Goal: Transaction & Acquisition: Purchase product/service

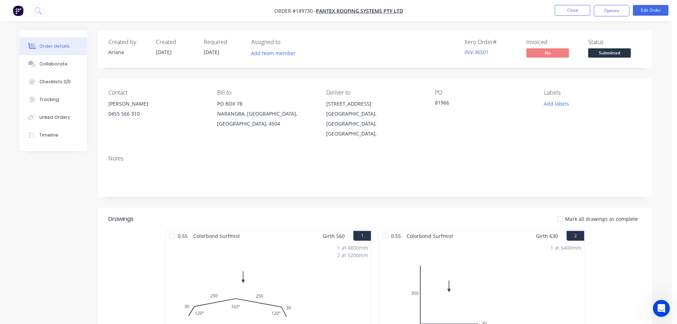
click at [569, 11] on button "Close" at bounding box center [573, 10] width 36 height 11
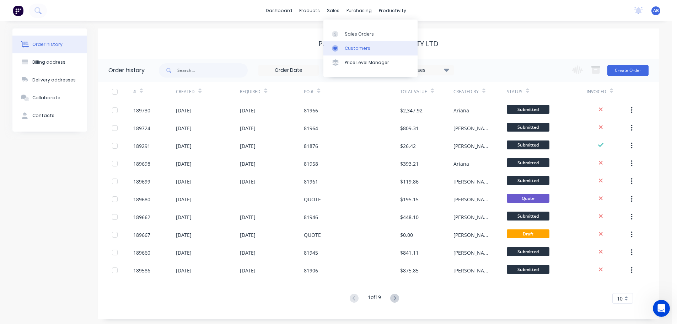
click at [360, 48] on div "Customers" at bounding box center [358, 48] width 26 height 6
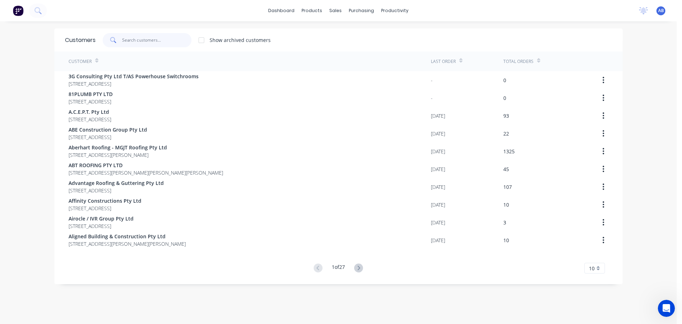
click at [152, 42] on input "text" at bounding box center [156, 40] width 69 height 14
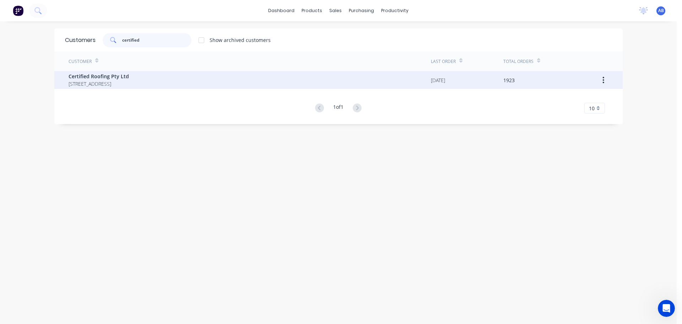
type input "certified"
click at [100, 80] on span "Certified Roofing Pty Ltd" at bounding box center [99, 76] width 60 height 7
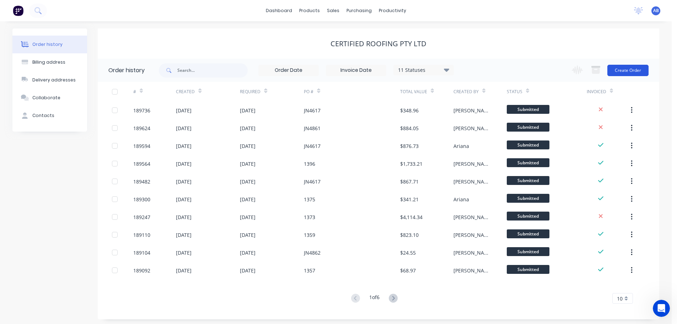
click at [635, 70] on button "Create Order" at bounding box center [627, 70] width 41 height 11
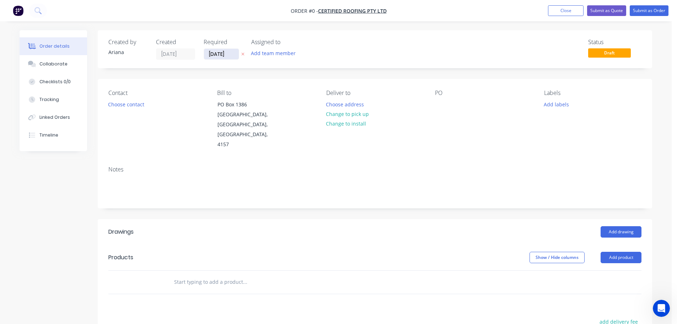
click at [222, 54] on input "[DATE]" at bounding box center [221, 54] width 35 height 11
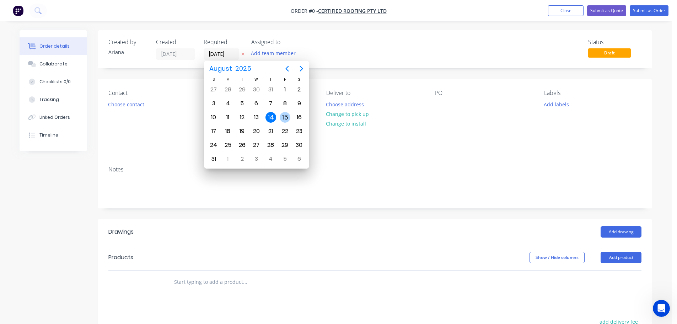
click at [284, 114] on div "15" at bounding box center [285, 117] width 11 height 11
type input "[DATE]"
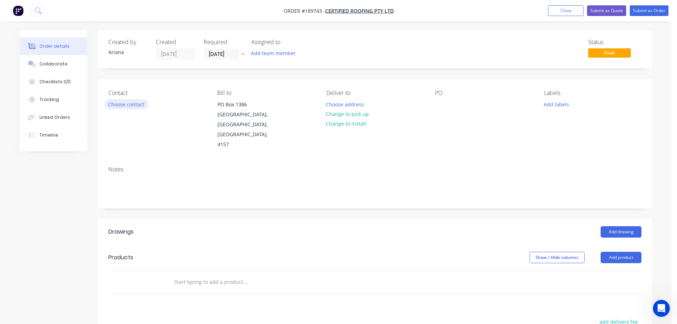
click at [130, 104] on button "Choose contact" at bounding box center [126, 104] width 44 height 10
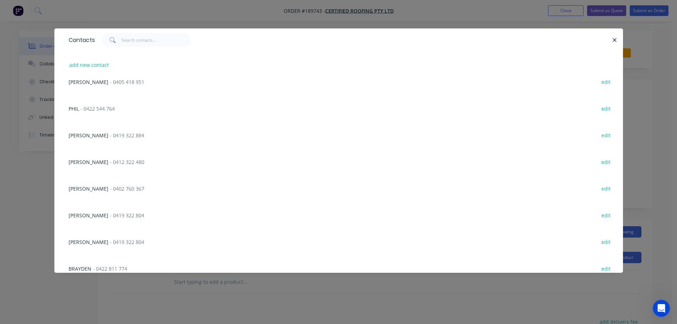
scroll to position [152, 0]
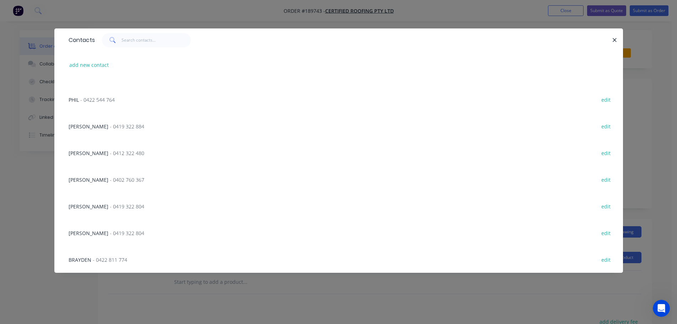
click at [110, 205] on span "- 0419 322 804" at bounding box center [127, 206] width 34 height 7
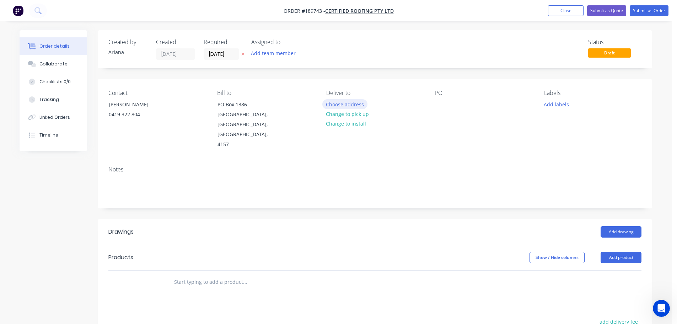
click at [345, 102] on button "Choose address" at bounding box center [344, 104] width 45 height 10
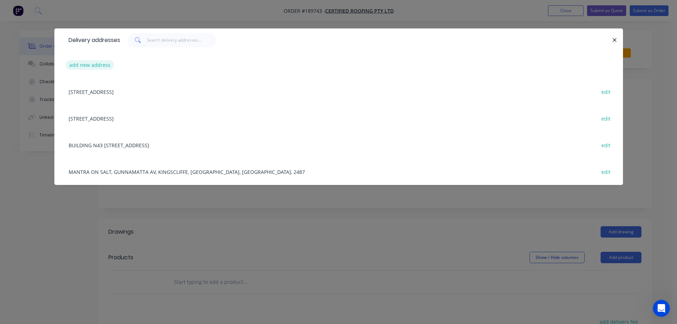
click at [84, 64] on button "add new address" at bounding box center [90, 65] width 49 height 10
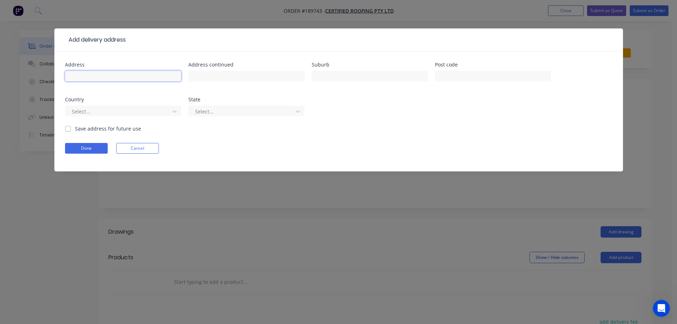
click at [80, 75] on input "text" at bounding box center [123, 76] width 116 height 11
type input "[STREET_ADDRESS]"
type input "COORPAROO"
click at [457, 134] on form "Address [STREET_ADDRESS] Address continued Suburb COORPAROO Post code Country S…" at bounding box center [338, 116] width 547 height 109
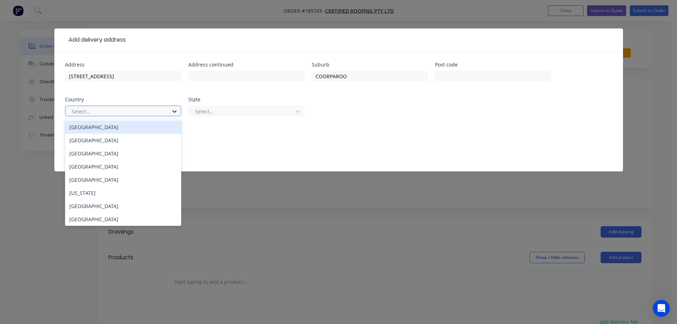
click at [177, 111] on icon at bounding box center [174, 111] width 7 height 7
click at [123, 127] on div "[GEOGRAPHIC_DATA]" at bounding box center [123, 126] width 116 height 13
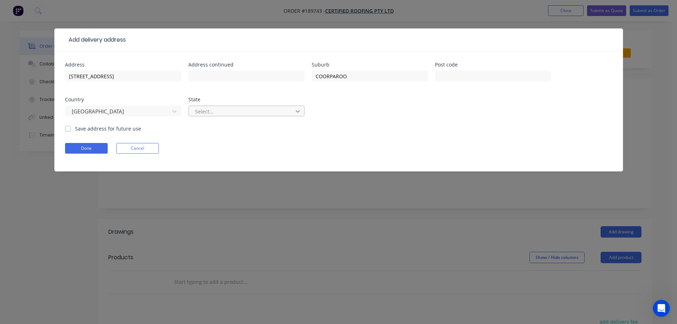
click at [301, 112] on icon at bounding box center [297, 111] width 7 height 7
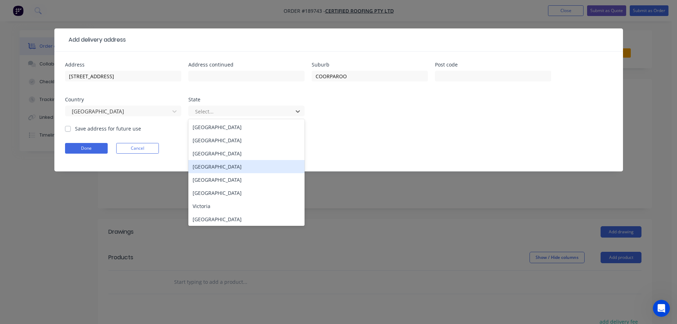
click at [219, 168] on div "[GEOGRAPHIC_DATA]" at bounding box center [246, 166] width 116 height 13
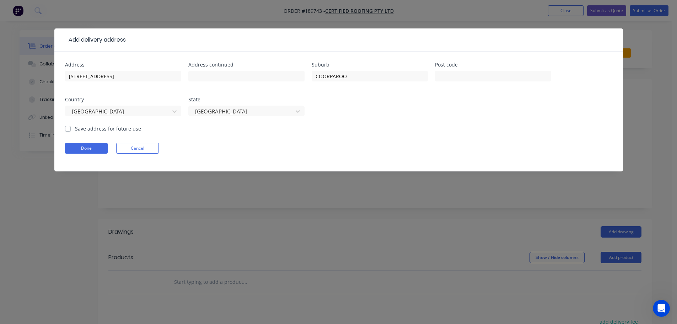
drag, startPoint x: 388, startPoint y: 139, endPoint x: 381, endPoint y: 138, distance: 6.4
click at [388, 138] on form "Address [STREET_ADDRESS] Address continued Suburb COORPAROO Post code Country […" at bounding box center [338, 116] width 547 height 109
click at [88, 147] on button "Done" at bounding box center [86, 148] width 43 height 11
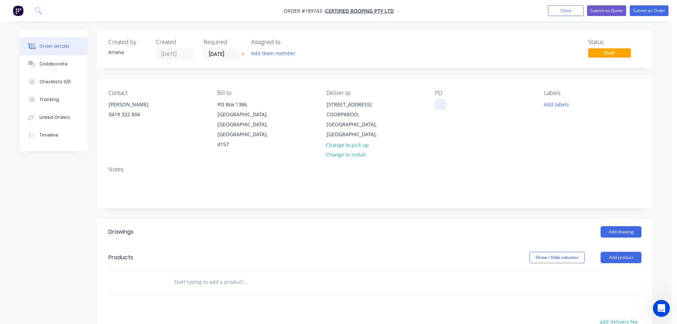
click at [440, 102] on div at bounding box center [440, 104] width 11 height 10
click at [533, 135] on div "Contact [PERSON_NAME] [PHONE_NUMBER] Bill to [STREET_ADDRESS] Deliver to [STREE…" at bounding box center [375, 119] width 554 height 81
click at [554, 105] on button "Add labels" at bounding box center [556, 104] width 33 height 10
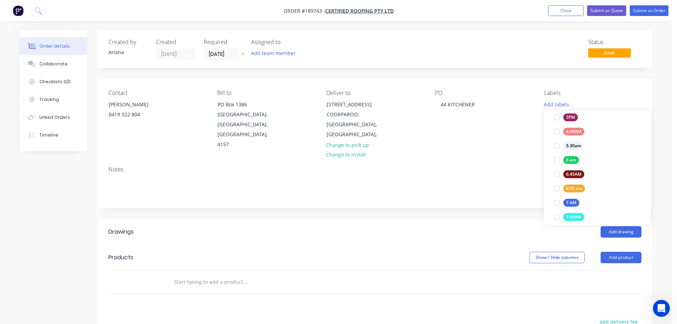
scroll to position [116, 0]
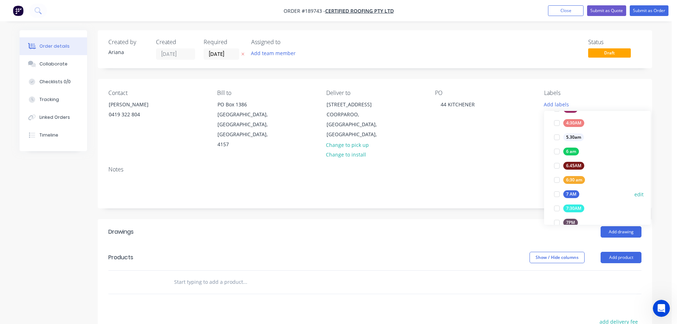
click at [559, 194] on div at bounding box center [557, 194] width 14 height 14
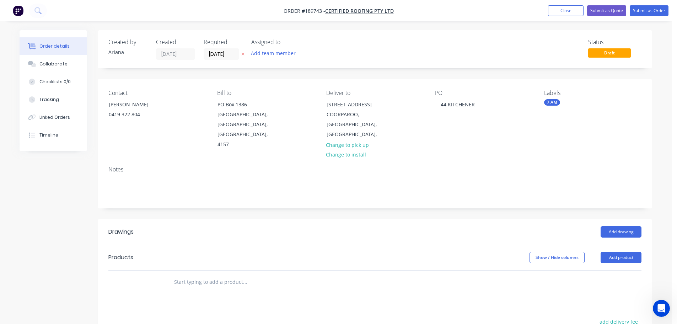
click at [505, 136] on div "Contact [PERSON_NAME] [PHONE_NUMBER] Bill to [GEOGRAPHIC_DATA] Deliver to [STRE…" at bounding box center [375, 119] width 554 height 81
click at [617, 252] on button "Add product" at bounding box center [621, 257] width 41 height 11
click at [612, 270] on div "Product catalogue" at bounding box center [607, 275] width 55 height 10
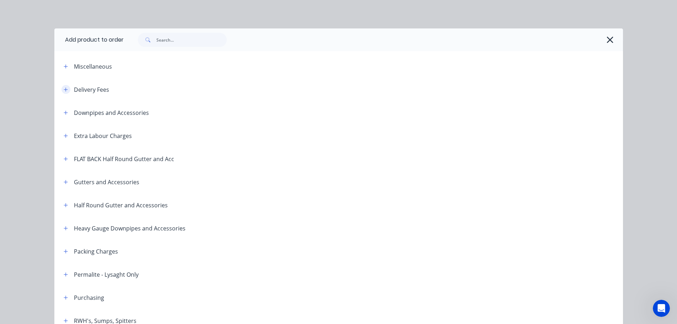
click at [64, 88] on icon "button" at bounding box center [66, 89] width 4 height 5
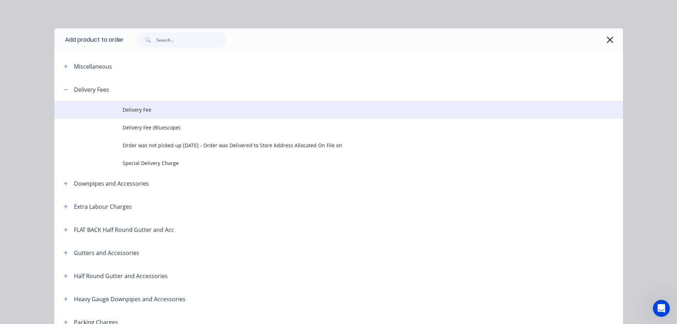
click at [174, 111] on span "Delivery Fee" at bounding box center [323, 109] width 400 height 7
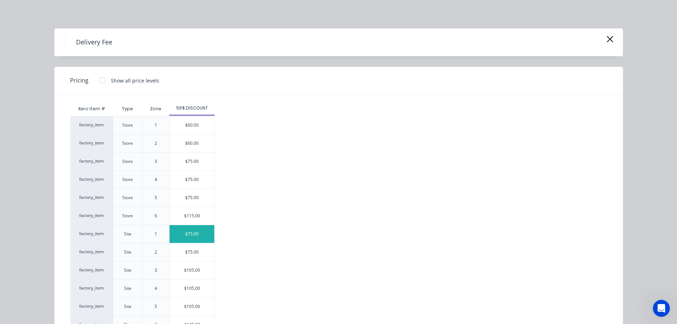
click at [192, 233] on div "$75.00" at bounding box center [192, 234] width 45 height 18
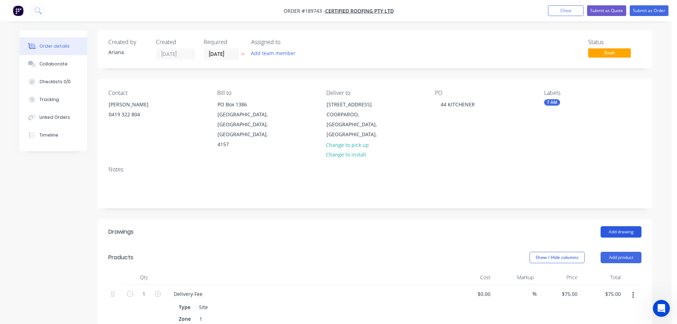
click at [621, 226] on button "Add drawing" at bounding box center [621, 231] width 41 height 11
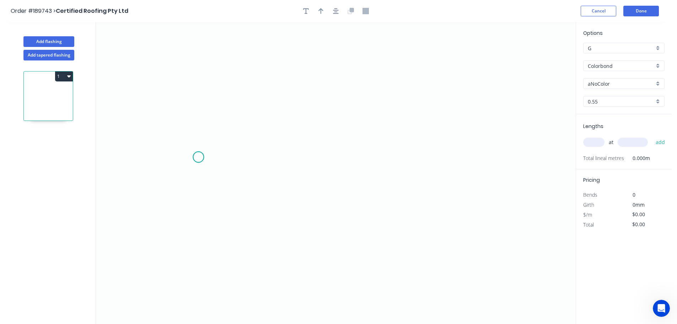
click at [198, 157] on icon "0" at bounding box center [336, 173] width 480 height 302
click at [197, 71] on icon "0" at bounding box center [336, 173] width 480 height 302
click at [397, 71] on icon "0 ?" at bounding box center [336, 173] width 480 height 302
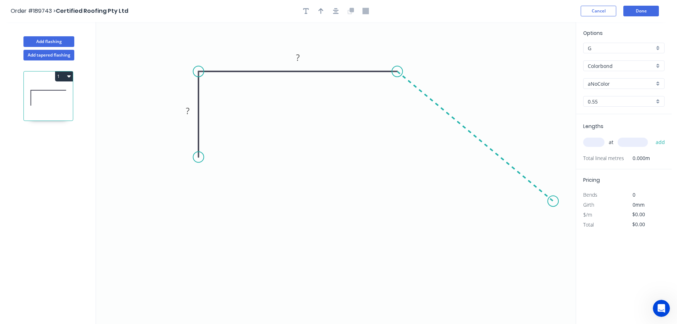
click at [553, 201] on icon "0 ? ?" at bounding box center [336, 173] width 480 height 302
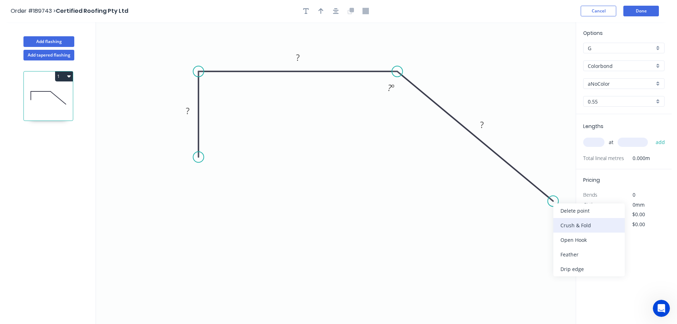
click at [567, 223] on div "Crush & Fold" at bounding box center [588, 225] width 71 height 15
click at [563, 222] on div "Flip bend" at bounding box center [590, 223] width 71 height 15
click at [562, 181] on tspan "10" at bounding box center [560, 180] width 10 height 12
click at [560, 153] on icon "0 ? ? CF 15 ? ? º" at bounding box center [336, 173] width 480 height 302
drag, startPoint x: 569, startPoint y: 178, endPoint x: 572, endPoint y: 228, distance: 50.2
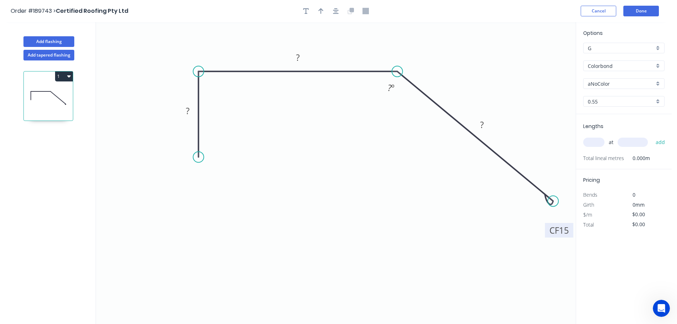
click at [572, 228] on rect at bounding box center [559, 230] width 28 height 15
click at [189, 109] on tspan "?" at bounding box center [188, 111] width 4 height 12
type input "$11.90"
click at [335, 175] on icon "0 50 103 CF 15 120 149 º" at bounding box center [336, 173] width 480 height 302
click at [320, 7] on button "button" at bounding box center [321, 11] width 11 height 11
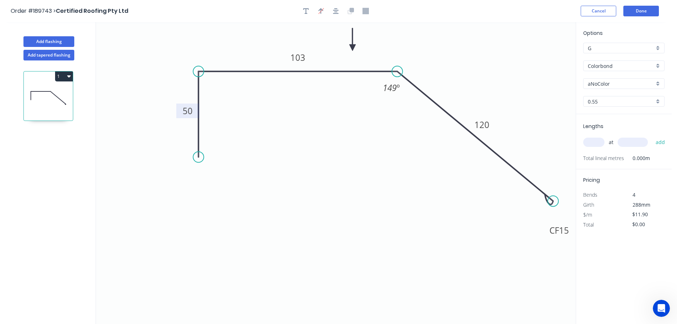
drag, startPoint x: 540, startPoint y: 56, endPoint x: 353, endPoint y: 48, distance: 187.8
click at [353, 48] on icon at bounding box center [352, 39] width 6 height 23
click at [657, 63] on div "Colorbond" at bounding box center [623, 65] width 81 height 11
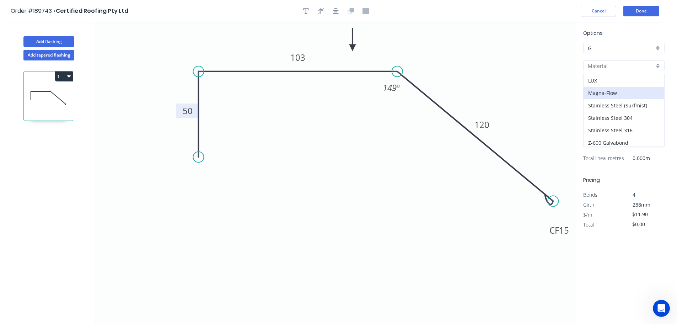
scroll to position [151, 0]
click at [622, 125] on div "Zincalume" at bounding box center [624, 128] width 81 height 12
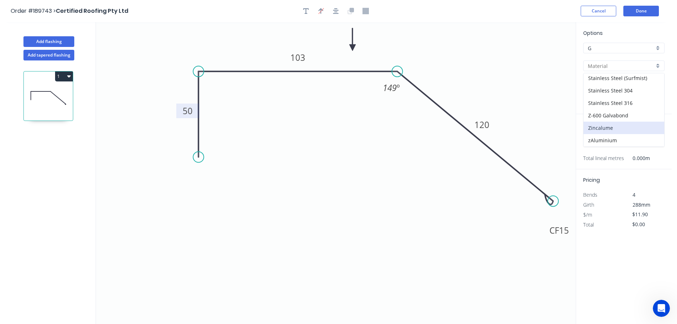
type input "Zincalume"
type input "$11.16"
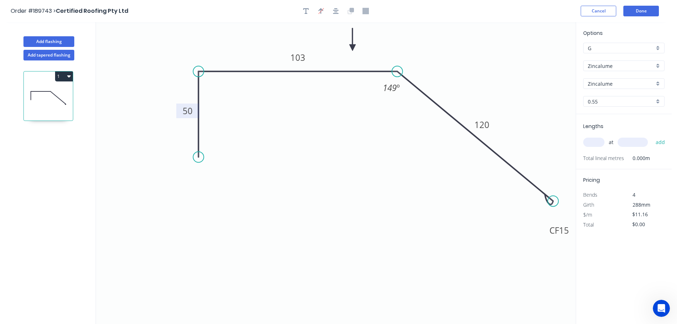
click at [659, 100] on div "0.55" at bounding box center [623, 101] width 81 height 11
click at [603, 126] on div "0.8" at bounding box center [624, 127] width 81 height 12
type input "0.8"
type input "$16.02"
click at [595, 140] on input "text" at bounding box center [593, 142] width 21 height 9
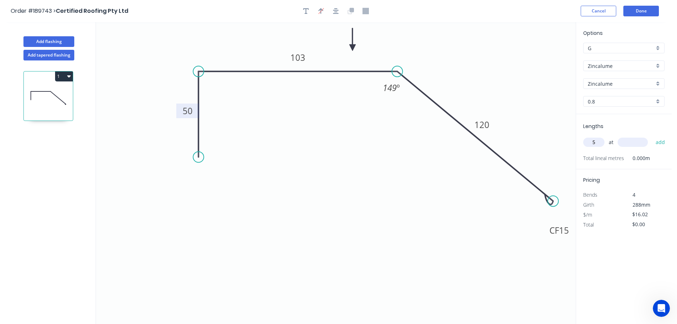
type input "5"
type input "6000"
click at [652, 136] on button "add" at bounding box center [660, 142] width 17 height 12
type input "$480.60"
type input "5"
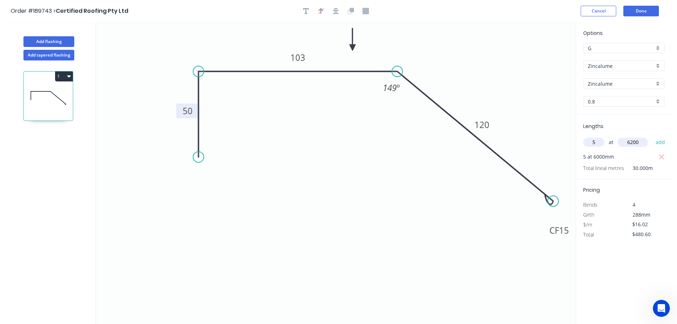
type input "6200"
click at [652, 136] on button "add" at bounding box center [660, 142] width 17 height 12
click at [62, 76] on button "1" at bounding box center [64, 76] width 18 height 10
click at [48, 92] on div "Duplicate" at bounding box center [39, 94] width 55 height 10
type input "$0.00"
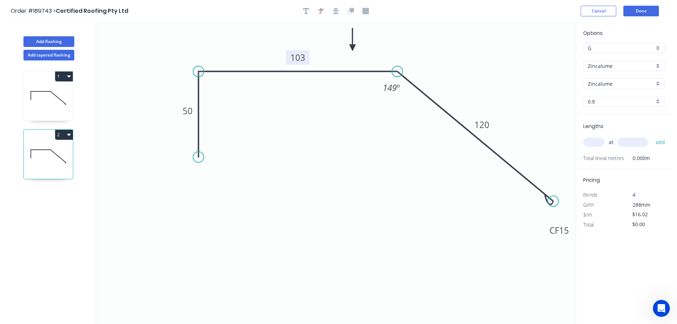
click at [301, 58] on tspan "103" at bounding box center [297, 58] width 15 height 12
click at [343, 100] on icon "0 50 108 CF 15 120 149 º" at bounding box center [336, 173] width 480 height 302
click at [598, 141] on input "text" at bounding box center [593, 142] width 21 height 9
type input "2"
type input "5300"
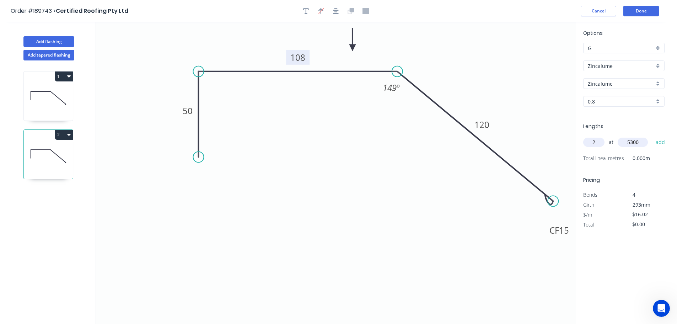
click at [652, 136] on button "add" at bounding box center [660, 142] width 17 height 12
type input "$169.81"
type input "1"
type input "1400"
click at [652, 136] on button "add" at bounding box center [660, 142] width 17 height 12
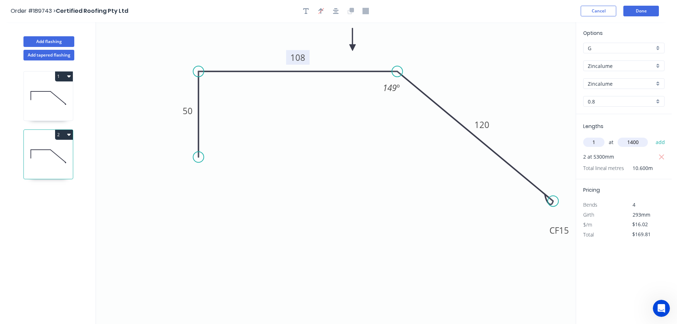
type input "$192.24"
type input "1"
type input "6200"
click at [652, 136] on button "add" at bounding box center [660, 142] width 17 height 12
type input "$291.56"
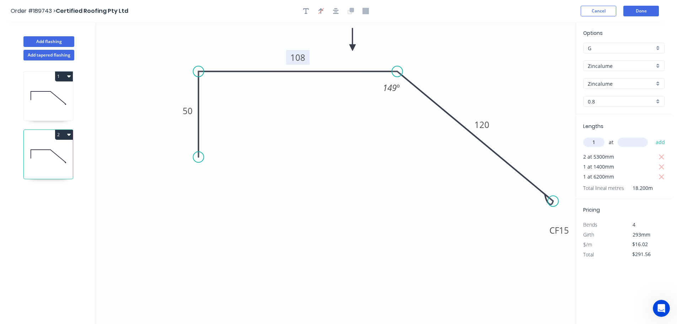
type input "1"
type input "4200"
click at [652, 136] on button "add" at bounding box center [660, 142] width 17 height 12
type input "$358.85"
click at [50, 41] on button "Add flashing" at bounding box center [48, 41] width 51 height 11
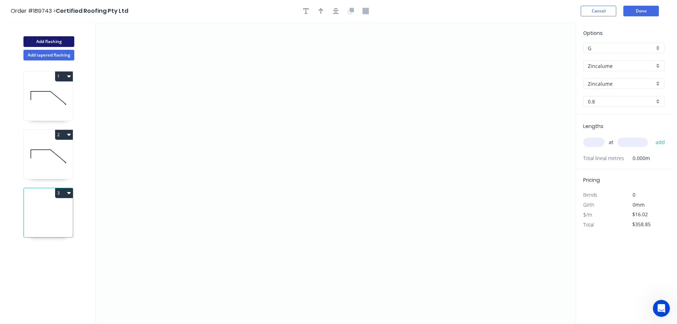
type input "$0.00"
click at [119, 224] on icon "0" at bounding box center [336, 173] width 480 height 302
click at [144, 169] on icon at bounding box center [132, 196] width 24 height 55
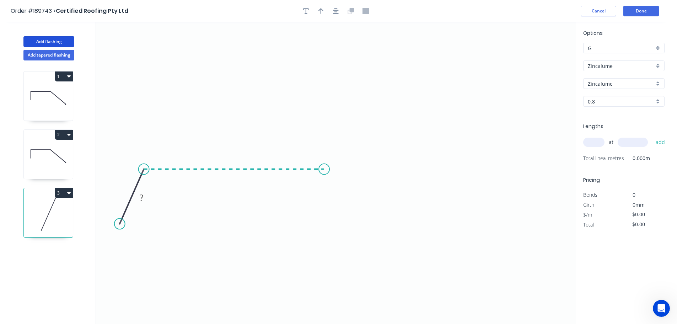
click at [324, 160] on icon "0 ?" at bounding box center [336, 173] width 480 height 302
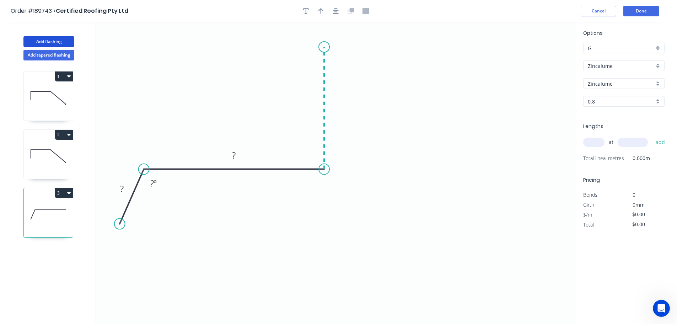
click at [324, 47] on icon at bounding box center [324, 108] width 0 height 122
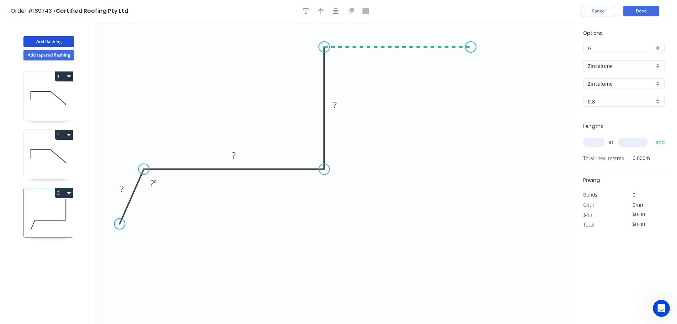
click at [471, 44] on icon "0 ? ? ? ? º" at bounding box center [336, 173] width 480 height 302
click at [554, 156] on icon "0 ? ? ? ? ? º" at bounding box center [336, 173] width 480 height 302
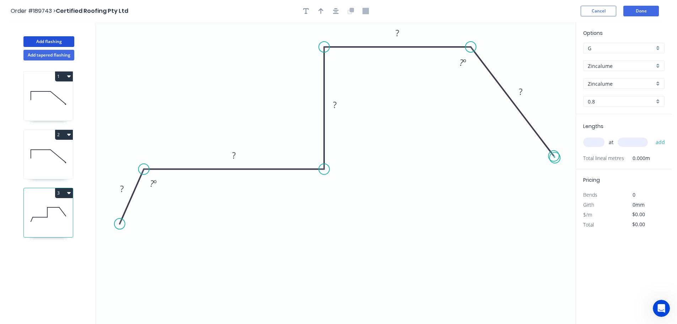
click at [555, 158] on circle at bounding box center [553, 156] width 11 height 11
click at [555, 157] on circle at bounding box center [553, 156] width 11 height 11
drag, startPoint x: 555, startPoint y: 157, endPoint x: 544, endPoint y: 164, distance: 12.7
click at [544, 164] on circle at bounding box center [543, 164] width 11 height 11
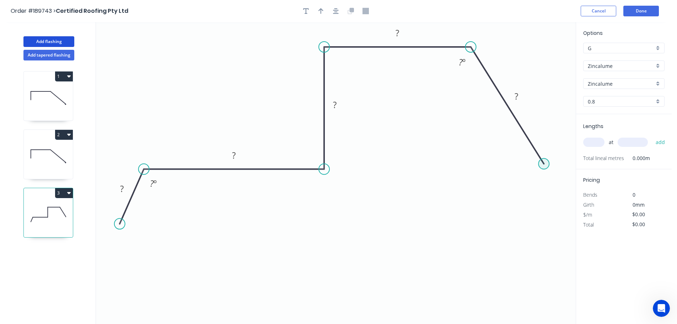
click at [544, 162] on circle at bounding box center [543, 164] width 11 height 11
click at [564, 181] on icon "0 ? ? ? ? ? ? º ? º" at bounding box center [336, 173] width 480 height 302
click at [565, 183] on circle at bounding box center [563, 183] width 11 height 11
drag, startPoint x: 565, startPoint y: 183, endPoint x: 568, endPoint y: 169, distance: 14.4
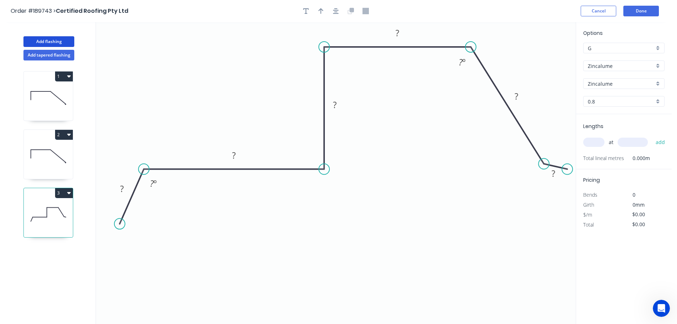
click at [568, 169] on circle at bounding box center [567, 169] width 11 height 11
click at [559, 197] on icon "0 ? ? ? ? ? ? ? º ? º" at bounding box center [336, 173] width 480 height 302
click at [559, 197] on circle at bounding box center [558, 197] width 11 height 11
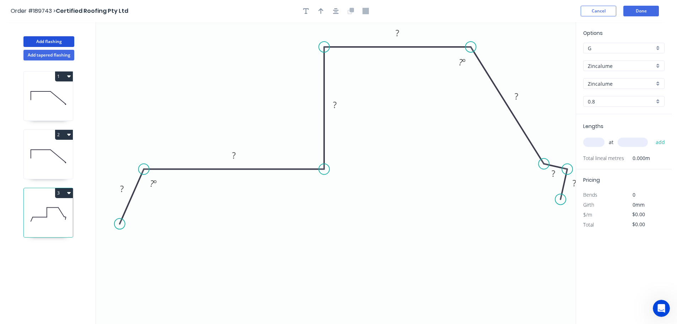
click at [561, 199] on circle at bounding box center [560, 199] width 11 height 11
drag, startPoint x: 560, startPoint y: 169, endPoint x: 563, endPoint y: 142, distance: 26.8
click at [563, 142] on rect at bounding box center [555, 146] width 23 height 15
click at [125, 188] on rect at bounding box center [122, 189] width 14 height 10
click at [165, 202] on div "Hide angle" at bounding box center [186, 205] width 71 height 15
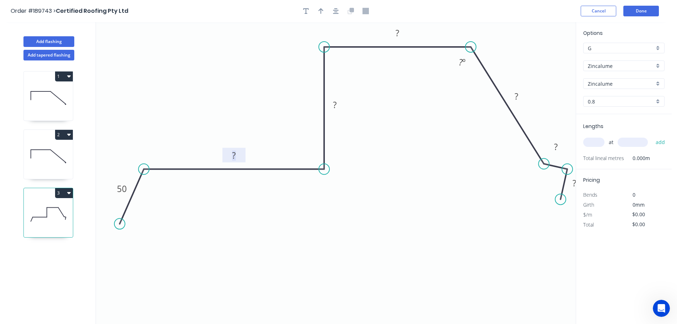
click at [238, 154] on rect at bounding box center [234, 156] width 14 height 10
click at [394, 230] on icon "0 50 200 220 110 100 15 15 149 º" at bounding box center [336, 173] width 480 height 302
type input "$33.81"
click at [321, 9] on icon "button" at bounding box center [320, 11] width 5 height 6
drag, startPoint x: 540, startPoint y: 57, endPoint x: 271, endPoint y: 55, distance: 268.7
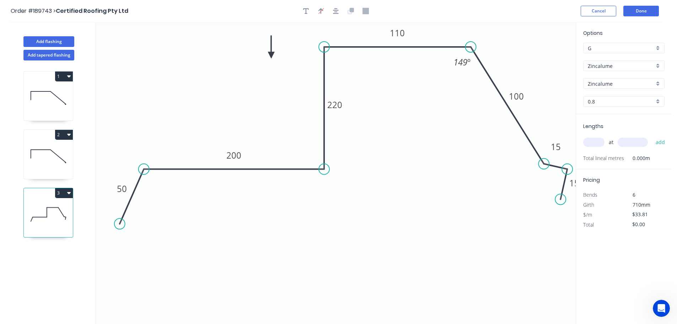
click at [271, 55] on icon at bounding box center [271, 47] width 6 height 23
click at [659, 100] on div "0.8" at bounding box center [623, 101] width 81 height 11
click at [613, 116] on div "0.55" at bounding box center [624, 115] width 81 height 12
type input "0.55"
type input "$21.67"
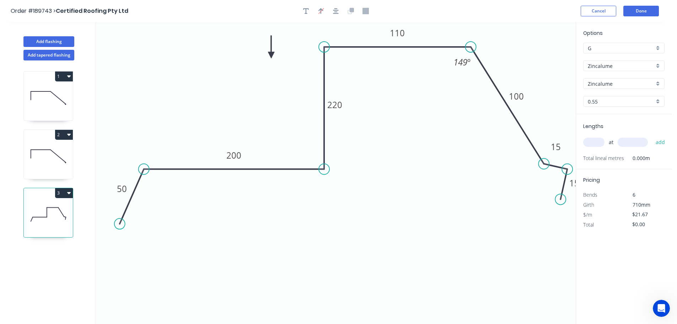
click at [596, 140] on input "text" at bounding box center [593, 142] width 21 height 9
type input "1"
type input "1400"
click at [652, 136] on button "add" at bounding box center [660, 142] width 17 height 12
type input "$30.34"
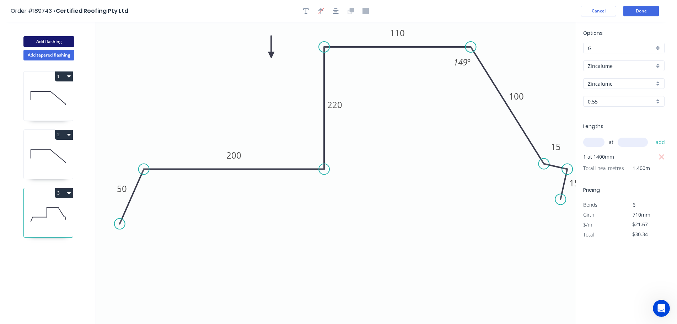
click at [52, 38] on button "Add flashing" at bounding box center [48, 41] width 51 height 11
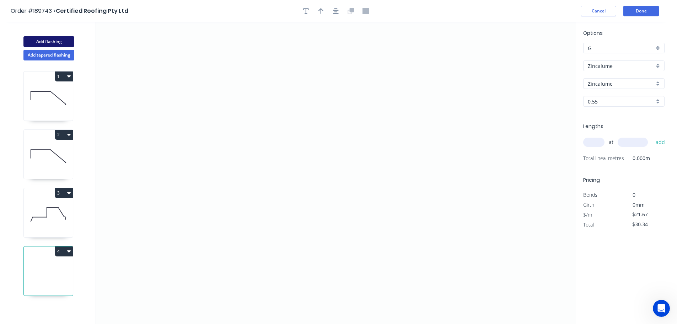
type input "$0.00"
click at [155, 219] on icon "0" at bounding box center [336, 173] width 480 height 302
click at [174, 168] on icon "0" at bounding box center [336, 173] width 480 height 302
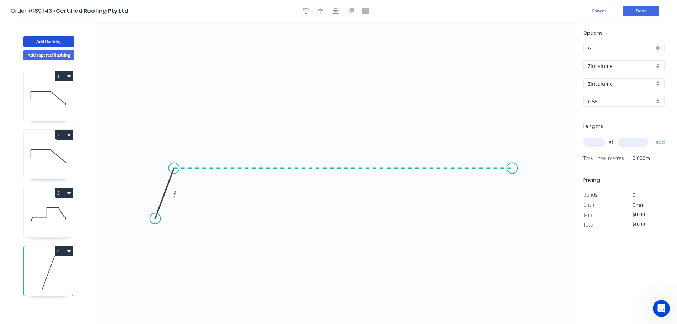
click at [512, 162] on icon "0 ?" at bounding box center [336, 173] width 480 height 302
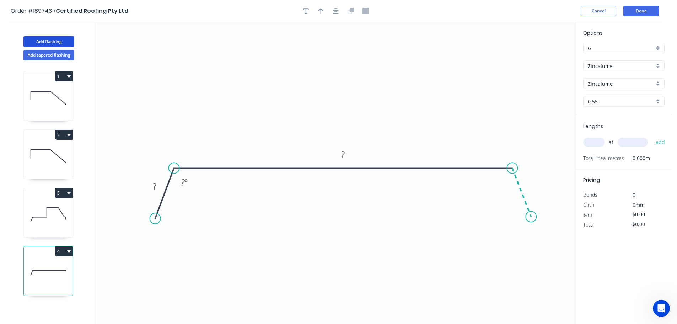
click at [531, 217] on icon "0 ? ? ? º" at bounding box center [336, 173] width 480 height 302
click at [531, 217] on circle at bounding box center [531, 216] width 11 height 11
click at [157, 186] on rect at bounding box center [154, 187] width 14 height 10
click at [256, 228] on icon "0 50 740 50 ? º ? º" at bounding box center [336, 173] width 480 height 302
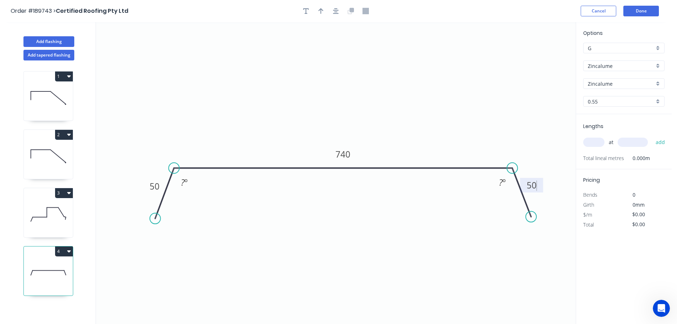
type input "$22.07"
click at [193, 203] on div "Hide angle" at bounding box center [218, 206] width 71 height 15
click at [513, 204] on div "Hide angle" at bounding box center [539, 205] width 71 height 15
click at [319, 10] on icon "button" at bounding box center [320, 11] width 5 height 6
drag, startPoint x: 541, startPoint y: 56, endPoint x: 373, endPoint y: 87, distance: 170.7
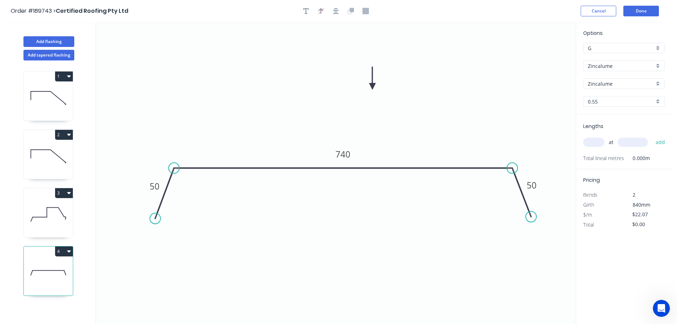
click at [373, 87] on icon at bounding box center [372, 78] width 6 height 23
click at [58, 155] on icon at bounding box center [48, 155] width 49 height 45
type input "0.8"
type input "$16.02"
type input "$358.85"
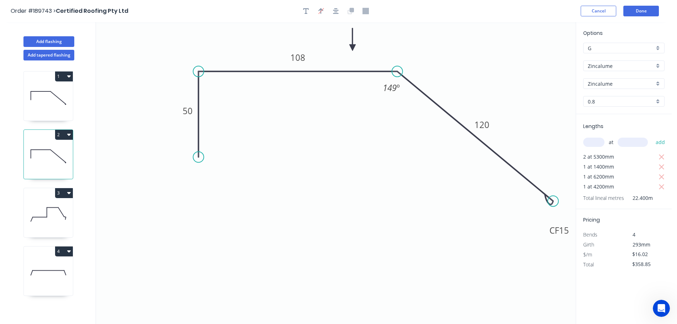
click at [48, 210] on icon at bounding box center [48, 214] width 49 height 45
type input "0.55"
type input "$21.67"
type input "$30.34"
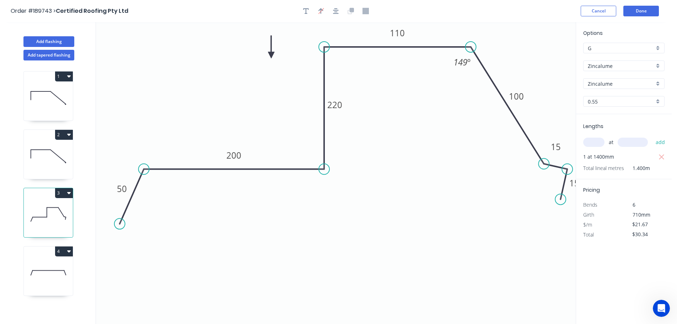
click at [49, 261] on icon at bounding box center [48, 272] width 49 height 45
type input "$22.07"
type input "$0.00"
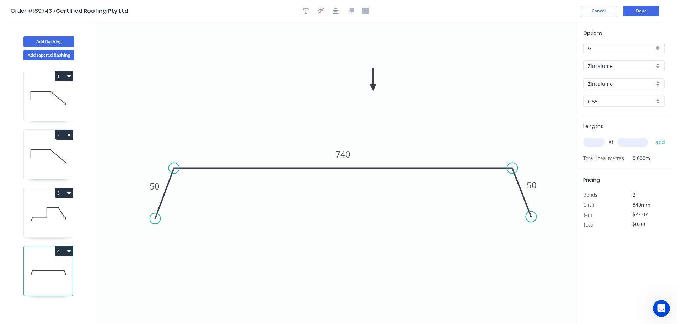
click at [597, 141] on input "text" at bounding box center [593, 142] width 21 height 9
type input "4"
click at [641, 143] on input "text" at bounding box center [633, 142] width 30 height 9
type input "5300"
click at [652, 136] on button "add" at bounding box center [660, 142] width 17 height 12
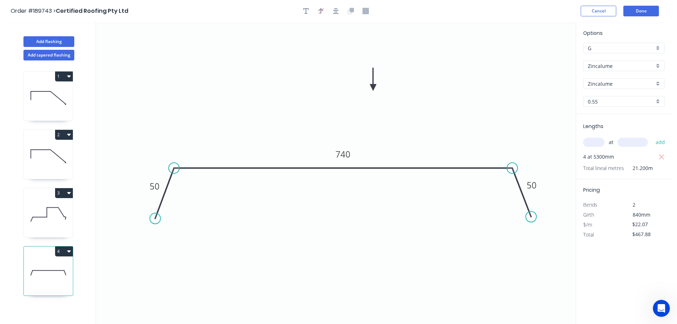
click at [63, 250] on button "4" at bounding box center [64, 251] width 18 height 10
click at [54, 265] on div "Duplicate" at bounding box center [39, 269] width 55 height 10
click at [48, 273] on icon at bounding box center [48, 272] width 49 height 45
type input "$467.88"
click at [602, 140] on input "text" at bounding box center [593, 142] width 21 height 9
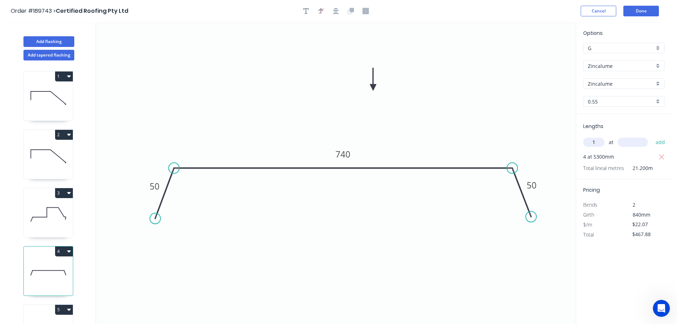
type input "1"
click at [635, 144] on input "text" at bounding box center [633, 142] width 30 height 9
type input "2300"
click at [652, 136] on button "add" at bounding box center [660, 142] width 17 height 12
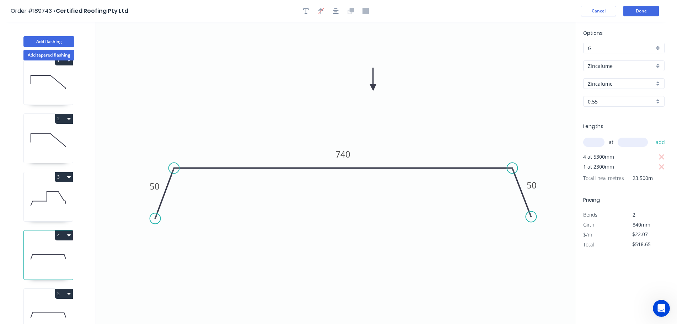
scroll to position [31, 0]
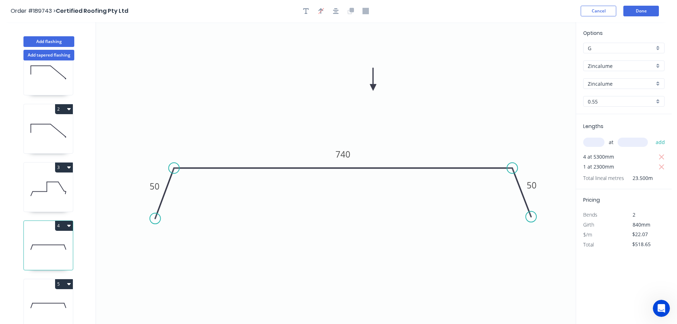
click at [57, 295] on icon at bounding box center [48, 305] width 49 height 45
type input "$0.00"
click at [348, 151] on tspan "740" at bounding box center [342, 154] width 15 height 12
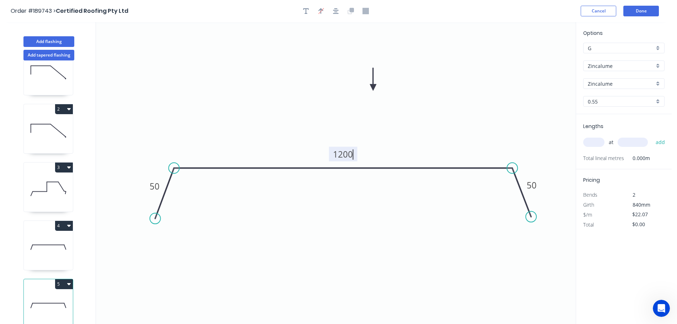
click at [403, 136] on icon "0 50 1200 50" at bounding box center [336, 173] width 480 height 302
type input "$0.00"
click at [591, 141] on input "text" at bounding box center [593, 142] width 21 height 9
type input "9"
click at [636, 140] on input "text" at bounding box center [633, 142] width 30 height 9
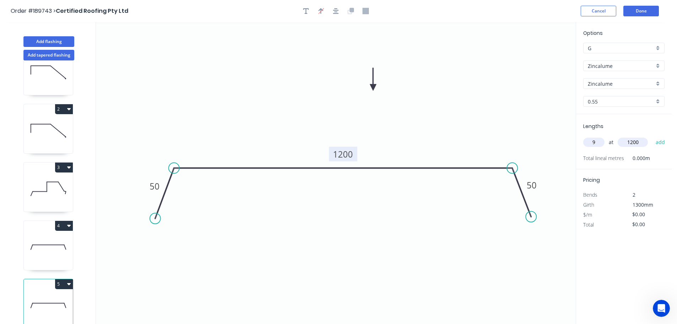
type input "1200"
click at [652, 136] on button "add" at bounding box center [660, 142] width 17 height 12
click at [42, 53] on button "Add tapered flashing" at bounding box center [48, 55] width 51 height 11
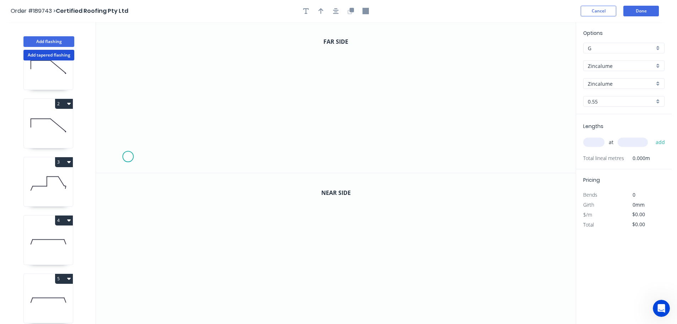
click at [128, 157] on icon "0" at bounding box center [336, 97] width 480 height 151
click at [147, 122] on icon "0" at bounding box center [336, 97] width 480 height 151
click at [280, 122] on icon "0 ?" at bounding box center [336, 97] width 480 height 151
click at [281, 58] on icon "0 ? ? ? º" at bounding box center [336, 97] width 480 height 151
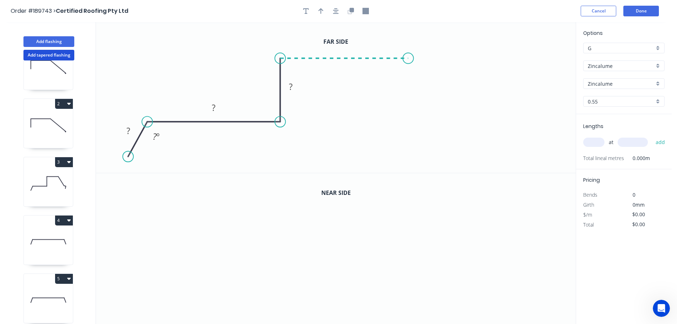
click at [408, 63] on icon "0 ? ? ? ? º" at bounding box center [336, 97] width 480 height 151
click at [493, 125] on icon "0 ? ? ? ? ? º" at bounding box center [336, 97] width 480 height 151
click at [530, 132] on icon "0 ? ? ? ? ? ? º ? º" at bounding box center [336, 97] width 480 height 151
click at [530, 132] on circle at bounding box center [530, 131] width 11 height 11
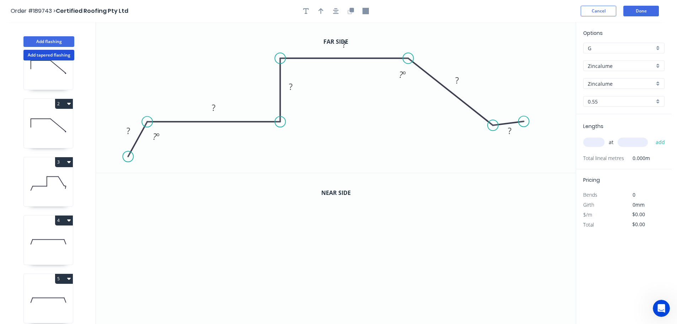
drag, startPoint x: 530, startPoint y: 132, endPoint x: 524, endPoint y: 122, distance: 11.9
click at [524, 122] on circle at bounding box center [524, 121] width 11 height 11
click at [525, 155] on icon "0 ? ? ? ? ? ? ? º ? º" at bounding box center [336, 97] width 480 height 151
click at [525, 155] on circle at bounding box center [524, 154] width 11 height 11
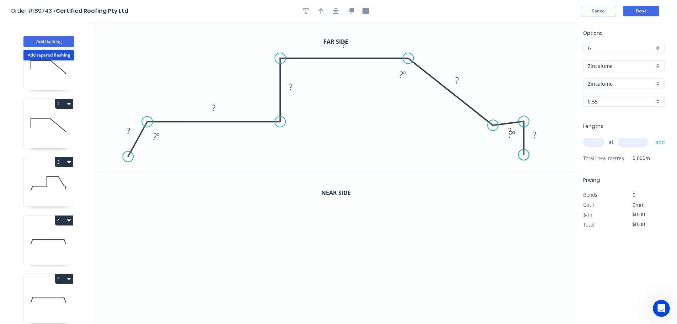
click at [525, 155] on circle at bounding box center [524, 154] width 11 height 11
drag, startPoint x: 524, startPoint y: 156, endPoint x: 529, endPoint y: 157, distance: 5.4
click at [529, 157] on circle at bounding box center [528, 157] width 11 height 11
drag, startPoint x: 515, startPoint y: 124, endPoint x: 515, endPoint y: 99, distance: 24.9
click at [515, 99] on rect at bounding box center [510, 105] width 23 height 15
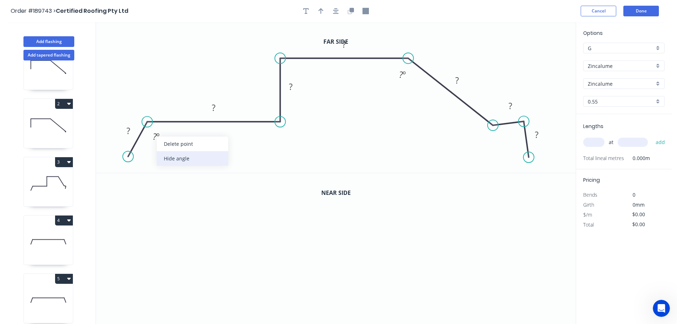
click at [176, 159] on div "Hide angle" at bounding box center [192, 158] width 71 height 15
click at [130, 132] on tspan "?" at bounding box center [129, 131] width 4 height 12
click at [214, 107] on tspan "?" at bounding box center [214, 108] width 4 height 12
click at [292, 88] on tspan "?" at bounding box center [291, 87] width 4 height 12
drag, startPoint x: 317, startPoint y: 97, endPoint x: 326, endPoint y: 89, distance: 11.1
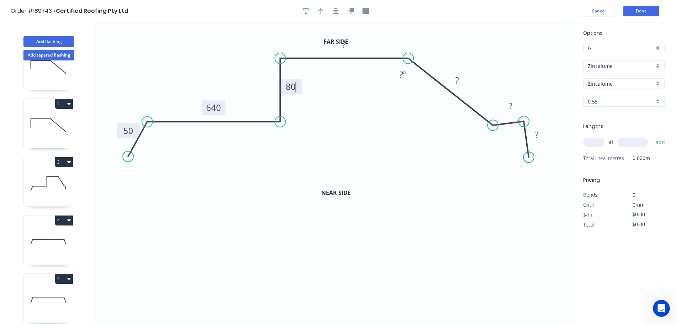
click at [319, 96] on icon "0 50 640 80 ? ? ? ? ? º" at bounding box center [336, 97] width 480 height 151
click at [345, 45] on tspan "?" at bounding box center [344, 44] width 4 height 12
click at [382, 110] on icon "0 50 640 80 110 ? ? ? ? º" at bounding box center [336, 97] width 480 height 151
click at [405, 75] on tspan "º" at bounding box center [404, 75] width 3 height 12
click at [457, 81] on tspan "?" at bounding box center [457, 80] width 4 height 12
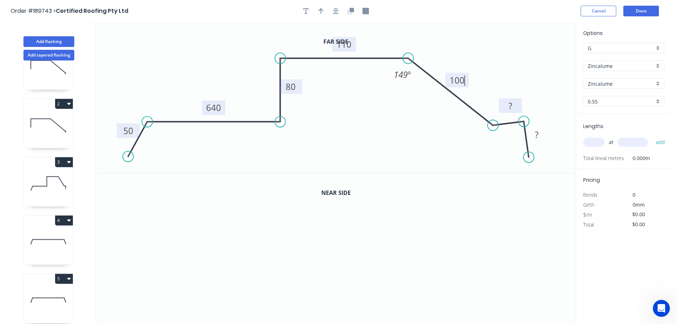
click at [511, 103] on tspan "?" at bounding box center [511, 106] width 4 height 12
click at [418, 127] on icon "0 50 640 80 110 100 15 15 149 º" at bounding box center [336, 97] width 480 height 151
click at [322, 9] on icon "button" at bounding box center [320, 11] width 5 height 6
drag, startPoint x: 541, startPoint y: 58, endPoint x: 443, endPoint y: 36, distance: 100.8
click at [443, 36] on icon at bounding box center [442, 28] width 6 height 23
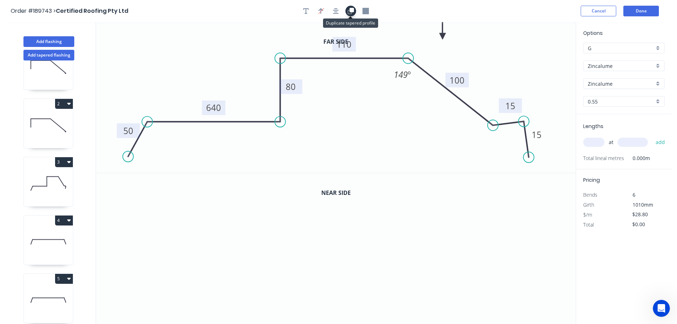
click at [351, 12] on icon "button" at bounding box center [350, 12] width 4 height 4
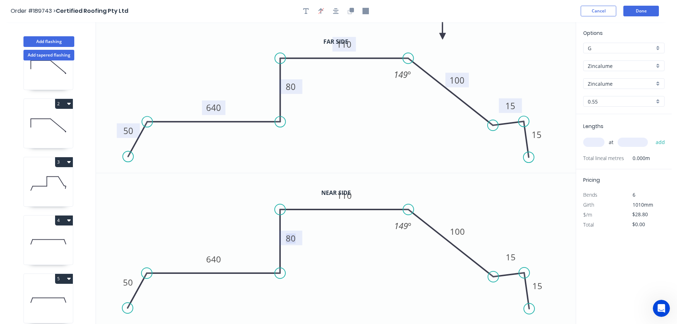
click at [294, 241] on tspan "80" at bounding box center [291, 238] width 10 height 12
click at [343, 261] on icon "0 50 640 240 110 100 15 15 149 º" at bounding box center [336, 248] width 480 height 151
type input "$30.38"
click at [596, 141] on input "text" at bounding box center [593, 142] width 21 height 9
type input "1"
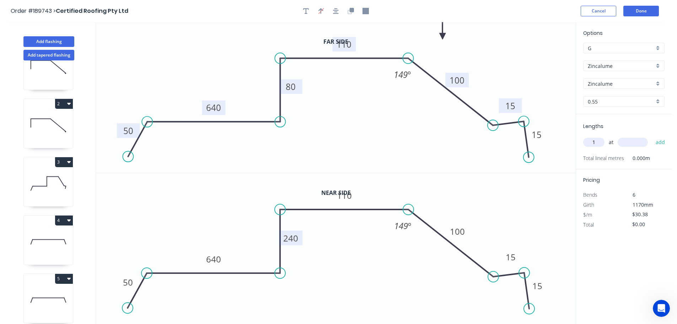
click at [641, 143] on input "text" at bounding box center [633, 142] width 30 height 9
type input "6200"
click at [652, 136] on button "add" at bounding box center [660, 142] width 17 height 12
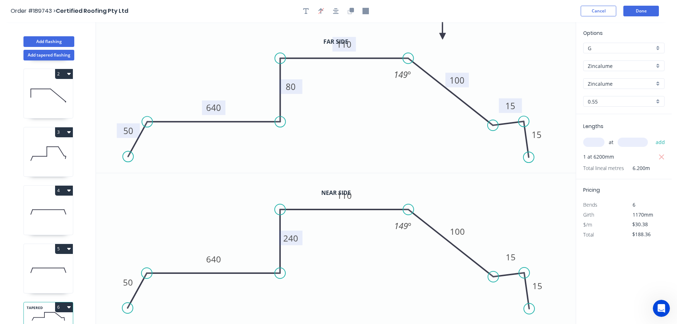
scroll to position [89, 0]
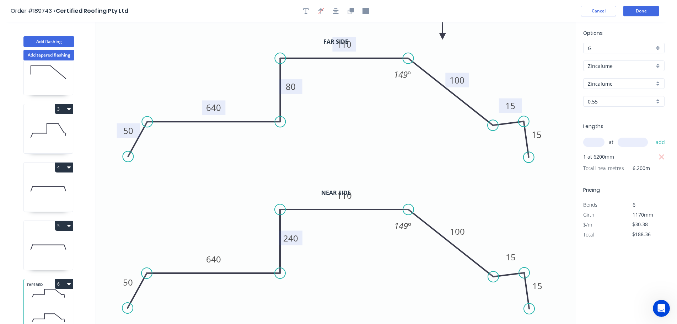
click at [60, 279] on button "6" at bounding box center [64, 284] width 18 height 10
click at [47, 296] on div "Duplicate" at bounding box center [39, 301] width 55 height 10
type input "$0.00"
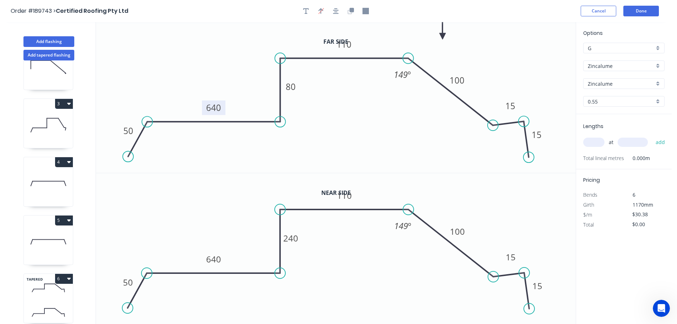
click at [218, 108] on tspan "640" at bounding box center [213, 108] width 15 height 12
click at [218, 258] on tspan "640" at bounding box center [213, 259] width 15 height 12
click at [330, 123] on icon "0 50 280 80 110 100 15 15 149 º" at bounding box center [336, 97] width 480 height 151
type input "$26.81"
click at [293, 87] on tspan "80" at bounding box center [291, 87] width 10 height 12
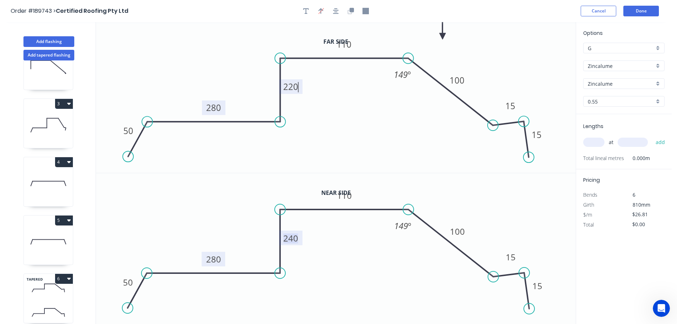
click at [295, 238] on tspan "240" at bounding box center [290, 238] width 15 height 12
click at [321, 248] on icon "0 50 280 320 110 100 15 15 149 º" at bounding box center [336, 248] width 480 height 151
click at [596, 141] on input "text" at bounding box center [593, 142] width 21 height 9
type input "1"
click at [631, 140] on input "text" at bounding box center [633, 142] width 30 height 9
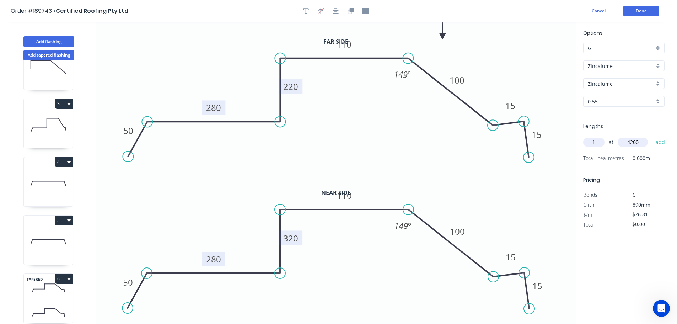
type input "4200"
click at [652, 136] on button "add" at bounding box center [660, 142] width 17 height 12
type input "$112.60"
click at [42, 56] on button "Add tapered flashing" at bounding box center [48, 55] width 51 height 11
type input "$0.00"
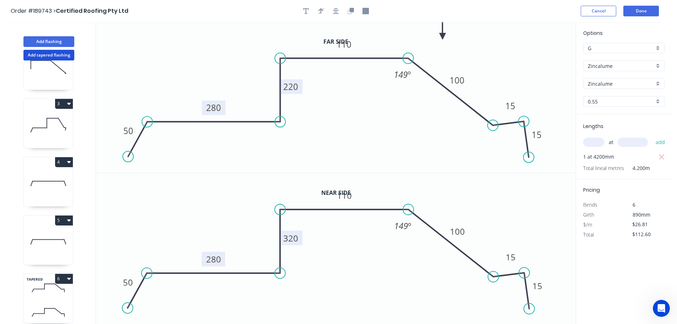
type input "$0.00"
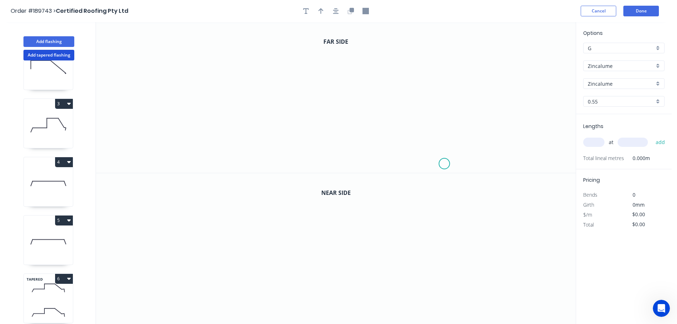
click at [445, 164] on icon "0" at bounding box center [336, 97] width 480 height 151
click at [465, 142] on icon "0" at bounding box center [336, 97] width 480 height 151
click at [442, 120] on icon "0 ?" at bounding box center [336, 97] width 480 height 151
click at [444, 60] on icon "0 ? ?" at bounding box center [336, 97] width 480 height 151
click at [289, 61] on icon "0 ? ? ?" at bounding box center [336, 97] width 480 height 151
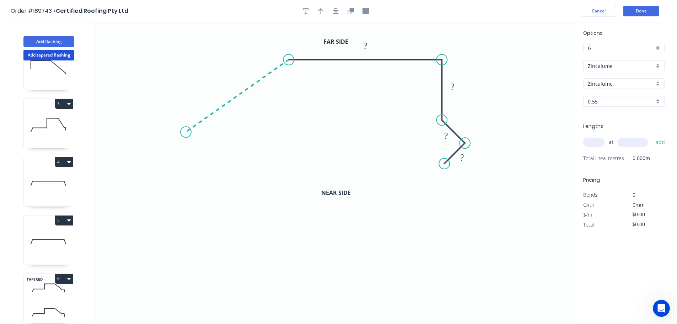
click at [186, 132] on icon "0 ? ? ? ?" at bounding box center [336, 97] width 480 height 151
click at [153, 124] on icon "0 ? ? ? ? ? ? º" at bounding box center [336, 97] width 480 height 151
click at [153, 124] on circle at bounding box center [153, 124] width 11 height 11
click at [151, 127] on circle at bounding box center [151, 126] width 11 height 11
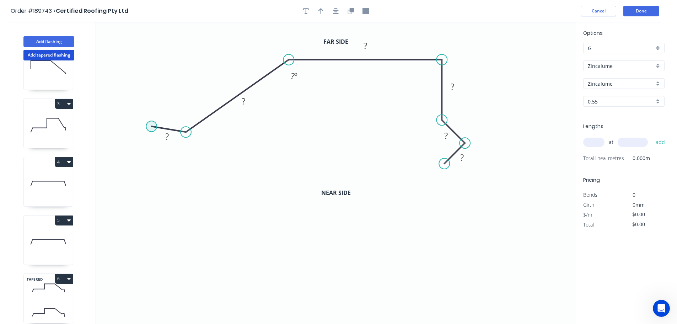
click at [151, 127] on circle at bounding box center [151, 126] width 11 height 11
click at [156, 165] on icon "0 ? ? ? ? ? ? ? º" at bounding box center [336, 97] width 480 height 151
click at [156, 165] on circle at bounding box center [156, 164] width 11 height 11
drag, startPoint x: 156, startPoint y: 165, endPoint x: 145, endPoint y: 165, distance: 11.0
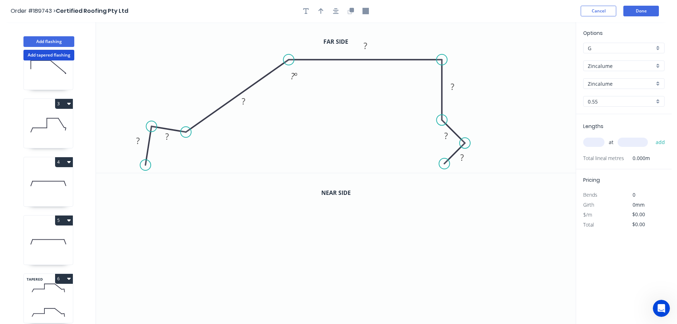
click at [145, 165] on circle at bounding box center [145, 165] width 11 height 11
drag, startPoint x: 177, startPoint y: 140, endPoint x: 185, endPoint y: 113, distance: 27.9
click at [185, 113] on rect at bounding box center [174, 110] width 23 height 15
click at [140, 141] on tspan "?" at bounding box center [138, 141] width 4 height 12
click at [514, 119] on icon "0 15 15 100 110 50 15 15 149 º" at bounding box center [336, 97] width 480 height 151
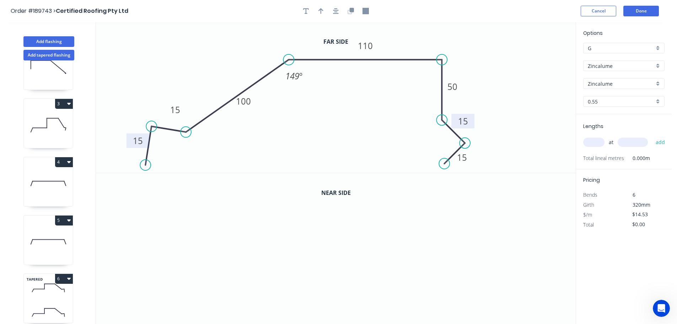
drag, startPoint x: 455, startPoint y: 131, endPoint x: 472, endPoint y: 116, distance: 22.4
click at [472, 116] on rect at bounding box center [462, 121] width 23 height 15
click at [476, 162] on rect at bounding box center [464, 158] width 23 height 15
click at [318, 9] on button "button" at bounding box center [321, 11] width 11 height 11
drag, startPoint x: 540, startPoint y: 57, endPoint x: 407, endPoint y: 35, distance: 134.7
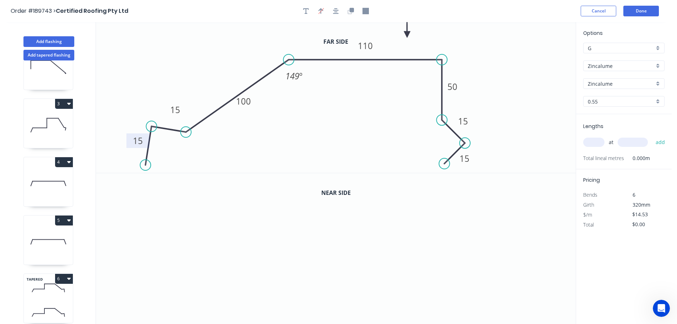
click at [407, 35] on icon at bounding box center [407, 26] width 6 height 23
click at [351, 8] on icon "button" at bounding box center [352, 10] width 4 height 4
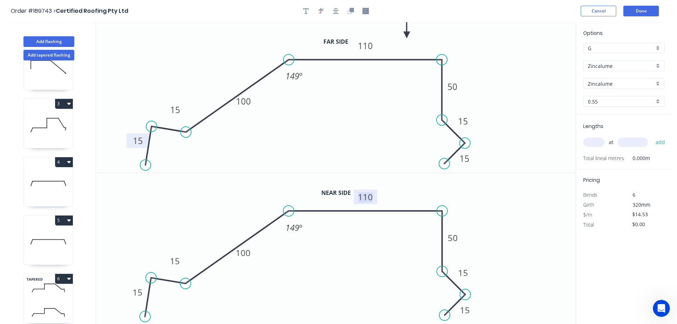
click at [370, 197] on tspan "110" at bounding box center [365, 197] width 15 height 12
click at [496, 186] on icon "0 15 15 100 110 50 15 15 149 º" at bounding box center [336, 248] width 480 height 151
click at [456, 236] on tspan "50" at bounding box center [453, 238] width 10 height 12
click at [478, 236] on icon "0 15 15 100 110 280 15 15 149 º" at bounding box center [336, 248] width 480 height 151
click at [597, 140] on input "text" at bounding box center [593, 142] width 21 height 9
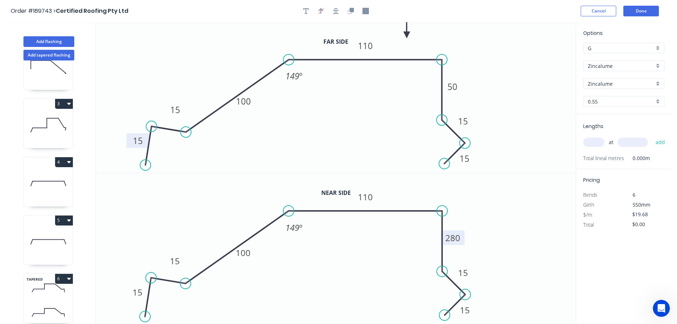
drag, startPoint x: 460, startPoint y: 239, endPoint x: 465, endPoint y: 236, distance: 6.2
click at [460, 239] on g "280" at bounding box center [452, 237] width 23 height 15
click at [499, 220] on icon "0 15 15 100 110 165 15 15 149 º" at bounding box center [336, 248] width 480 height 151
type input "$17.90"
click at [595, 141] on input "text" at bounding box center [593, 142] width 21 height 9
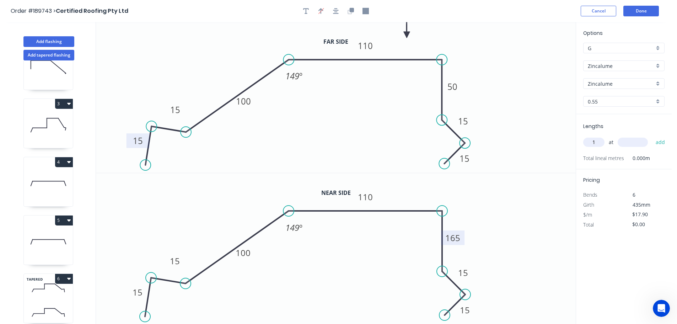
type input "1"
click at [633, 140] on input "text" at bounding box center [633, 142] width 30 height 9
type input "5100"
click at [652, 136] on button "add" at bounding box center [660, 142] width 17 height 12
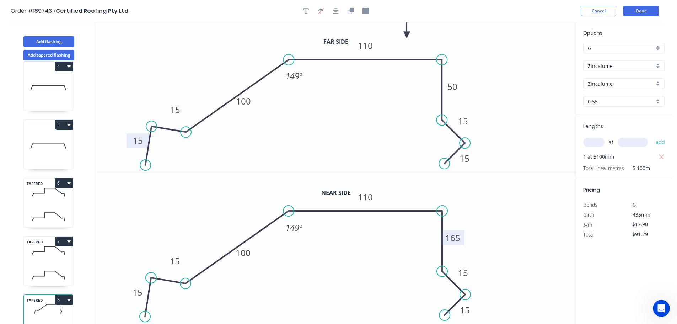
scroll to position [206, 0]
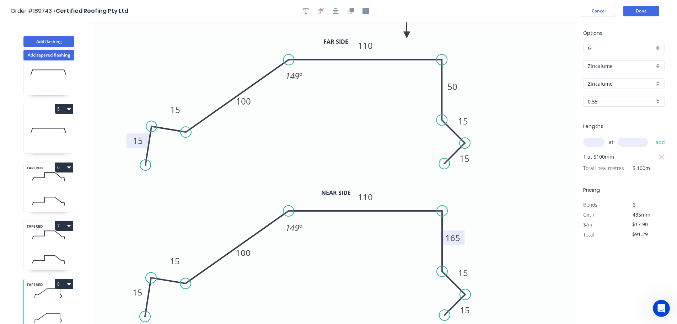
click at [65, 279] on button "8" at bounding box center [64, 284] width 18 height 10
click at [51, 296] on div "Duplicate" at bounding box center [39, 301] width 55 height 10
type input "$0.00"
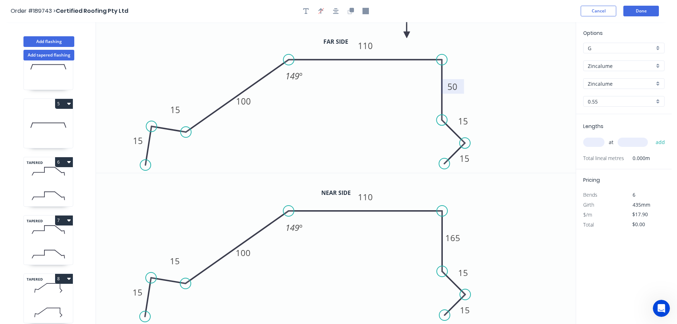
click at [452, 85] on tspan "50" at bounding box center [452, 87] width 10 height 12
click at [478, 78] on icon "0 15 15 100 110 165 15 15 149 º" at bounding box center [336, 97] width 480 height 151
click at [458, 237] on tspan "165" at bounding box center [452, 238] width 15 height 12
click at [506, 240] on icon "0 15 15 100 110 280 15 15 149 º" at bounding box center [336, 248] width 480 height 151
type input "$19.68"
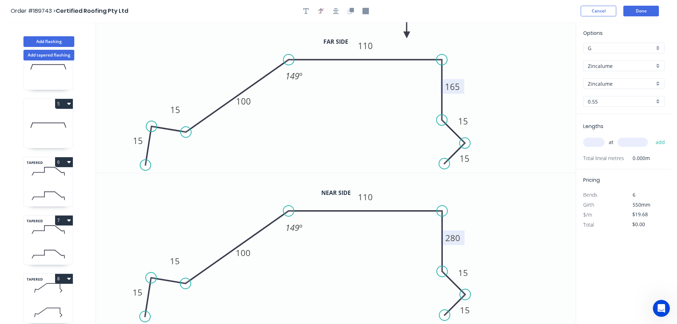
click at [595, 143] on input "text" at bounding box center [593, 142] width 21 height 9
type input "1"
click at [643, 144] on input "text" at bounding box center [633, 142] width 30 height 9
type input "5100"
click at [652, 136] on button "add" at bounding box center [660, 142] width 17 height 12
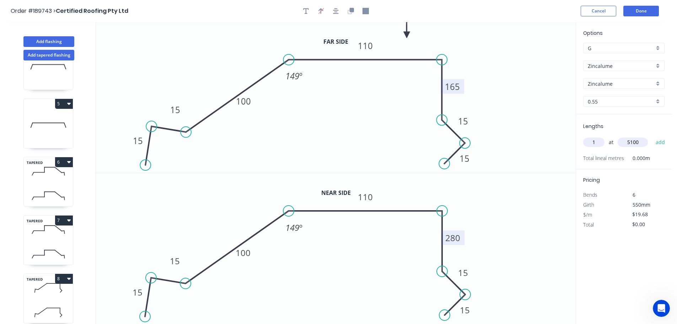
type input "$100.37"
click at [643, 13] on button "Done" at bounding box center [641, 11] width 36 height 11
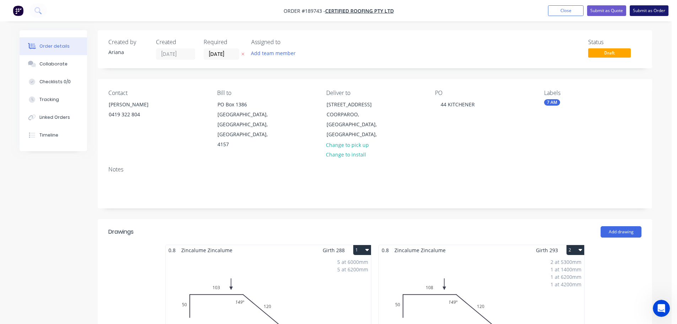
click at [654, 12] on button "Submit as Order" at bounding box center [649, 10] width 39 height 11
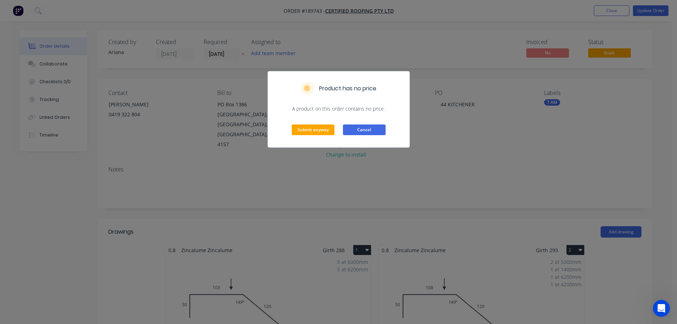
drag, startPoint x: 358, startPoint y: 127, endPoint x: 363, endPoint y: 128, distance: 5.7
click at [358, 127] on button "Cancel" at bounding box center [364, 129] width 43 height 11
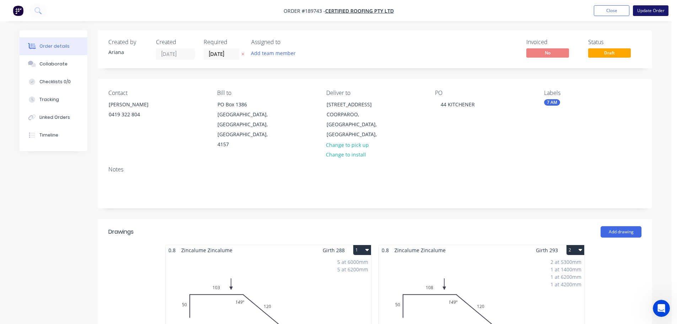
click at [649, 10] on button "Update Order" at bounding box center [651, 10] width 36 height 11
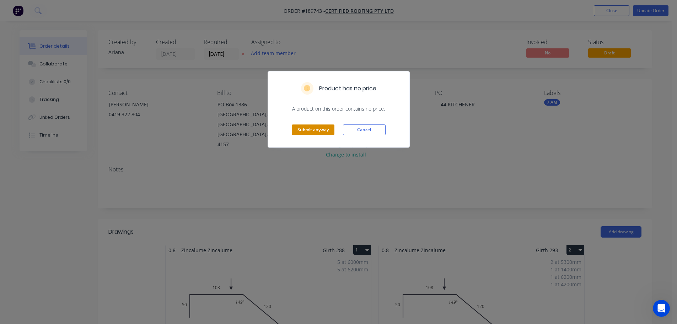
click at [314, 131] on button "Submit anyway" at bounding box center [313, 129] width 43 height 11
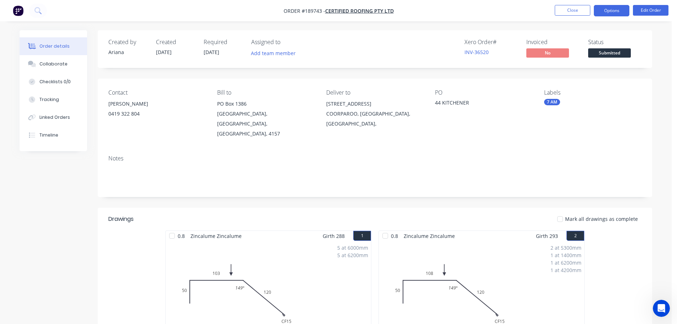
click at [602, 9] on button "Options" at bounding box center [612, 10] width 36 height 11
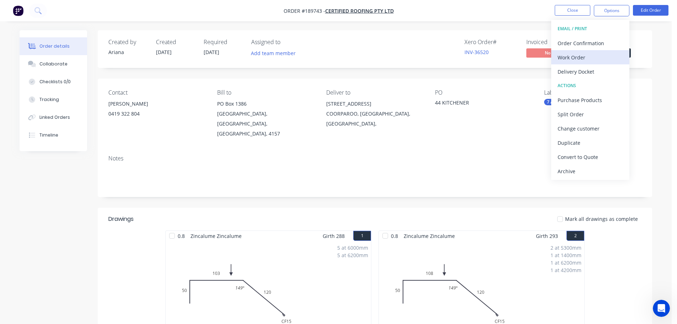
click at [564, 54] on div "Work Order" at bounding box center [590, 57] width 65 height 10
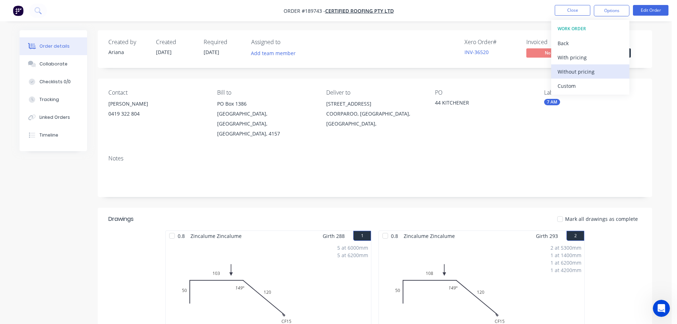
click at [560, 75] on div "Without pricing" at bounding box center [590, 71] width 65 height 10
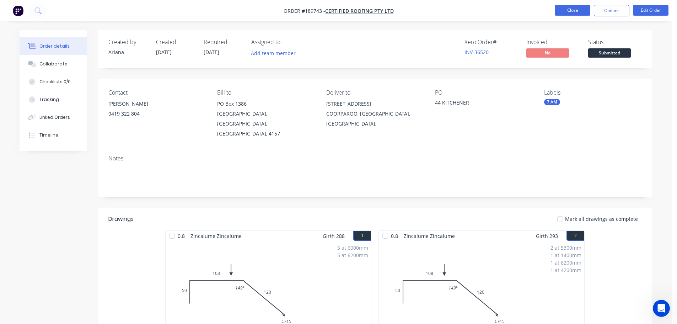
click at [577, 9] on button "Close" at bounding box center [573, 10] width 36 height 11
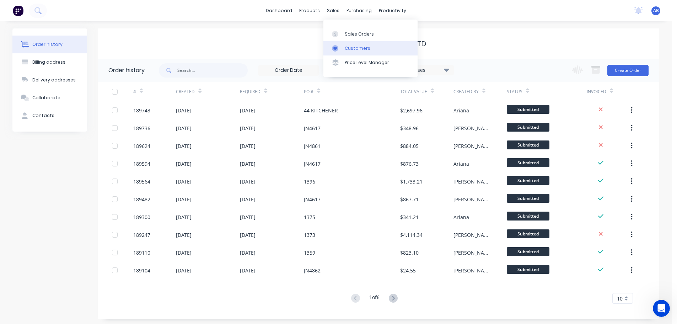
click at [353, 46] on div "Customers" at bounding box center [358, 48] width 26 height 6
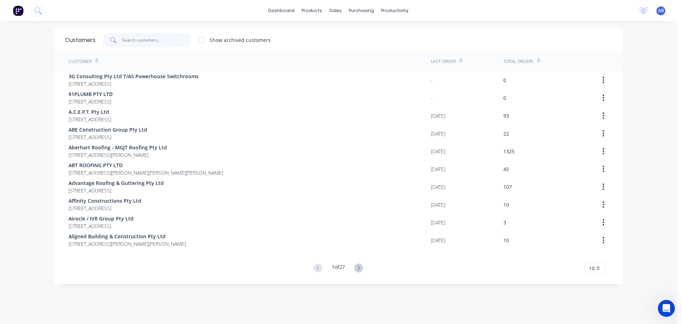
drag, startPoint x: 166, startPoint y: 41, endPoint x: 270, endPoint y: 50, distance: 104.5
click at [166, 41] on input "text" at bounding box center [156, 40] width 69 height 14
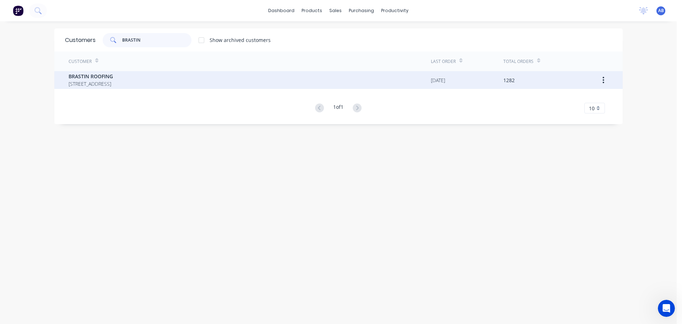
type input "BRASTIN"
click at [113, 81] on span "[STREET_ADDRESS]" at bounding box center [91, 83] width 44 height 7
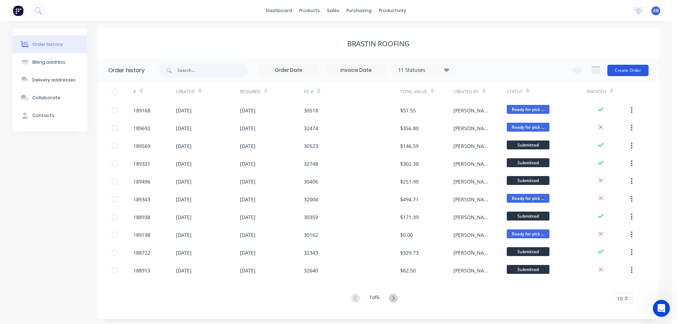
click at [626, 68] on button "Create Order" at bounding box center [627, 70] width 41 height 11
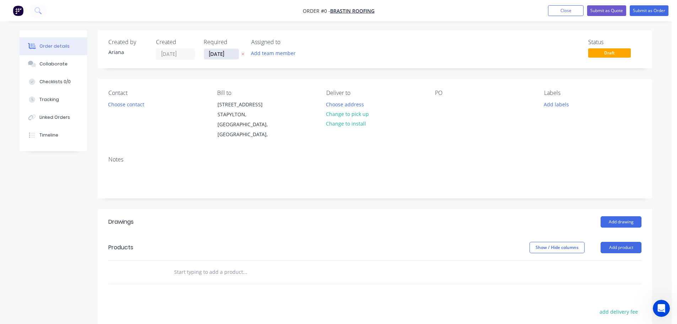
click at [220, 53] on input "[DATE]" at bounding box center [221, 54] width 35 height 11
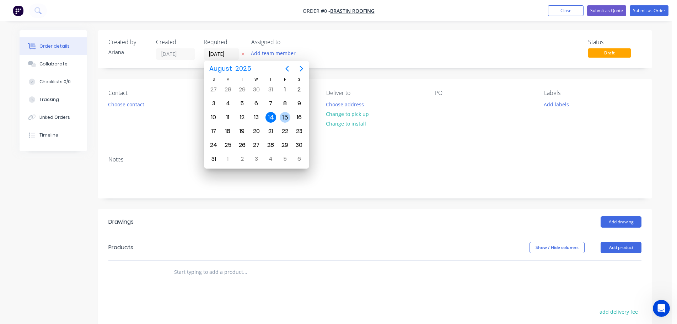
click at [286, 114] on div "15" at bounding box center [285, 117] width 11 height 11
type input "[DATE]"
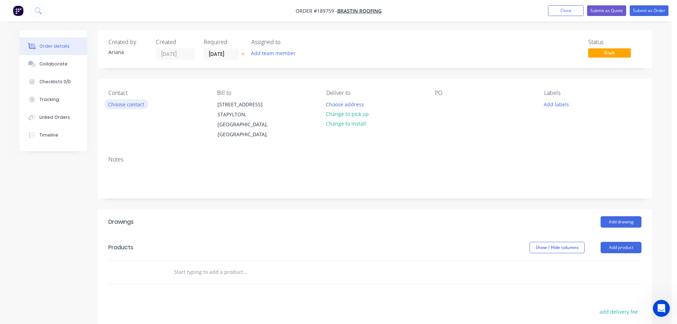
click at [138, 104] on button "Choose contact" at bounding box center [126, 104] width 44 height 10
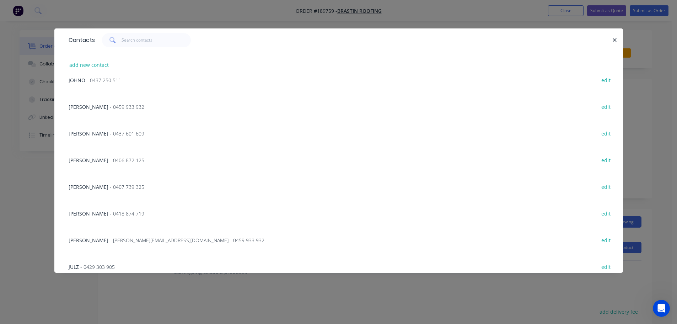
scroll to position [525, 0]
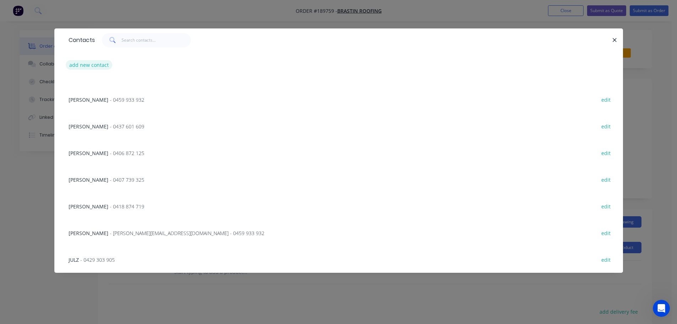
click at [87, 64] on button "add new contact" at bounding box center [89, 65] width 47 height 10
select select "AU"
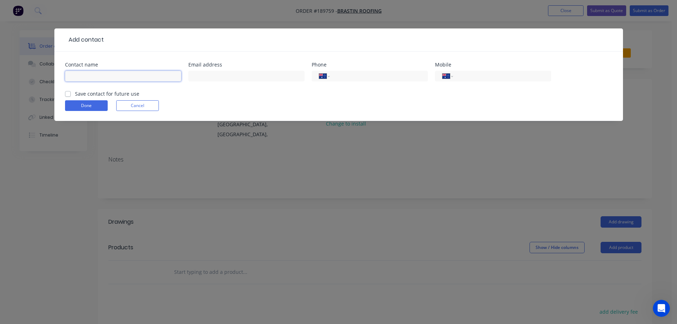
click at [83, 78] on input "text" at bounding box center [123, 76] width 116 height 11
type input "[PERSON_NAME]"
click at [464, 74] on input "tel" at bounding box center [500, 76] width 85 height 8
type input "0410 586 866"
click at [87, 105] on button "Done" at bounding box center [86, 105] width 43 height 11
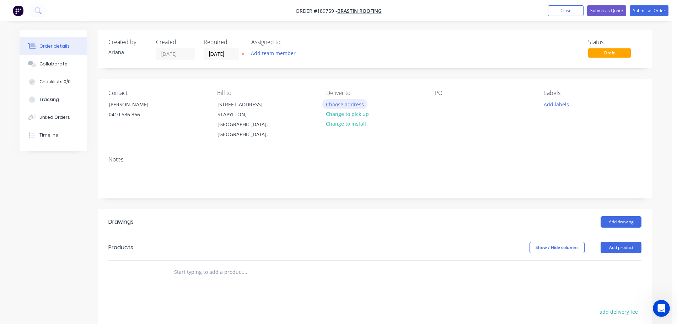
click at [355, 104] on button "Choose address" at bounding box center [344, 104] width 45 height 10
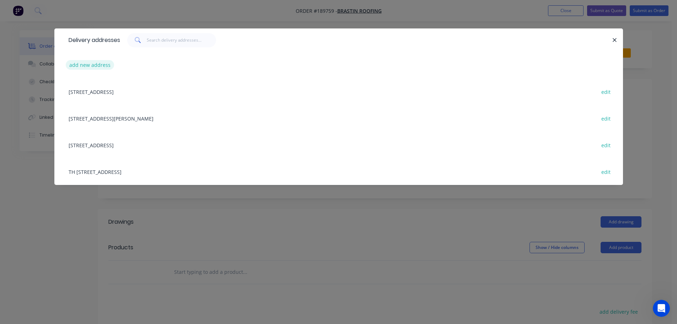
click at [81, 63] on button "add new address" at bounding box center [90, 65] width 49 height 10
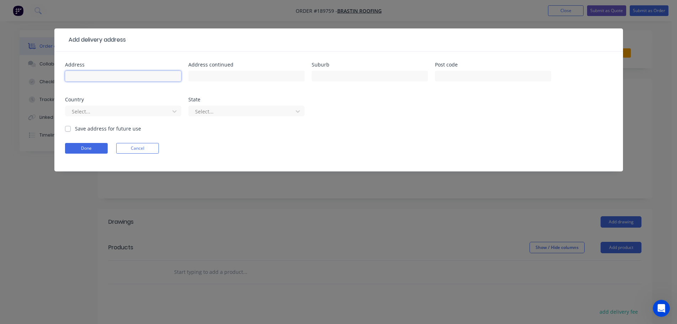
click at [87, 74] on input "text" at bounding box center [123, 76] width 116 height 11
type input "LOT 65, 55 HONEYEATER CCT"
type input "OXLEY"
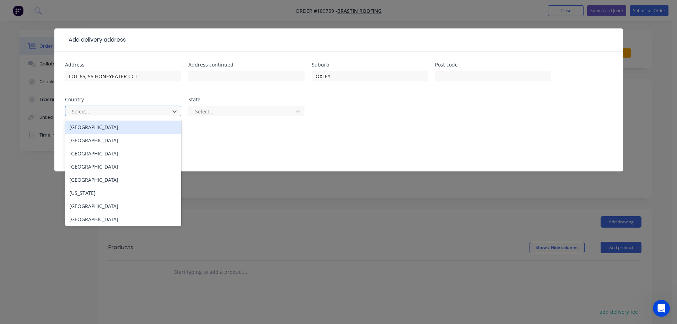
click at [112, 127] on div "[GEOGRAPHIC_DATA]" at bounding box center [123, 126] width 116 height 13
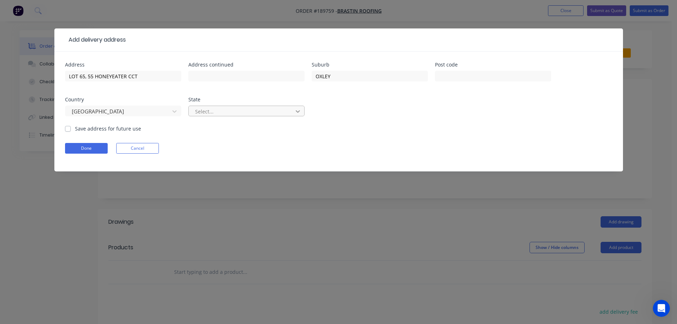
click at [301, 113] on icon at bounding box center [297, 111] width 7 height 7
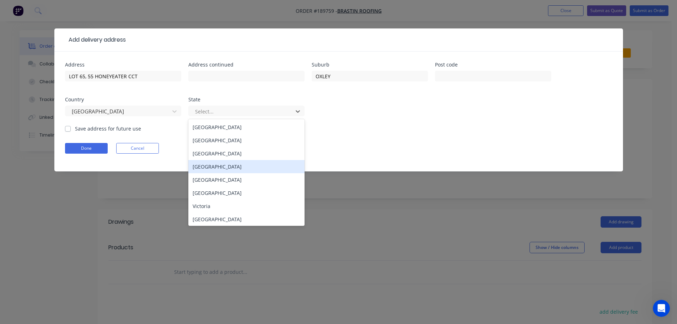
click at [205, 165] on div "[GEOGRAPHIC_DATA]" at bounding box center [246, 166] width 116 height 13
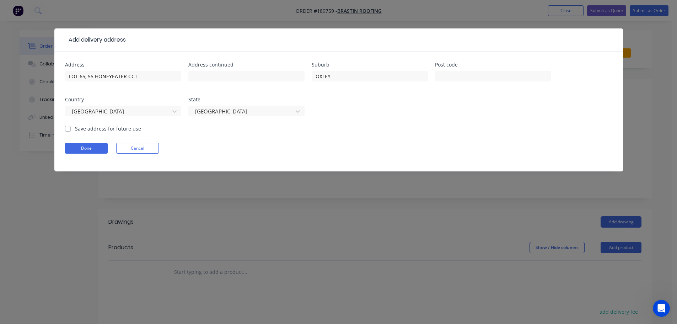
click at [386, 136] on form "Address LOT 65, 55 HONEYEATER CCT Address continued Suburb OXLEY Post code Coun…" at bounding box center [338, 116] width 547 height 109
click at [89, 151] on button "Done" at bounding box center [86, 148] width 43 height 11
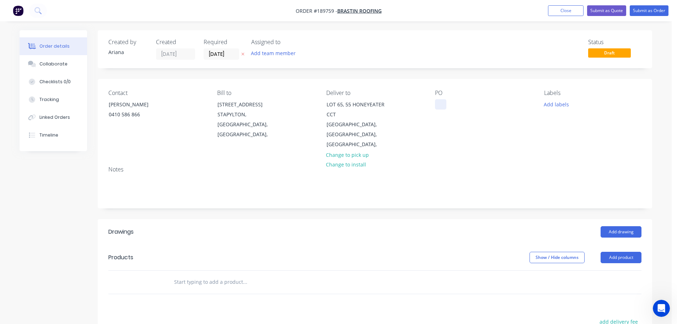
click at [442, 103] on div at bounding box center [440, 104] width 11 height 10
click at [522, 126] on div "PO 30518" at bounding box center [483, 120] width 97 height 60
click at [625, 252] on button "Add product" at bounding box center [621, 257] width 41 height 11
click at [609, 270] on div "Product catalogue" at bounding box center [607, 275] width 55 height 10
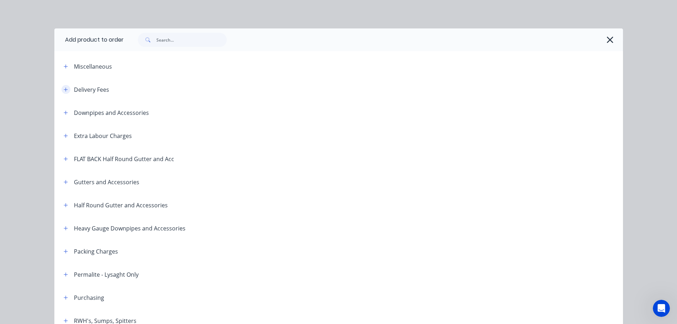
click at [61, 86] on button "button" at bounding box center [65, 89] width 9 height 9
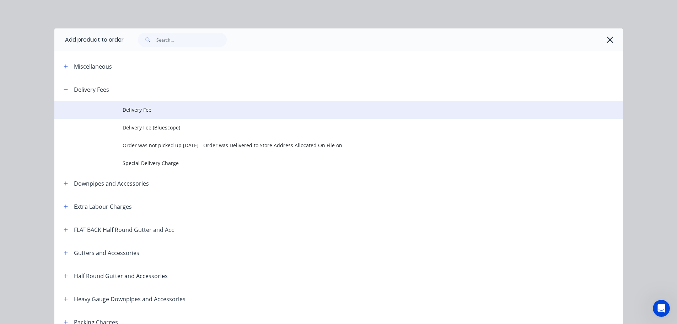
click at [155, 111] on span "Delivery Fee" at bounding box center [323, 109] width 400 height 7
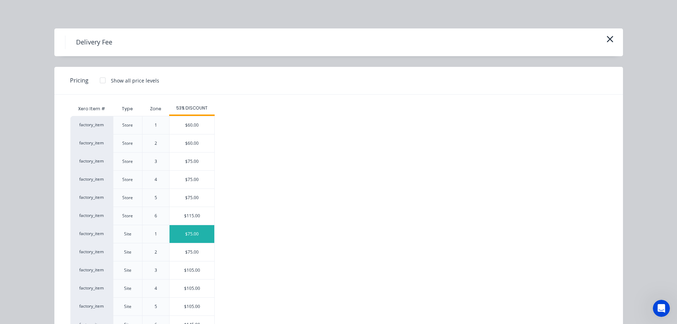
click at [189, 235] on div "$75.00" at bounding box center [192, 234] width 45 height 18
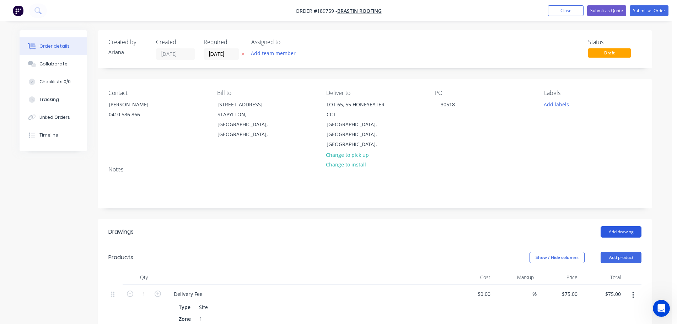
click at [618, 226] on button "Add drawing" at bounding box center [621, 231] width 41 height 11
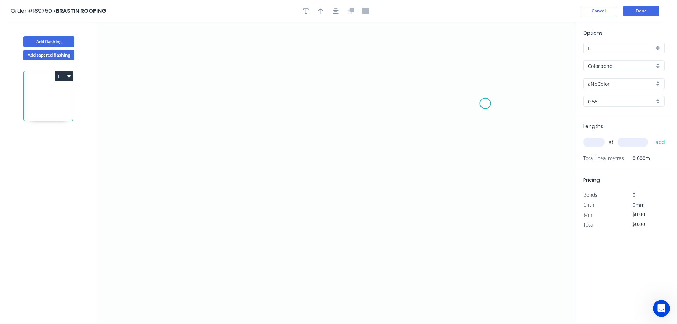
click at [485, 102] on icon "0" at bounding box center [336, 173] width 480 height 302
click at [464, 80] on icon "0" at bounding box center [336, 173] width 480 height 302
click at [197, 79] on icon "0 ?" at bounding box center [336, 173] width 480 height 302
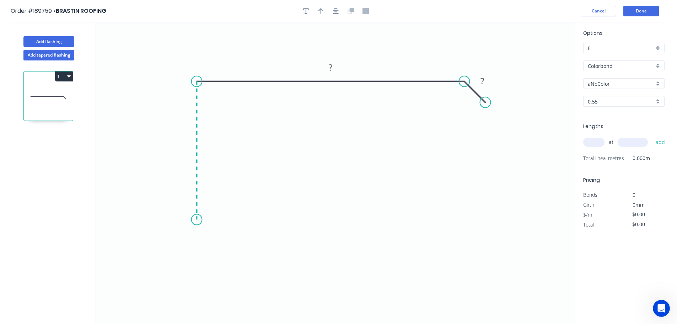
click at [199, 220] on icon "0 ? ?" at bounding box center [336, 173] width 480 height 302
click at [173, 245] on icon "0 ? ? ?" at bounding box center [336, 173] width 480 height 302
click at [198, 267] on icon "0 ? ? ? ?" at bounding box center [336, 173] width 480 height 302
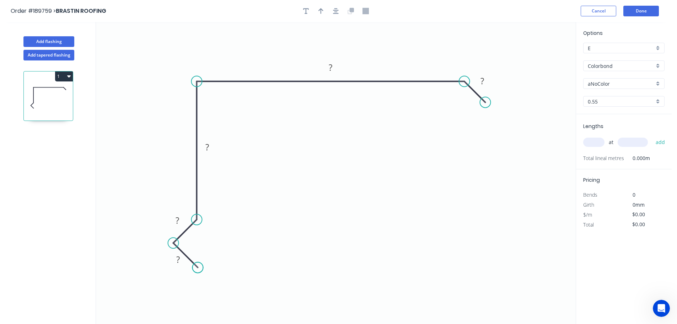
click at [198, 267] on circle at bounding box center [197, 267] width 11 height 11
click at [180, 262] on rect at bounding box center [178, 260] width 14 height 10
click at [393, 249] on icon "0 15 15 90 220 20" at bounding box center [336, 173] width 480 height 302
type input "$14.88"
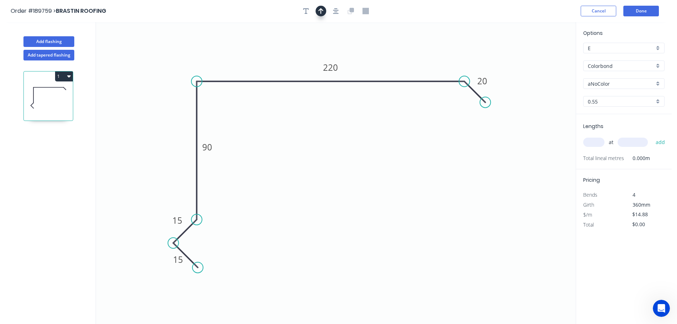
click at [322, 8] on icon "button" at bounding box center [320, 11] width 5 height 6
drag, startPoint x: 540, startPoint y: 56, endPoint x: 386, endPoint y: 50, distance: 154.0
click at [386, 50] on icon at bounding box center [385, 40] width 6 height 23
click at [661, 83] on div "aNoColor" at bounding box center [623, 83] width 81 height 11
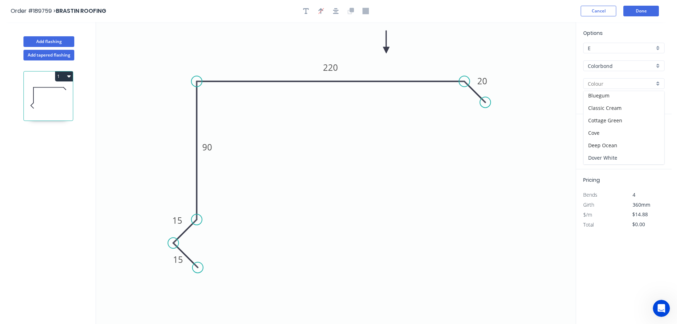
click at [634, 161] on div "Dover White" at bounding box center [624, 157] width 81 height 12
type input "Dover White"
click at [596, 143] on input "text" at bounding box center [593, 142] width 21 height 9
type input "1"
type input "1000"
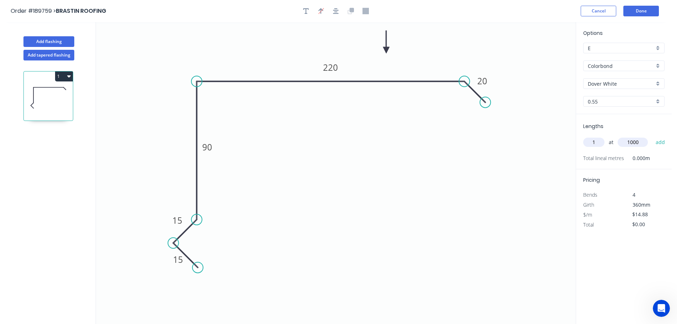
click at [652, 136] on button "add" at bounding box center [660, 142] width 17 height 12
type input "$14.88"
click at [494, 159] on icon "0 15 15 90 220 20" at bounding box center [336, 173] width 480 height 302
click at [53, 41] on button "Add flashing" at bounding box center [48, 41] width 51 height 11
type input "$0.00"
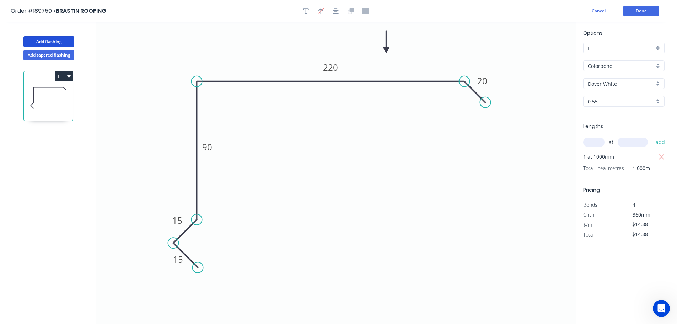
type input "$0.00"
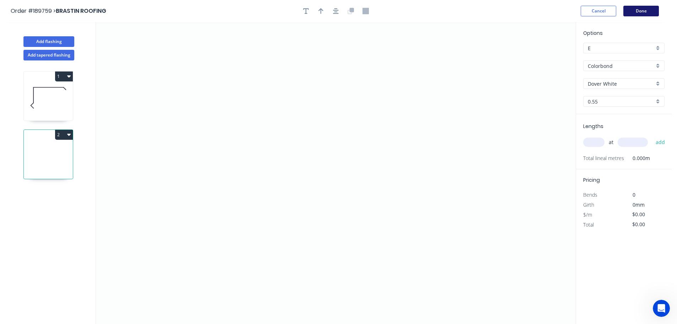
click at [643, 11] on button "Done" at bounding box center [641, 11] width 36 height 11
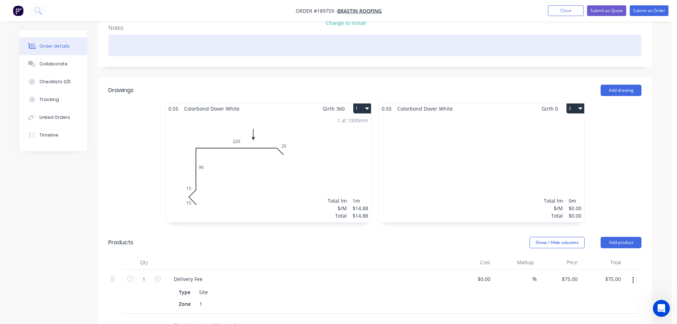
scroll to position [166, 0]
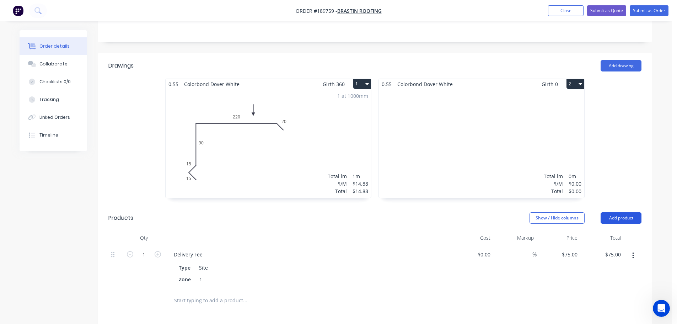
click at [625, 212] on button "Add product" at bounding box center [621, 217] width 41 height 11
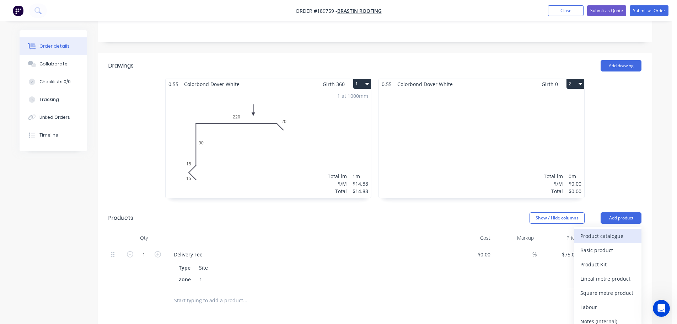
click at [614, 231] on div "Product catalogue" at bounding box center [607, 236] width 55 height 10
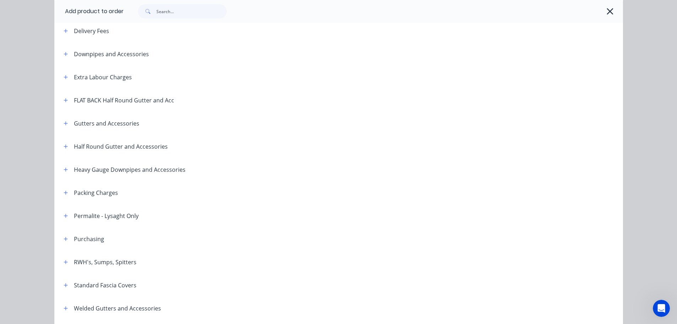
scroll to position [83, 0]
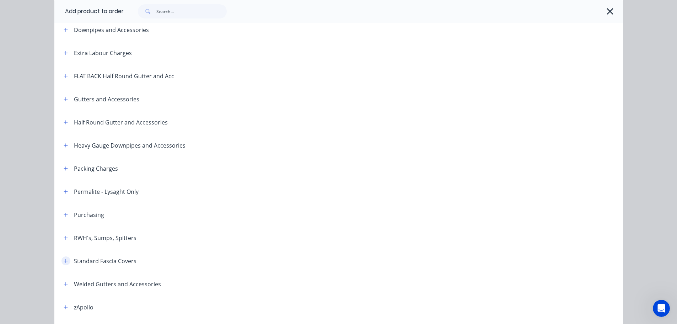
click at [64, 259] on icon "button" at bounding box center [66, 260] width 4 height 5
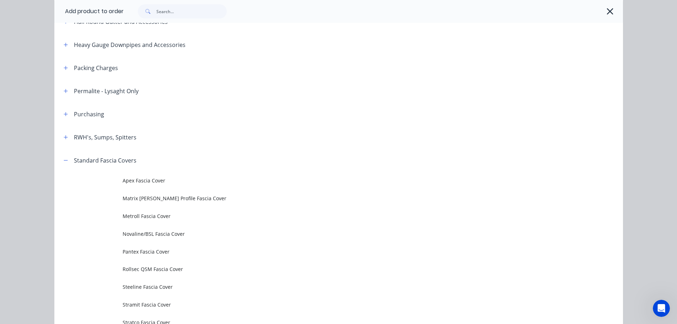
scroll to position [249, 0]
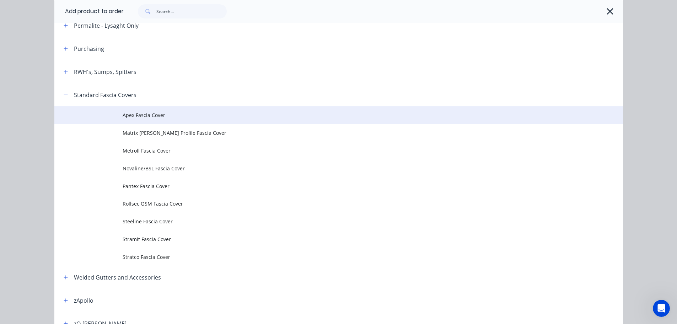
click at [144, 114] on span "Apex Fascia Cover" at bounding box center [323, 114] width 400 height 7
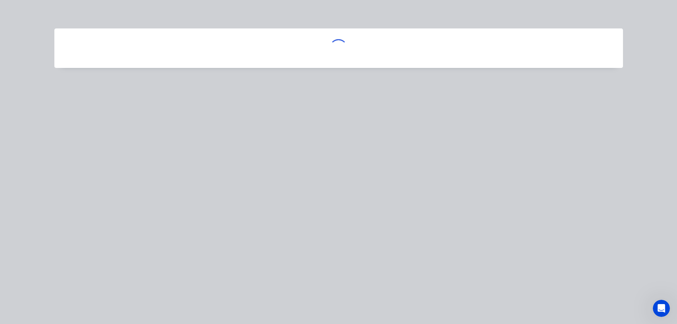
scroll to position [0, 0]
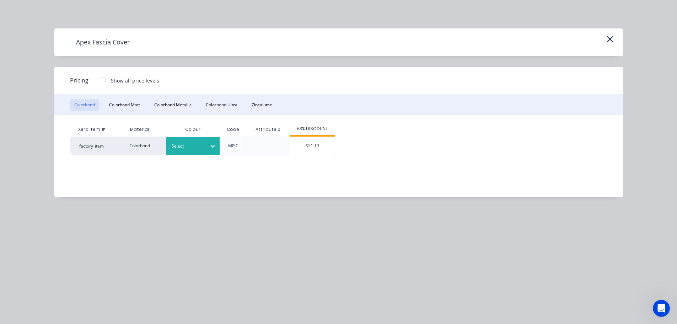
click at [203, 146] on div at bounding box center [188, 146] width 32 height 8
click at [89, 246] on div "Dover White" at bounding box center [44, 247] width 89 height 13
click at [311, 147] on div "$21.19" at bounding box center [312, 146] width 45 height 18
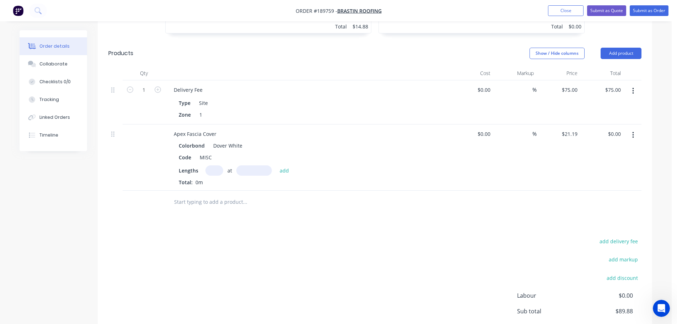
scroll to position [332, 0]
click at [217, 164] on input "text" at bounding box center [214, 169] width 18 height 10
type input "1"
type input "3500"
click at [276, 164] on button "add" at bounding box center [284, 169] width 17 height 10
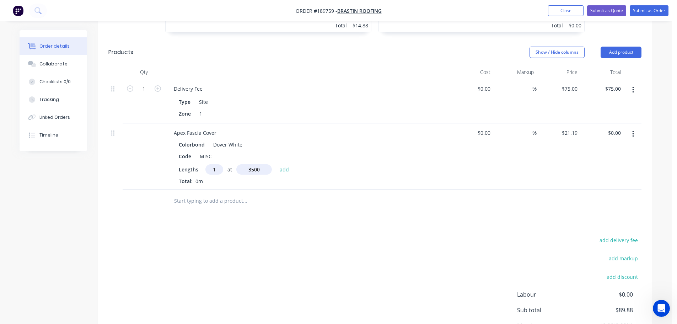
type input "$74.17"
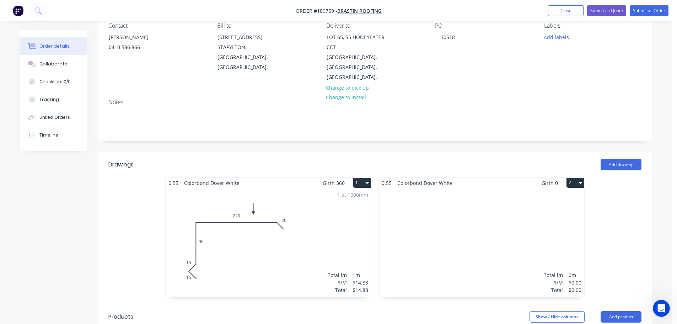
scroll to position [83, 0]
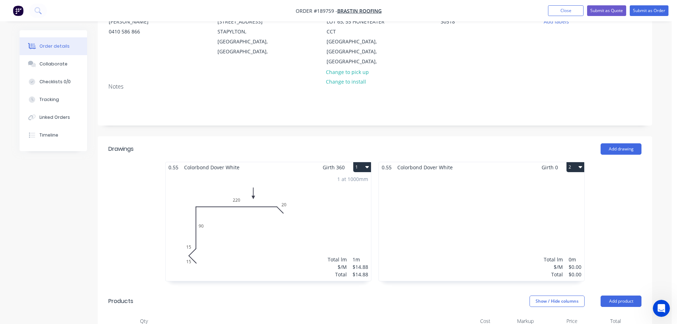
click at [457, 216] on div "Total lm $/M Total 0m $0.00 $0.00" at bounding box center [481, 226] width 205 height 108
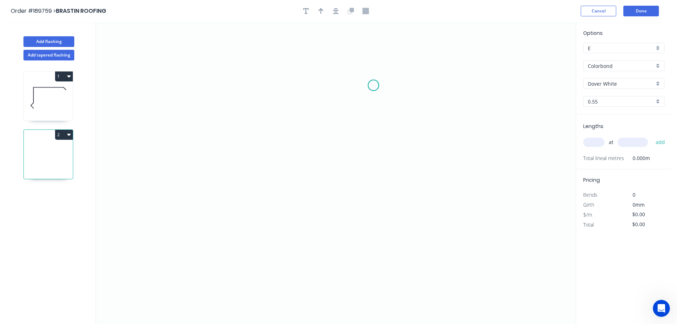
click at [374, 85] on icon "0" at bounding box center [336, 173] width 480 height 302
click at [349, 59] on icon "0" at bounding box center [336, 173] width 480 height 302
click at [345, 272] on icon "0 ?" at bounding box center [336, 173] width 480 height 302
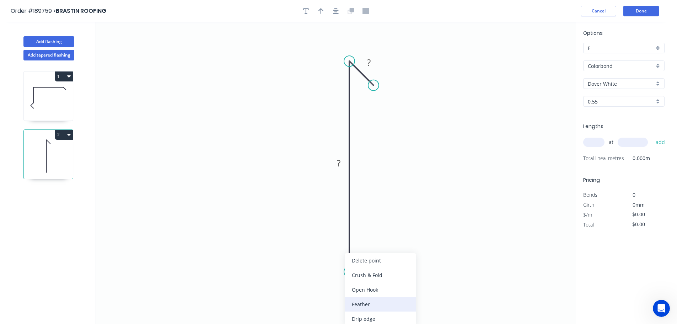
click at [391, 308] on div "Feather" at bounding box center [380, 304] width 71 height 15
click at [377, 295] on div "Flip bend" at bounding box center [383, 294] width 71 height 15
click at [369, 258] on tspan "15" at bounding box center [369, 259] width 10 height 12
click at [394, 249] on icon "0 FE 10 ? ?" at bounding box center [336, 173] width 480 height 302
drag, startPoint x: 375, startPoint y: 259, endPoint x: 393, endPoint y: 294, distance: 39.4
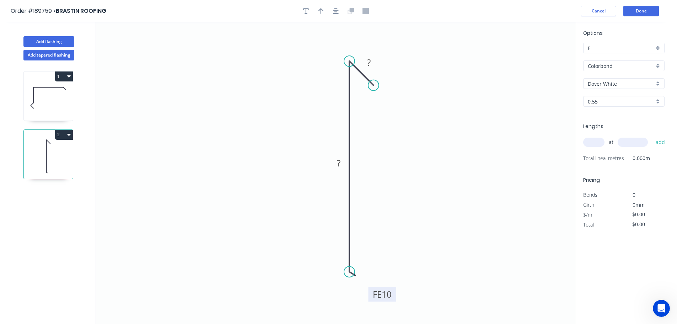
click at [393, 294] on rect at bounding box center [382, 294] width 28 height 15
click at [370, 60] on tspan "?" at bounding box center [369, 63] width 4 height 12
type input "$8.85"
click at [404, 80] on icon "0 FE 10 120 20" at bounding box center [336, 173] width 480 height 302
drag, startPoint x: 322, startPoint y: 8, endPoint x: 333, endPoint y: 17, distance: 14.7
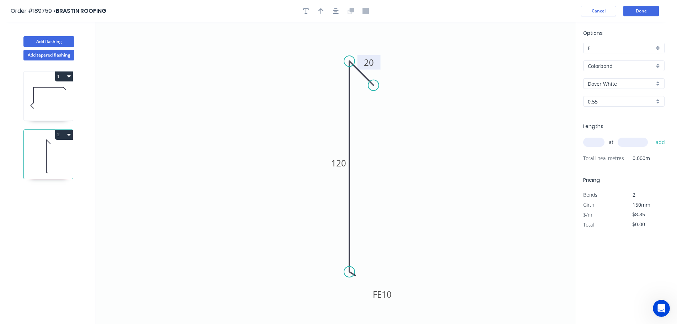
click at [322, 9] on icon "button" at bounding box center [320, 11] width 5 height 6
drag, startPoint x: 541, startPoint y: 56, endPoint x: 273, endPoint y: 141, distance: 280.4
click at [273, 141] on icon at bounding box center [273, 132] width 6 height 23
click at [273, 141] on icon at bounding box center [279, 134] width 21 height 21
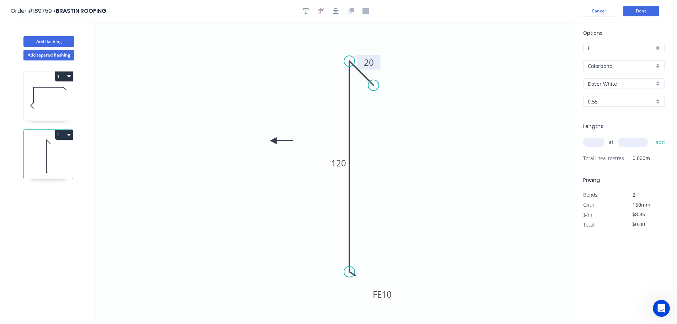
click at [273, 141] on icon at bounding box center [281, 141] width 23 height 6
click at [273, 141] on icon at bounding box center [273, 149] width 6 height 23
click at [273, 141] on icon at bounding box center [267, 146] width 21 height 21
click at [596, 143] on input "text" at bounding box center [593, 142] width 21 height 9
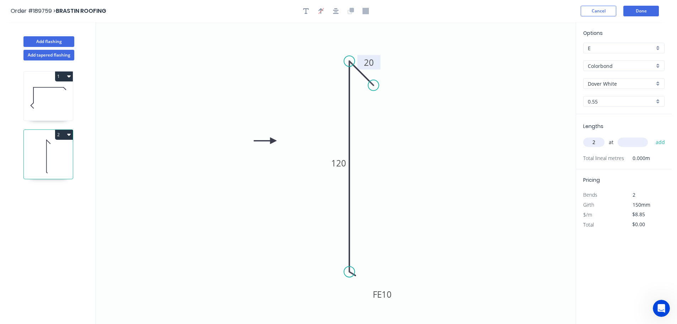
type input "2"
type input "400"
click at [652, 136] on button "add" at bounding box center [660, 142] width 17 height 12
type input "$17.70"
click at [642, 10] on button "Done" at bounding box center [641, 11] width 36 height 11
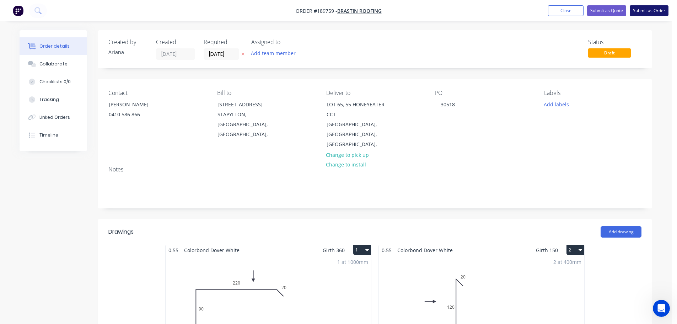
click at [648, 11] on button "Submit as Order" at bounding box center [649, 10] width 39 height 11
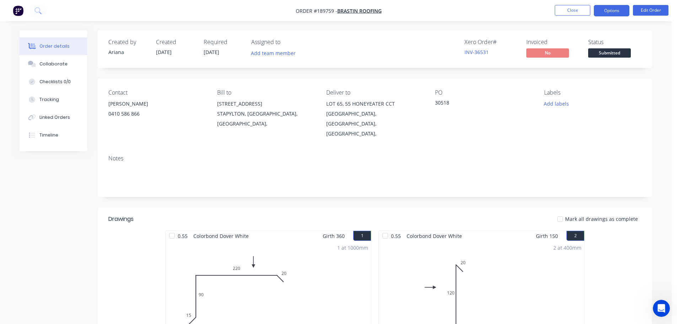
click at [613, 9] on button "Options" at bounding box center [612, 10] width 36 height 11
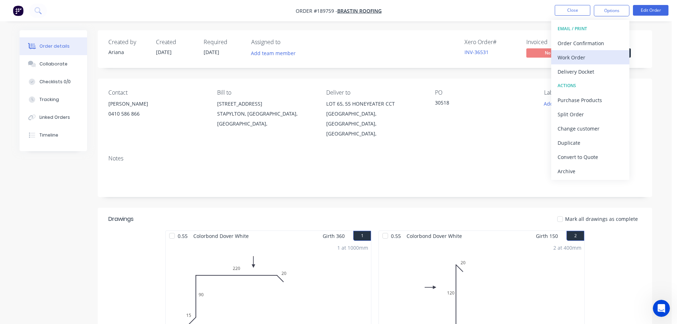
click at [576, 56] on div "Work Order" at bounding box center [590, 57] width 65 height 10
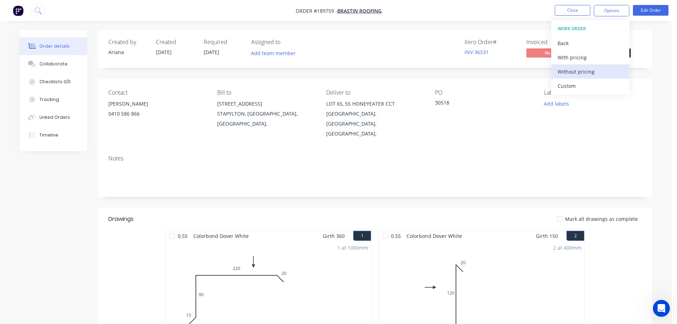
click at [566, 71] on div "Without pricing" at bounding box center [590, 71] width 65 height 10
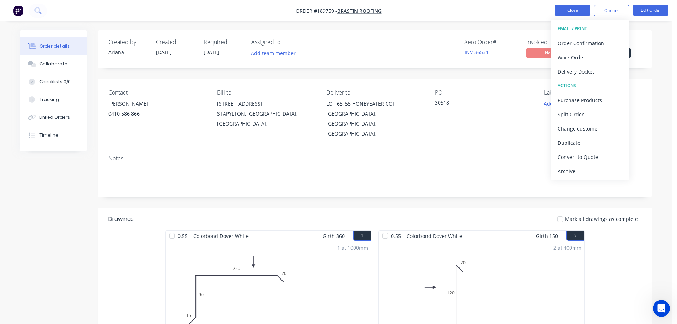
click at [570, 9] on button "Close" at bounding box center [573, 10] width 36 height 11
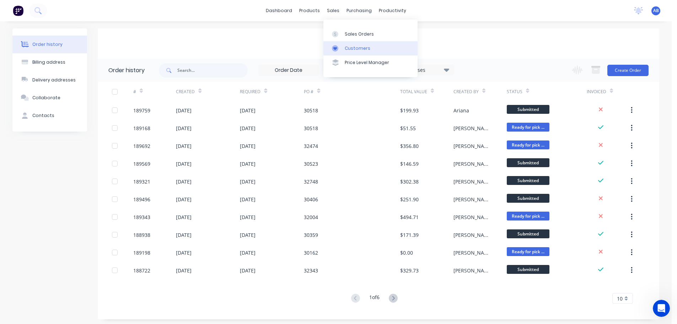
click at [349, 47] on div "Customers" at bounding box center [358, 48] width 26 height 6
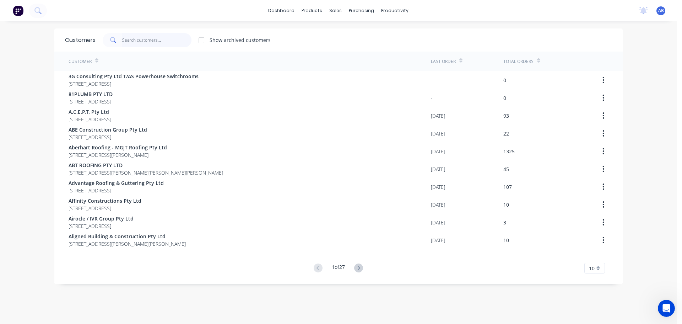
click at [160, 40] on input "text" at bounding box center [156, 40] width 69 height 14
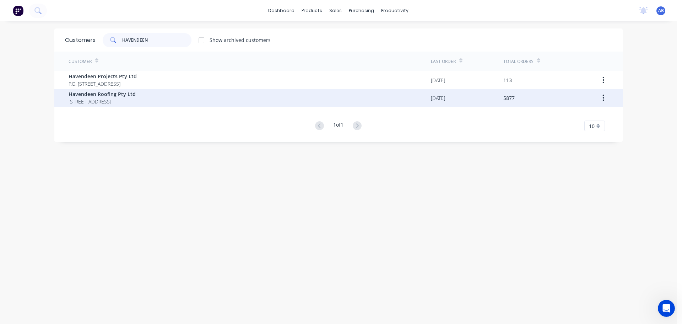
type input "HAVENDEEN"
click at [124, 98] on span "[STREET_ADDRESS]" at bounding box center [102, 101] width 67 height 7
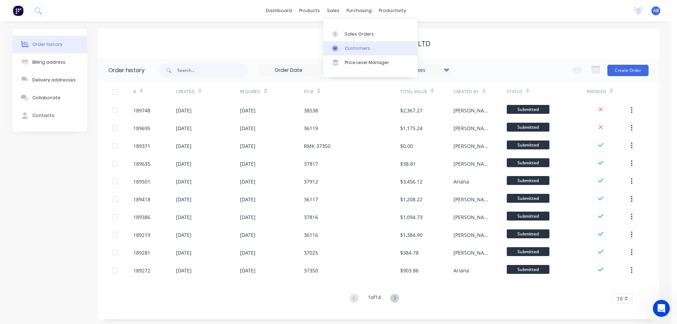
click at [354, 44] on link "Customers" at bounding box center [370, 48] width 94 height 14
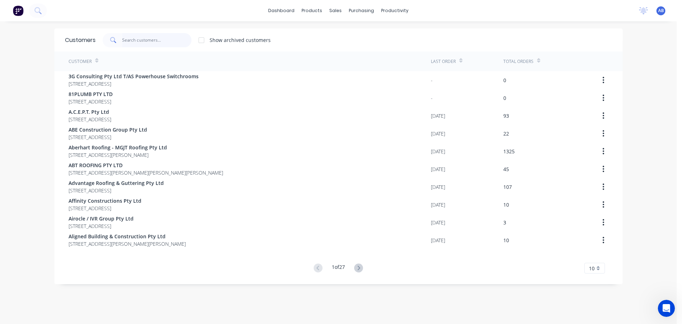
click at [154, 41] on input "text" at bounding box center [156, 40] width 69 height 14
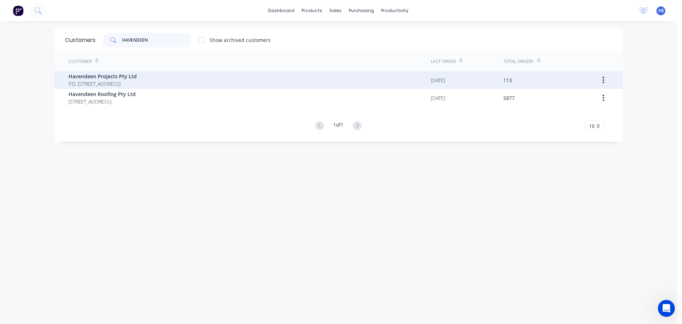
type input "HAVENDEEN"
click at [109, 78] on span "Havendeen Projects Pty Ltd" at bounding box center [103, 76] width 68 height 7
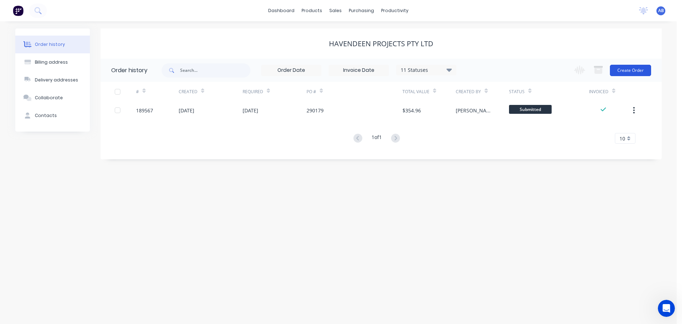
click at [629, 70] on button "Create Order" at bounding box center [630, 70] width 41 height 11
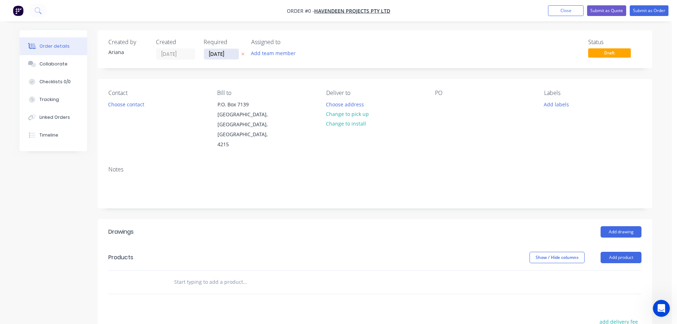
click at [222, 55] on input "[DATE]" at bounding box center [221, 54] width 35 height 11
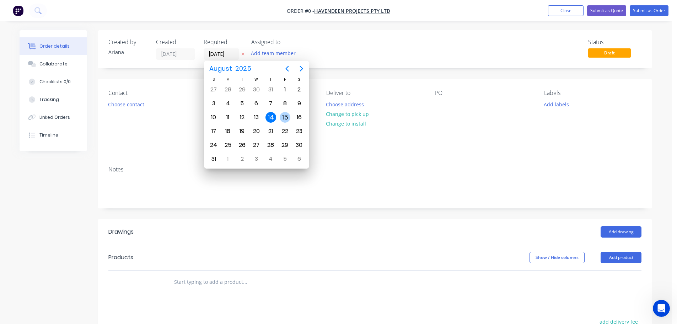
click at [286, 113] on div "15" at bounding box center [285, 117] width 11 height 11
type input "[DATE]"
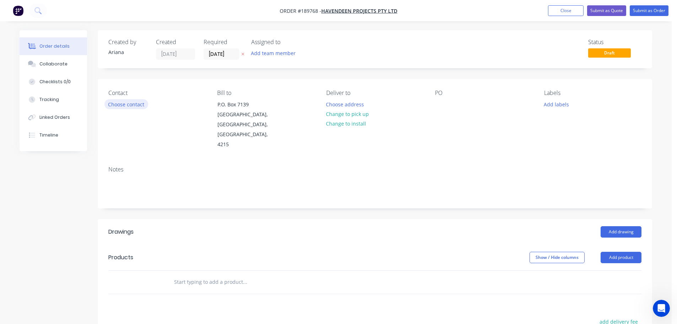
click at [117, 104] on button "Choose contact" at bounding box center [126, 104] width 44 height 10
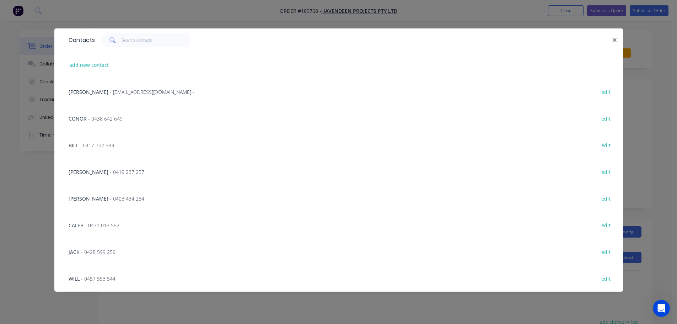
click at [110, 169] on span "- 0419 237 257" at bounding box center [127, 171] width 34 height 7
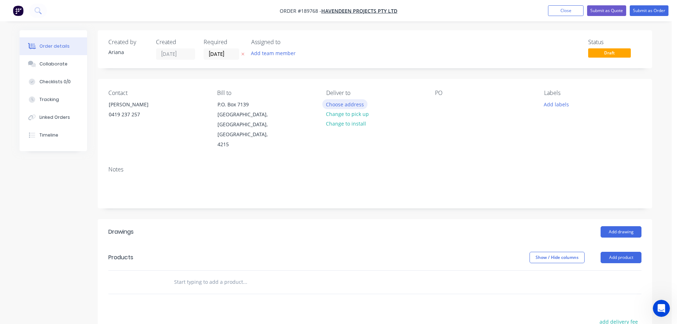
click at [347, 103] on button "Choose address" at bounding box center [344, 104] width 45 height 10
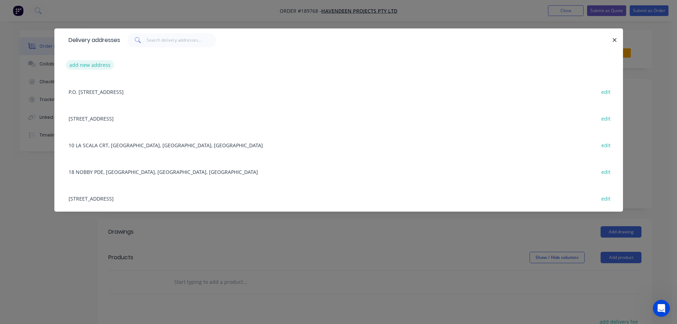
click at [78, 60] on button "add new address" at bounding box center [90, 65] width 49 height 10
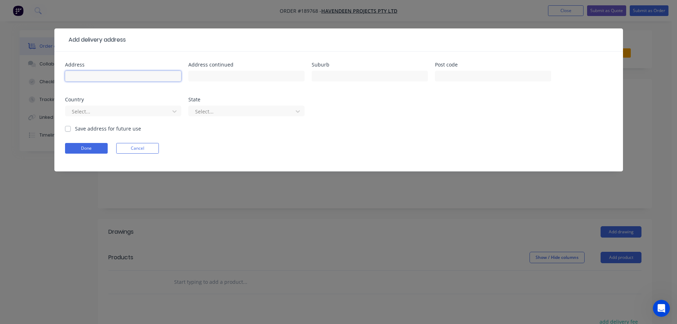
click at [87, 76] on input "text" at bounding box center [123, 76] width 116 height 11
type input "[STREET_ADDRESS]"
type input "SOUTHPORT"
click at [374, 112] on div "Address [STREET_ADDRESS] Address continued Suburb [GEOGRAPHIC_DATA] Post code C…" at bounding box center [338, 93] width 547 height 63
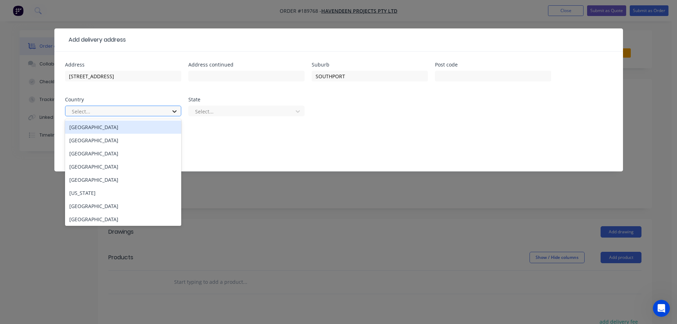
click at [175, 112] on icon at bounding box center [174, 111] width 7 height 7
click at [109, 127] on div "[GEOGRAPHIC_DATA]" at bounding box center [123, 126] width 116 height 13
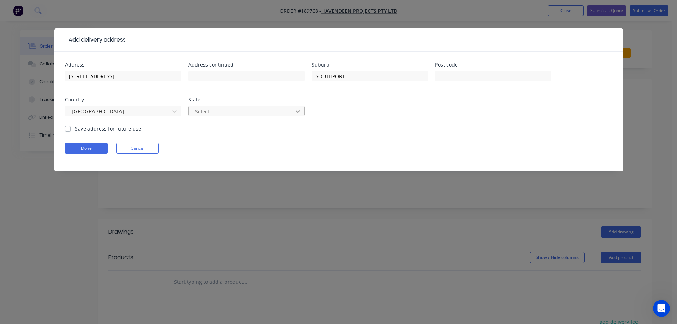
click at [299, 111] on icon at bounding box center [298, 111] width 4 height 2
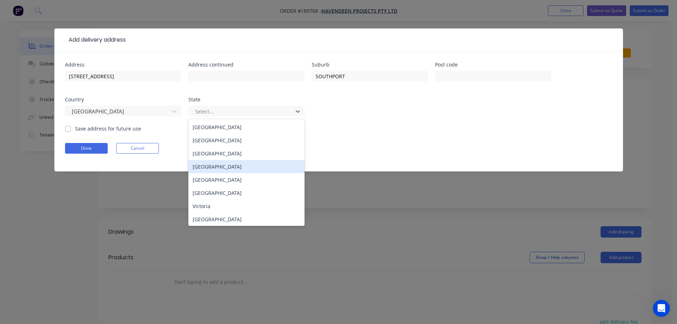
click at [203, 166] on div "[GEOGRAPHIC_DATA]" at bounding box center [246, 166] width 116 height 13
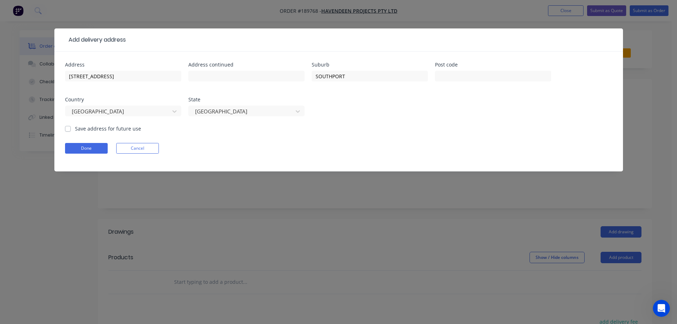
click at [407, 129] on form "Address [STREET_ADDRESS] Address continued Suburb [GEOGRAPHIC_DATA] Post code C…" at bounding box center [338, 116] width 547 height 109
click at [86, 147] on button "Done" at bounding box center [86, 148] width 43 height 11
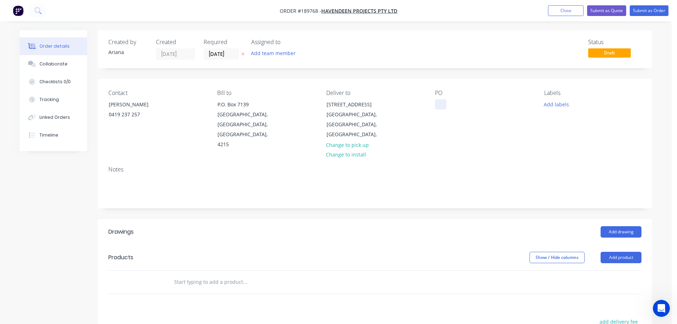
click at [441, 105] on div at bounding box center [440, 104] width 11 height 10
click at [506, 160] on div "Notes" at bounding box center [375, 184] width 554 height 48
click at [560, 105] on button "Add labels" at bounding box center [556, 104] width 33 height 10
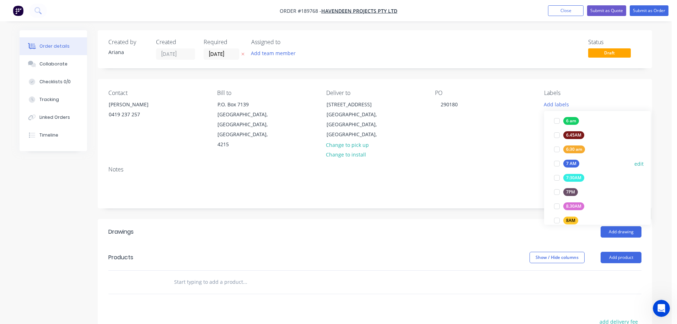
click at [558, 162] on div at bounding box center [557, 163] width 14 height 14
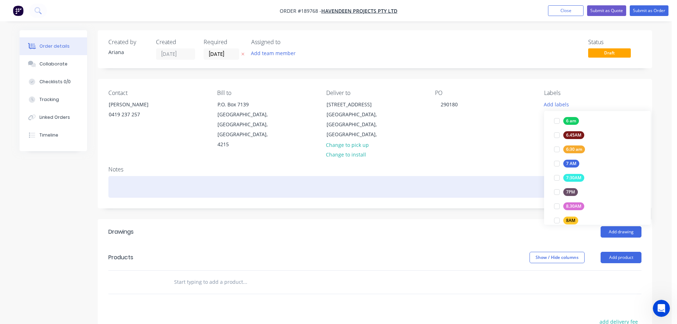
scroll to position [4, 0]
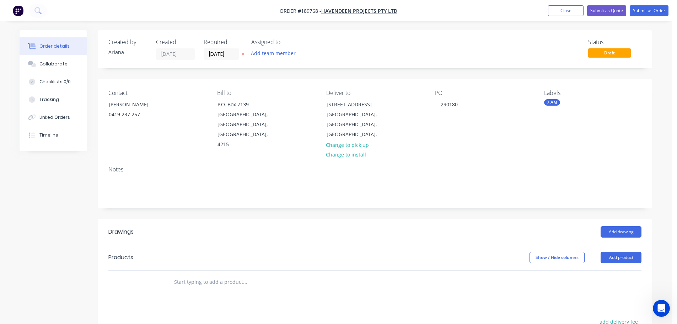
click at [499, 160] on div "Notes" at bounding box center [375, 184] width 554 height 48
click at [618, 226] on button "Add drawing" at bounding box center [621, 231] width 41 height 11
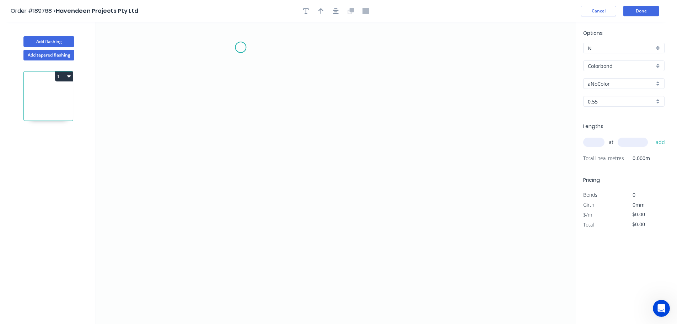
click at [241, 47] on icon "0" at bounding box center [336, 173] width 480 height 302
click at [247, 272] on icon "0" at bounding box center [336, 173] width 480 height 302
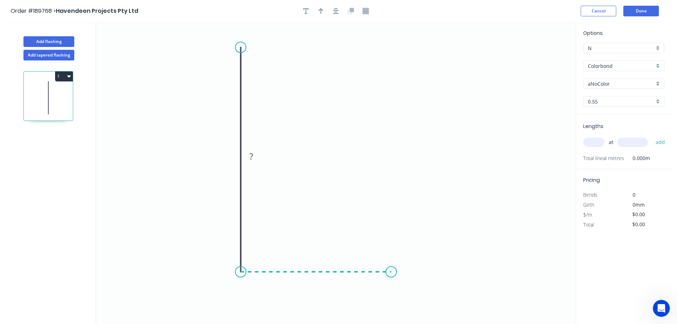
click at [391, 268] on icon "0 ?" at bounding box center [336, 173] width 480 height 302
click at [391, 268] on circle at bounding box center [391, 271] width 11 height 11
click at [231, 157] on tspan "?" at bounding box center [230, 156] width 4 height 12
click at [273, 149] on icon "0 120 60" at bounding box center [336, 173] width 480 height 302
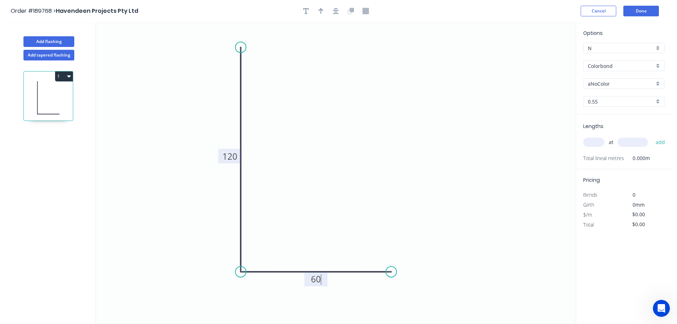
type input "$6.30"
drag, startPoint x: 321, startPoint y: 9, endPoint x: 328, endPoint y: 10, distance: 6.9
click at [321, 9] on icon "button" at bounding box center [320, 11] width 5 height 6
drag, startPoint x: 542, startPoint y: 55, endPoint x: 325, endPoint y: 123, distance: 227.1
click at [325, 123] on icon at bounding box center [327, 113] width 6 height 23
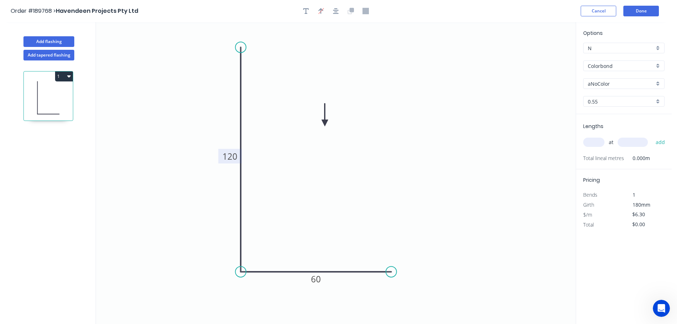
click at [325, 123] on icon at bounding box center [325, 114] width 6 height 23
click at [658, 65] on div "Colorbond" at bounding box center [623, 65] width 81 height 11
click at [629, 118] on div "Galvabond" at bounding box center [624, 120] width 81 height 12
type input "Galvabond"
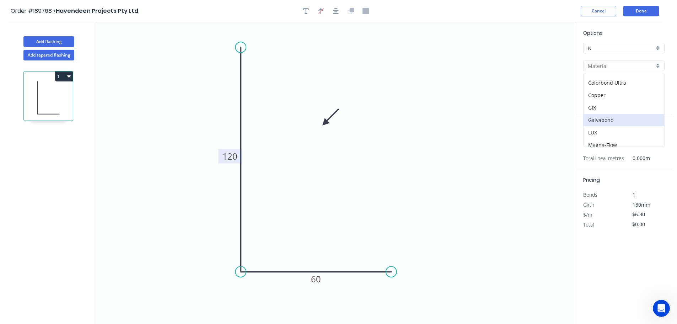
type input "Galvabond"
type input "$6.52"
click at [659, 100] on div "0.55" at bounding box center [623, 101] width 81 height 11
click at [608, 129] on div "0.8" at bounding box center [624, 127] width 81 height 12
type input "0.8"
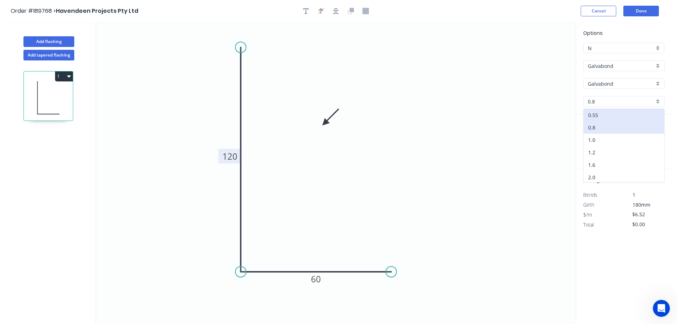
type input "$8.55"
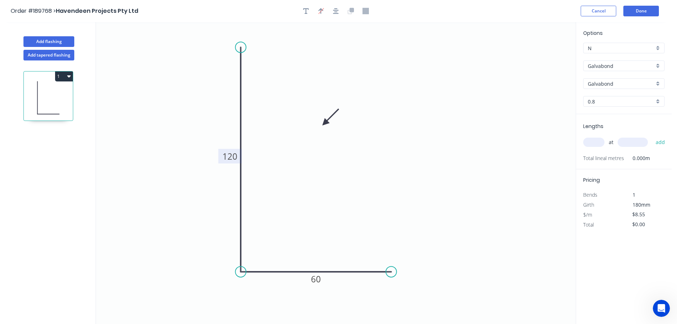
click at [594, 139] on input "text" at bounding box center [593, 142] width 21 height 9
type input "4"
type input "4000"
click at [652, 136] on button "add" at bounding box center [660, 142] width 17 height 12
type input "$136.80"
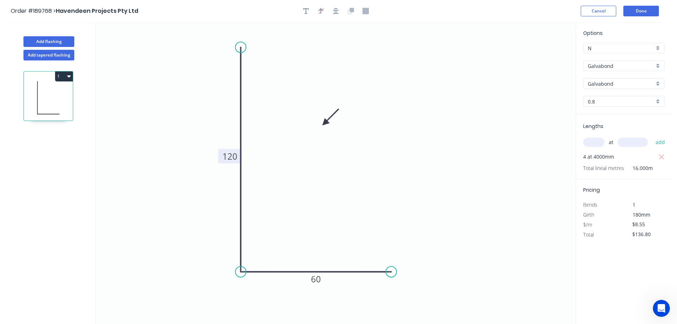
click at [499, 134] on icon "0 120 60" at bounding box center [336, 173] width 480 height 302
click at [642, 11] on button "Done" at bounding box center [641, 11] width 36 height 11
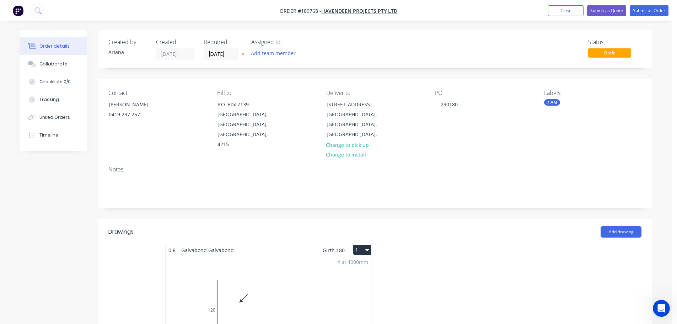
click at [360, 245] on button "1" at bounding box center [362, 250] width 18 height 10
click at [355, 262] on div "Use larger box size" at bounding box center [337, 267] width 55 height 10
click at [647, 10] on button "Submit as Order" at bounding box center [649, 10] width 39 height 11
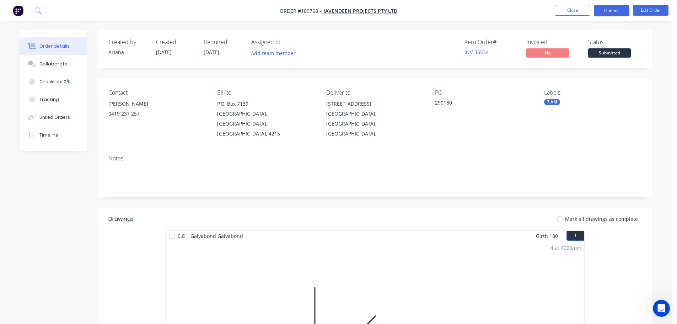
click at [608, 7] on button "Options" at bounding box center [612, 10] width 36 height 11
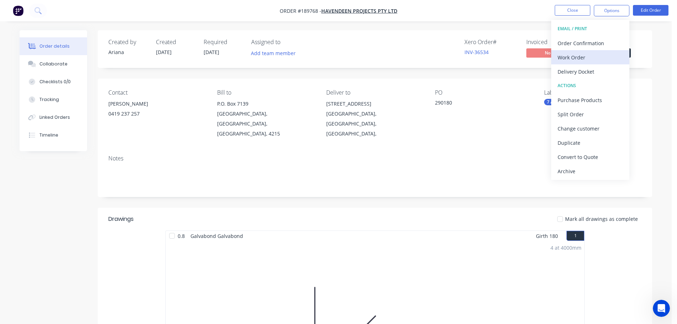
click at [574, 53] on div "Work Order" at bounding box center [590, 57] width 65 height 10
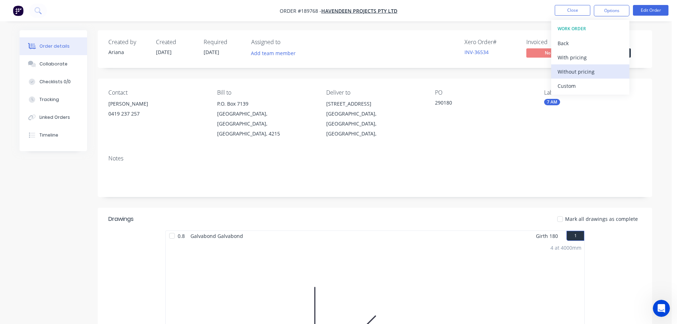
click at [566, 68] on div "Without pricing" at bounding box center [590, 71] width 65 height 10
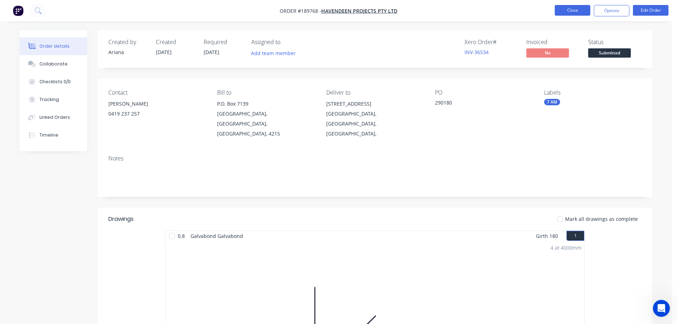
click at [571, 11] on button "Close" at bounding box center [573, 10] width 36 height 11
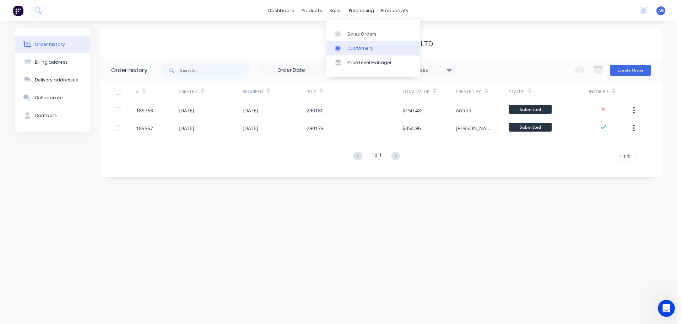
click at [353, 47] on div "Customers" at bounding box center [361, 48] width 26 height 6
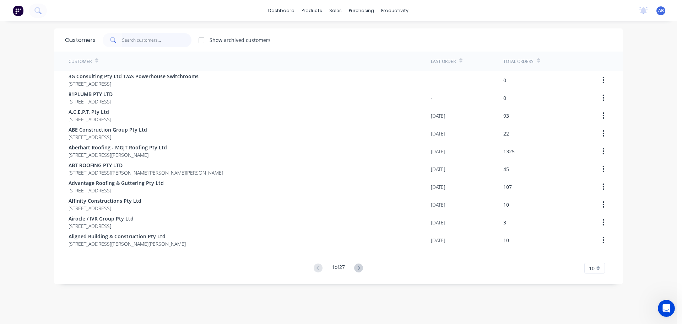
click at [159, 41] on input "text" at bounding box center [156, 40] width 69 height 14
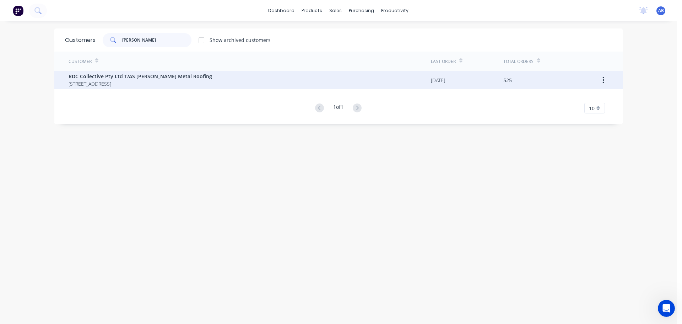
type input "[PERSON_NAME]"
click at [151, 82] on span "[STREET_ADDRESS]" at bounding box center [141, 83] width 144 height 7
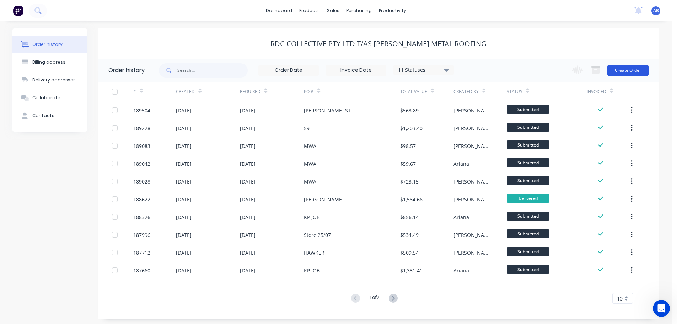
click at [627, 71] on button "Create Order" at bounding box center [627, 70] width 41 height 11
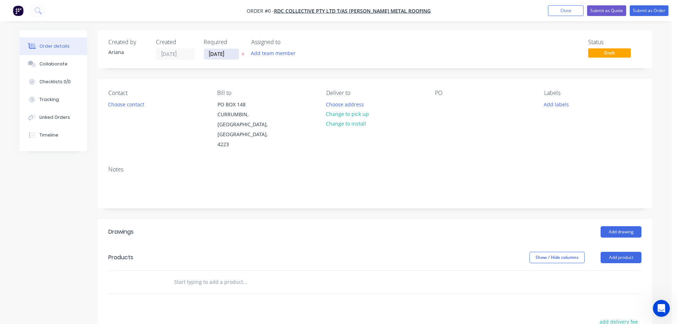
click at [229, 50] on input "[DATE]" at bounding box center [221, 54] width 35 height 11
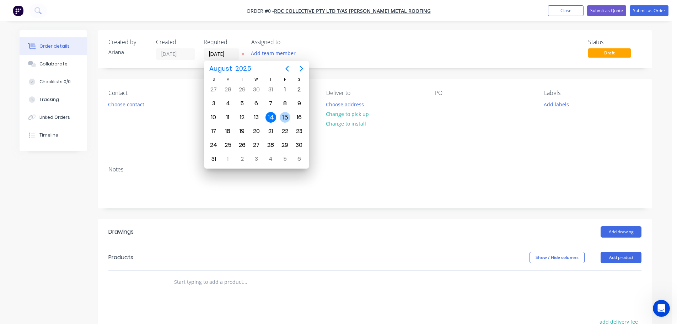
click at [288, 112] on div "15" at bounding box center [285, 118] width 14 height 14
type input "[DATE]"
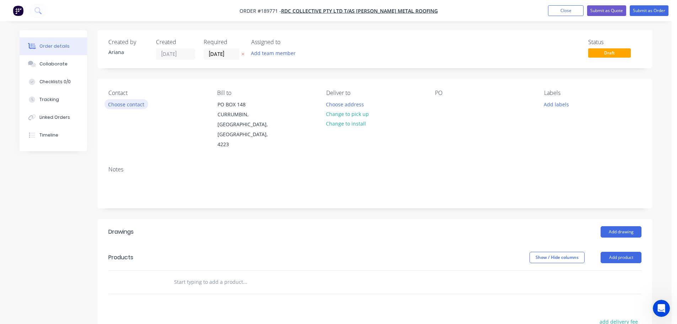
click at [130, 104] on button "Choose contact" at bounding box center [126, 104] width 44 height 10
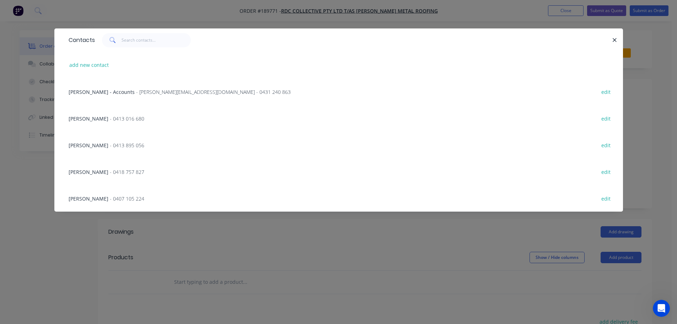
click at [127, 119] on span "- 0413 016 680" at bounding box center [127, 118] width 34 height 7
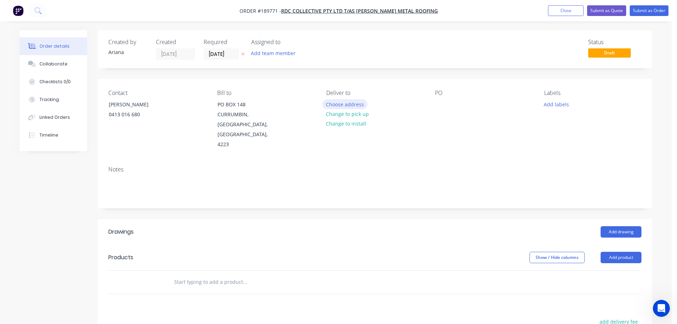
click at [350, 104] on button "Choose address" at bounding box center [344, 104] width 45 height 10
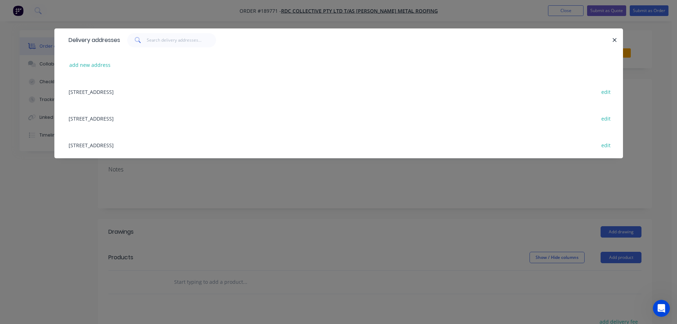
click at [173, 146] on div "[STREET_ADDRESS][PERSON_NAME] edit" at bounding box center [338, 144] width 547 height 27
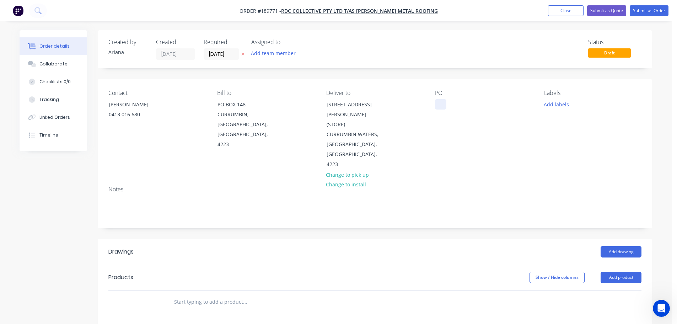
click at [441, 103] on div at bounding box center [440, 104] width 11 height 10
click at [528, 137] on div "PO BASE LABELS" at bounding box center [483, 130] width 97 height 80
click at [626, 246] on button "Add drawing" at bounding box center [621, 251] width 41 height 11
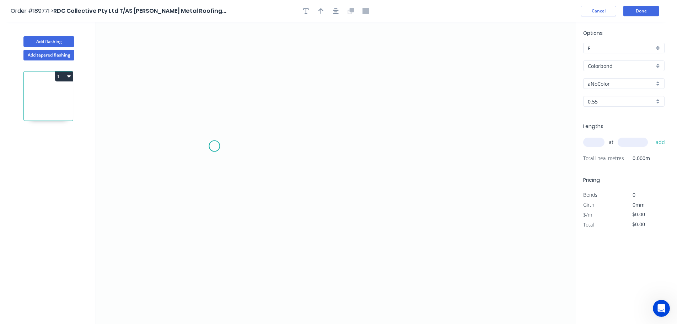
click at [214, 146] on icon "0" at bounding box center [336, 173] width 480 height 302
click at [487, 143] on icon "0" at bounding box center [336, 173] width 480 height 302
click at [487, 143] on circle at bounding box center [486, 146] width 11 height 11
click at [353, 152] on rect at bounding box center [350, 154] width 14 height 10
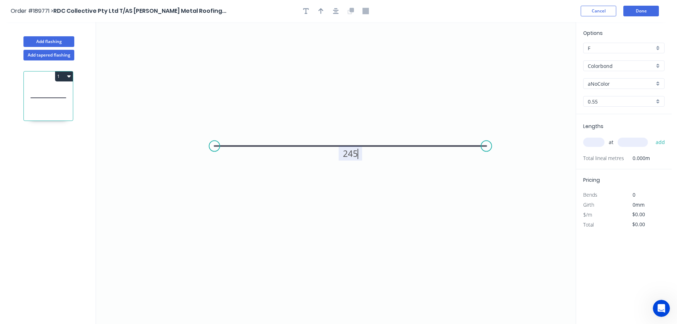
click at [381, 130] on icon "0 245" at bounding box center [336, 173] width 480 height 302
type input "$8.92"
click at [319, 10] on icon "button" at bounding box center [320, 11] width 5 height 6
drag, startPoint x: 539, startPoint y: 56, endPoint x: 347, endPoint y: 95, distance: 196.3
click at [347, 95] on icon at bounding box center [347, 87] width 6 height 23
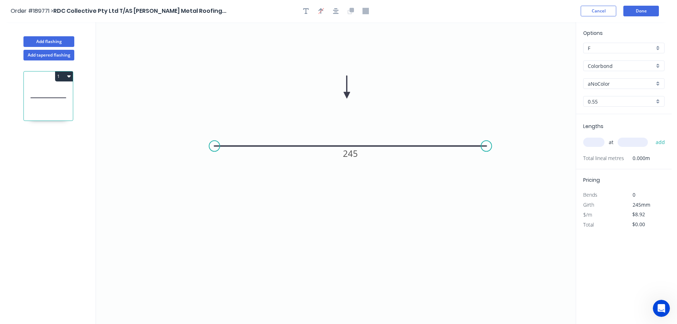
click at [658, 83] on div "aNoColor" at bounding box center [623, 83] width 81 height 11
click at [628, 98] on div "Surfmist" at bounding box center [624, 96] width 81 height 12
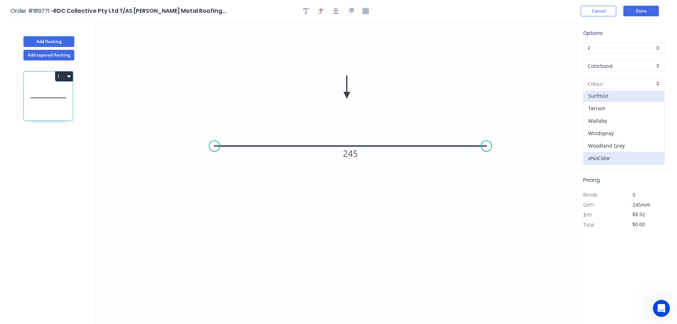
type input "Surfmist"
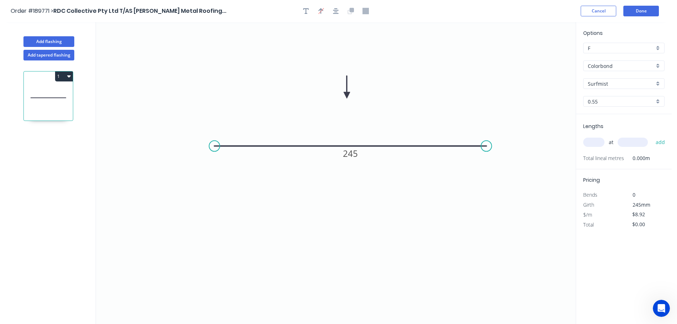
click at [597, 143] on input "text" at bounding box center [593, 142] width 21 height 9
type input "1"
type input "1760"
click at [652, 136] on button "add" at bounding box center [660, 142] width 17 height 12
click at [533, 103] on icon "0 245" at bounding box center [336, 173] width 480 height 302
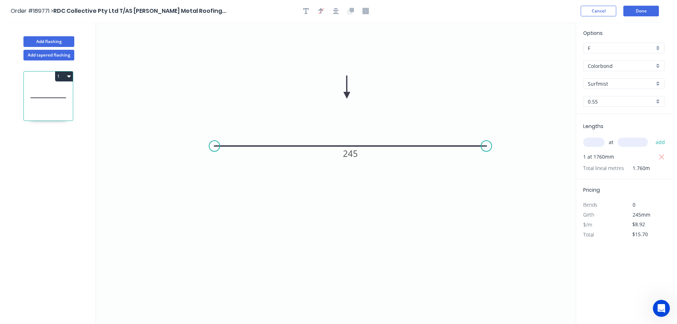
click at [62, 75] on button "1" at bounding box center [64, 76] width 18 height 10
click at [47, 95] on div "Duplicate" at bounding box center [39, 94] width 55 height 10
type input "$0.00"
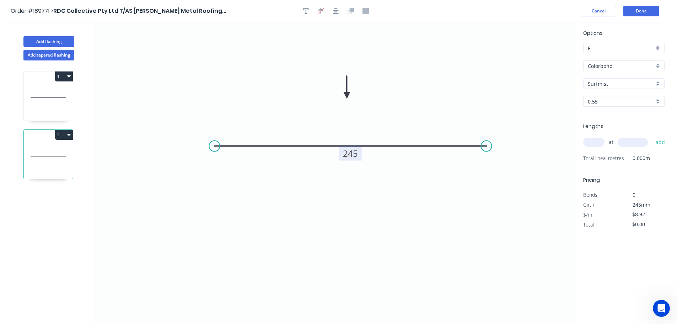
click at [356, 154] on tspan "245" at bounding box center [350, 153] width 15 height 12
click at [392, 126] on icon "0 240" at bounding box center [336, 173] width 480 height 302
click at [596, 143] on input "text" at bounding box center [593, 142] width 21 height 9
type input "2"
type input "2555"
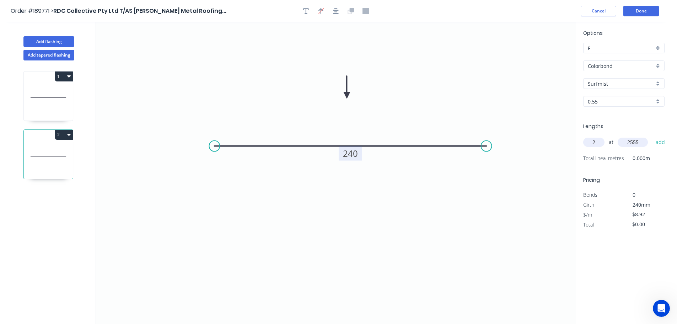
click at [652, 136] on button "add" at bounding box center [660, 142] width 17 height 12
type input "$45.58"
click at [647, 12] on button "Done" at bounding box center [641, 11] width 36 height 11
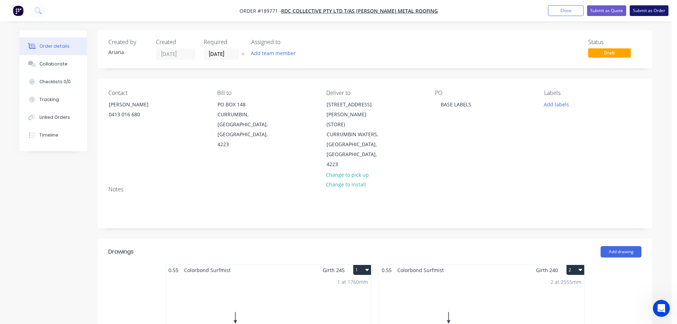
click at [646, 11] on button "Submit as Order" at bounding box center [649, 10] width 39 height 11
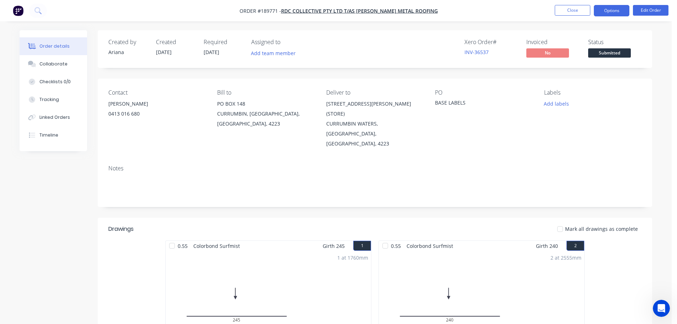
click at [611, 10] on button "Options" at bounding box center [612, 10] width 36 height 11
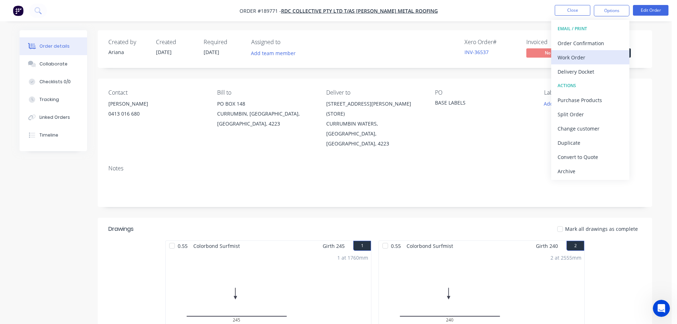
click at [578, 57] on div "Work Order" at bounding box center [590, 57] width 65 height 10
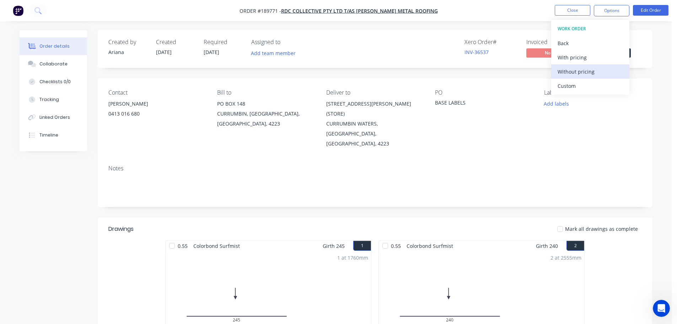
click at [575, 71] on div "Without pricing" at bounding box center [590, 71] width 65 height 10
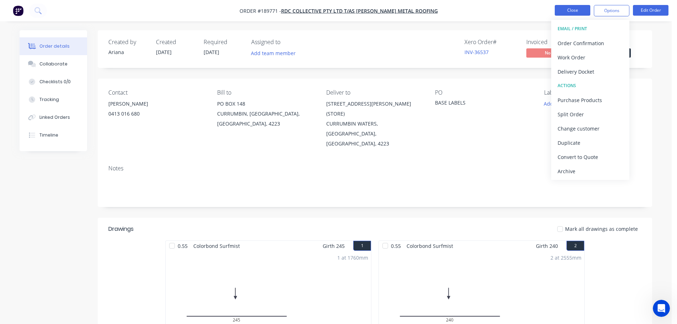
click at [570, 10] on button "Close" at bounding box center [573, 10] width 36 height 11
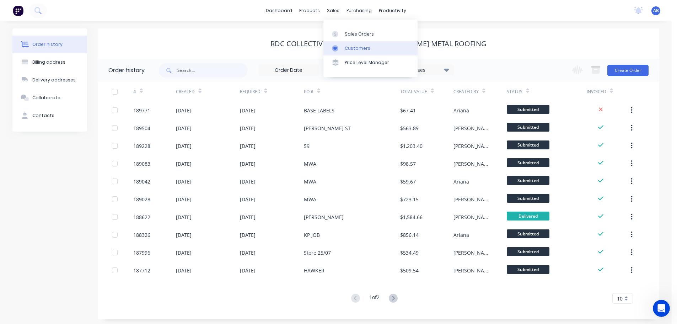
click at [375, 49] on link "Customers" at bounding box center [370, 48] width 94 height 14
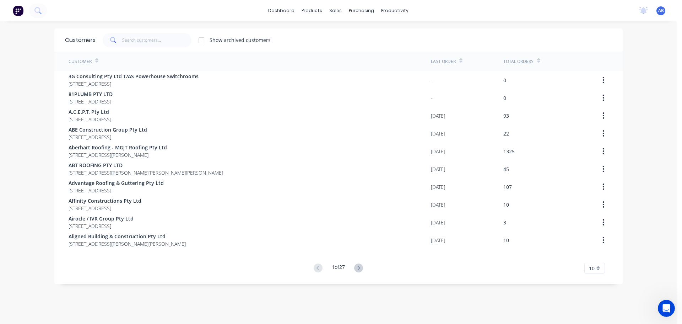
click at [476, 6] on div "dashboard products sales purchasing productivity dashboard products Product Cat…" at bounding box center [338, 10] width 677 height 21
drag, startPoint x: 157, startPoint y: 39, endPoint x: 172, endPoint y: 39, distance: 14.9
click at [158, 39] on input "text" at bounding box center [156, 40] width 69 height 14
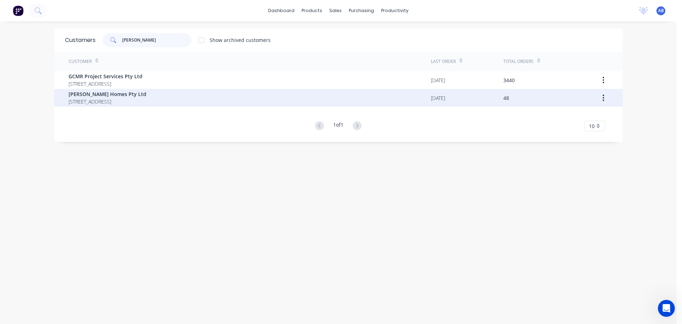
type input "[PERSON_NAME]"
click at [98, 95] on span "[PERSON_NAME] Homes Pty Ltd" at bounding box center [108, 93] width 78 height 7
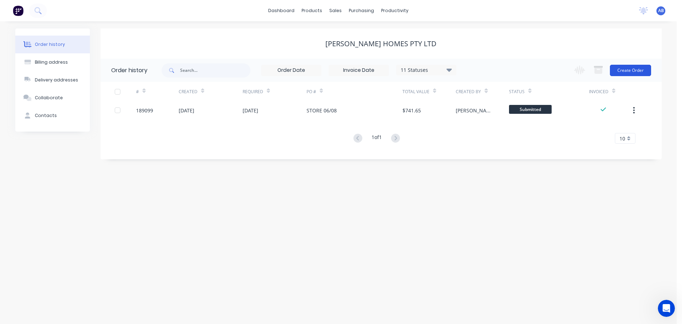
click at [624, 69] on button "Create Order" at bounding box center [630, 70] width 41 height 11
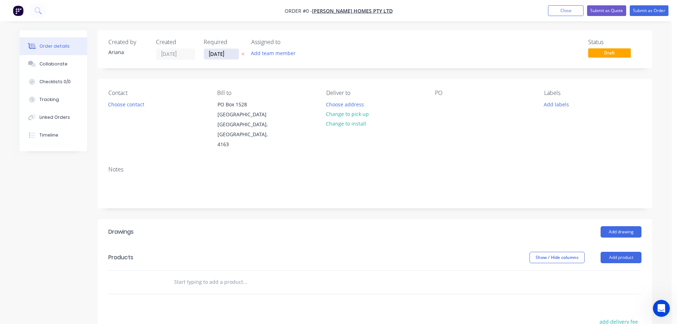
click at [220, 53] on input "[DATE]" at bounding box center [221, 54] width 35 height 11
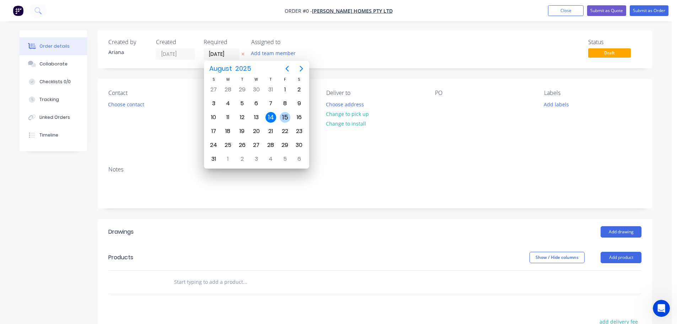
click at [286, 117] on div "15" at bounding box center [285, 117] width 11 height 11
type input "[DATE]"
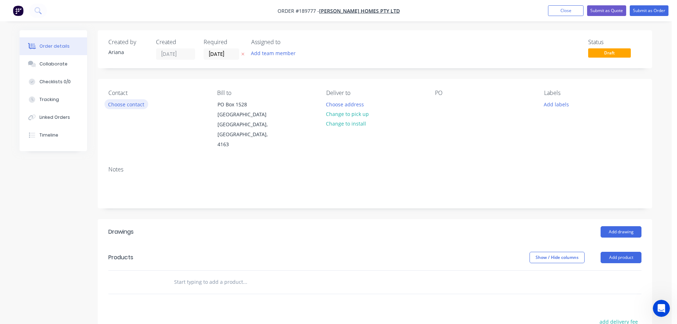
click at [127, 105] on button "Choose contact" at bounding box center [126, 104] width 44 height 10
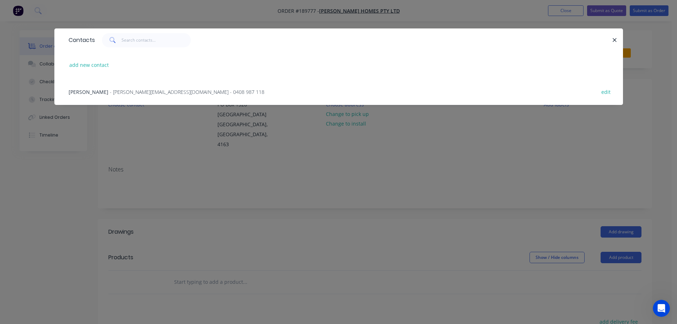
drag, startPoint x: 144, startPoint y: 90, endPoint x: 168, endPoint y: 90, distance: 23.5
click at [144, 90] on span "- [PERSON_NAME][EMAIL_ADDRESS][DOMAIN_NAME] - 0408 987 118" at bounding box center [187, 91] width 155 height 7
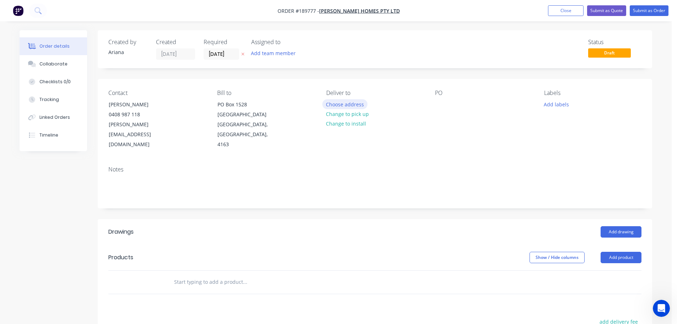
click at [351, 104] on button "Choose address" at bounding box center [344, 104] width 45 height 10
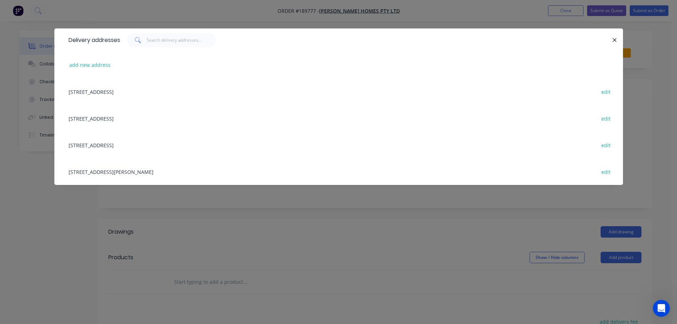
click at [140, 172] on div "[STREET_ADDRESS][PERSON_NAME] edit" at bounding box center [338, 171] width 547 height 27
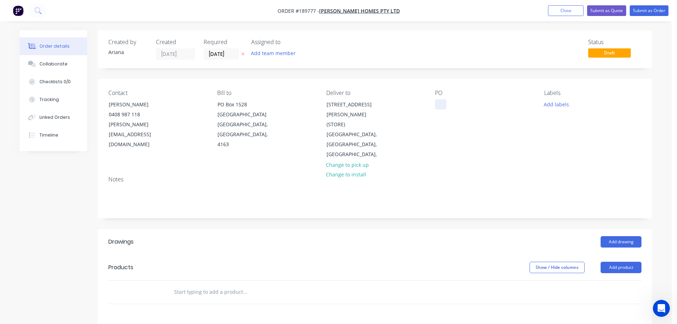
click at [439, 100] on div at bounding box center [440, 104] width 11 height 10
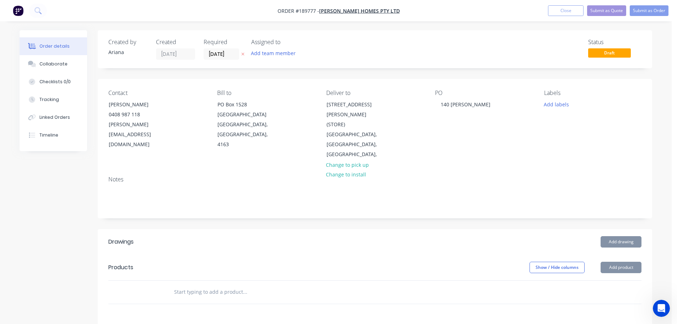
click at [520, 120] on div "PO 140 [PERSON_NAME]" at bounding box center [483, 125] width 97 height 70
click at [613, 262] on button "Add product" at bounding box center [621, 267] width 41 height 11
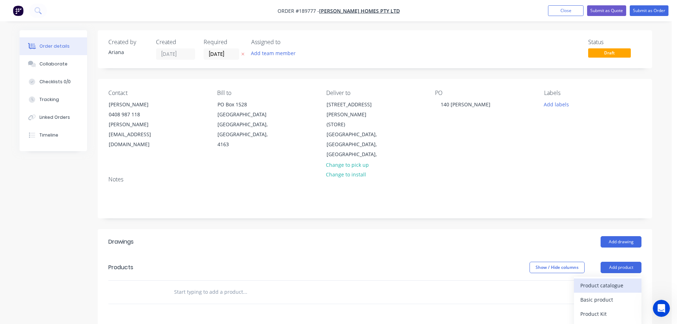
click at [603, 280] on div "Product catalogue" at bounding box center [607, 285] width 55 height 10
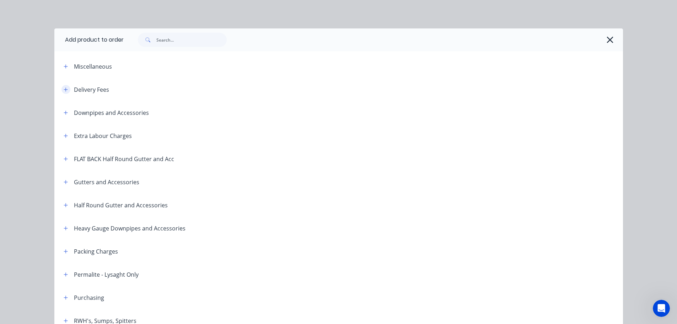
click at [64, 88] on icon "button" at bounding box center [66, 89] width 4 height 5
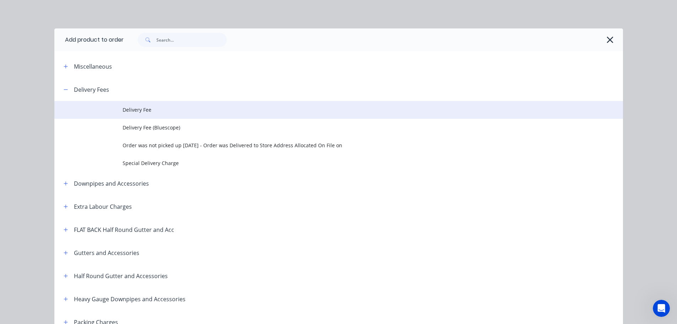
click at [154, 107] on span "Delivery Fee" at bounding box center [323, 109] width 400 height 7
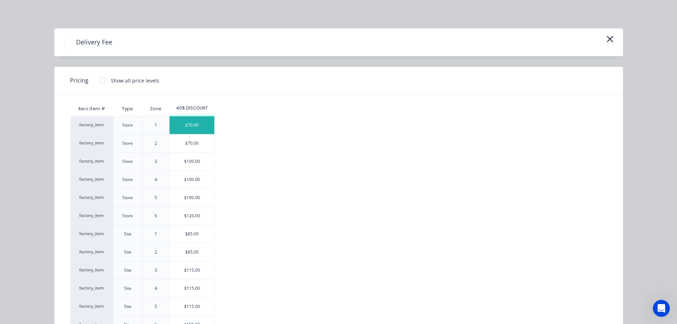
click at [190, 123] on div "$70.00" at bounding box center [192, 125] width 45 height 18
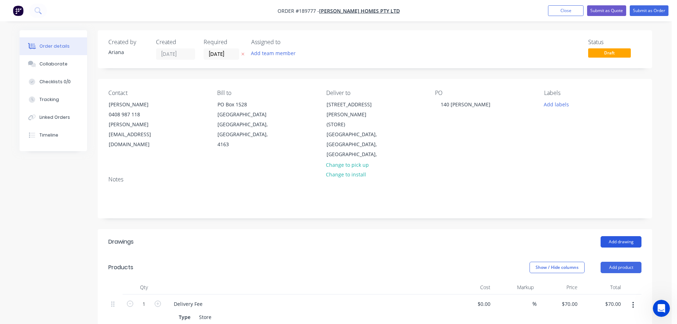
click at [631, 236] on button "Add drawing" at bounding box center [621, 241] width 41 height 11
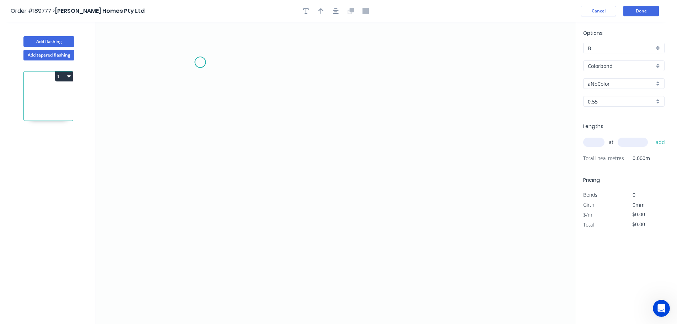
click at [200, 62] on icon "0" at bounding box center [336, 173] width 480 height 302
click at [197, 242] on icon "0" at bounding box center [336, 173] width 480 height 302
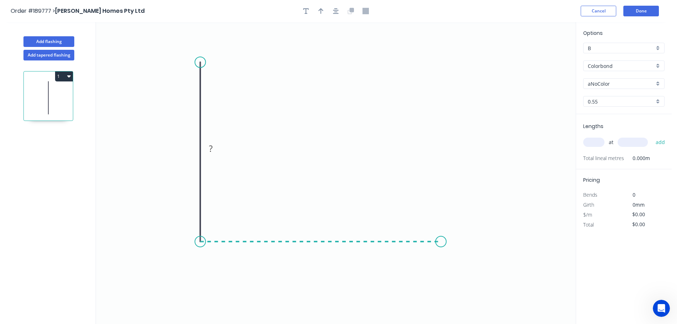
click at [441, 250] on icon "0 ?" at bounding box center [336, 173] width 480 height 302
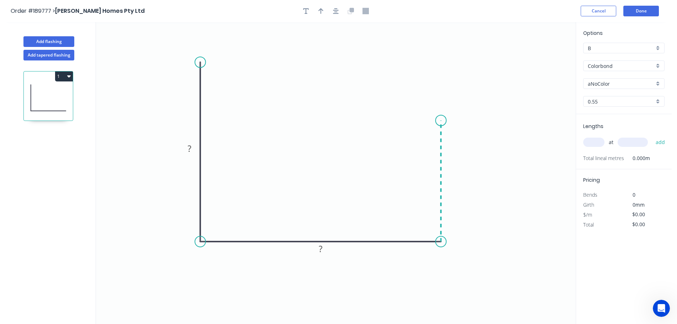
click at [438, 120] on icon "0 ? ?" at bounding box center [336, 173] width 480 height 302
click at [527, 95] on icon "0 ? ? ?" at bounding box center [336, 173] width 480 height 302
click at [504, 73] on icon at bounding box center [515, 82] width 23 height 23
click at [504, 73] on circle at bounding box center [503, 71] width 11 height 11
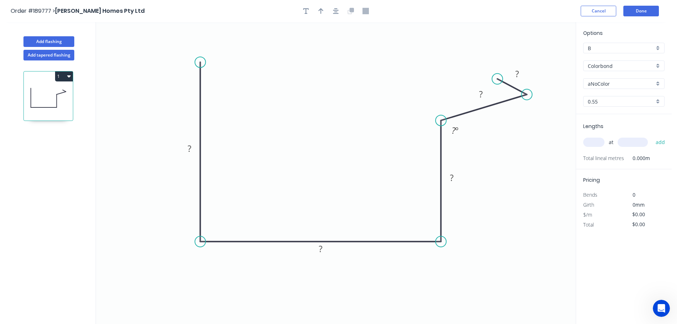
drag, startPoint x: 504, startPoint y: 73, endPoint x: 498, endPoint y: 79, distance: 9.0
click at [498, 79] on circle at bounding box center [497, 79] width 11 height 11
click at [191, 148] on tspan "?" at bounding box center [190, 149] width 4 height 12
drag, startPoint x: 329, startPoint y: 75, endPoint x: 327, endPoint y: 57, distance: 18.3
click at [329, 74] on icon "0 425 445 240 50 15 95 º" at bounding box center [336, 173] width 480 height 302
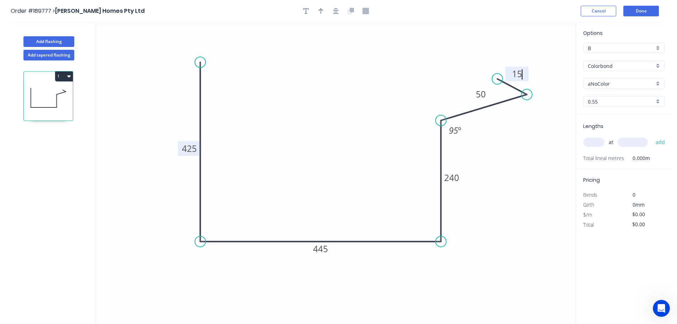
type input "$41.11"
click at [321, 14] on icon "button" at bounding box center [320, 11] width 5 height 6
drag, startPoint x: 541, startPoint y: 56, endPoint x: 309, endPoint y: 111, distance: 238.7
click at [309, 111] on icon at bounding box center [308, 101] width 6 height 23
click at [660, 82] on div "aNoColor" at bounding box center [623, 83] width 81 height 11
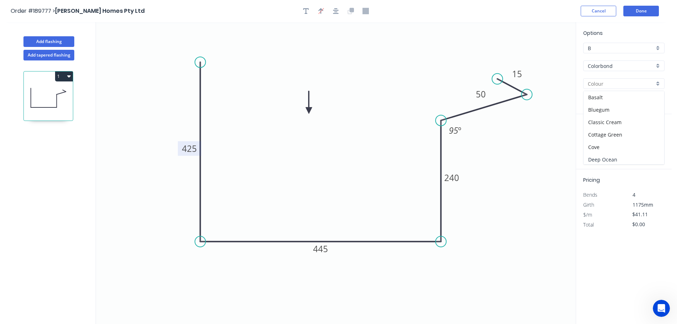
click at [638, 161] on div "Deep Ocean" at bounding box center [624, 159] width 81 height 12
type input "Deep Ocean"
click at [597, 142] on input "text" at bounding box center [593, 142] width 21 height 9
type input "1"
type input "2500"
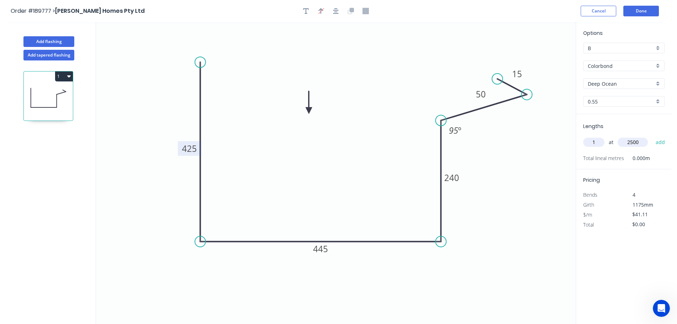
click at [652, 136] on button "add" at bounding box center [660, 142] width 17 height 12
click at [67, 74] on icon "button" at bounding box center [69, 76] width 4 height 6
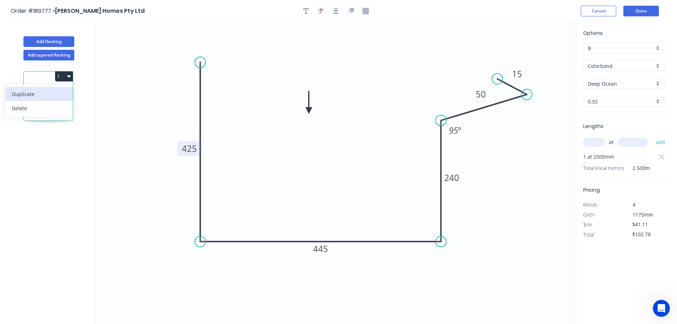
click at [59, 92] on div "Duplicate" at bounding box center [39, 94] width 55 height 10
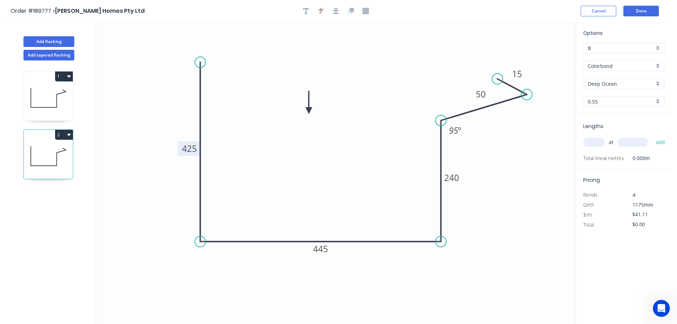
click at [194, 147] on tspan "425" at bounding box center [189, 149] width 15 height 12
click at [220, 141] on icon "0 375 445 240 50 15 95 º" at bounding box center [336, 173] width 480 height 302
click at [456, 179] on tspan "240" at bounding box center [451, 178] width 15 height 12
click at [512, 179] on icon "0 375 445 190 50 15 95 º" at bounding box center [336, 173] width 480 height 302
click at [67, 134] on icon "button" at bounding box center [69, 134] width 4 height 6
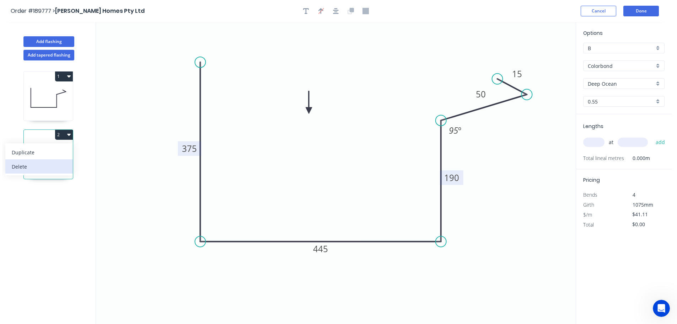
click at [47, 168] on div "Delete" at bounding box center [39, 166] width 55 height 10
type input "$102.78"
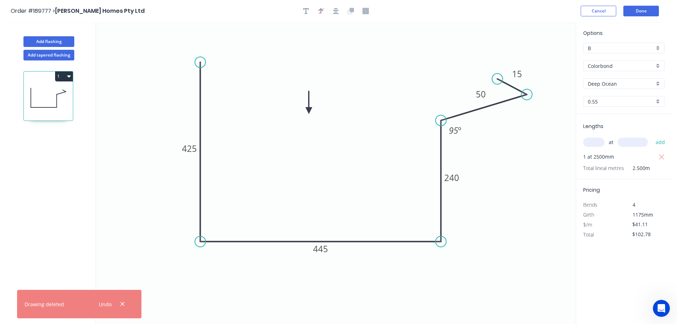
click at [63, 76] on button "1" at bounding box center [64, 76] width 18 height 10
click at [50, 108] on div "Delete" at bounding box center [39, 108] width 55 height 10
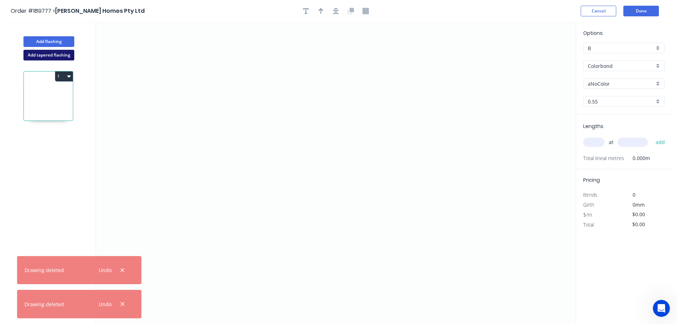
click at [48, 55] on button "Add tapered flashing" at bounding box center [48, 55] width 51 height 11
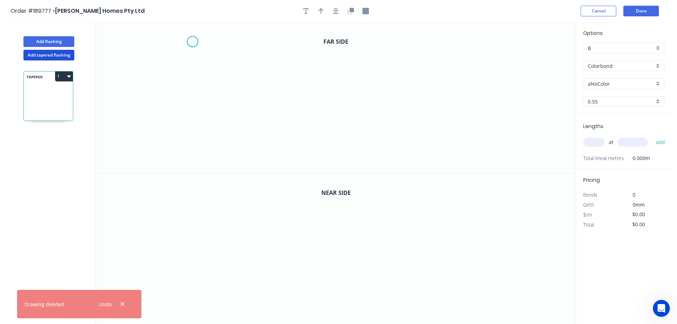
click at [192, 42] on icon "0" at bounding box center [336, 97] width 480 height 151
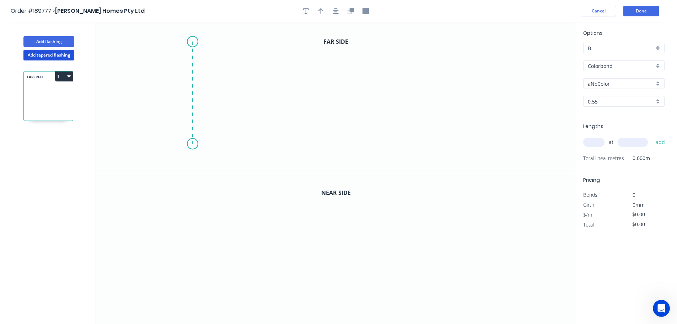
click at [190, 144] on icon "0" at bounding box center [336, 97] width 480 height 151
click at [418, 141] on icon "0 ?" at bounding box center [336, 97] width 480 height 151
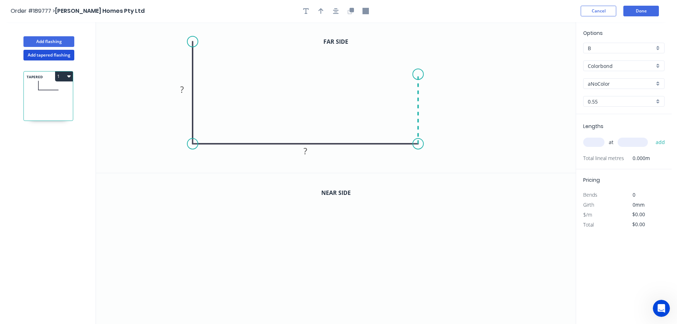
click at [415, 74] on icon "0 ? ?" at bounding box center [336, 97] width 480 height 151
click at [506, 59] on icon "0 ? ? ?" at bounding box center [336, 97] width 480 height 151
click at [480, 39] on icon "0 ? ? ? ? ? º" at bounding box center [336, 97] width 480 height 151
click at [480, 39] on circle at bounding box center [479, 38] width 11 height 11
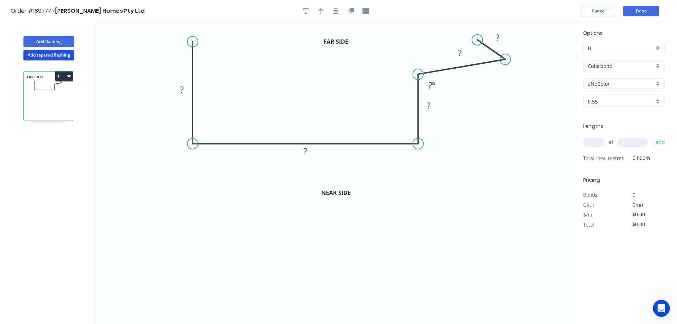
click at [478, 40] on circle at bounding box center [477, 39] width 11 height 11
click at [183, 90] on tspan "?" at bounding box center [182, 90] width 4 height 12
click at [504, 108] on icon "0 375 445 190 50 15 95 º" at bounding box center [336, 97] width 480 height 151
drag, startPoint x: 438, startPoint y: 105, endPoint x: 446, endPoint y: 129, distance: 25.2
click at [446, 129] on rect at bounding box center [436, 129] width 23 height 15
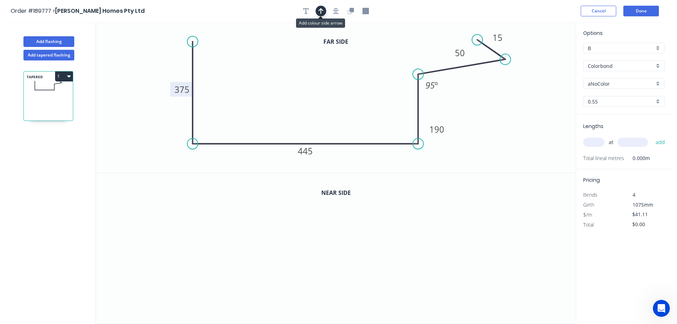
click at [320, 10] on icon "button" at bounding box center [320, 11] width 5 height 6
drag, startPoint x: 540, startPoint y: 56, endPoint x: 275, endPoint y: 72, distance: 266.0
click at [275, 72] on icon at bounding box center [275, 64] width 6 height 23
click at [349, 10] on icon "button" at bounding box center [350, 12] width 4 height 4
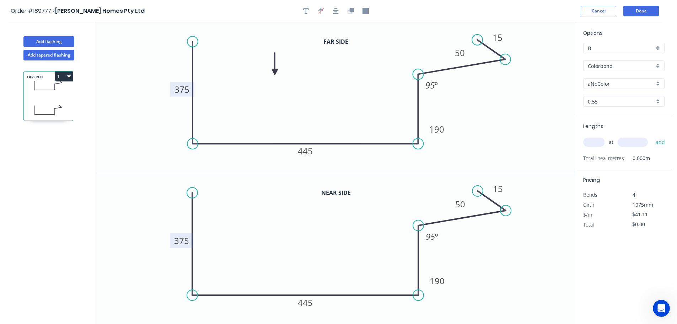
click at [185, 240] on tspan "375" at bounding box center [181, 241] width 15 height 12
click at [230, 234] on icon "0 425 445 190 50 15 95 º" at bounding box center [336, 248] width 480 height 151
type input "$43.27"
click at [442, 280] on tspan "190" at bounding box center [437, 281] width 15 height 12
click at [482, 279] on icon "0 425 445 240 50 15 95 º" at bounding box center [336, 248] width 480 height 151
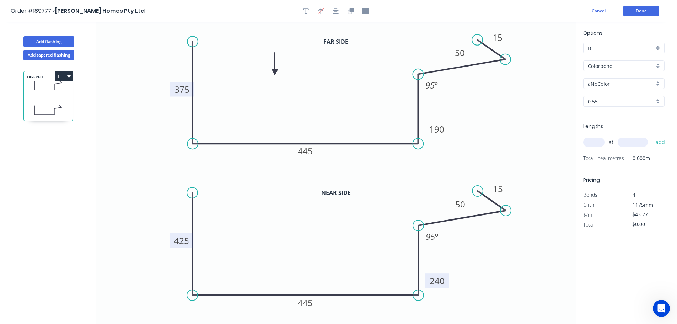
click at [657, 81] on div "aNoColor" at bounding box center [623, 83] width 81 height 11
click at [624, 159] on div "Deep Ocean" at bounding box center [624, 159] width 81 height 12
type input "Deep Ocean"
drag, startPoint x: 598, startPoint y: 145, endPoint x: 605, endPoint y: 139, distance: 8.8
click at [599, 145] on input "text" at bounding box center [593, 142] width 21 height 9
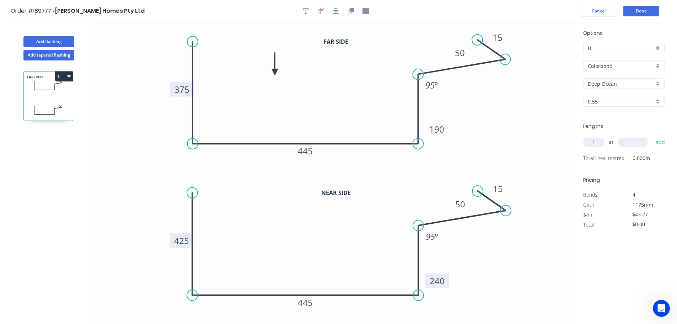
type input "1"
type input "2500"
click at [652, 136] on button "add" at bounding box center [660, 142] width 17 height 12
type input "$108.18"
click at [43, 38] on button "Add flashing" at bounding box center [48, 41] width 51 height 11
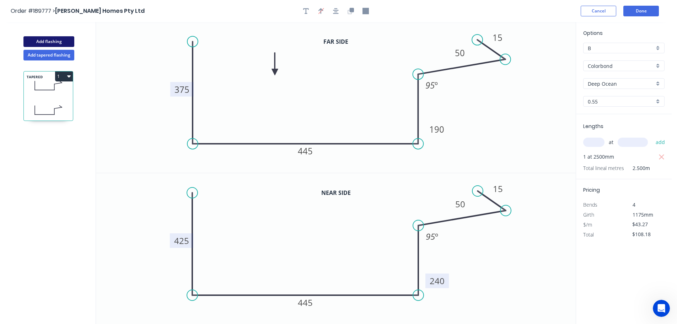
type input "$0.00"
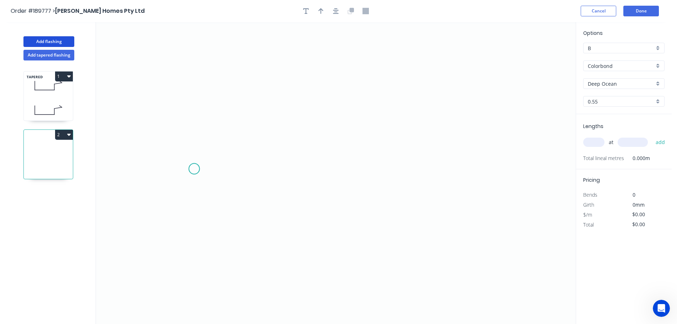
click at [194, 168] on icon "0" at bounding box center [336, 173] width 480 height 302
click at [482, 168] on icon "0" at bounding box center [336, 173] width 480 height 302
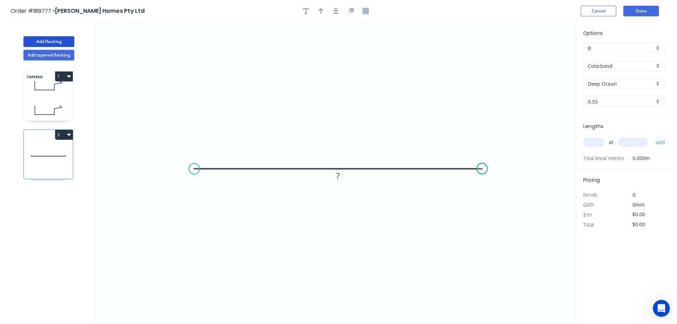
click at [482, 168] on circle at bounding box center [482, 168] width 11 height 11
click at [320, 10] on icon "button" at bounding box center [320, 11] width 5 height 6
drag, startPoint x: 539, startPoint y: 55, endPoint x: 351, endPoint y: 134, distance: 204.1
click at [341, 81] on icon at bounding box center [341, 72] width 6 height 23
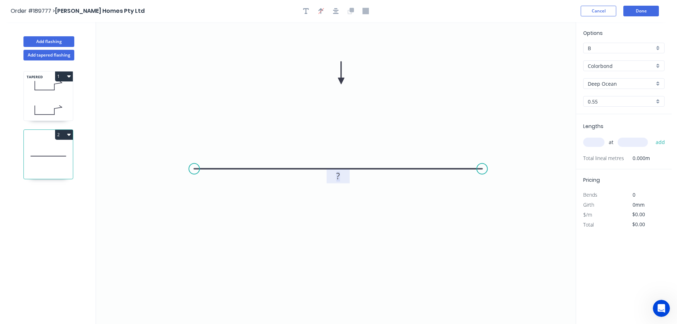
click at [339, 177] on tspan "?" at bounding box center [338, 176] width 4 height 12
click at [396, 189] on icon "0 100" at bounding box center [336, 173] width 480 height 302
type input "$6.37"
click at [599, 140] on input "text" at bounding box center [593, 142] width 21 height 9
type input "3"
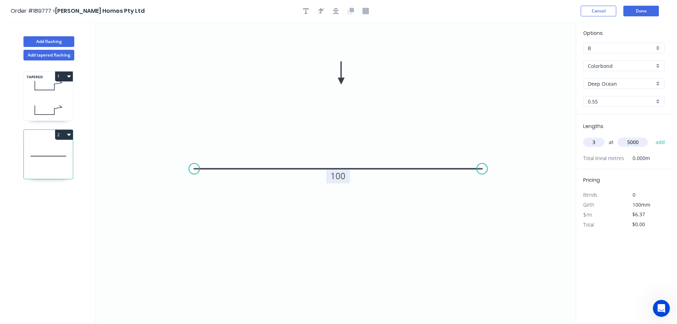
type input "5000"
click at [652, 136] on button "add" at bounding box center [660, 142] width 17 height 12
type input "$95.55"
click at [644, 11] on button "Done" at bounding box center [641, 11] width 36 height 11
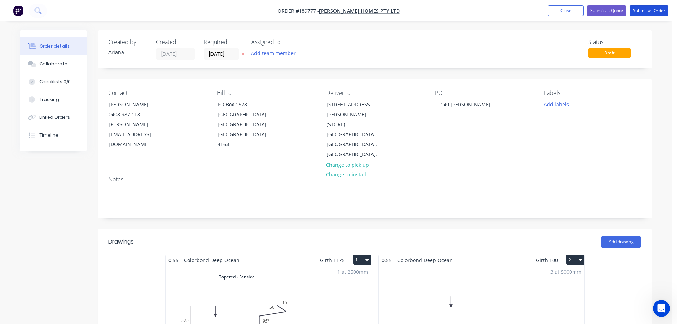
drag, startPoint x: 643, startPoint y: 12, endPoint x: 645, endPoint y: 19, distance: 7.5
click at [643, 12] on button "Submit as Order" at bounding box center [649, 10] width 39 height 11
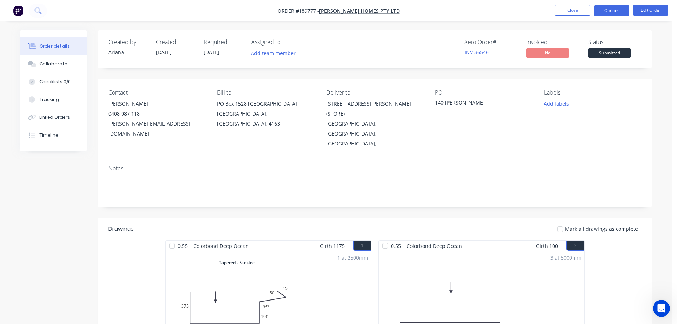
click at [605, 10] on button "Options" at bounding box center [612, 10] width 36 height 11
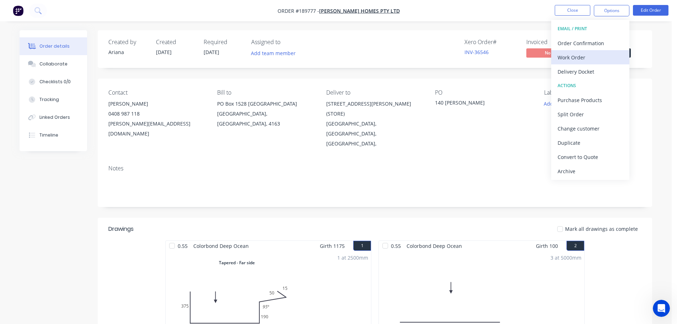
click at [578, 54] on div "Work Order" at bounding box center [590, 57] width 65 height 10
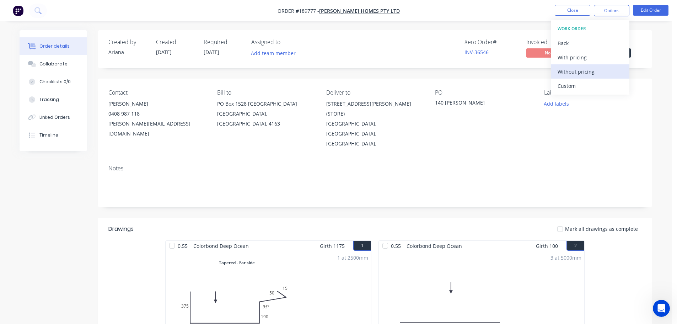
click at [562, 71] on div "Without pricing" at bounding box center [590, 71] width 65 height 10
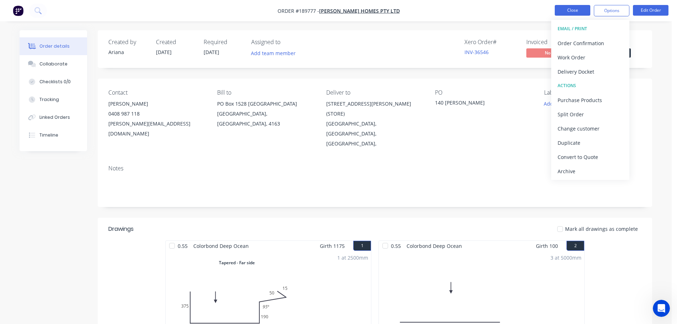
click at [573, 8] on button "Close" at bounding box center [573, 10] width 36 height 11
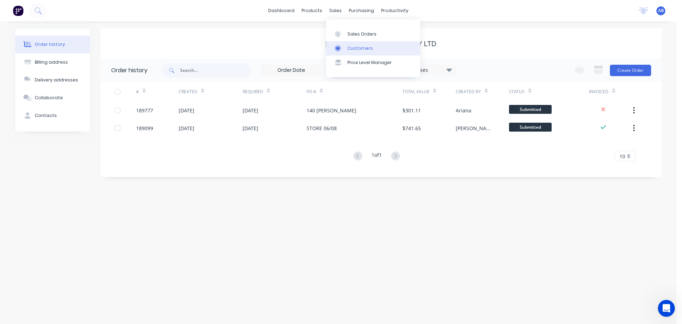
click at [375, 45] on link "Customers" at bounding box center [373, 48] width 94 height 14
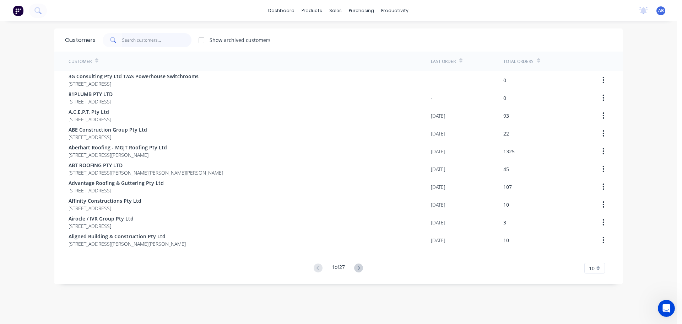
drag, startPoint x: 146, startPoint y: 41, endPoint x: 331, endPoint y: 41, distance: 184.8
click at [147, 41] on input "text" at bounding box center [156, 40] width 69 height 14
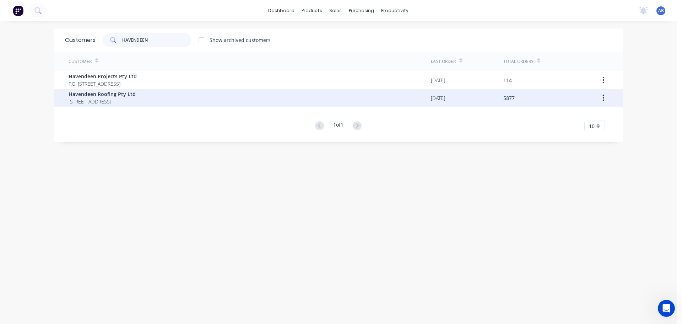
type input "HAVENDEEN"
click at [103, 97] on span "Havendeen Roofing Pty Ltd" at bounding box center [102, 93] width 67 height 7
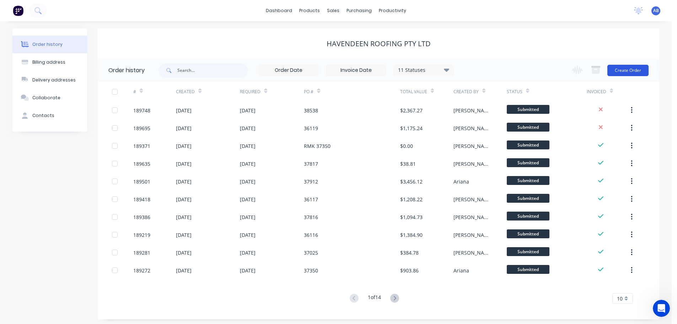
click at [627, 68] on button "Create Order" at bounding box center [627, 70] width 41 height 11
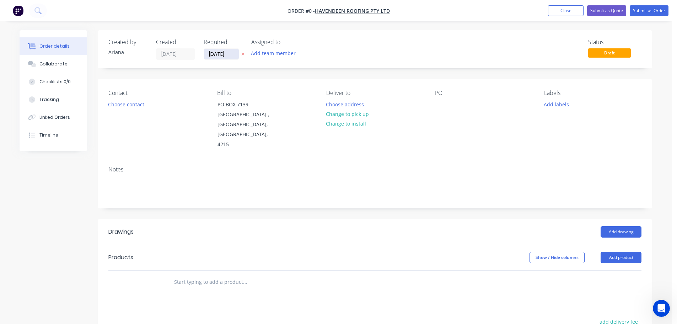
click at [224, 54] on input "[DATE]" at bounding box center [221, 54] width 35 height 11
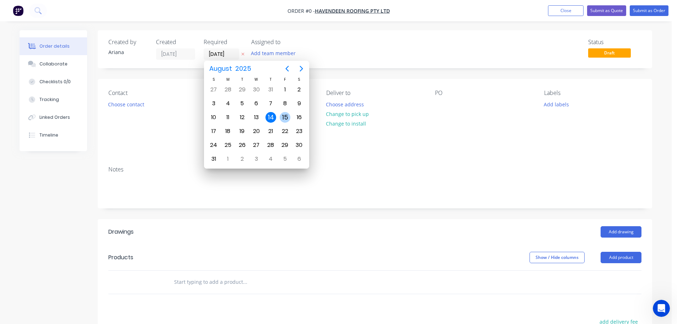
click at [281, 115] on div "15" at bounding box center [285, 117] width 11 height 11
type input "[DATE]"
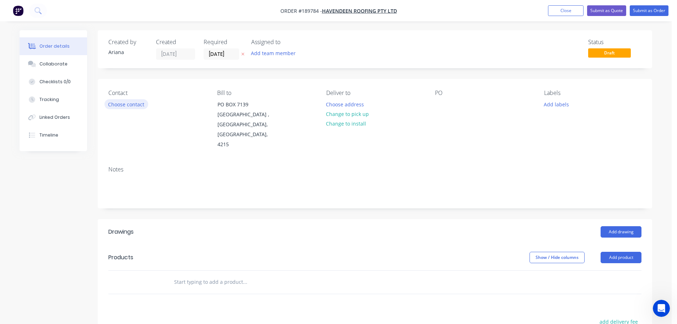
click at [140, 103] on button "Choose contact" at bounding box center [126, 104] width 44 height 10
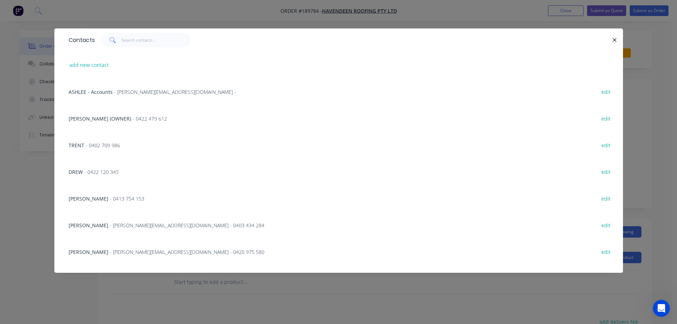
click at [119, 144] on span "- 0402 709 986" at bounding box center [103, 145] width 34 height 7
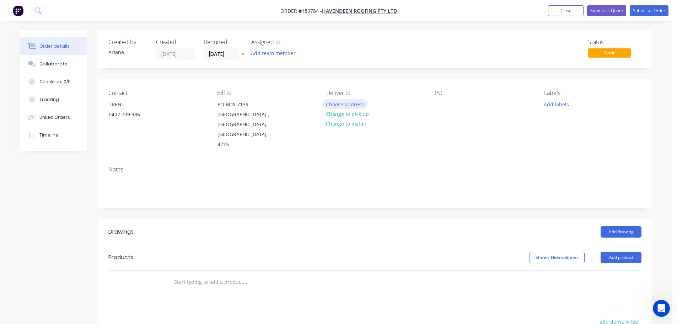
click at [344, 104] on button "Choose address" at bounding box center [344, 104] width 45 height 10
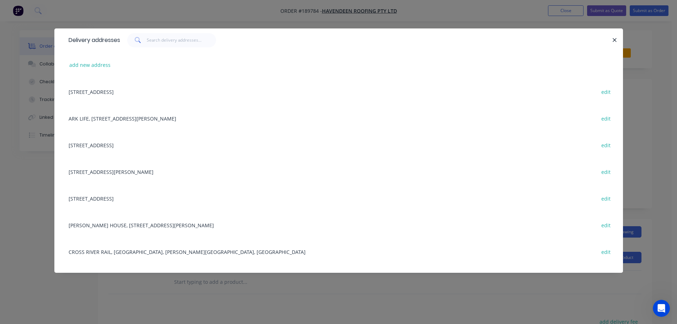
click at [146, 251] on div "CROSS RIVER RAIL, [GEOGRAPHIC_DATA], [PERSON_NAME][GEOGRAPHIC_DATA], [GEOGRAPHI…" at bounding box center [338, 251] width 547 height 27
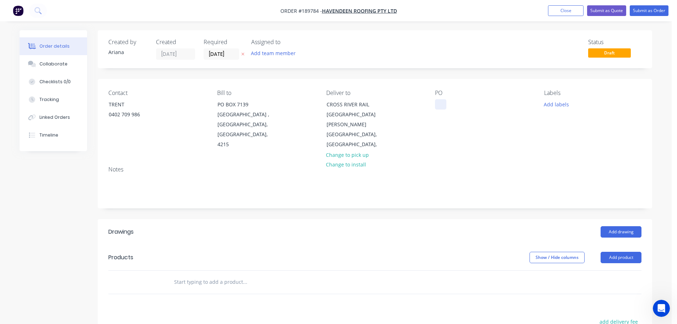
click at [440, 103] on div at bounding box center [440, 104] width 11 height 10
click at [491, 129] on div "PO 37259" at bounding box center [483, 120] width 97 height 60
click at [558, 103] on button "Add labels" at bounding box center [556, 104] width 33 height 10
click at [555, 133] on div at bounding box center [557, 134] width 14 height 14
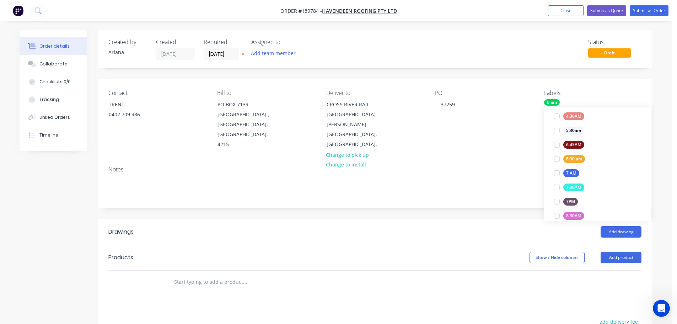
scroll to position [34, 0]
click at [499, 135] on div "PO 37259" at bounding box center [483, 120] width 97 height 60
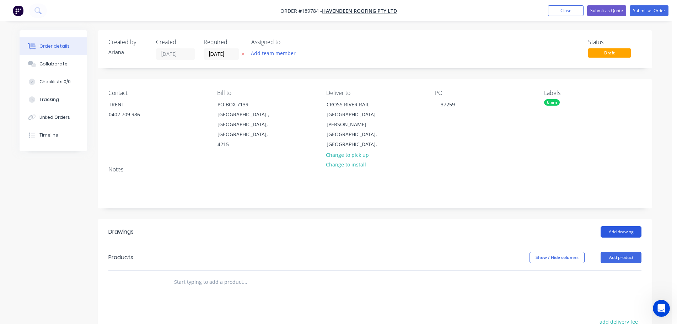
click at [630, 226] on button "Add drawing" at bounding box center [621, 231] width 41 height 11
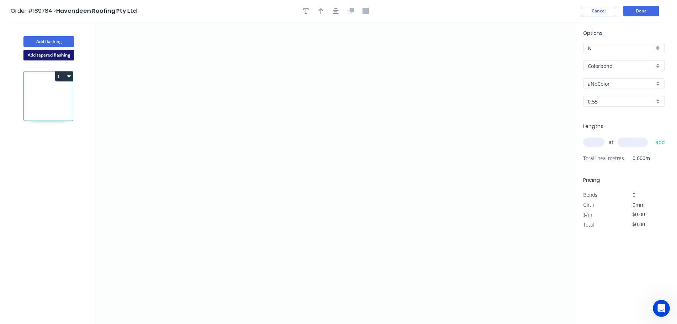
click at [43, 55] on button "Add tapered flashing" at bounding box center [48, 55] width 51 height 11
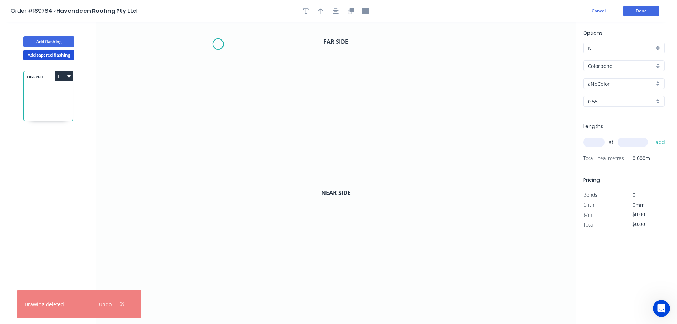
click at [218, 44] on icon "0" at bounding box center [336, 97] width 480 height 151
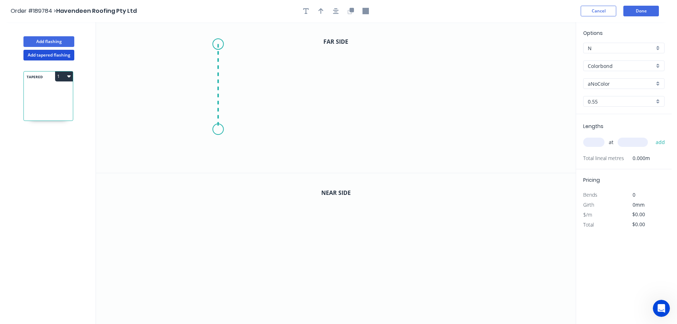
click at [215, 129] on icon "0" at bounding box center [336, 97] width 480 height 151
click at [456, 125] on icon "0 ?" at bounding box center [336, 97] width 480 height 151
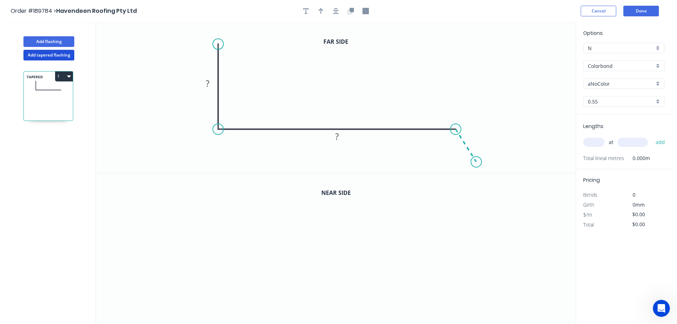
click at [477, 162] on icon "0 ? ?" at bounding box center [336, 97] width 480 height 151
click at [477, 162] on circle at bounding box center [476, 161] width 11 height 11
click at [209, 82] on tspan "?" at bounding box center [208, 83] width 4 height 12
click at [335, 70] on icon "0 230 130 30 120 º" at bounding box center [336, 97] width 480 height 151
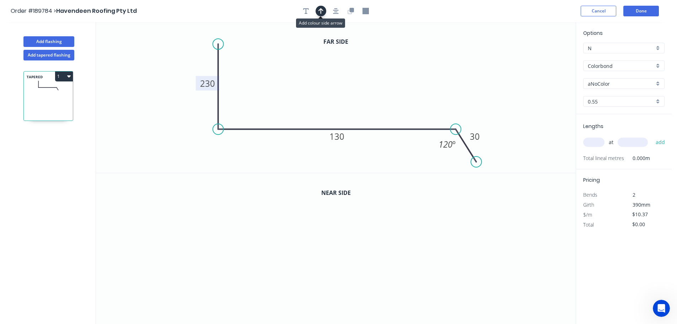
click at [321, 9] on icon "button" at bounding box center [320, 11] width 5 height 6
drag, startPoint x: 538, startPoint y: 57, endPoint x: 358, endPoint y: 79, distance: 181.6
click at [358, 79] on icon at bounding box center [357, 71] width 6 height 23
click at [354, 13] on button "button" at bounding box center [350, 11] width 11 height 11
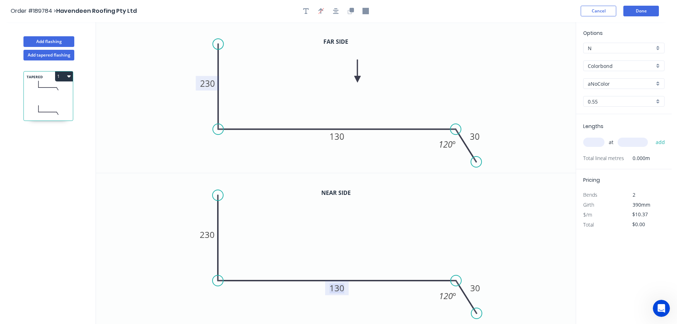
click at [342, 288] on tspan "130" at bounding box center [336, 288] width 15 height 12
click at [212, 234] on tspan "230" at bounding box center [207, 235] width 15 height 12
click at [252, 229] on icon "0 140 130 30 120 º" at bounding box center [336, 248] width 480 height 151
type input "$11.70"
click at [659, 65] on div "Colorbond" at bounding box center [623, 65] width 81 height 11
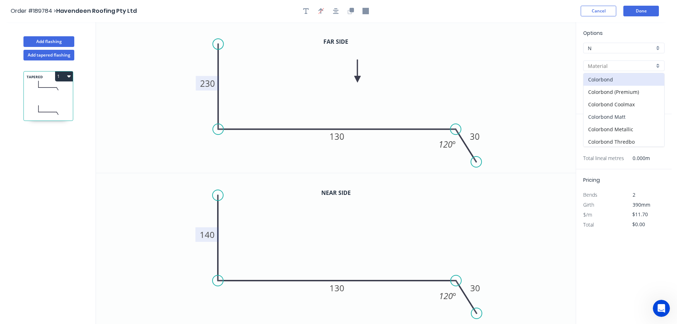
click at [632, 113] on div "Colorbond Matt" at bounding box center [624, 117] width 81 height 12
type input "Colorbond Matt"
type input "Basalt"
type input "$14.28"
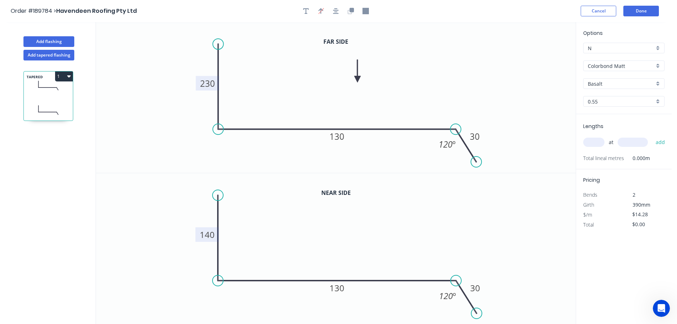
click at [656, 81] on div "Basalt" at bounding box center [623, 83] width 81 height 11
click at [616, 158] on div "Surfmist" at bounding box center [624, 158] width 81 height 12
type input "Surfmist"
click at [596, 142] on input "text" at bounding box center [593, 142] width 21 height 9
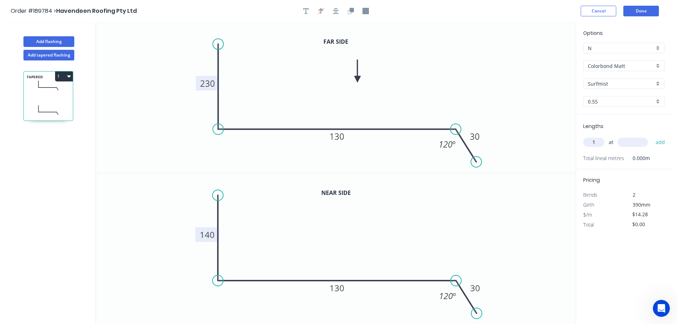
type input "1"
type input "3200"
click at [652, 136] on button "add" at bounding box center [660, 142] width 17 height 12
click at [66, 77] on button "1" at bounding box center [64, 76] width 18 height 10
click at [53, 91] on div "Duplicate" at bounding box center [39, 94] width 55 height 10
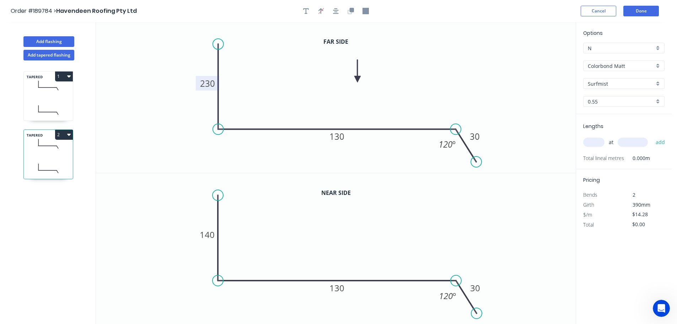
click at [213, 82] on tspan "230" at bounding box center [207, 83] width 15 height 12
click at [212, 235] on tspan "140" at bounding box center [207, 235] width 15 height 12
click at [245, 230] on icon "0 230 130 30 120 º" at bounding box center [336, 248] width 480 height 151
click at [340, 140] on tspan "130" at bounding box center [336, 136] width 15 height 12
click at [342, 290] on tspan "130" at bounding box center [336, 288] width 15 height 12
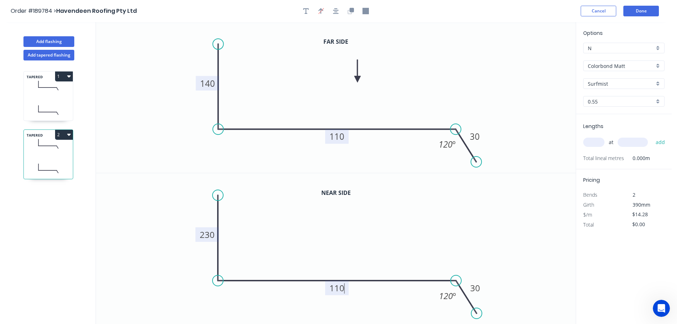
click at [383, 256] on icon "0 230 110 30 120 º" at bounding box center [336, 248] width 480 height 151
click at [597, 140] on input "text" at bounding box center [593, 142] width 21 height 9
click at [652, 136] on button "add" at bounding box center [660, 142] width 17 height 12
click at [39, 38] on button "Add flashing" at bounding box center [48, 41] width 51 height 11
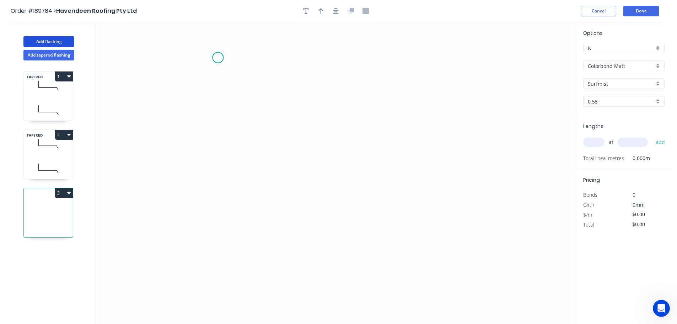
click at [218, 58] on icon "0" at bounding box center [336, 173] width 480 height 302
click at [212, 219] on icon "0" at bounding box center [336, 173] width 480 height 302
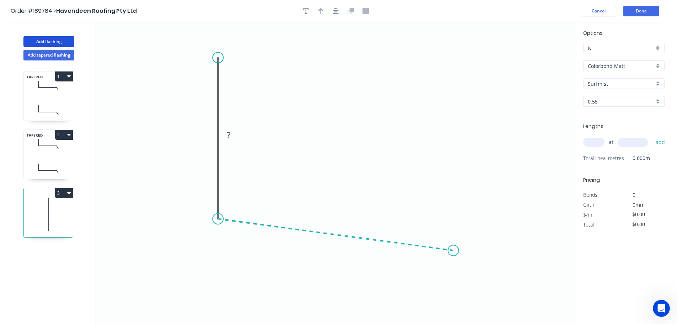
click at [453, 251] on icon "0 ?" at bounding box center [336, 173] width 480 height 302
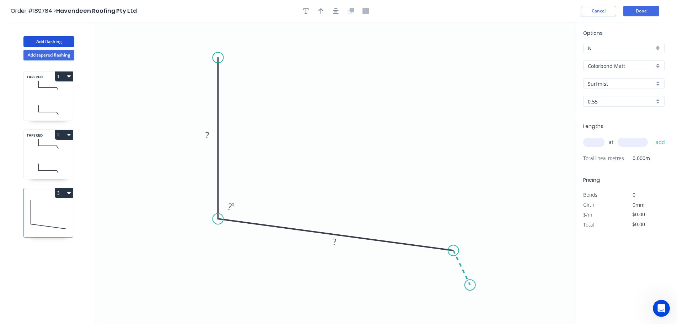
click at [470, 285] on icon "0 ? ? ? º" at bounding box center [336, 173] width 480 height 302
click at [470, 285] on circle at bounding box center [470, 284] width 11 height 11
click at [210, 133] on rect at bounding box center [207, 135] width 14 height 10
click at [336, 97] on icon "0 140 200 30 95 º 120 º" at bounding box center [336, 173] width 480 height 302
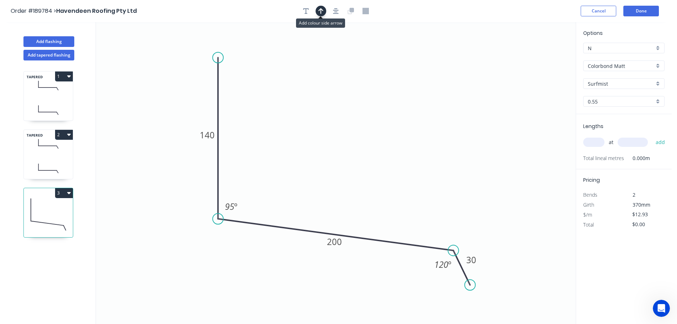
click at [322, 8] on icon "button" at bounding box center [320, 11] width 5 height 6
drag, startPoint x: 512, startPoint y: 66, endPoint x: 344, endPoint y: 124, distance: 177.8
click at [344, 124] on icon at bounding box center [344, 115] width 6 height 23
click at [601, 141] on input "text" at bounding box center [593, 142] width 21 height 9
click at [652, 136] on button "add" at bounding box center [660, 142] width 17 height 12
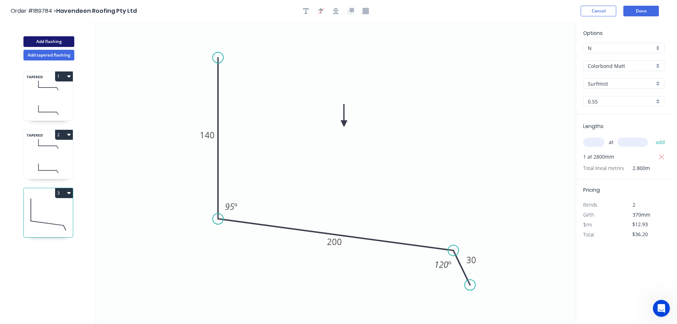
click at [40, 42] on button "Add flashing" at bounding box center [48, 41] width 51 height 11
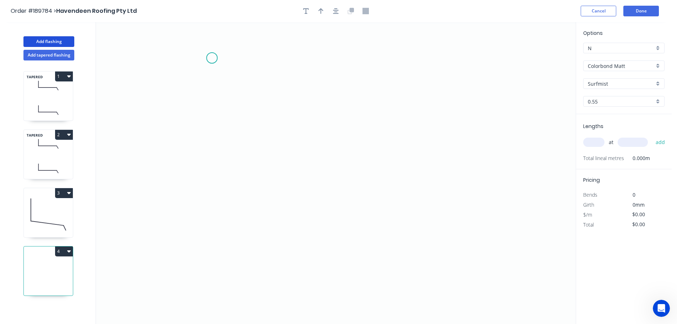
click at [212, 58] on icon "0" at bounding box center [336, 173] width 480 height 302
click at [203, 233] on icon "0" at bounding box center [336, 173] width 480 height 302
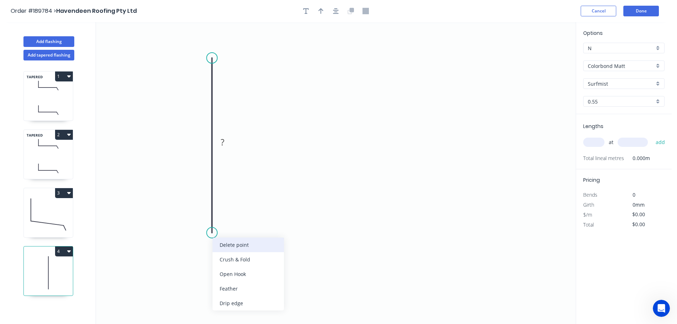
click at [235, 243] on div "Delete point" at bounding box center [248, 244] width 71 height 15
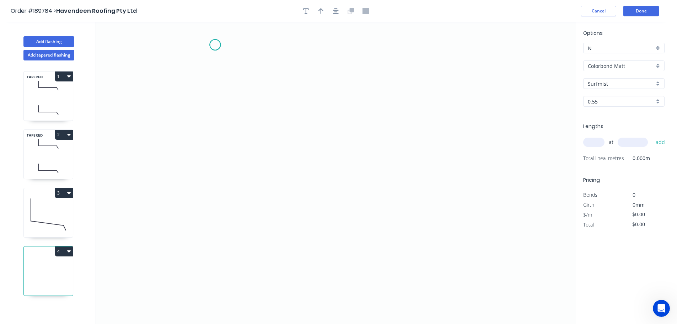
click at [215, 45] on icon "0" at bounding box center [336, 173] width 480 height 302
click at [215, 172] on icon "0" at bounding box center [336, 173] width 480 height 302
click at [331, 193] on icon "0 ?" at bounding box center [336, 173] width 480 height 302
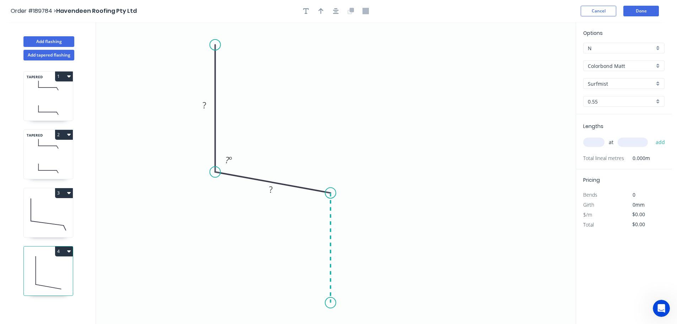
click at [326, 303] on icon "0 ? ? ? º" at bounding box center [336, 173] width 480 height 302
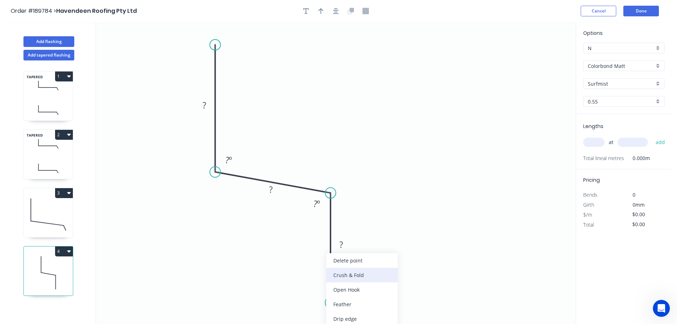
click at [354, 274] on div "Crush & Fold" at bounding box center [361, 275] width 71 height 15
click at [361, 301] on div "Flip bend" at bounding box center [367, 304] width 71 height 15
click at [351, 291] on tspan "10" at bounding box center [350, 290] width 10 height 12
click at [386, 277] on icon "0 ? ? CF 15 ? ? º ? º" at bounding box center [336, 173] width 480 height 302
drag, startPoint x: 356, startPoint y: 291, endPoint x: 369, endPoint y: 317, distance: 29.3
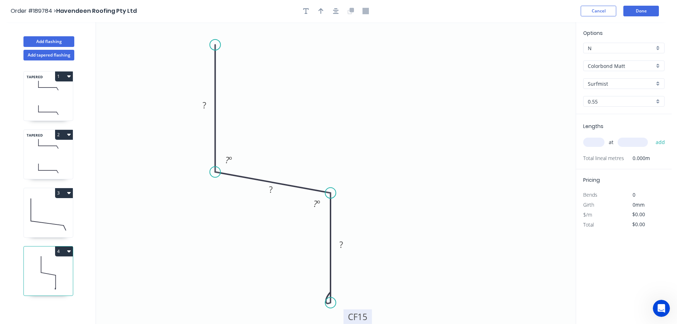
click at [369, 317] on rect at bounding box center [358, 316] width 28 height 15
click at [206, 103] on rect at bounding box center [204, 106] width 14 height 10
click at [324, 113] on icon "0 150 70 CF 15 100 95 º 95 º" at bounding box center [336, 173] width 480 height 302
click at [322, 11] on icon "button" at bounding box center [320, 11] width 5 height 6
drag, startPoint x: 539, startPoint y: 56, endPoint x: 307, endPoint y: 97, distance: 235.6
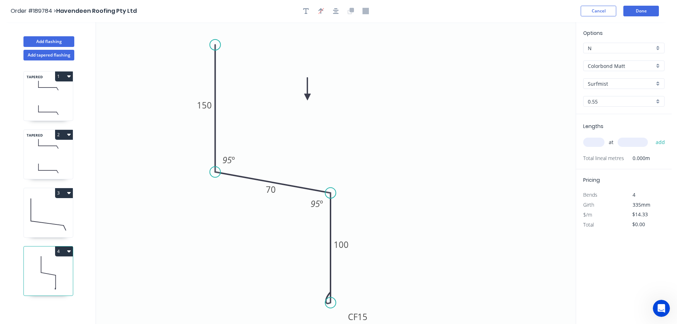
click at [307, 97] on icon at bounding box center [307, 88] width 6 height 23
click at [593, 139] on input "text" at bounding box center [593, 142] width 21 height 9
click at [652, 136] on button "add" at bounding box center [660, 142] width 17 height 12
click at [42, 40] on button "Add flashing" at bounding box center [48, 41] width 51 height 11
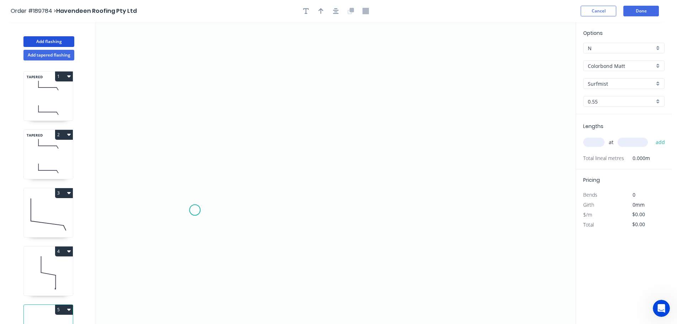
click at [195, 210] on icon "0" at bounding box center [336, 173] width 480 height 302
click at [198, 99] on icon "0" at bounding box center [336, 173] width 480 height 302
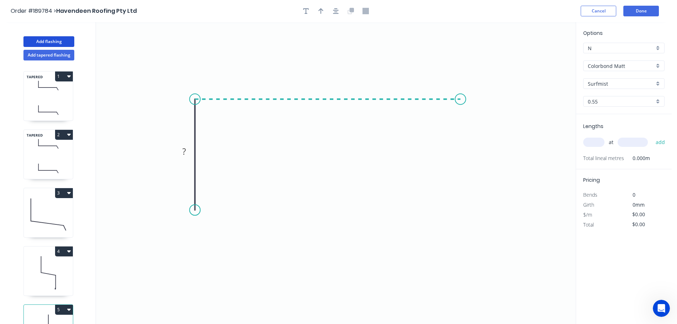
click at [461, 94] on icon "0 ?" at bounding box center [336, 173] width 480 height 302
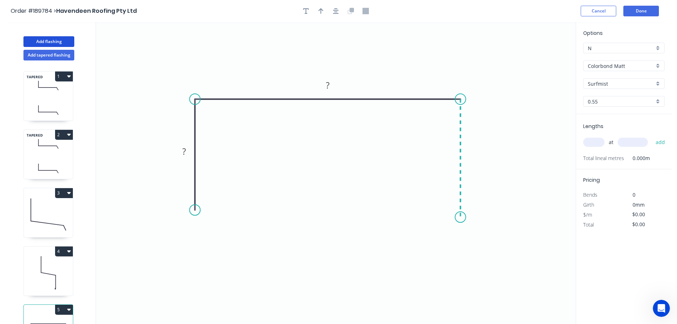
click at [458, 217] on icon "0 ? ?" at bounding box center [336, 173] width 480 height 302
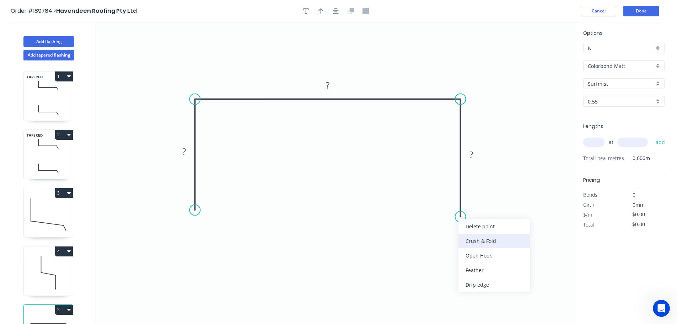
click at [503, 240] on div "Crush & Fold" at bounding box center [493, 240] width 71 height 15
click at [471, 237] on div "Flip bend" at bounding box center [495, 237] width 71 height 15
click at [480, 201] on tspan "10" at bounding box center [481, 204] width 10 height 12
click at [492, 192] on icon "0 ? ? CF 15 ?" at bounding box center [336, 173] width 480 height 302
drag, startPoint x: 488, startPoint y: 204, endPoint x: 504, endPoint y: 238, distance: 38.0
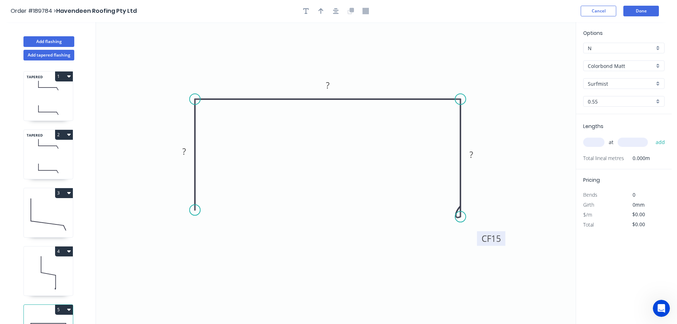
click at [504, 238] on rect at bounding box center [491, 238] width 28 height 15
click at [216, 231] on div "Crush & Fold" at bounding box center [230, 232] width 71 height 15
click at [187, 195] on tspan "10" at bounding box center [184, 197] width 10 height 12
click at [229, 182] on icon "0 CF 15 ? ? CF 15 ?" at bounding box center [336, 173] width 480 height 302
drag, startPoint x: 168, startPoint y: 196, endPoint x: 153, endPoint y: 231, distance: 37.9
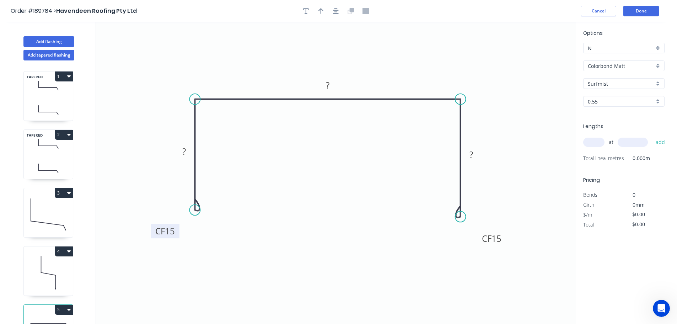
click at [153, 231] on rect at bounding box center [165, 231] width 28 height 15
click at [188, 152] on rect at bounding box center [184, 152] width 14 height 10
click at [242, 169] on icon "0 CF 15 100 255 CF 15 100" at bounding box center [336, 173] width 480 height 302
click at [320, 10] on icon "button" at bounding box center [320, 11] width 5 height 6
drag, startPoint x: 541, startPoint y: 56, endPoint x: 383, endPoint y: 61, distance: 157.9
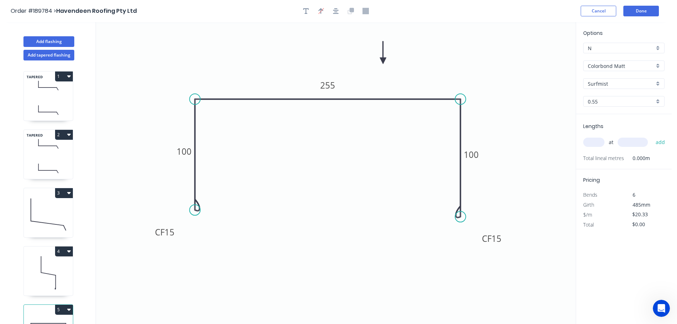
click at [383, 61] on icon at bounding box center [383, 52] width 6 height 23
click at [596, 141] on input "text" at bounding box center [593, 142] width 21 height 9
click at [652, 136] on button "add" at bounding box center [660, 142] width 17 height 12
click at [50, 40] on button "Add flashing" at bounding box center [48, 41] width 51 height 11
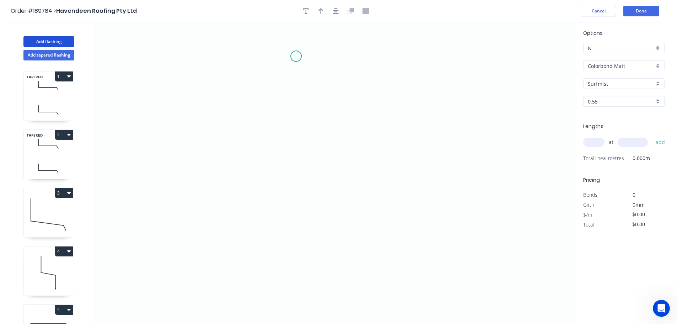
click at [296, 56] on icon "0" at bounding box center [336, 173] width 480 height 302
click at [296, 111] on icon "0" at bounding box center [336, 173] width 480 height 302
click at [425, 113] on icon "0 ?" at bounding box center [336, 173] width 480 height 302
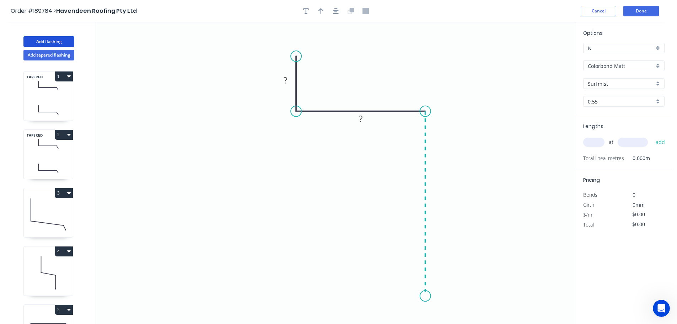
click at [428, 296] on icon "0 ? ?" at bounding box center [336, 173] width 480 height 302
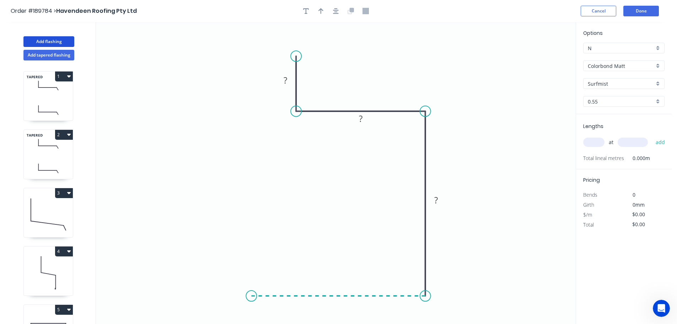
click at [251, 289] on icon "0 ? ? ?" at bounding box center [336, 173] width 480 height 302
click at [251, 289] on icon "0 ? ? ? ?" at bounding box center [336, 173] width 480 height 302
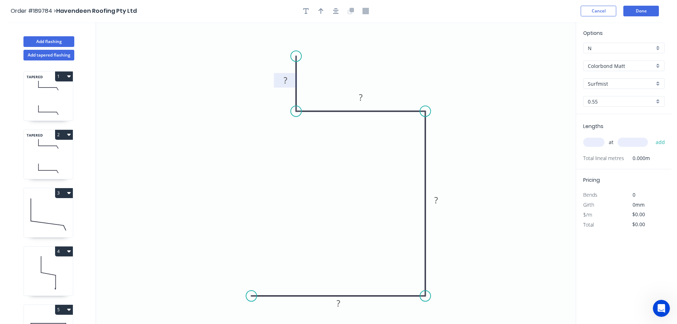
click at [286, 77] on tspan "?" at bounding box center [286, 80] width 4 height 12
click at [349, 158] on icon "0 100 180 70 30" at bounding box center [336, 173] width 480 height 302
click at [321, 7] on button "button" at bounding box center [321, 11] width 11 height 11
drag, startPoint x: 539, startPoint y: 56, endPoint x: 466, endPoint y: 70, distance: 74.5
click at [466, 70] on icon at bounding box center [466, 61] width 6 height 23
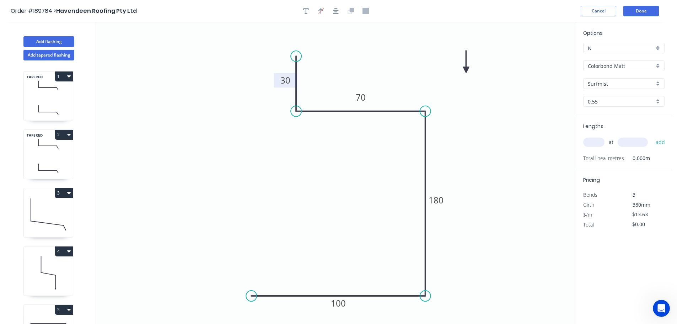
click at [466, 70] on icon at bounding box center [466, 61] width 6 height 23
click at [594, 140] on input "text" at bounding box center [593, 142] width 21 height 9
click at [652, 136] on button "add" at bounding box center [660, 142] width 17 height 12
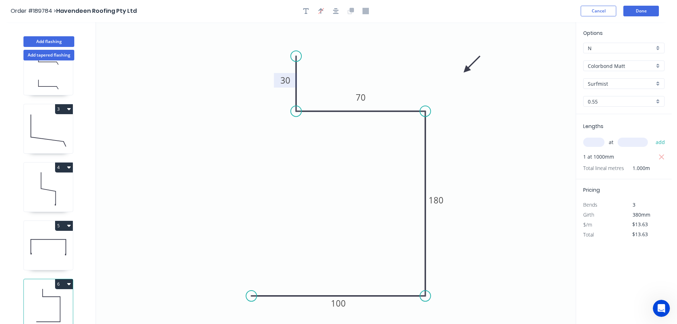
scroll to position [89, 0]
click at [40, 239] on icon at bounding box center [48, 246] width 49 height 45
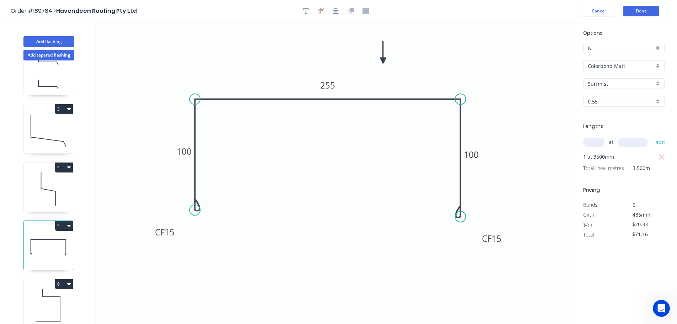
click at [63, 221] on button "5" at bounding box center [64, 226] width 18 height 10
click at [48, 239] on div "Duplicate" at bounding box center [39, 243] width 55 height 10
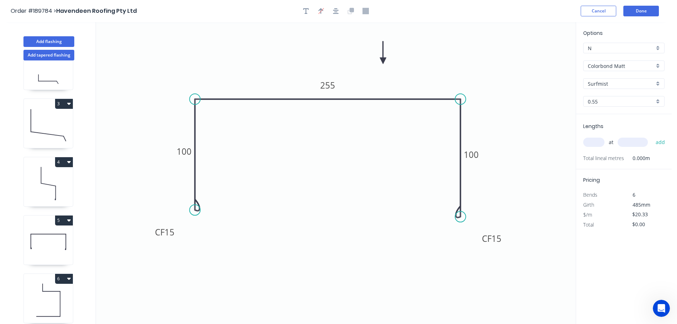
click at [53, 242] on icon at bounding box center [48, 241] width 49 height 45
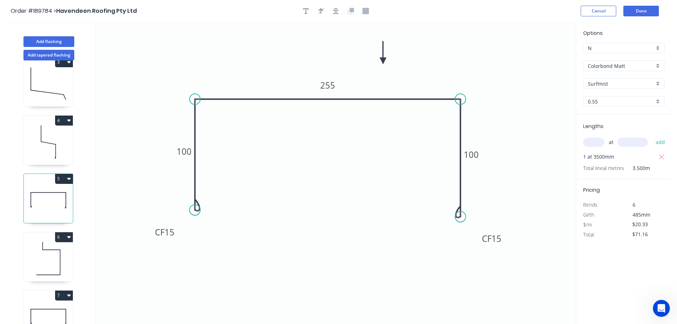
scroll to position [147, 0]
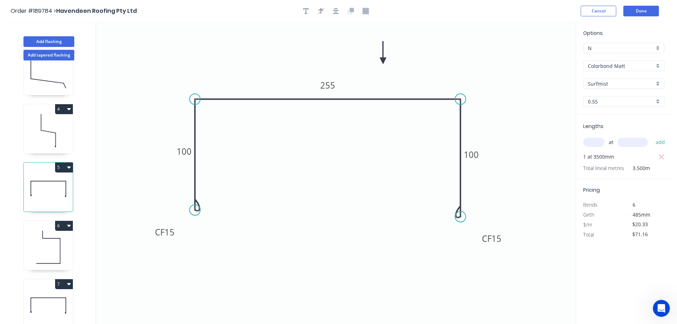
drag, startPoint x: 47, startPoint y: 288, endPoint x: 95, endPoint y: 281, distance: 49.1
click at [47, 288] on icon at bounding box center [48, 305] width 49 height 45
click at [329, 82] on tspan "255" at bounding box center [327, 85] width 15 height 12
click at [342, 125] on icon "0 CF 15 100 320 CF 15 100" at bounding box center [336, 173] width 480 height 302
click at [595, 141] on input "text" at bounding box center [593, 142] width 21 height 9
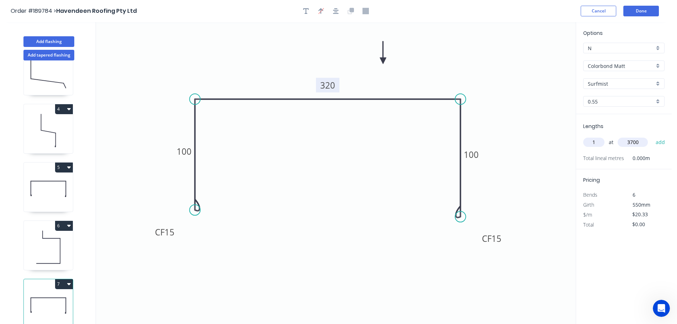
click at [652, 136] on button "add" at bounding box center [660, 142] width 17 height 12
click at [645, 8] on button "Done" at bounding box center [641, 11] width 36 height 11
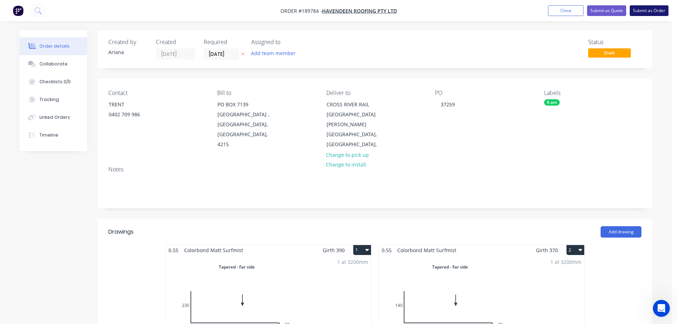
click at [651, 9] on button "Submit as Order" at bounding box center [649, 10] width 39 height 11
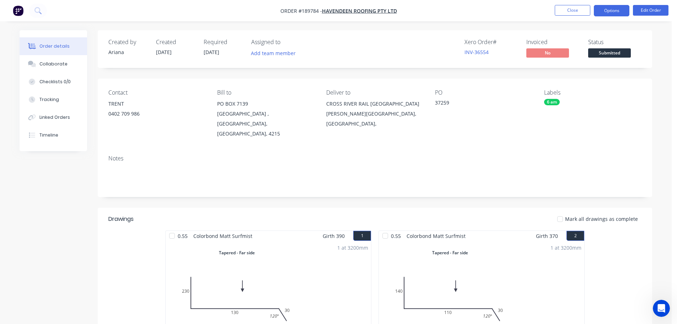
click at [608, 10] on button "Options" at bounding box center [612, 10] width 36 height 11
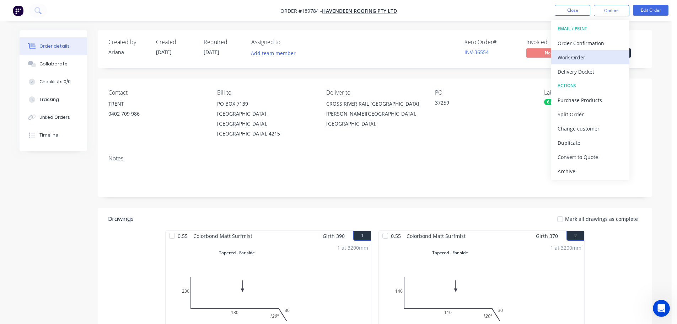
click at [589, 56] on div "Work Order" at bounding box center [590, 57] width 65 height 10
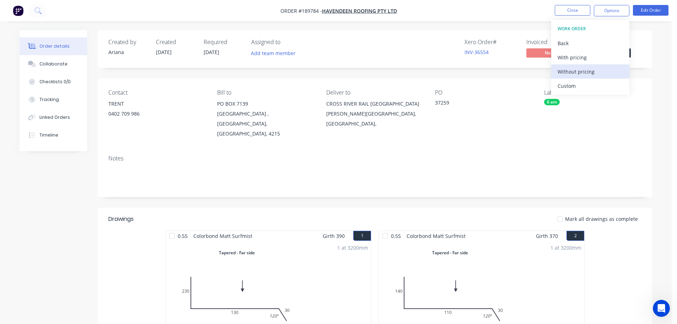
click at [577, 73] on div "Without pricing" at bounding box center [590, 71] width 65 height 10
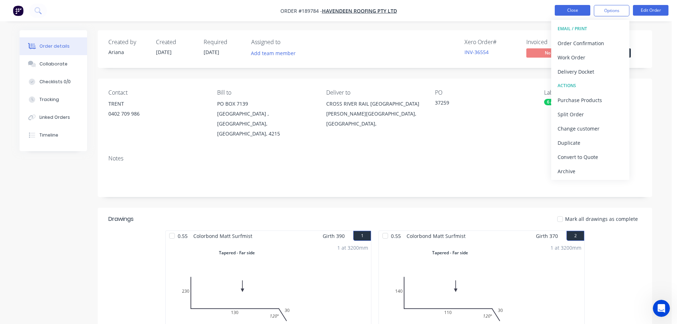
click at [571, 11] on button "Close" at bounding box center [573, 10] width 36 height 11
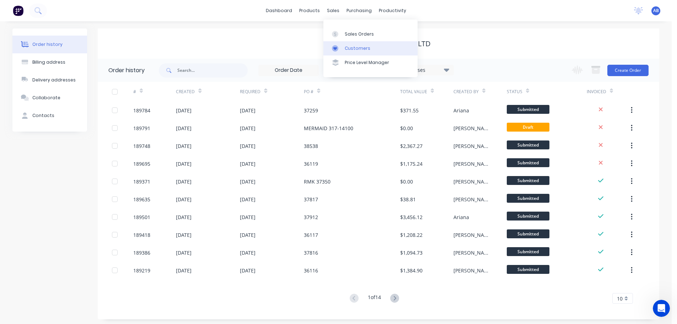
click at [359, 49] on div "Customers" at bounding box center [358, 48] width 26 height 6
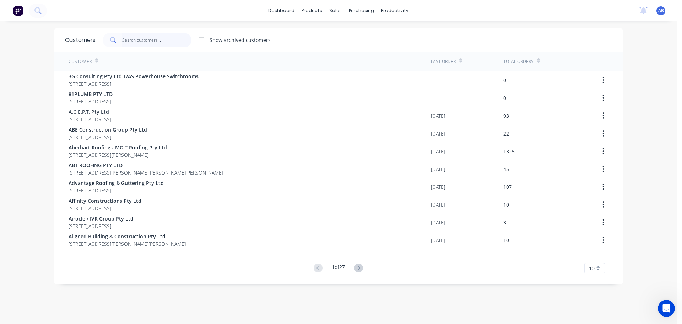
click at [144, 41] on input "text" at bounding box center [156, 40] width 69 height 14
drag, startPoint x: 136, startPoint y: 37, endPoint x: 299, endPoint y: 55, distance: 163.9
click at [139, 37] on input "text" at bounding box center [156, 40] width 69 height 14
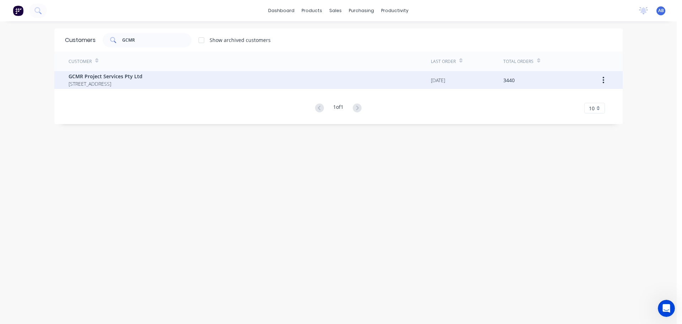
click at [120, 79] on span "GCMR Project Services Pty Ltd" at bounding box center [106, 76] width 74 height 7
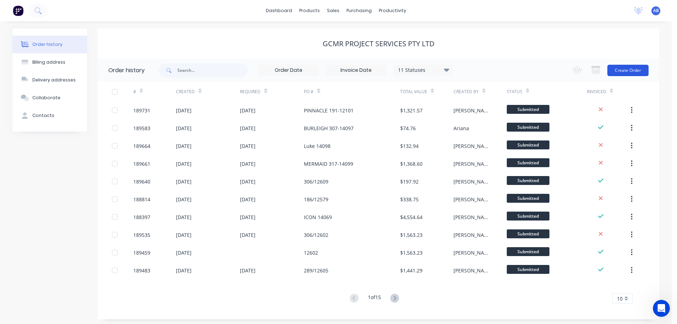
click at [622, 73] on button "Create Order" at bounding box center [627, 70] width 41 height 11
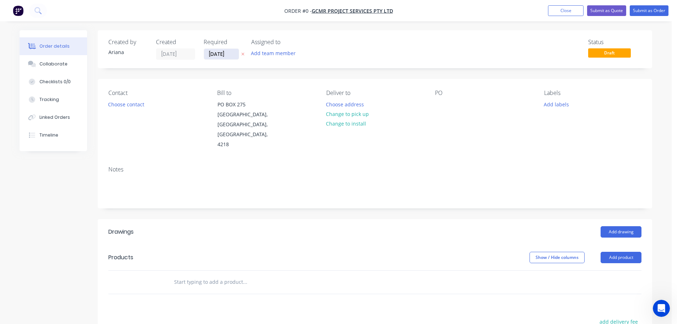
click at [223, 52] on input "[DATE]" at bounding box center [221, 54] width 35 height 11
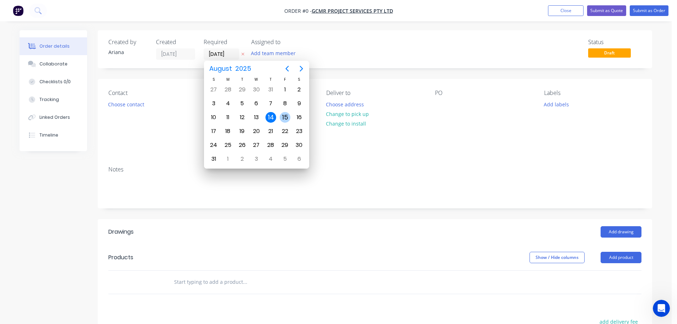
click at [283, 116] on div "15" at bounding box center [285, 117] width 11 height 11
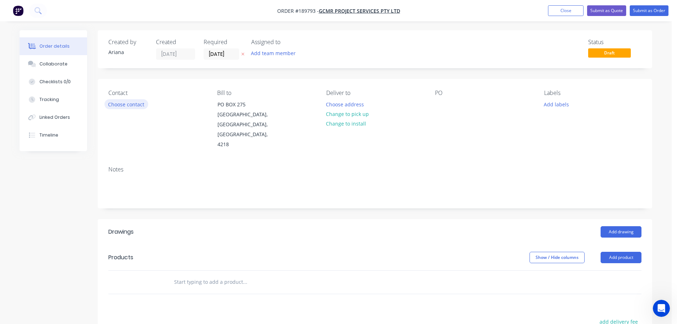
click at [129, 104] on button "Choose contact" at bounding box center [126, 104] width 44 height 10
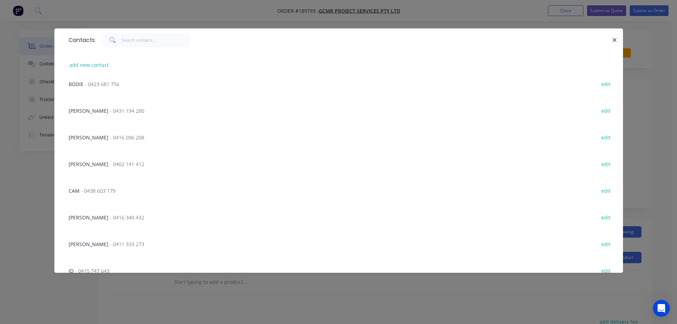
scroll to position [302, 0]
click at [110, 213] on span "- 0416 340 432" at bounding box center [127, 216] width 34 height 7
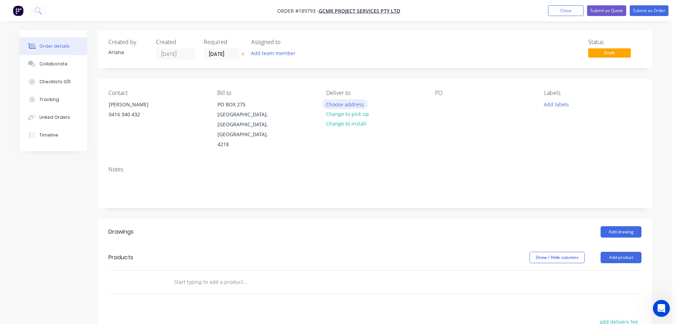
click at [347, 103] on button "Choose address" at bounding box center [344, 104] width 45 height 10
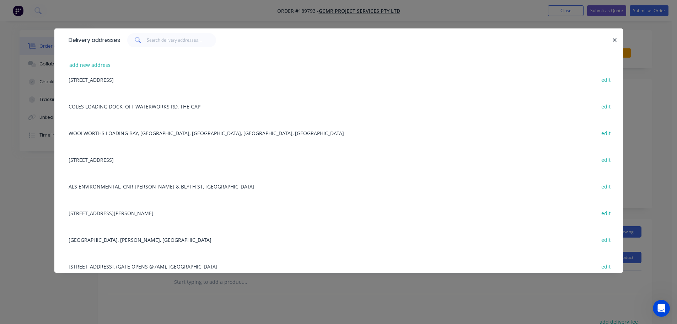
scroll to position [0, 0]
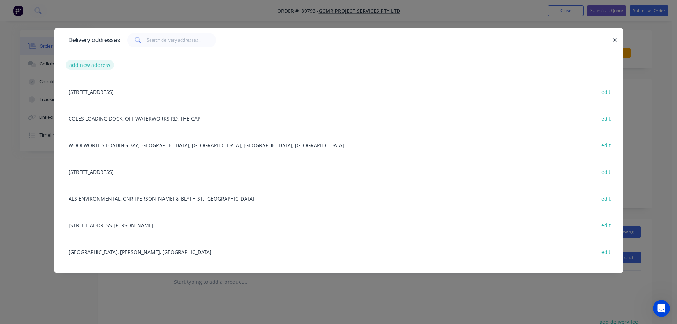
click at [95, 66] on button "add new address" at bounding box center [90, 65] width 49 height 10
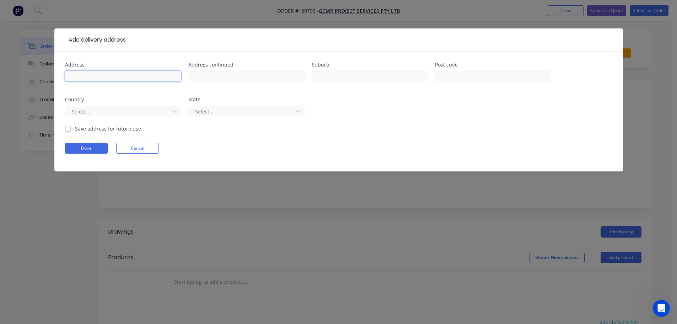
click at [129, 77] on input "text" at bounding box center [123, 76] width 116 height 11
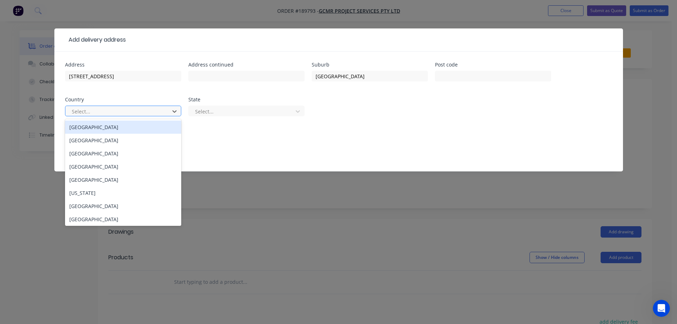
click at [133, 129] on div "[GEOGRAPHIC_DATA]" at bounding box center [123, 126] width 116 height 13
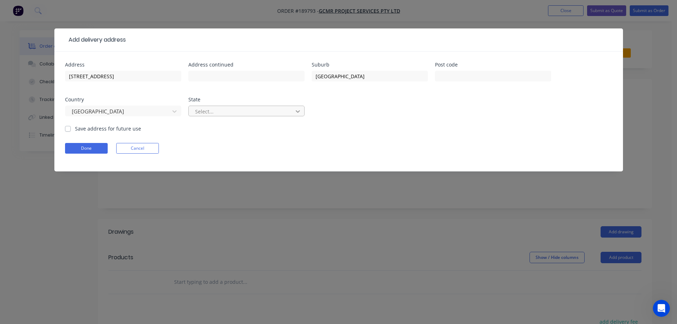
click at [302, 111] on div at bounding box center [297, 111] width 13 height 11
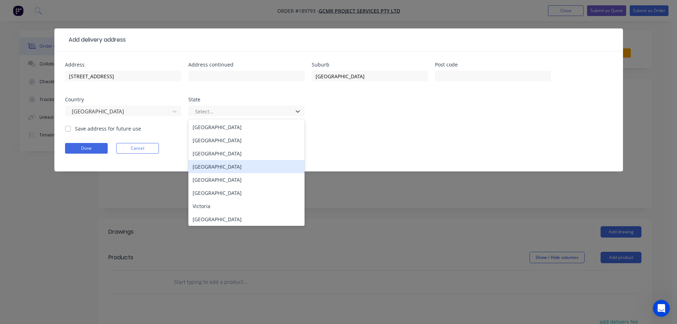
click at [225, 166] on div "[GEOGRAPHIC_DATA]" at bounding box center [246, 166] width 116 height 13
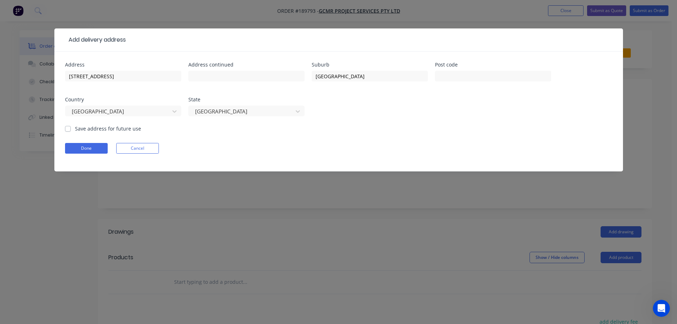
click at [439, 125] on form "Address [STREET_ADDRESS] Address continued Suburb [GEOGRAPHIC_DATA] Post code C…" at bounding box center [338, 116] width 547 height 109
drag, startPoint x: 87, startPoint y: 147, endPoint x: 156, endPoint y: 129, distance: 71.6
click at [87, 147] on button "Done" at bounding box center [86, 148] width 43 height 11
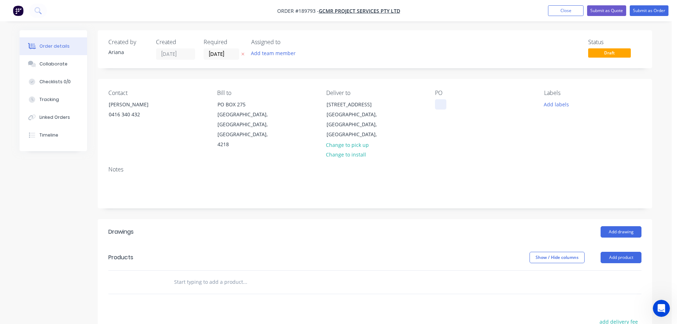
click at [441, 106] on div at bounding box center [440, 104] width 11 height 10
click at [512, 146] on div "Contact [PERSON_NAME] [PHONE_NUMBER] Bill to [GEOGRAPHIC_DATA] Deliver to [STRE…" at bounding box center [375, 119] width 554 height 81
click at [557, 107] on button "Add labels" at bounding box center [556, 104] width 33 height 10
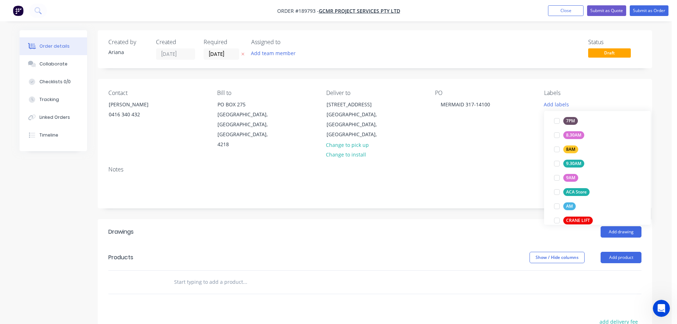
scroll to position [235, 0]
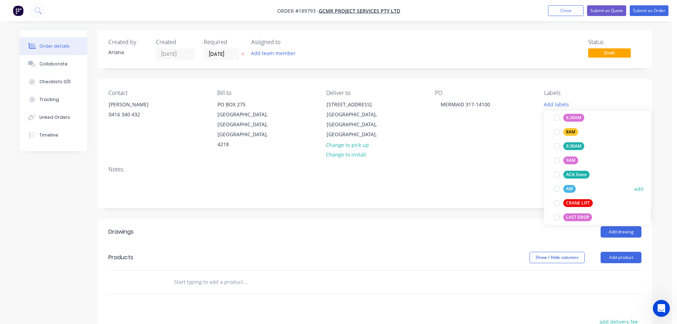
click at [558, 188] on div at bounding box center [557, 189] width 14 height 14
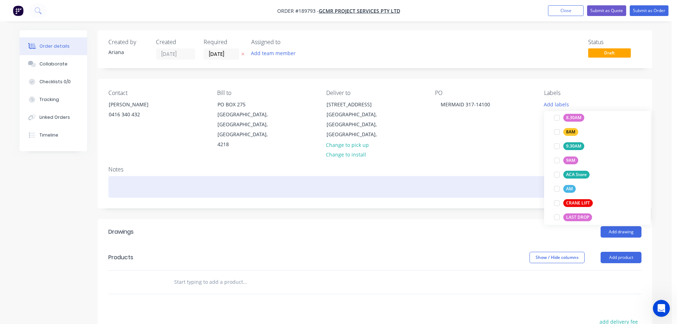
scroll to position [0, 0]
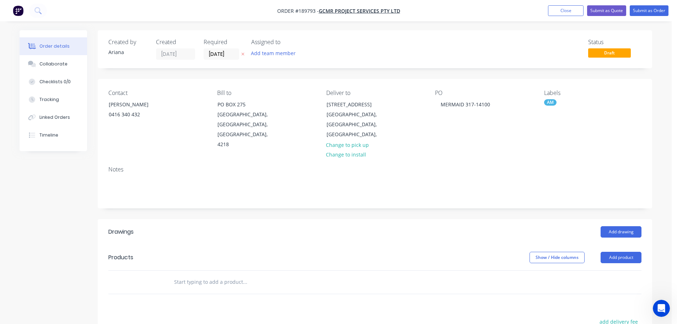
click at [484, 160] on div "Notes" at bounding box center [375, 184] width 554 height 48
click at [619, 226] on button "Add drawing" at bounding box center [621, 231] width 41 height 11
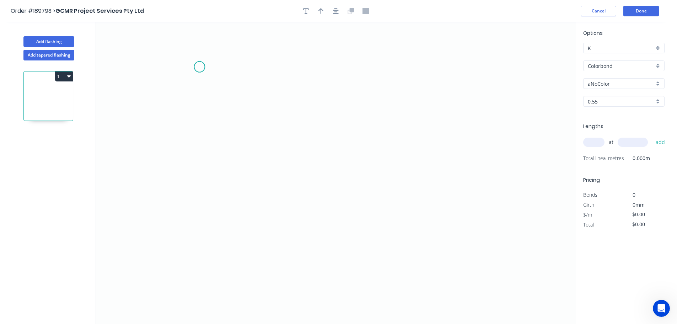
click at [199, 67] on icon "0" at bounding box center [336, 173] width 480 height 302
click at [201, 201] on icon "0" at bounding box center [336, 173] width 480 height 302
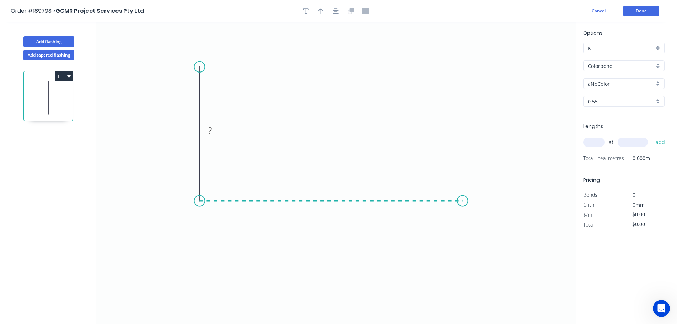
click at [463, 198] on icon "0 ?" at bounding box center [336, 173] width 480 height 302
click at [480, 237] on icon "0 ? ?" at bounding box center [336, 173] width 480 height 302
click at [480, 237] on circle at bounding box center [480, 237] width 11 height 11
drag, startPoint x: 480, startPoint y: 237, endPoint x: 485, endPoint y: 234, distance: 5.9
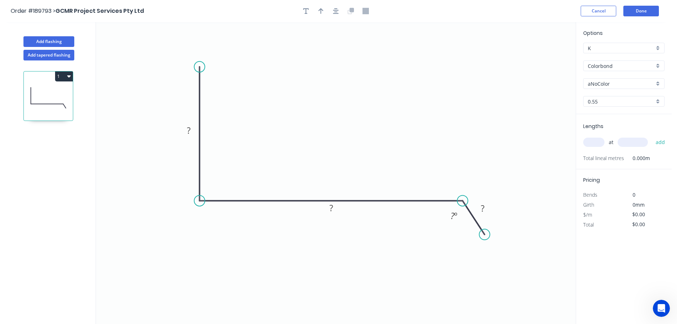
click at [485, 234] on circle at bounding box center [484, 234] width 11 height 11
click at [472, 238] on div "Hide angle" at bounding box center [488, 238] width 71 height 15
click at [189, 129] on tspan "?" at bounding box center [189, 130] width 4 height 12
click at [319, 87] on icon "0 100 300 45" at bounding box center [336, 173] width 480 height 302
click at [317, 7] on button "button" at bounding box center [321, 11] width 11 height 11
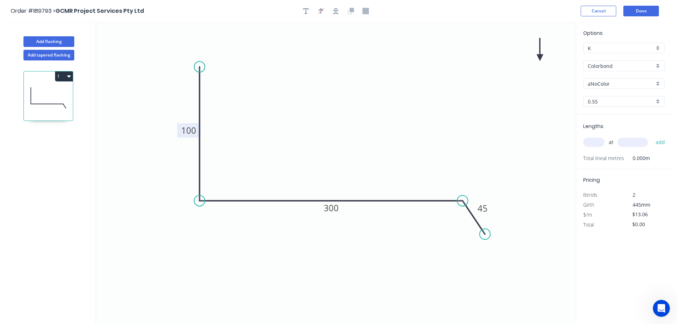
drag, startPoint x: 543, startPoint y: 56, endPoint x: 469, endPoint y: 60, distance: 74.4
click at [408, 73] on icon "0 100 300 45" at bounding box center [336, 173] width 480 height 302
drag, startPoint x: 538, startPoint y: 54, endPoint x: 423, endPoint y: 78, distance: 117.7
click at [351, 94] on icon "0 100 300 45" at bounding box center [336, 173] width 480 height 302
drag, startPoint x: 540, startPoint y: 55, endPoint x: 329, endPoint y: 102, distance: 215.8
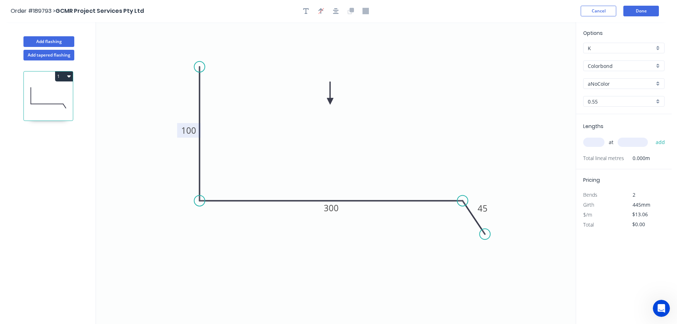
click at [329, 102] on icon at bounding box center [330, 93] width 6 height 23
click at [658, 82] on div "aNoColor" at bounding box center [623, 83] width 81 height 11
click at [637, 99] on div "Surfmist" at bounding box center [624, 96] width 81 height 12
click at [596, 143] on input "text" at bounding box center [593, 142] width 21 height 9
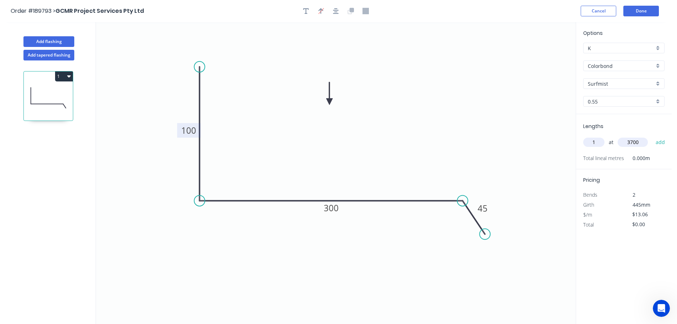
click at [652, 136] on button "add" at bounding box center [660, 142] width 17 height 12
click at [44, 41] on button "Add flashing" at bounding box center [48, 41] width 51 height 11
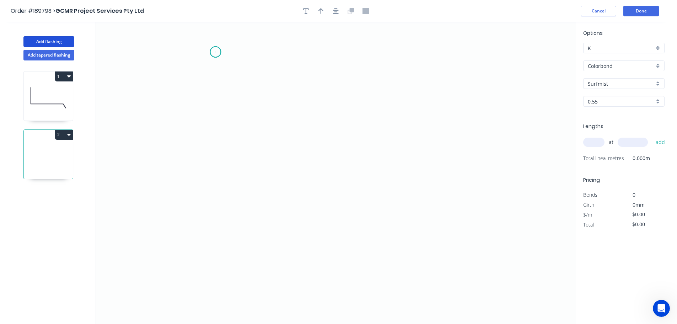
click at [215, 52] on icon "0" at bounding box center [336, 173] width 480 height 302
click at [212, 251] on icon "0" at bounding box center [336, 173] width 480 height 302
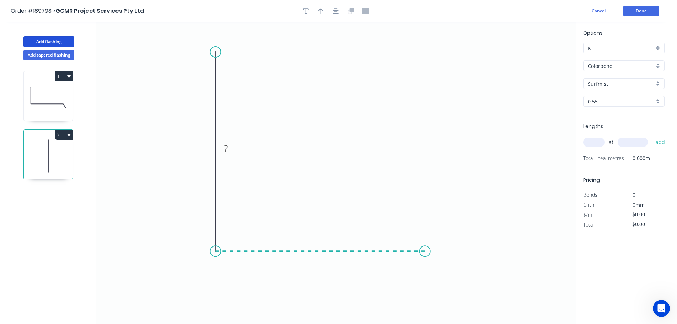
click at [425, 255] on icon "0 ?" at bounding box center [336, 173] width 480 height 302
click at [445, 286] on icon "0 ? ?" at bounding box center [336, 173] width 480 height 302
click at [445, 286] on circle at bounding box center [445, 285] width 11 height 11
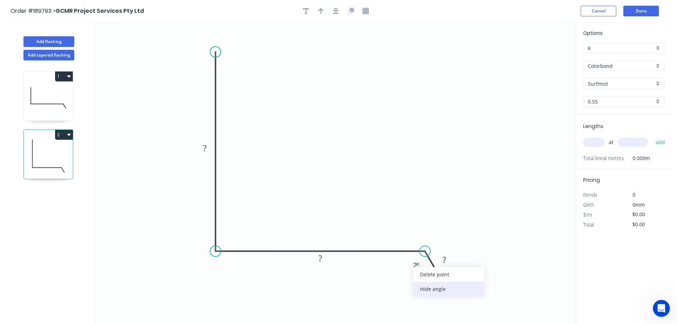
click at [423, 288] on div "Hide angle" at bounding box center [448, 288] width 71 height 15
click at [207, 148] on rect at bounding box center [205, 149] width 14 height 10
click at [235, 141] on icon "0 550 250 45" at bounding box center [336, 173] width 480 height 302
click at [321, 7] on button "button" at bounding box center [321, 11] width 11 height 11
drag, startPoint x: 540, startPoint y: 55, endPoint x: 325, endPoint y: 136, distance: 229.6
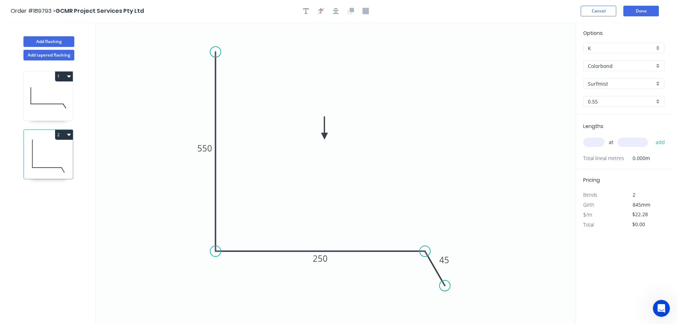
click at [325, 136] on icon at bounding box center [324, 128] width 6 height 23
click at [598, 142] on input "text" at bounding box center [593, 142] width 21 height 9
click at [652, 136] on button "add" at bounding box center [660, 142] width 17 height 12
click at [63, 130] on button "2" at bounding box center [64, 135] width 18 height 10
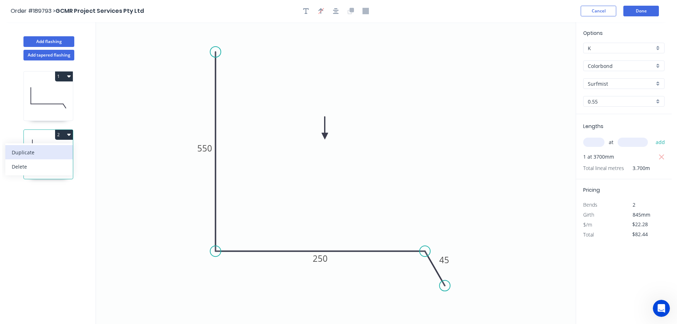
click at [53, 149] on div "Duplicate" at bounding box center [39, 152] width 55 height 10
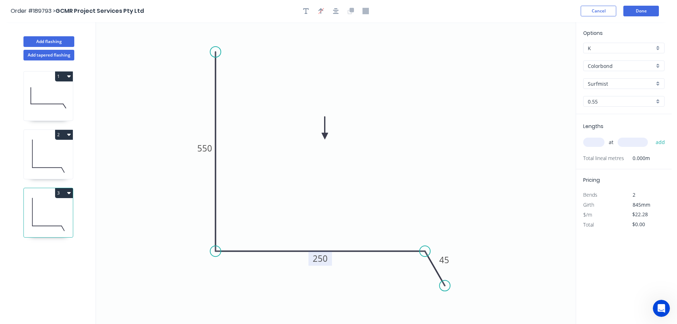
click at [325, 259] on tspan "250" at bounding box center [320, 258] width 15 height 12
click at [352, 211] on icon "0 550 350 45" at bounding box center [336, 173] width 480 height 302
click at [605, 143] on div "at add" at bounding box center [624, 142] width 83 height 12
click at [601, 142] on input "text" at bounding box center [593, 142] width 21 height 9
click at [652, 136] on button "add" at bounding box center [660, 142] width 17 height 12
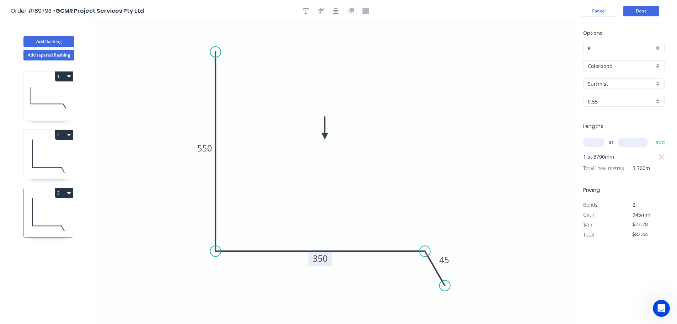
click at [60, 157] on icon at bounding box center [48, 155] width 49 height 45
click at [49, 204] on icon at bounding box center [48, 214] width 49 height 45
click at [59, 41] on button "Add flashing" at bounding box center [48, 41] width 51 height 11
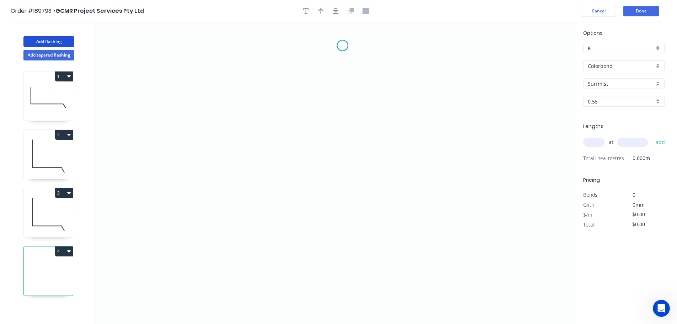
click at [343, 45] on icon "0" at bounding box center [336, 173] width 480 height 302
click at [316, 72] on icon "0" at bounding box center [336, 173] width 480 height 302
click at [318, 167] on icon "0 ?" at bounding box center [336, 173] width 480 height 302
click at [342, 195] on icon "0 ? ?" at bounding box center [336, 173] width 480 height 302
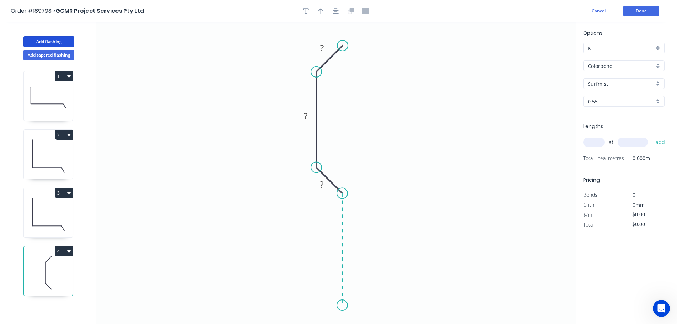
click at [341, 305] on icon "0 ? ? ?" at bounding box center [336, 173] width 480 height 302
drag, startPoint x: 341, startPoint y: 303, endPoint x: 341, endPoint y: 299, distance: 3.9
click at [341, 299] on circle at bounding box center [342, 299] width 11 height 11
click at [323, 318] on icon "0 ? ? ? ?" at bounding box center [336, 173] width 480 height 302
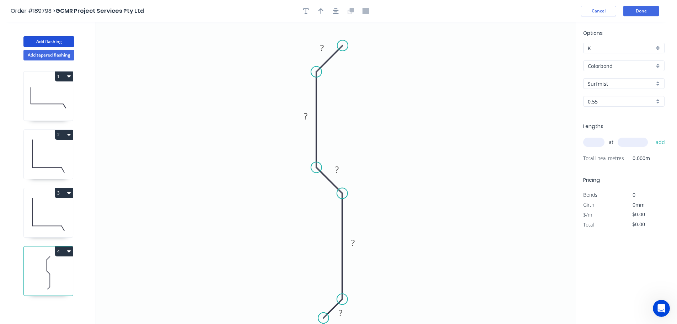
click at [323, 318] on circle at bounding box center [323, 317] width 11 height 11
click at [344, 316] on rect at bounding box center [340, 313] width 14 height 10
click at [469, 218] on icon "0 10 75 10 50 10" at bounding box center [336, 173] width 480 height 302
click at [319, 11] on icon "button" at bounding box center [320, 11] width 5 height 6
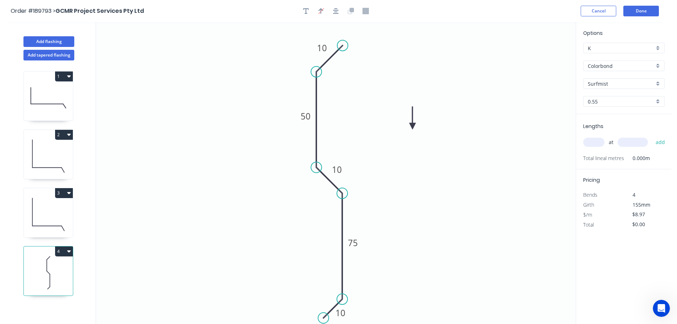
drag, startPoint x: 542, startPoint y: 57, endPoint x: 413, endPoint y: 126, distance: 146.8
click at [413, 126] on icon at bounding box center [412, 118] width 6 height 23
click at [595, 139] on input "text" at bounding box center [593, 142] width 21 height 9
click at [652, 136] on button "add" at bounding box center [660, 142] width 17 height 12
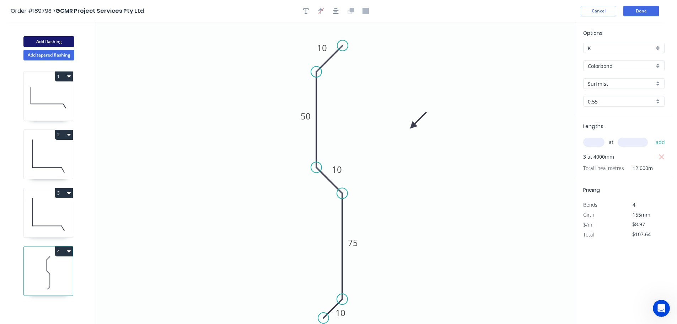
drag, startPoint x: 39, startPoint y: 40, endPoint x: 52, endPoint y: 39, distance: 12.8
click at [40, 40] on button "Add flashing" at bounding box center [48, 41] width 51 height 11
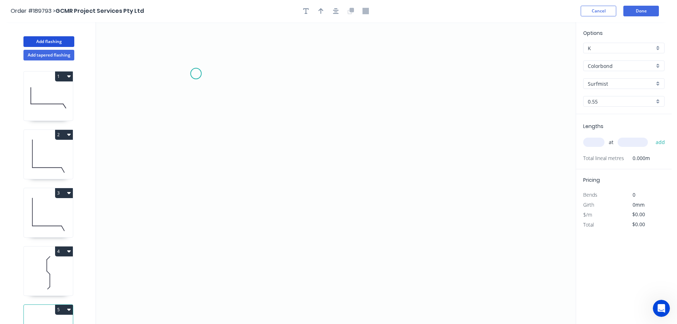
click at [196, 74] on icon "0" at bounding box center [336, 173] width 480 height 302
click at [187, 221] on icon "0" at bounding box center [336, 173] width 480 height 302
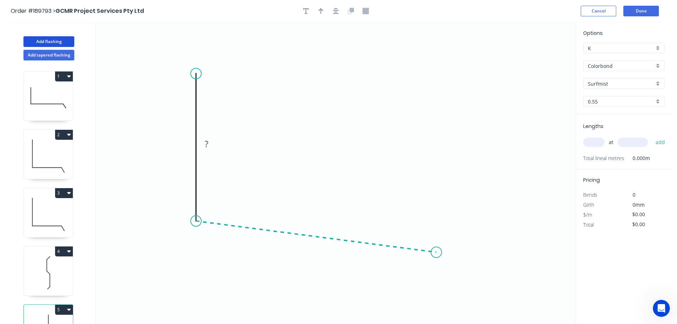
click at [436, 252] on icon "0 ?" at bounding box center [336, 173] width 480 height 302
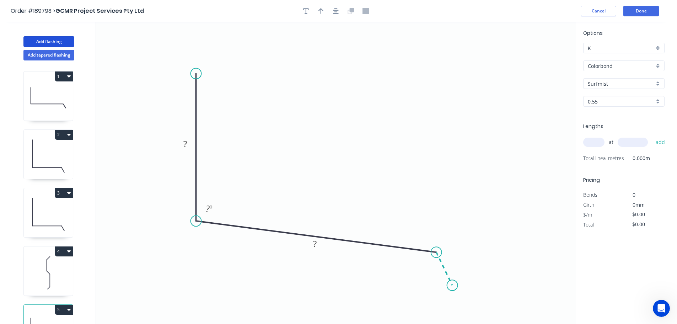
click at [452, 285] on icon "0 ? ? ? º" at bounding box center [336, 173] width 480 height 302
click at [452, 285] on circle at bounding box center [452, 285] width 11 height 11
click at [441, 288] on div "Hide angle" at bounding box center [459, 289] width 71 height 15
click at [184, 142] on tspan "?" at bounding box center [185, 144] width 4 height 12
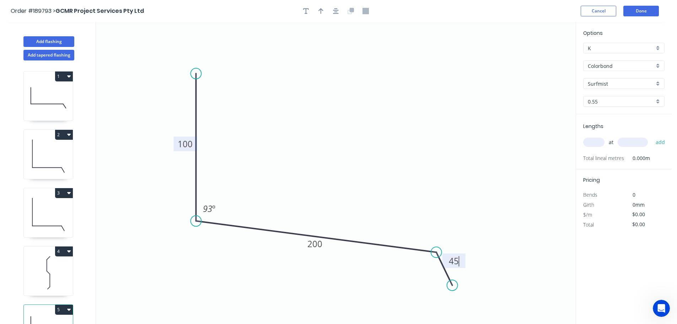
click at [353, 100] on icon "0 100 200 45 93 º" at bounding box center [336, 173] width 480 height 302
click at [322, 8] on icon "button" at bounding box center [320, 11] width 5 height 6
drag, startPoint x: 540, startPoint y: 55, endPoint x: 324, endPoint y: 126, distance: 226.7
click at [324, 126] on icon at bounding box center [324, 117] width 6 height 23
click at [601, 143] on input "text" at bounding box center [593, 142] width 21 height 9
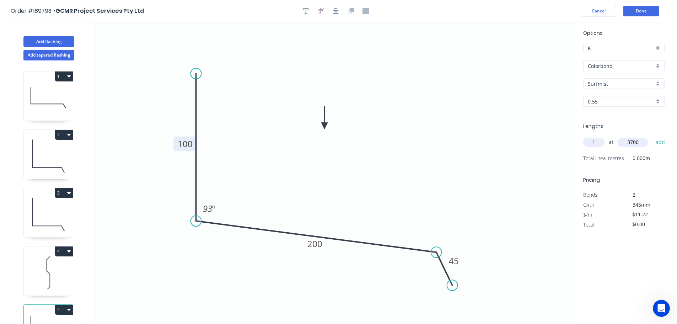
click at [652, 136] on button "add" at bounding box center [660, 142] width 17 height 12
click at [47, 38] on button "Add flashing" at bounding box center [48, 41] width 51 height 11
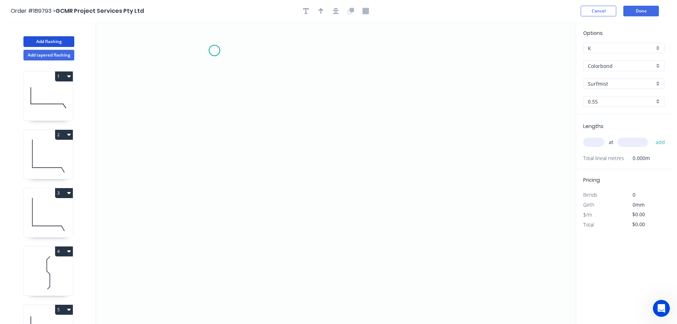
click at [214, 50] on icon "0" at bounding box center [336, 173] width 480 height 302
click at [216, 241] on icon "0" at bounding box center [336, 173] width 480 height 302
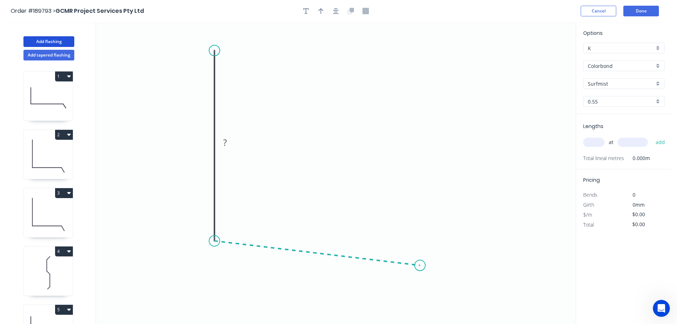
click at [420, 265] on icon "0 ?" at bounding box center [336, 173] width 480 height 302
click at [437, 301] on icon "0 ? ? ? º" at bounding box center [336, 173] width 480 height 302
click at [437, 301] on circle at bounding box center [437, 300] width 11 height 11
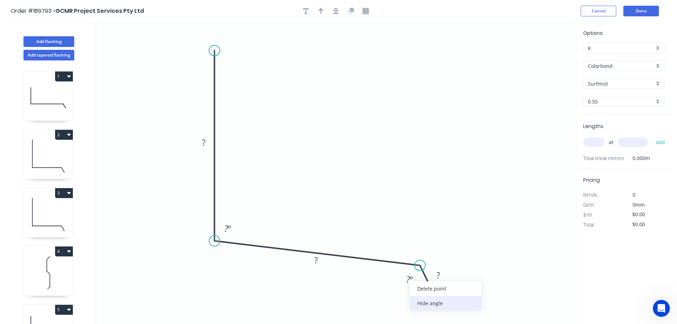
click at [426, 304] on div "Hide angle" at bounding box center [445, 303] width 71 height 15
click at [204, 141] on tspan "?" at bounding box center [204, 142] width 4 height 12
click at [307, 123] on icon "0 350 250 45 93 º" at bounding box center [336, 173] width 480 height 302
click at [320, 11] on icon "button" at bounding box center [320, 11] width 5 height 6
drag, startPoint x: 539, startPoint y: 56, endPoint x: 327, endPoint y: 131, distance: 225.0
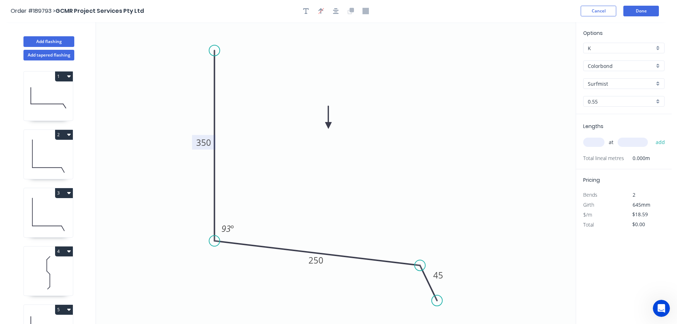
click at [327, 129] on icon at bounding box center [328, 117] width 6 height 23
click at [597, 142] on input "text" at bounding box center [593, 142] width 21 height 9
click at [652, 136] on button "add" at bounding box center [660, 142] width 17 height 12
click at [54, 41] on button "Add flashing" at bounding box center [48, 41] width 51 height 11
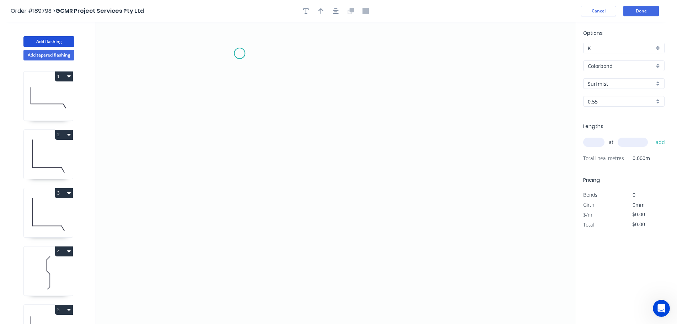
click at [240, 53] on icon "0" at bounding box center [336, 173] width 480 height 302
click at [239, 192] on icon "0" at bounding box center [336, 173] width 480 height 302
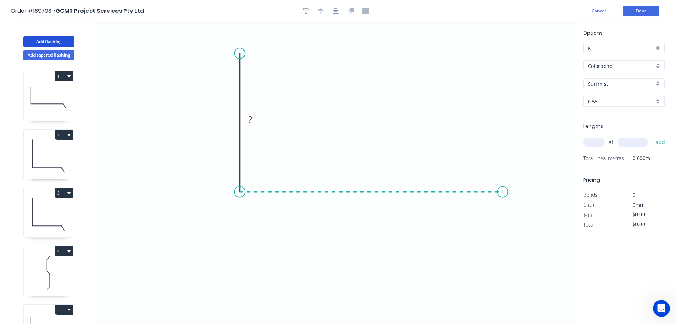
click at [503, 190] on icon "0 ?" at bounding box center [336, 173] width 480 height 302
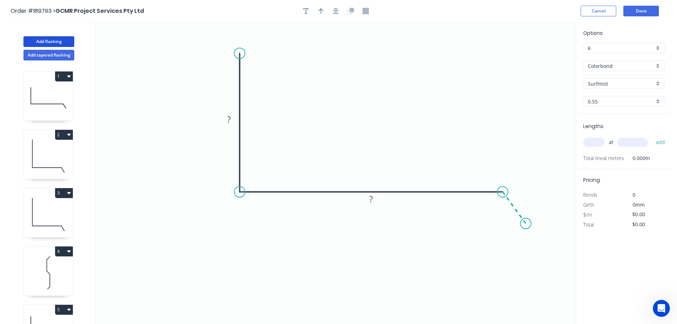
click at [526, 224] on icon "0 ? ?" at bounding box center [336, 173] width 480 height 302
click at [526, 224] on circle at bounding box center [525, 223] width 11 height 11
click at [509, 229] on div "Hide angle" at bounding box center [527, 229] width 71 height 15
click at [230, 118] on tspan "?" at bounding box center [229, 119] width 4 height 12
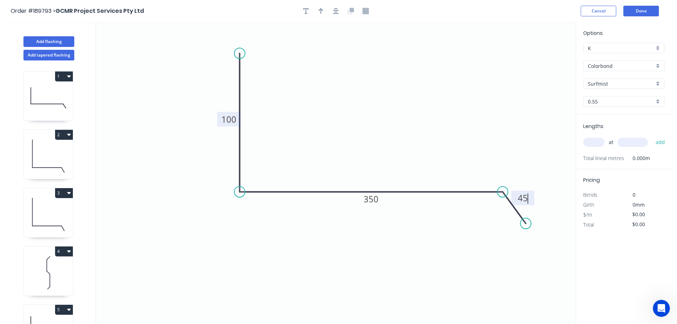
click at [428, 77] on icon "0 100 350 45" at bounding box center [336, 173] width 480 height 302
click at [319, 9] on icon "button" at bounding box center [320, 11] width 5 height 6
drag, startPoint x: 540, startPoint y: 55, endPoint x: 365, endPoint y: 102, distance: 181.3
click at [365, 102] on icon at bounding box center [366, 93] width 6 height 23
click at [594, 139] on input "text" at bounding box center [593, 142] width 21 height 9
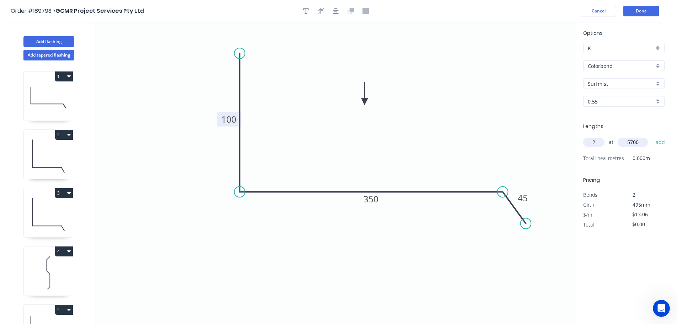
click at [652, 136] on button "add" at bounding box center [660, 142] width 17 height 12
click at [54, 42] on button "Add flashing" at bounding box center [48, 41] width 51 height 11
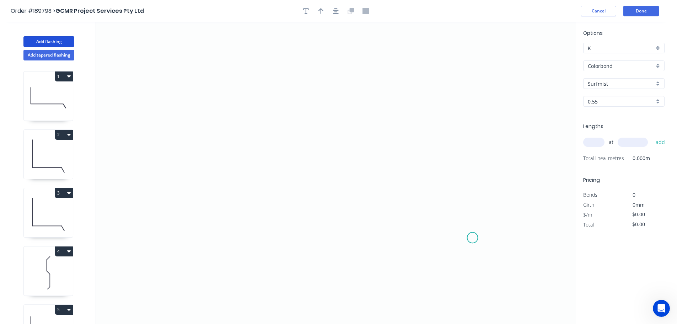
click at [473, 238] on icon "0" at bounding box center [336, 173] width 480 height 302
click at [473, 71] on icon at bounding box center [473, 154] width 0 height 166
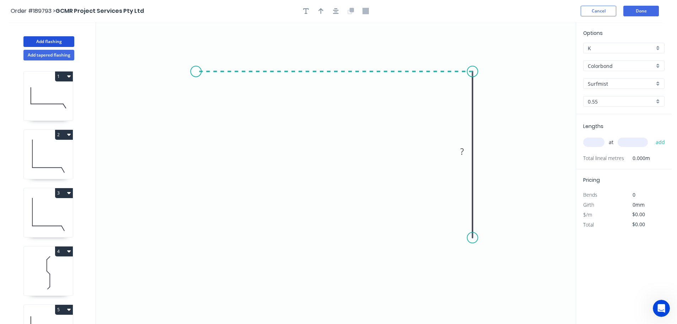
click at [196, 65] on icon "0 ?" at bounding box center [336, 173] width 480 height 302
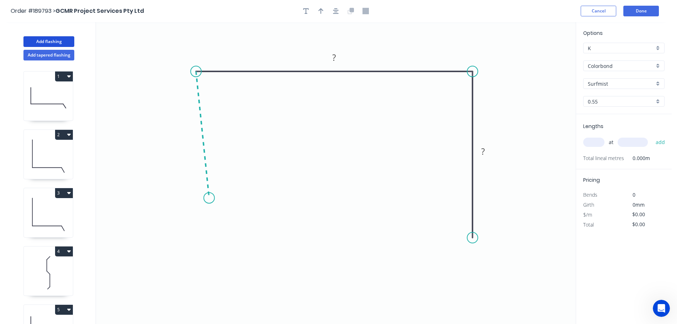
click at [209, 198] on icon "0 ? ?" at bounding box center [336, 173] width 480 height 302
click at [183, 221] on icon "0 ? ? ? ? º" at bounding box center [336, 173] width 480 height 302
click at [183, 221] on circle at bounding box center [183, 223] width 11 height 11
drag, startPoint x: 183, startPoint y: 221, endPoint x: 188, endPoint y: 224, distance: 5.6
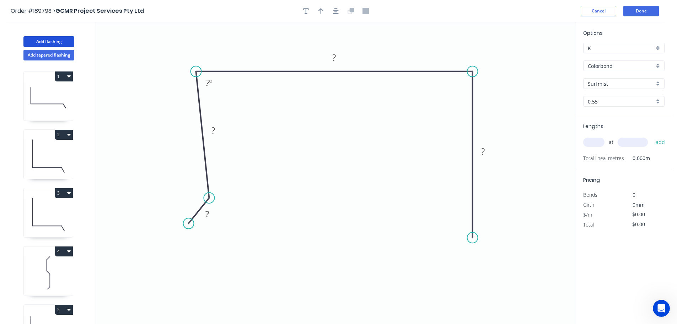
click at [188, 224] on circle at bounding box center [188, 223] width 11 height 11
click at [192, 223] on circle at bounding box center [188, 223] width 11 height 11
click at [218, 245] on icon "0 ? ? ? ? ? º" at bounding box center [336, 173] width 480 height 302
click at [218, 245] on circle at bounding box center [218, 245] width 11 height 11
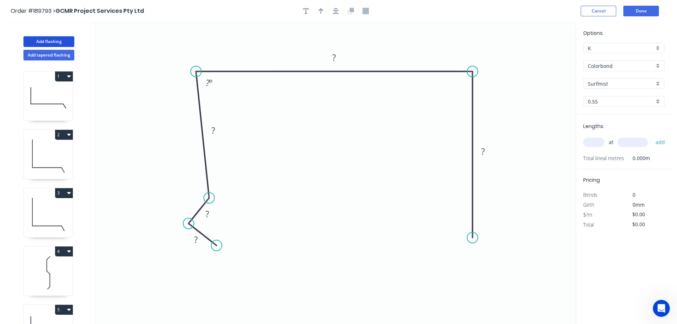
click at [216, 246] on circle at bounding box center [216, 245] width 11 height 11
drag, startPoint x: 214, startPoint y: 211, endPoint x: 198, endPoint y: 195, distance: 23.1
click at [198, 195] on rect at bounding box center [190, 197] width 23 height 15
drag, startPoint x: 191, startPoint y: 245, endPoint x: 187, endPoint y: 250, distance: 6.3
click at [187, 250] on rect at bounding box center [191, 243] width 23 height 15
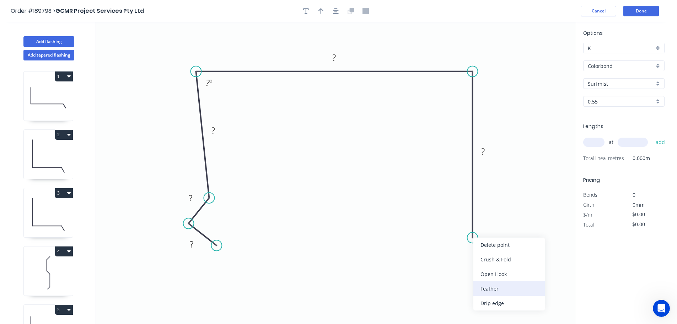
click at [492, 290] on div "Feather" at bounding box center [508, 288] width 71 height 15
click at [464, 225] on tspan "15" at bounding box center [462, 225] width 10 height 12
click at [510, 219] on icon "0 ? ? ? ? FE 10 ? ? º" at bounding box center [336, 173] width 480 height 302
drag, startPoint x: 447, startPoint y: 224, endPoint x: 429, endPoint y: 255, distance: 35.5
click at [429, 255] on rect at bounding box center [440, 255] width 28 height 15
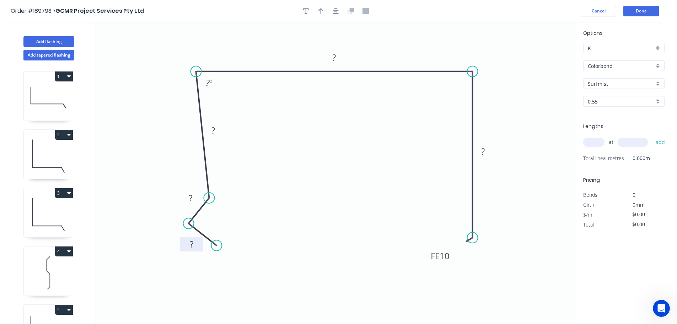
click at [196, 246] on rect at bounding box center [191, 245] width 14 height 10
click at [354, 150] on icon "0 10 10 90 202 FE 10 90 87 º" at bounding box center [336, 173] width 480 height 302
click at [321, 9] on icon "button" at bounding box center [320, 11] width 5 height 6
drag, startPoint x: 539, startPoint y: 55, endPoint x: 397, endPoint y: 49, distance: 142.6
click at [397, 49] on icon at bounding box center [397, 41] width 6 height 23
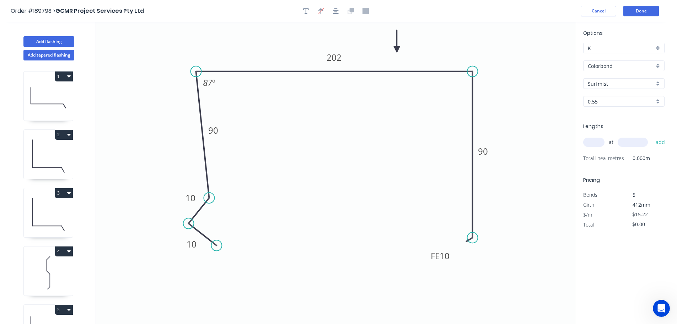
click at [595, 141] on input "text" at bounding box center [593, 142] width 21 height 9
click at [652, 136] on button "add" at bounding box center [660, 142] width 17 height 12
click at [635, 9] on button "Done" at bounding box center [641, 11] width 36 height 11
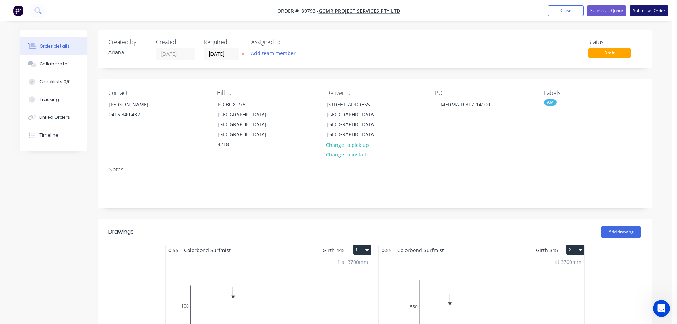
click at [649, 10] on button "Submit as Order" at bounding box center [649, 10] width 39 height 11
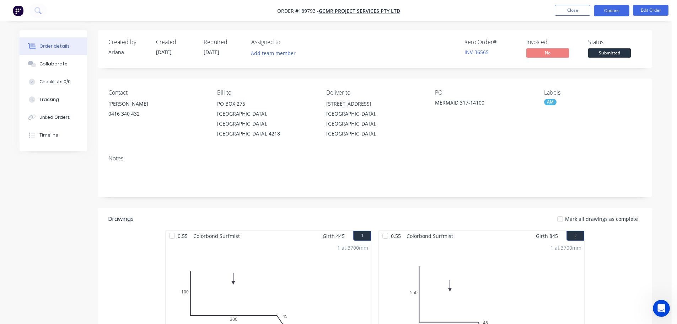
click at [605, 10] on button "Options" at bounding box center [612, 10] width 36 height 11
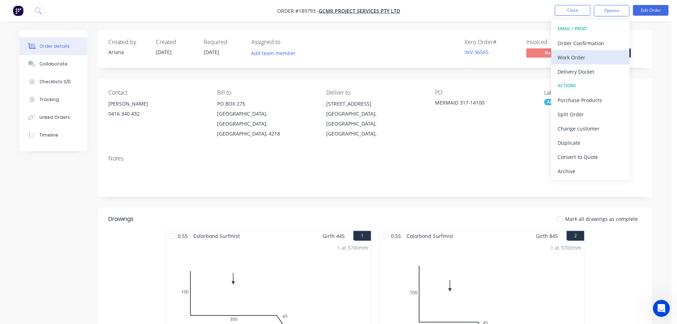
click at [595, 53] on div "Work Order" at bounding box center [590, 57] width 65 height 10
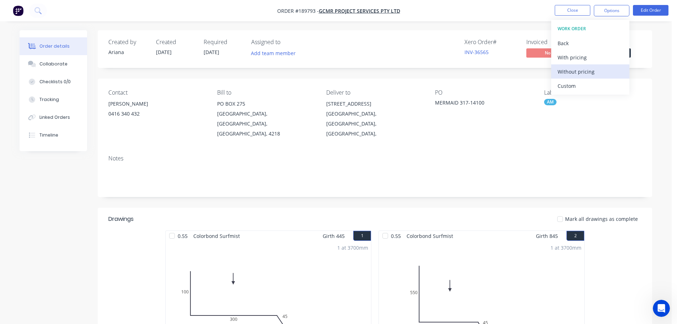
click at [585, 69] on div "Without pricing" at bounding box center [590, 71] width 65 height 10
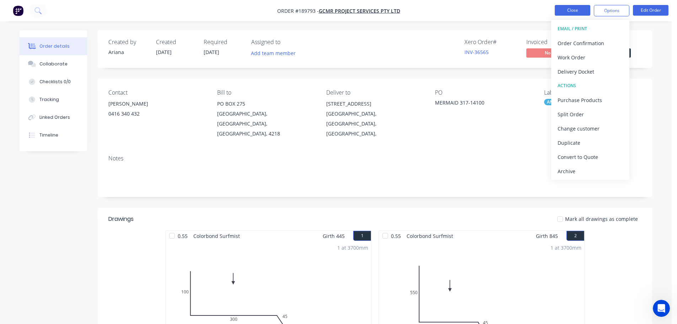
click at [579, 10] on button "Close" at bounding box center [573, 10] width 36 height 11
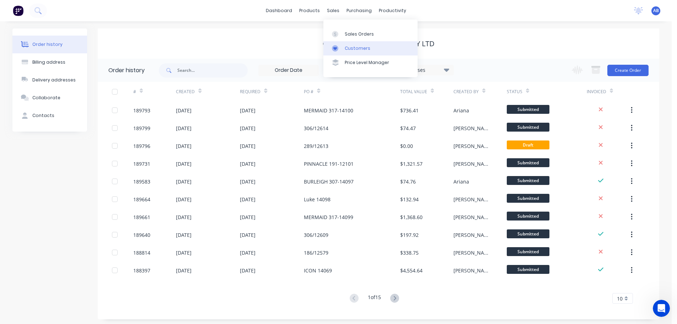
click at [357, 48] on div "Customers" at bounding box center [358, 48] width 26 height 6
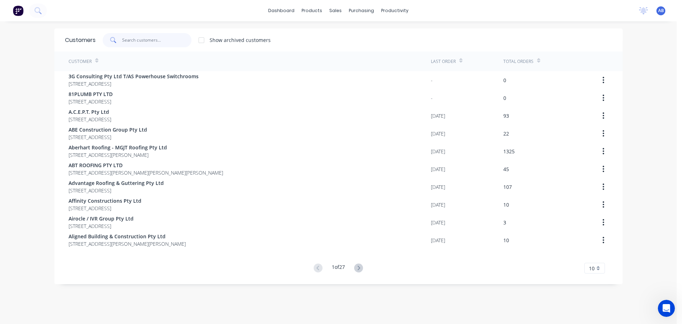
click at [154, 34] on input "text" at bounding box center [156, 40] width 69 height 14
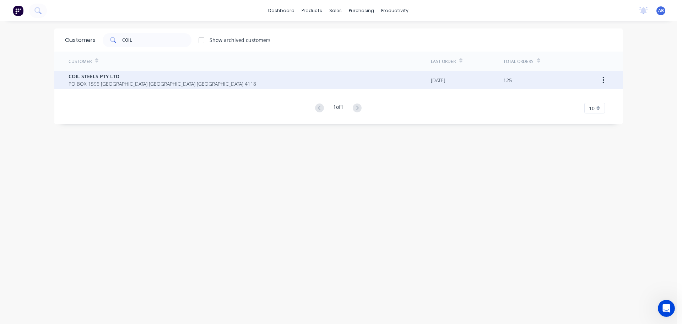
click at [90, 81] on span "PO BOX 1595 [GEOGRAPHIC_DATA] [GEOGRAPHIC_DATA] [GEOGRAPHIC_DATA] 4118" at bounding box center [163, 83] width 188 height 7
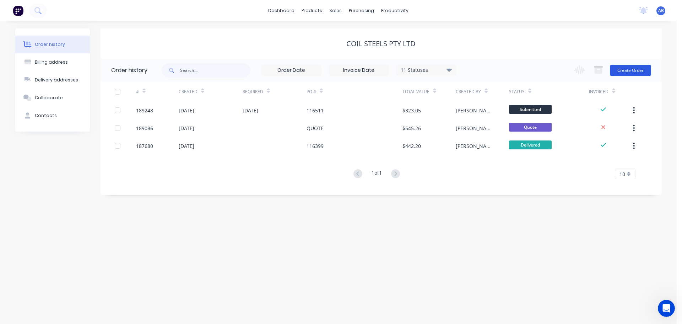
click at [630, 70] on button "Create Order" at bounding box center [630, 70] width 41 height 11
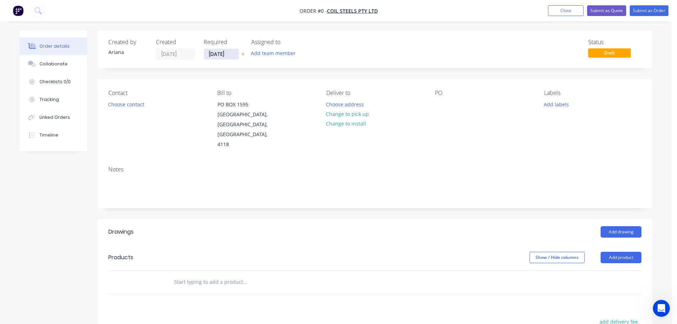
click at [220, 50] on input "[DATE]" at bounding box center [221, 54] width 35 height 11
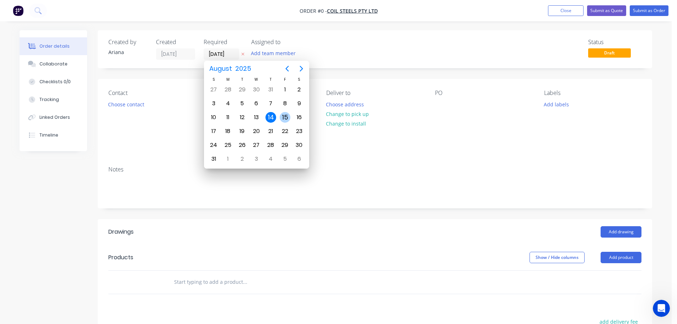
click at [284, 113] on div "15" at bounding box center [285, 117] width 11 height 11
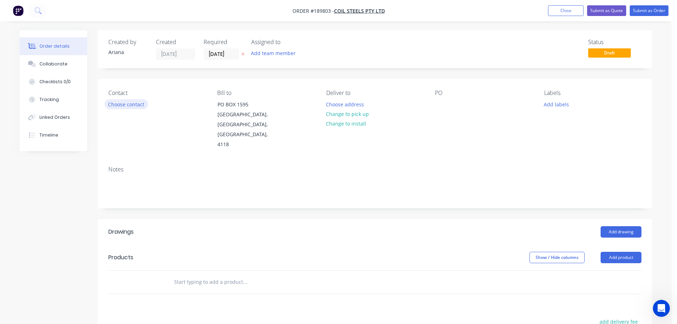
click at [133, 106] on button "Choose contact" at bounding box center [126, 104] width 44 height 10
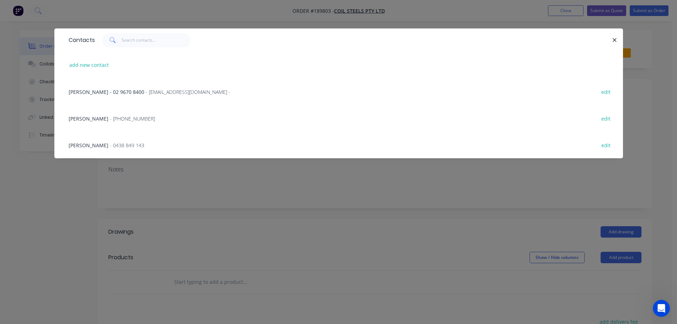
click at [108, 117] on span "[PERSON_NAME]" at bounding box center [89, 118] width 40 height 7
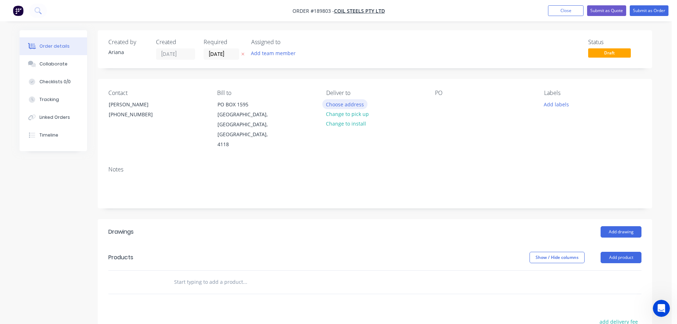
click at [340, 100] on button "Choose address" at bounding box center [344, 104] width 45 height 10
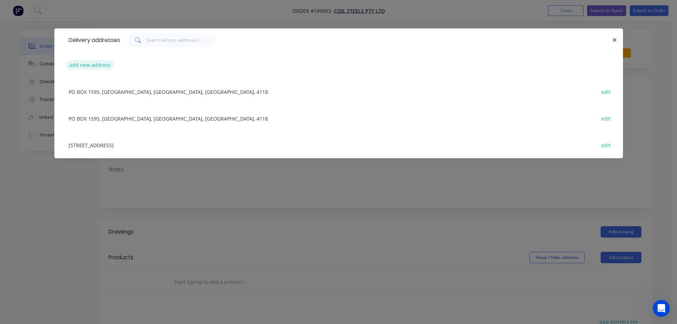
click at [83, 64] on button "add new address" at bounding box center [90, 65] width 49 height 10
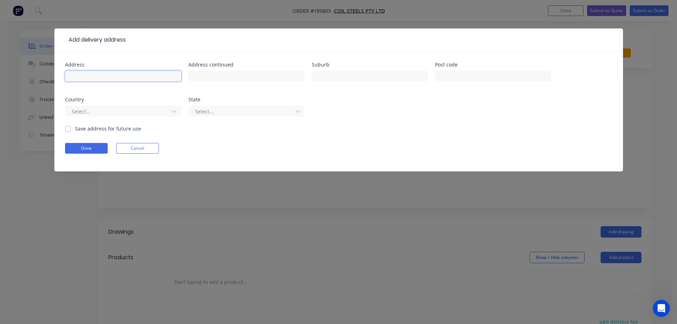
click at [85, 73] on input "text" at bounding box center [123, 76] width 116 height 11
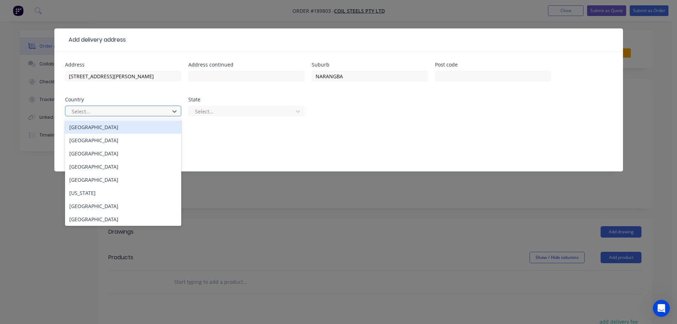
click at [125, 127] on div "[GEOGRAPHIC_DATA]" at bounding box center [123, 126] width 116 height 13
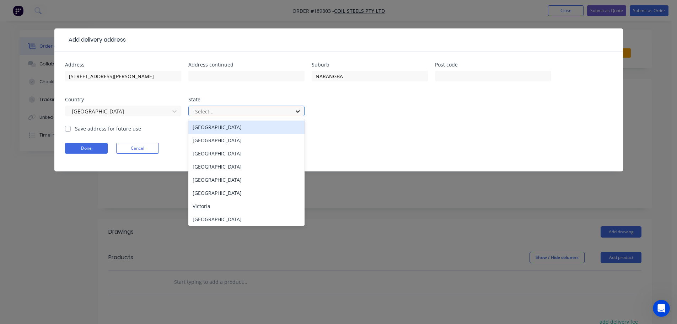
click at [297, 110] on icon at bounding box center [297, 111] width 7 height 7
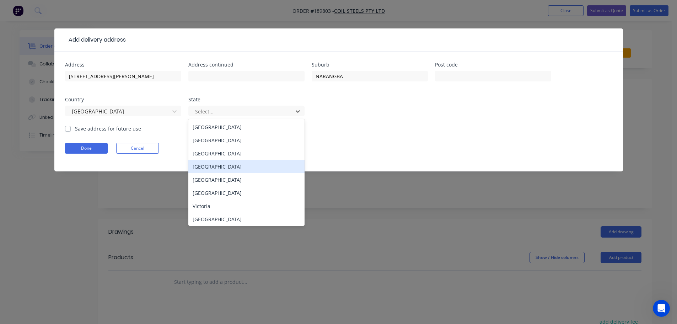
click at [213, 165] on div "[GEOGRAPHIC_DATA]" at bounding box center [246, 166] width 116 height 13
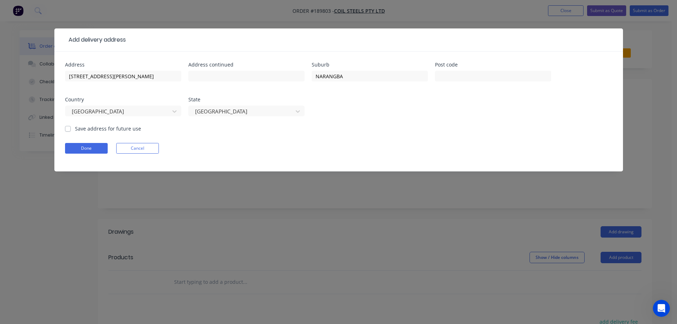
click at [349, 136] on form "Address [STREET_ADDRESS][PERSON_NAME] Address continued Suburb NARANGBA Post co…" at bounding box center [338, 116] width 547 height 109
click at [81, 146] on button "Done" at bounding box center [86, 148] width 43 height 11
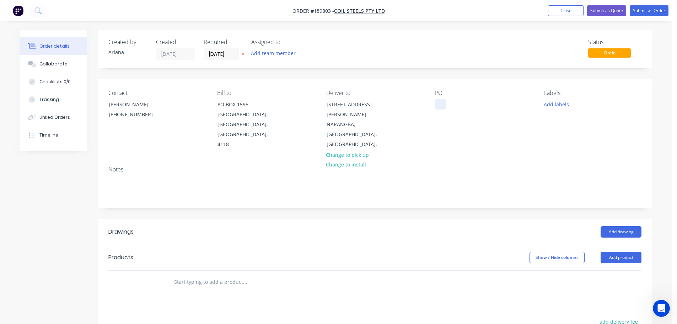
click at [442, 104] on div at bounding box center [440, 104] width 11 height 10
click at [487, 122] on div "PO 116576" at bounding box center [483, 120] width 97 height 60
click at [627, 252] on button "Add product" at bounding box center [621, 257] width 41 height 11
click at [608, 270] on div "Product catalogue" at bounding box center [607, 275] width 55 height 10
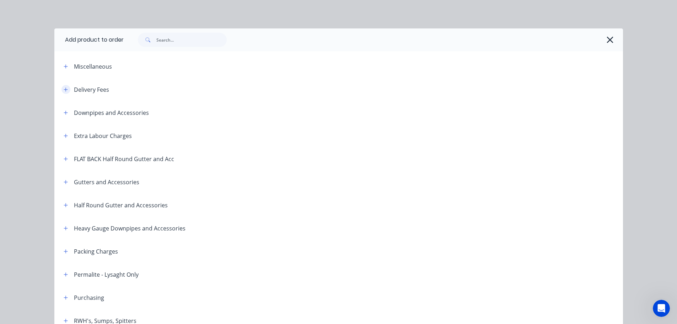
click at [64, 90] on icon "button" at bounding box center [66, 89] width 4 height 4
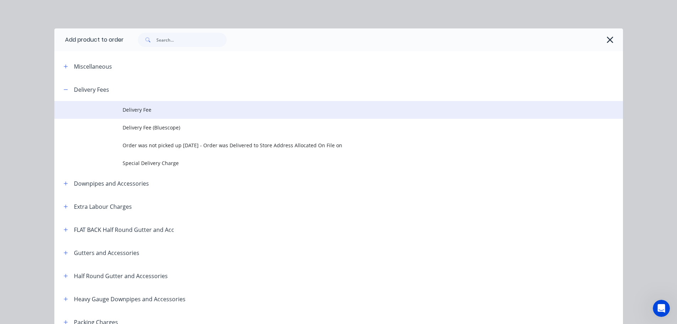
click at [158, 112] on span "Delivery Fee" at bounding box center [323, 109] width 400 height 7
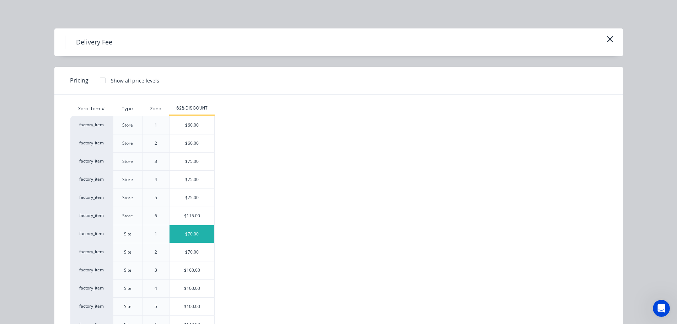
click at [194, 232] on div "$70.00" at bounding box center [192, 234] width 45 height 18
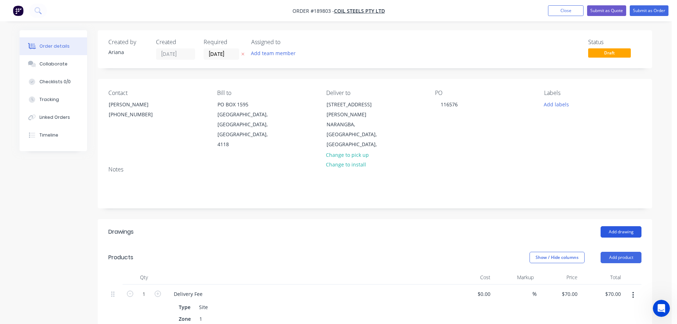
click at [625, 226] on button "Add drawing" at bounding box center [621, 231] width 41 height 11
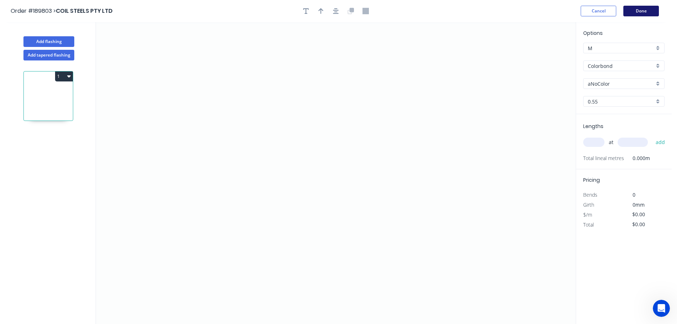
click at [646, 11] on button "Done" at bounding box center [641, 11] width 36 height 11
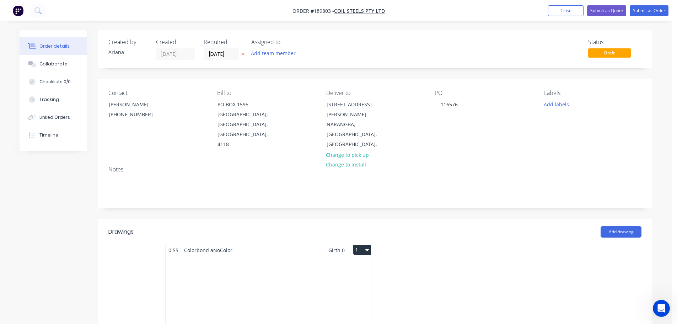
click at [318, 259] on div "Total lm $/M Total 0m $0.00 $0.00" at bounding box center [268, 309] width 205 height 108
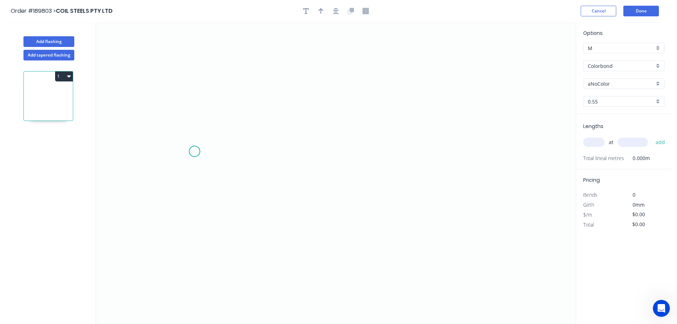
click at [194, 151] on icon "0" at bounding box center [336, 173] width 480 height 302
click at [522, 162] on icon "0" at bounding box center [336, 173] width 480 height 302
click at [525, 151] on circle at bounding box center [521, 151] width 11 height 11
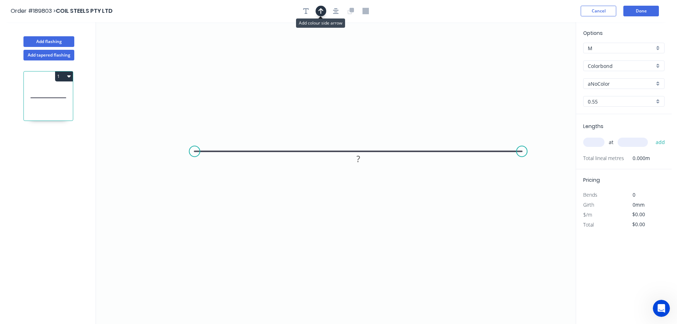
click at [318, 7] on button "button" at bounding box center [321, 11] width 11 height 11
drag, startPoint x: 538, startPoint y: 56, endPoint x: 354, endPoint y: 76, distance: 185.2
click at [356, 71] on icon at bounding box center [359, 60] width 6 height 23
click at [362, 161] on rect at bounding box center [358, 159] width 14 height 10
click at [373, 171] on icon "0 1200" at bounding box center [336, 173] width 480 height 302
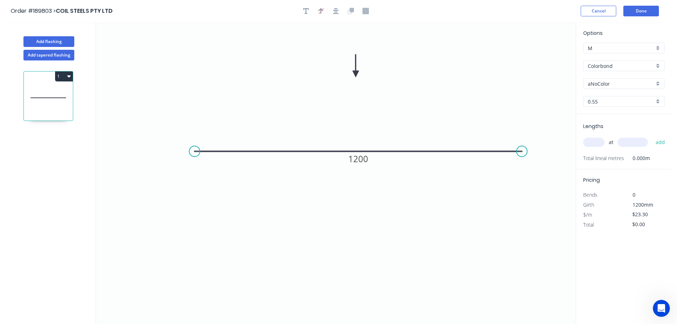
click at [657, 83] on div "aNoColor" at bounding box center [623, 83] width 81 height 11
click at [620, 112] on div "Bluegum" at bounding box center [624, 109] width 81 height 12
click at [597, 144] on input "text" at bounding box center [593, 142] width 21 height 9
click at [639, 144] on input "text" at bounding box center [633, 142] width 30 height 9
click at [652, 136] on button "add" at bounding box center [660, 142] width 17 height 12
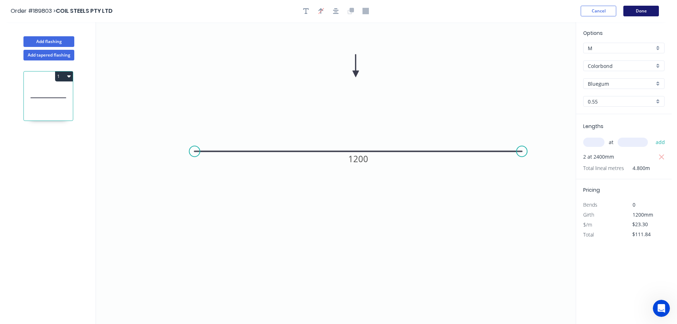
click at [642, 11] on button "Done" at bounding box center [641, 11] width 36 height 11
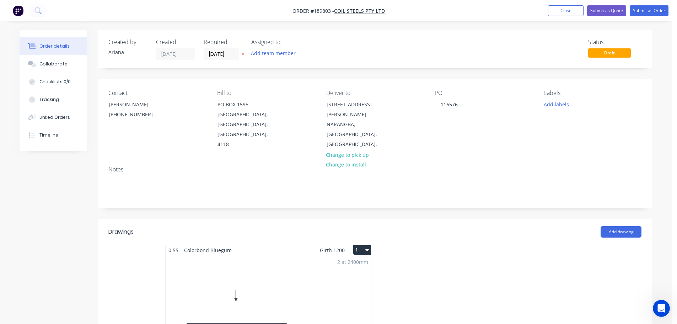
click at [360, 245] on button "1" at bounding box center [362, 250] width 18 height 10
click at [359, 262] on div "Use larger box size" at bounding box center [337, 267] width 55 height 10
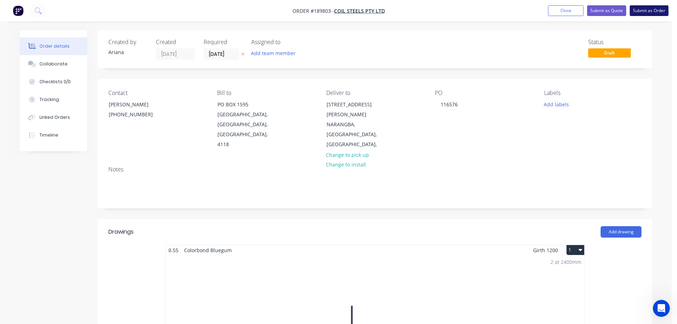
click at [648, 11] on button "Submit as Order" at bounding box center [649, 10] width 39 height 11
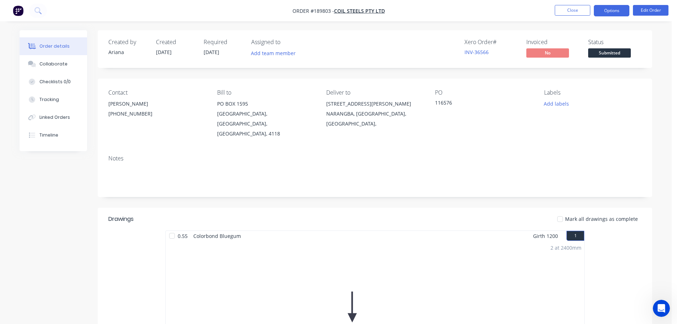
click at [615, 11] on button "Options" at bounding box center [612, 10] width 36 height 11
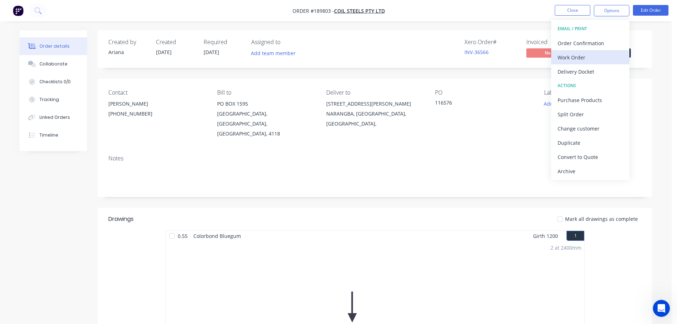
click at [574, 55] on div "Work Order" at bounding box center [590, 57] width 65 height 10
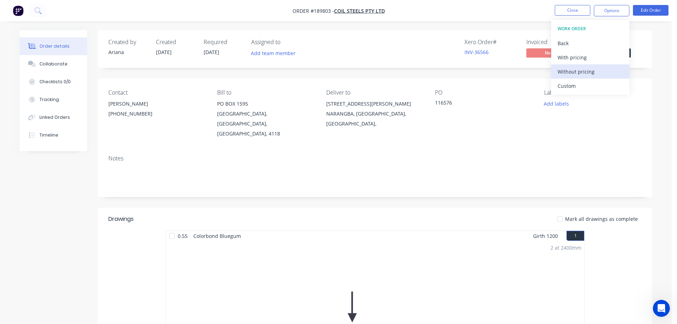
click at [562, 71] on div "Without pricing" at bounding box center [590, 71] width 65 height 10
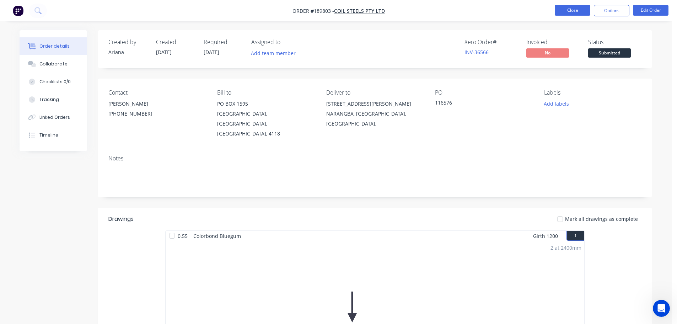
click at [577, 10] on button "Close" at bounding box center [573, 10] width 36 height 11
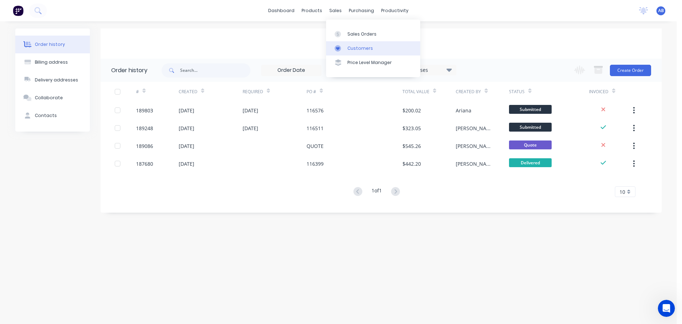
click at [349, 46] on div "Customers" at bounding box center [361, 48] width 26 height 6
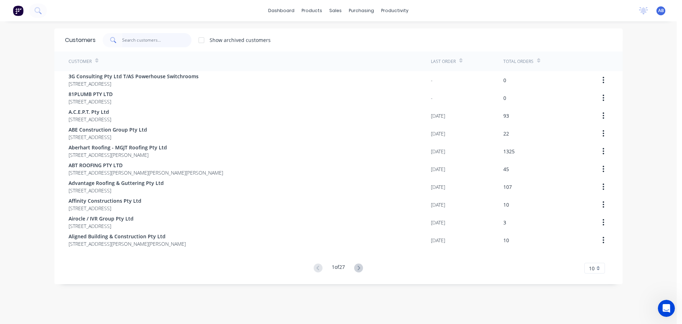
drag, startPoint x: 157, startPoint y: 43, endPoint x: 289, endPoint y: 58, distance: 132.7
click at [157, 42] on input "text" at bounding box center [156, 40] width 69 height 14
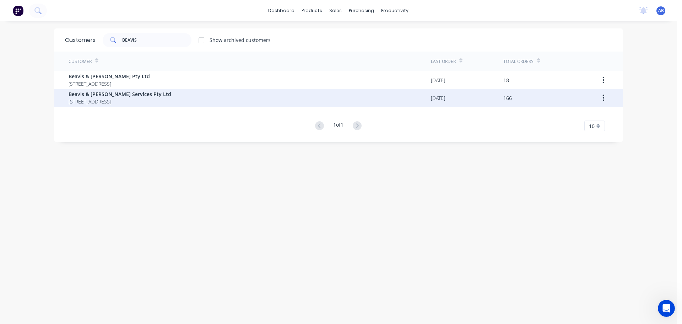
click at [112, 100] on span "[STREET_ADDRESS]" at bounding box center [120, 101] width 103 height 7
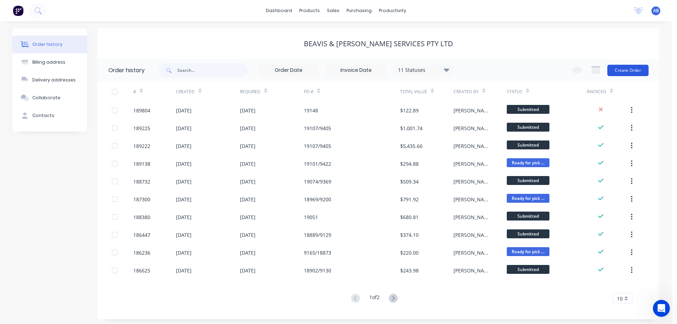
click at [629, 71] on button "Create Order" at bounding box center [627, 70] width 41 height 11
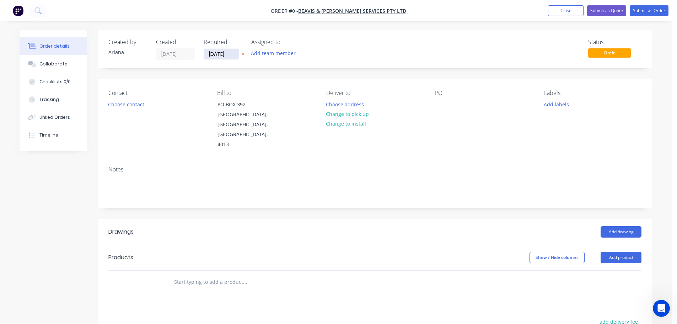
click at [218, 52] on input "[DATE]" at bounding box center [221, 54] width 35 height 11
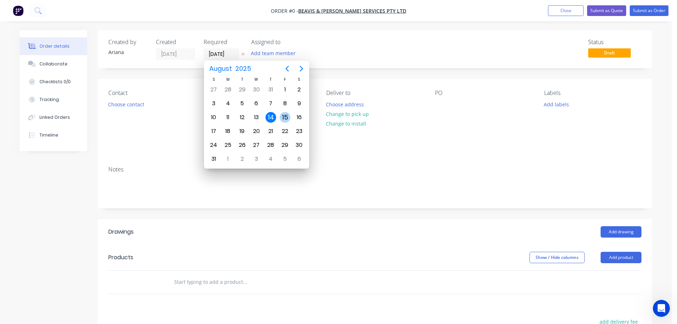
click at [288, 117] on div "15" at bounding box center [285, 117] width 11 height 11
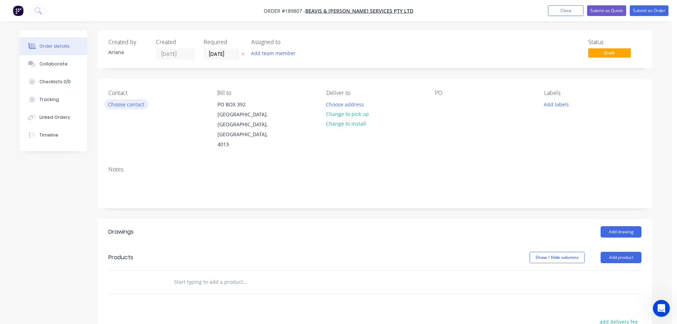
click at [137, 105] on button "Choose contact" at bounding box center [126, 104] width 44 height 10
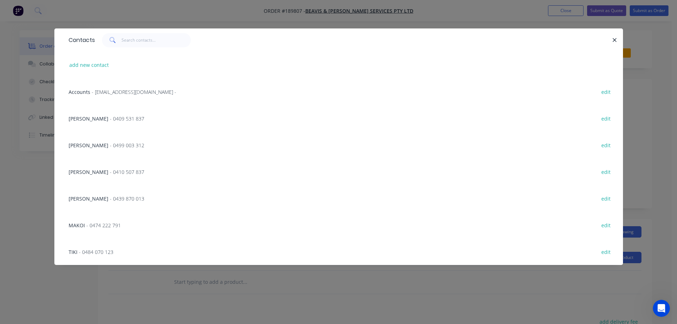
click at [107, 224] on span "- 0474 222 791" at bounding box center [103, 225] width 34 height 7
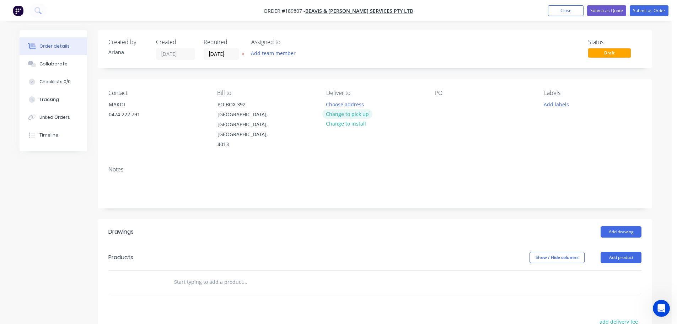
click at [354, 114] on button "Change to pick up" at bounding box center [347, 114] width 50 height 10
click at [335, 101] on div at bounding box center [331, 104] width 11 height 10
click at [425, 131] on div "Contact MAKOI [PHONE_NUMBER] Bill to [STREET_ADDRESS] Pick up 6.30AM Change to …" at bounding box center [375, 119] width 554 height 81
click at [439, 102] on div at bounding box center [440, 104] width 11 height 10
click at [501, 123] on div "PO 19148/9405" at bounding box center [483, 120] width 97 height 60
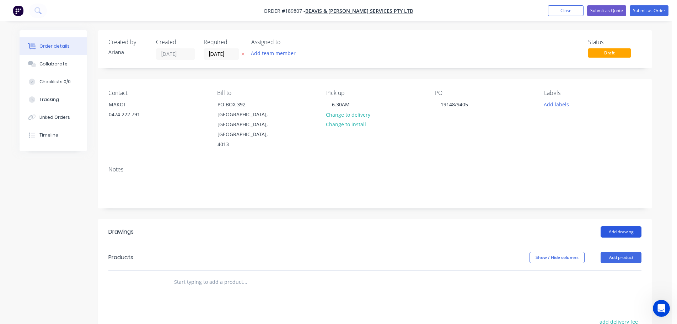
click at [622, 226] on button "Add drawing" at bounding box center [621, 231] width 41 height 11
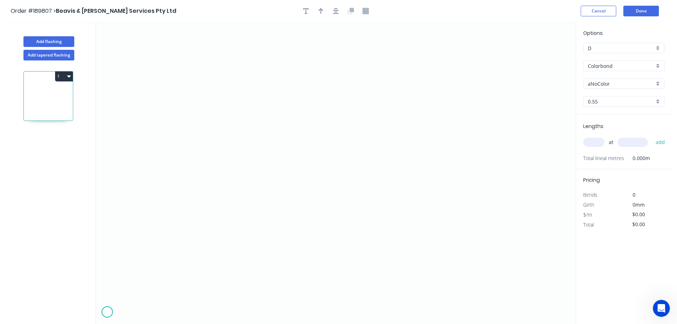
click at [107, 312] on icon "0" at bounding box center [336, 173] width 480 height 302
click at [113, 304] on icon at bounding box center [110, 307] width 6 height 9
click at [133, 302] on icon "0 ?" at bounding box center [336, 173] width 480 height 302
click at [138, 312] on icon "0 ? ? ? º" at bounding box center [336, 173] width 480 height 302
click at [138, 312] on circle at bounding box center [138, 311] width 11 height 11
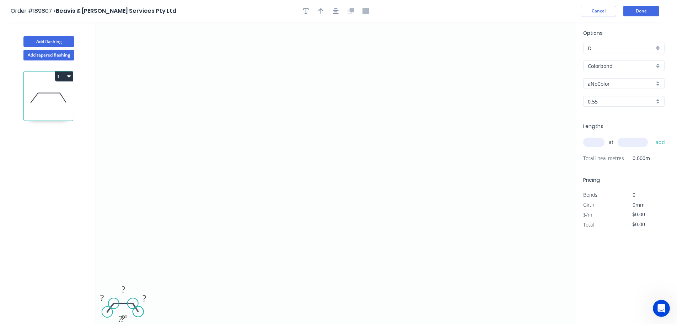
click at [138, 312] on circle at bounding box center [138, 311] width 11 height 11
click at [136, 310] on circle at bounding box center [136, 309] width 11 height 11
click at [109, 310] on circle at bounding box center [109, 310] width 11 height 11
click at [144, 316] on div "Hide angle" at bounding box center [157, 318] width 71 height 15
click at [146, 319] on div "Hide angle" at bounding box center [158, 318] width 71 height 15
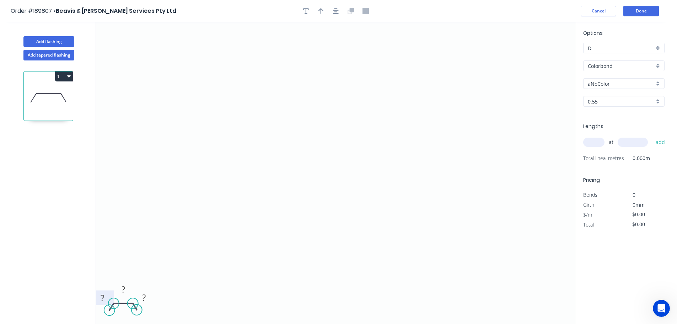
click at [103, 297] on tspan "?" at bounding box center [103, 298] width 4 height 12
click at [263, 241] on icon "0 50 1000 50" at bounding box center [336, 173] width 480 height 302
click at [658, 65] on div "Colorbond" at bounding box center [623, 65] width 81 height 11
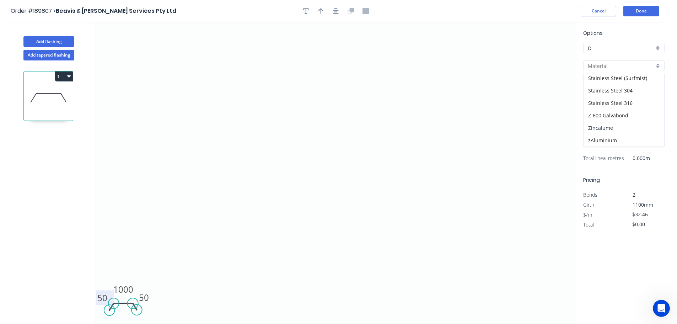
click at [611, 129] on div "Zincalume" at bounding box center [624, 128] width 81 height 12
click at [599, 144] on input "text" at bounding box center [593, 142] width 21 height 9
click at [630, 142] on input "text" at bounding box center [633, 142] width 30 height 9
click at [652, 136] on button "add" at bounding box center [660, 142] width 17 height 12
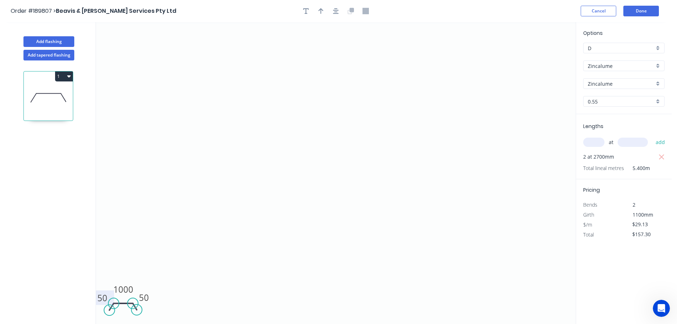
click at [60, 76] on button "1" at bounding box center [64, 76] width 18 height 10
click at [58, 95] on div "Duplicate" at bounding box center [39, 94] width 55 height 10
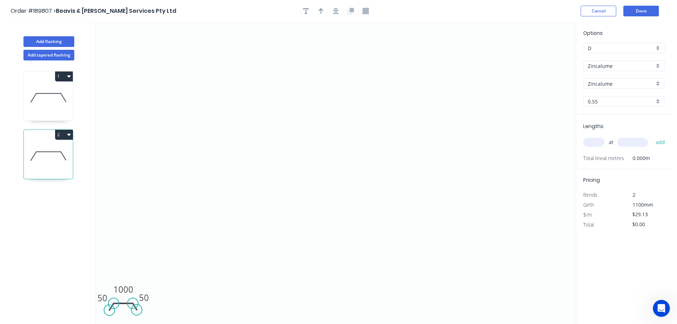
click at [598, 142] on input "text" at bounding box center [593, 142] width 21 height 9
click at [636, 141] on input "text" at bounding box center [633, 142] width 30 height 9
click at [652, 136] on button "add" at bounding box center [660, 142] width 17 height 12
click at [61, 135] on button "2" at bounding box center [64, 135] width 18 height 10
click at [53, 150] on div "Duplicate" at bounding box center [39, 152] width 55 height 10
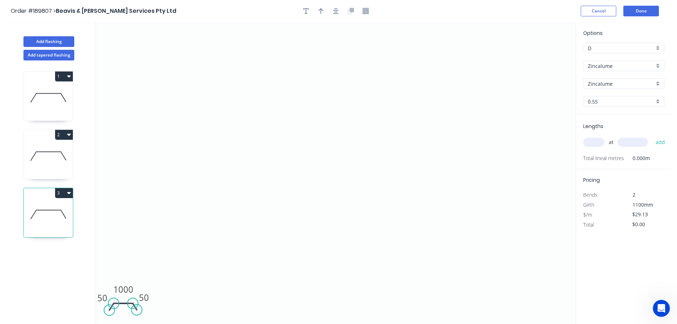
click at [597, 143] on input "text" at bounding box center [593, 142] width 21 height 9
click at [641, 141] on input "text" at bounding box center [633, 142] width 30 height 9
click at [652, 136] on button "add" at bounding box center [660, 142] width 17 height 12
click at [65, 192] on button "3" at bounding box center [64, 193] width 18 height 10
click at [54, 206] on div "Duplicate" at bounding box center [39, 210] width 55 height 10
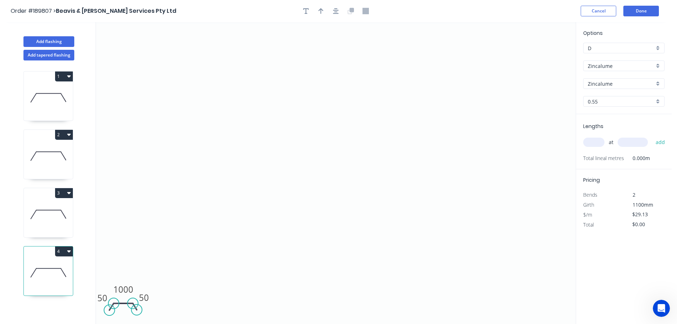
click at [597, 141] on input "text" at bounding box center [593, 142] width 21 height 9
click at [639, 140] on input "text" at bounding box center [633, 142] width 30 height 9
click at [652, 136] on button "add" at bounding box center [660, 142] width 17 height 12
click at [533, 161] on icon "0 50 1000 50" at bounding box center [336, 173] width 480 height 302
click at [48, 39] on button "Add flashing" at bounding box center [48, 41] width 51 height 11
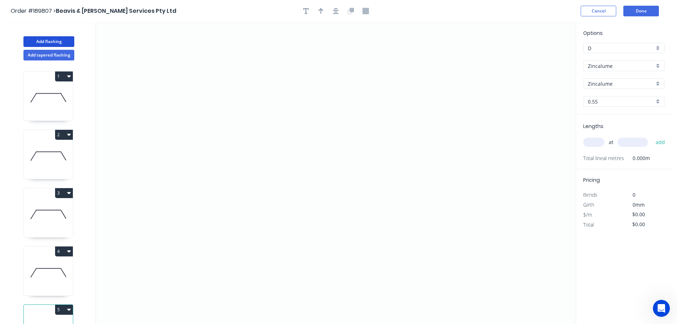
scroll to position [31, 0]
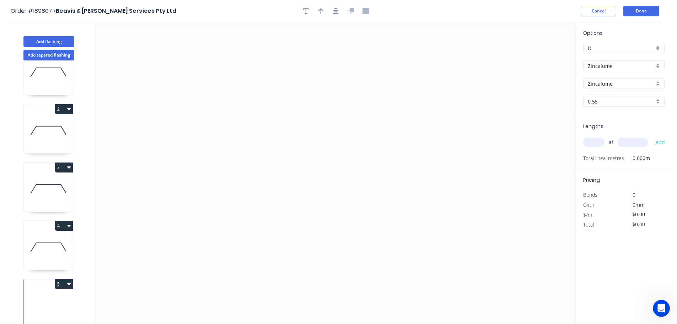
click at [63, 279] on button "5" at bounding box center [64, 284] width 18 height 10
click at [49, 311] on div "Delete" at bounding box center [39, 316] width 55 height 10
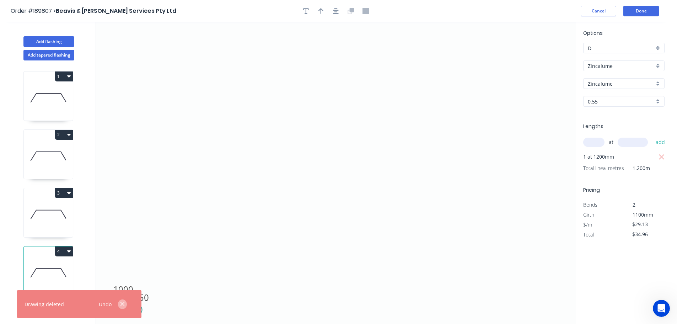
click at [120, 305] on icon "button" at bounding box center [122, 304] width 5 height 6
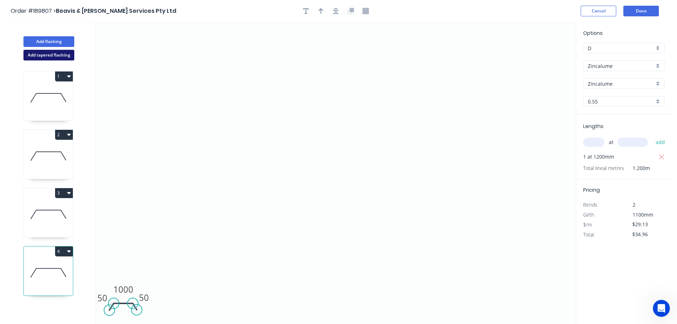
click at [52, 53] on button "Add tapered flashing" at bounding box center [48, 55] width 51 height 11
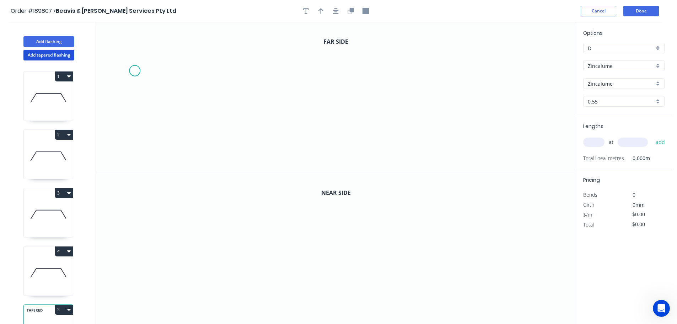
click at [134, 71] on icon "0" at bounding box center [336, 97] width 480 height 151
click at [150, 45] on icon at bounding box center [143, 58] width 16 height 26
click at [315, 47] on icon "0 ?" at bounding box center [336, 97] width 480 height 151
click at [312, 132] on icon "0 ? ? ? º" at bounding box center [336, 97] width 480 height 151
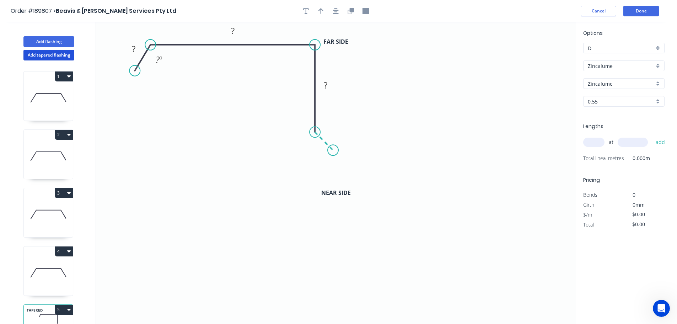
click at [333, 149] on icon "0 ? ? ? ? º" at bounding box center [336, 97] width 480 height 151
click at [311, 169] on icon "0 ? ? ? ? ? º" at bounding box center [336, 97] width 480 height 151
click at [311, 169] on circle at bounding box center [311, 171] width 11 height 11
drag, startPoint x: 326, startPoint y: 138, endPoint x: 340, endPoint y: 123, distance: 21.4
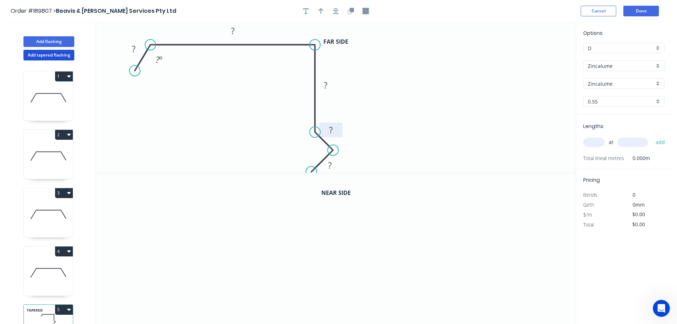
click at [340, 123] on rect at bounding box center [330, 130] width 23 height 15
click at [341, 168] on rect at bounding box center [332, 167] width 23 height 15
click at [184, 87] on div "Hide angle" at bounding box center [197, 84] width 71 height 15
click at [140, 48] on rect at bounding box center [134, 49] width 14 height 10
click at [269, 80] on icon "0 40 420 8 ? ?" at bounding box center [336, 97] width 480 height 151
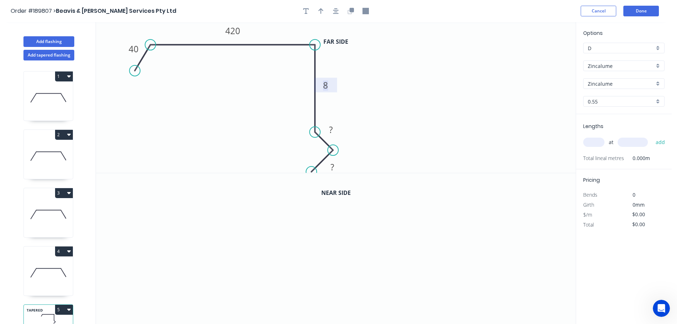
click at [327, 83] on tspan "8" at bounding box center [325, 85] width 5 height 12
click at [353, 87] on icon "0 40 420 285 10 10" at bounding box center [336, 97] width 480 height 151
click at [321, 10] on icon "button" at bounding box center [320, 11] width 5 height 6
drag, startPoint x: 538, startPoint y: 55, endPoint x: 408, endPoint y: 66, distance: 130.2
click at [408, 66] on icon at bounding box center [408, 57] width 6 height 23
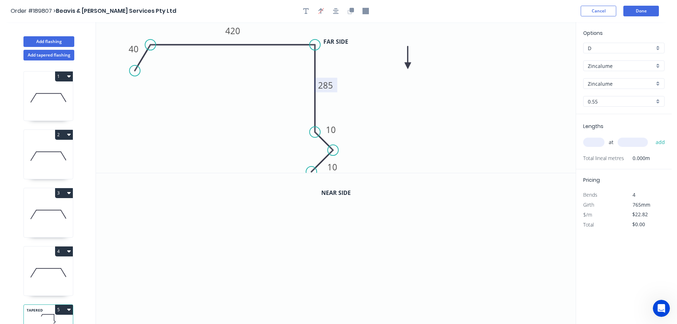
click at [408, 66] on icon at bounding box center [408, 57] width 6 height 23
click at [353, 12] on icon "button" at bounding box center [352, 10] width 4 height 4
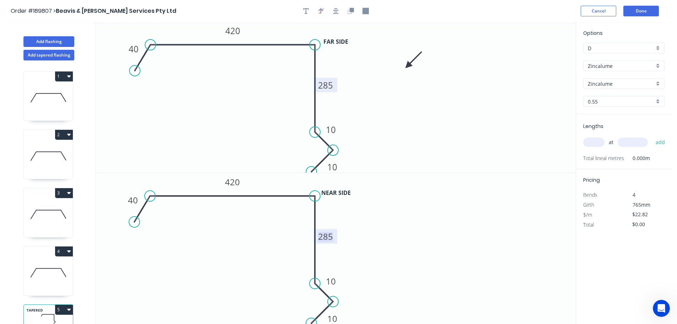
click at [332, 237] on tspan "285" at bounding box center [325, 236] width 15 height 12
click at [360, 239] on icon "0 40 420 315 10 10" at bounding box center [336, 248] width 480 height 151
click at [656, 65] on div "Zincalume" at bounding box center [623, 65] width 81 height 11
click at [604, 76] on div "Colorbond" at bounding box center [624, 79] width 81 height 12
click at [659, 81] on div "aNoColor" at bounding box center [623, 83] width 81 height 11
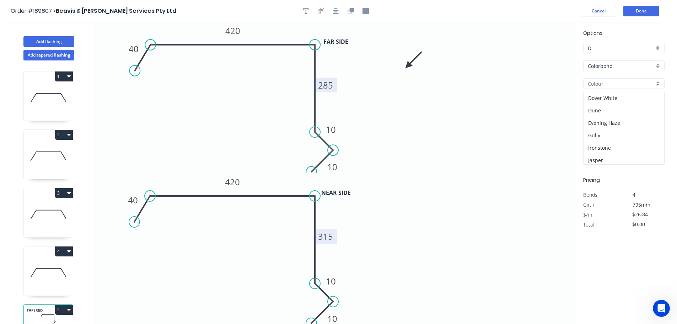
scroll to position [96, 0]
click at [627, 126] on div "Ironstone" at bounding box center [624, 125] width 81 height 12
click at [593, 140] on input "text" at bounding box center [593, 142] width 21 height 9
click at [652, 136] on button "add" at bounding box center [660, 142] width 17 height 12
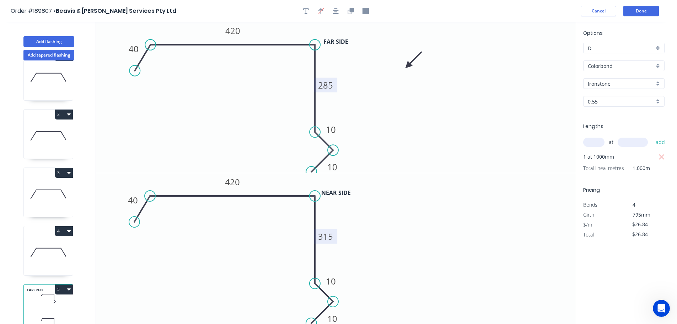
scroll to position [31, 0]
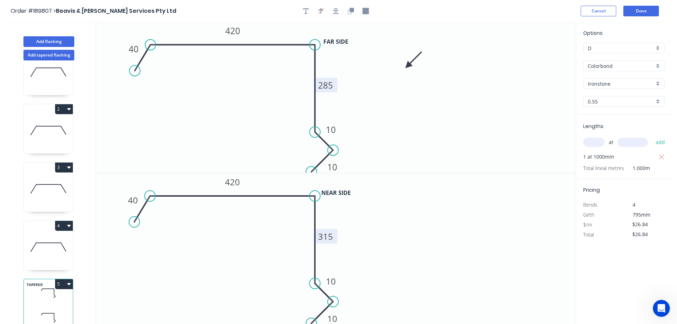
click at [60, 279] on button "5" at bounding box center [64, 284] width 18 height 10
click at [46, 296] on div "Duplicate" at bounding box center [39, 301] width 55 height 10
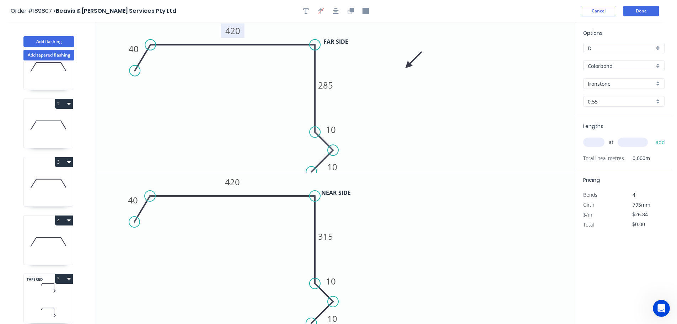
click at [237, 29] on tspan "420" at bounding box center [232, 31] width 15 height 12
click at [237, 177] on tspan "420" at bounding box center [232, 182] width 15 height 12
click at [243, 135] on icon "0 40 300 285 10 10" at bounding box center [336, 97] width 480 height 151
click at [331, 235] on tspan "315" at bounding box center [325, 236] width 15 height 12
click at [361, 233] on icon "0 40 300 335 10 10" at bounding box center [336, 248] width 480 height 151
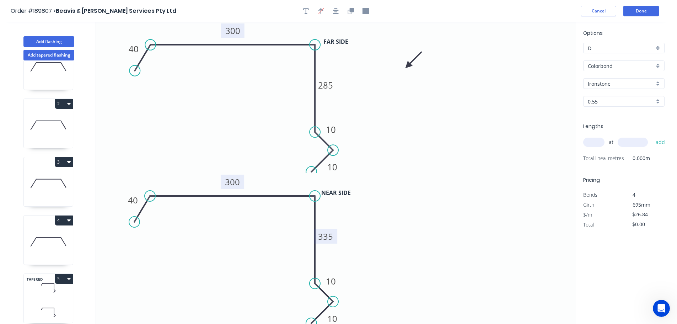
click at [599, 144] on input "text" at bounding box center [593, 142] width 21 height 9
click at [652, 136] on button "add" at bounding box center [660, 142] width 17 height 12
drag, startPoint x: 42, startPoint y: 54, endPoint x: 50, endPoint y: 55, distance: 7.5
click at [43, 54] on button "Add tapered flashing" at bounding box center [48, 55] width 51 height 11
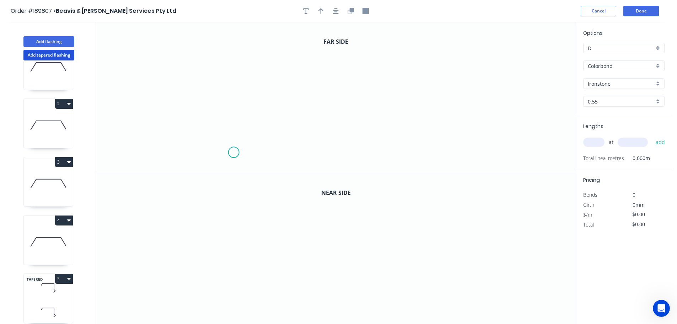
click at [233, 152] on icon "0" at bounding box center [336, 97] width 480 height 151
click at [236, 63] on icon "0" at bounding box center [336, 97] width 480 height 151
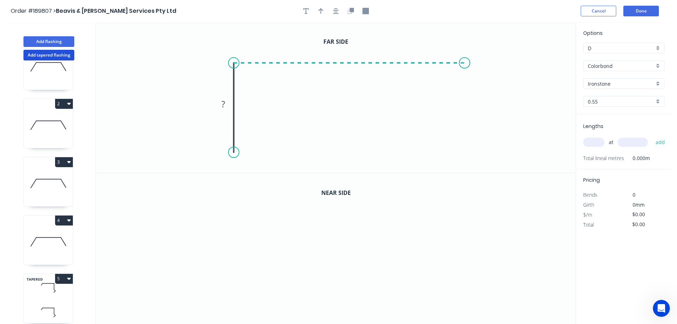
click at [465, 61] on icon "0 ?" at bounding box center [336, 97] width 480 height 151
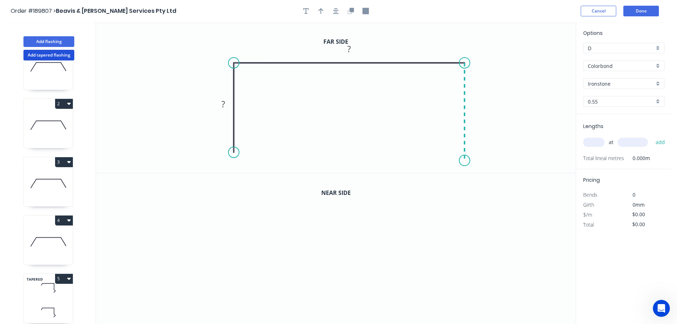
click at [463, 161] on icon "0 ? ?" at bounding box center [336, 97] width 480 height 151
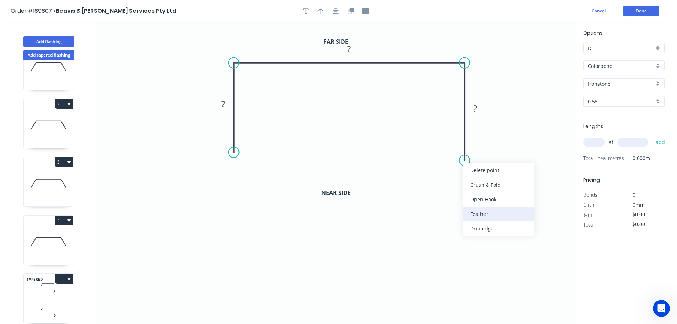
click at [488, 213] on div "Feather" at bounding box center [498, 213] width 71 height 15
click at [453, 145] on tspan "15" at bounding box center [454, 148] width 10 height 12
click at [494, 143] on icon "0 ? ? FE 10 ?" at bounding box center [336, 97] width 480 height 151
drag, startPoint x: 439, startPoint y: 151, endPoint x: 407, endPoint y: 163, distance: 34.3
click at [407, 163] on rect at bounding box center [420, 159] width 28 height 15
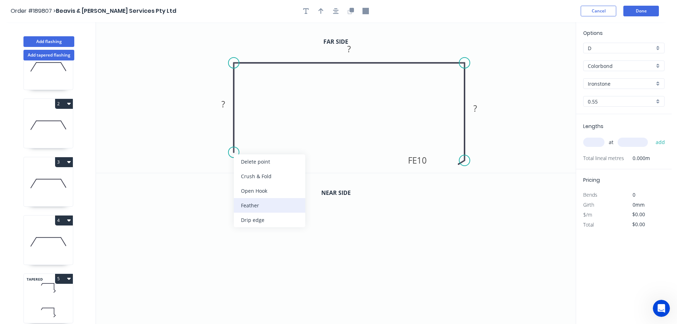
click at [253, 202] on div "Feather" at bounding box center [269, 205] width 71 height 15
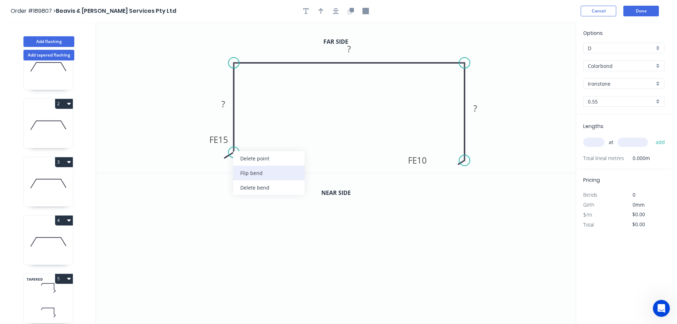
click at [241, 171] on div "Flip bend" at bounding box center [268, 173] width 71 height 15
click at [253, 138] on tspan "15" at bounding box center [253, 140] width 10 height 12
click at [303, 118] on icon "0 FE 10 ? ? FE 10 ?" at bounding box center [336, 97] width 480 height 151
drag, startPoint x: 259, startPoint y: 140, endPoint x: 281, endPoint y: 163, distance: 31.7
click at [281, 163] on rect at bounding box center [271, 162] width 28 height 15
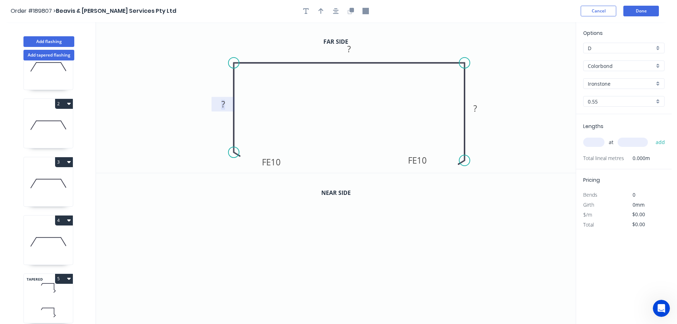
click at [224, 102] on tspan "?" at bounding box center [223, 104] width 4 height 12
click at [532, 95] on icon "0 FE 10 80 195 FE 10 100" at bounding box center [336, 97] width 480 height 151
click at [321, 11] on icon "button" at bounding box center [320, 11] width 5 height 6
drag, startPoint x: 511, startPoint y: 61, endPoint x: 394, endPoint y: 45, distance: 117.6
click at [394, 45] on icon at bounding box center [397, 38] width 6 height 23
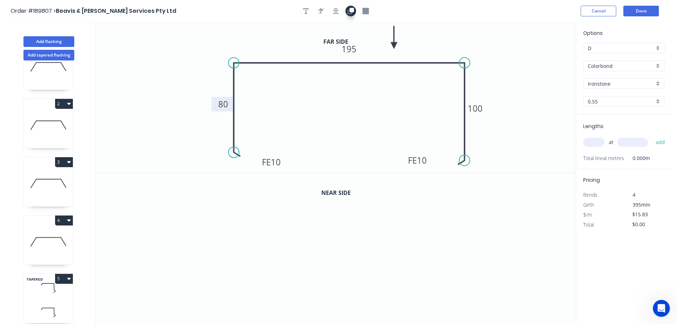
click at [353, 10] on icon "button" at bounding box center [352, 10] width 4 height 4
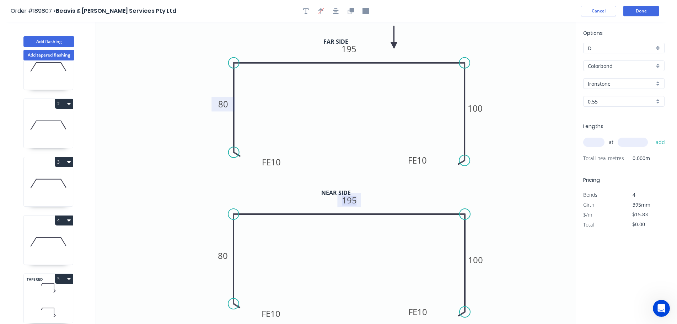
click at [353, 199] on tspan "195" at bounding box center [349, 200] width 15 height 12
click at [406, 187] on icon "0 FE 10 80 185 FE 10 100" at bounding box center [336, 248] width 480 height 151
click at [656, 82] on div "Ironstone" at bounding box center [623, 83] width 81 height 11
click at [619, 135] on div "Windspray" at bounding box center [624, 133] width 81 height 12
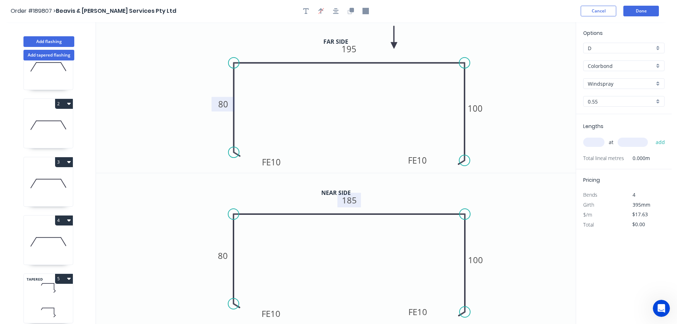
click at [598, 142] on input "text" at bounding box center [593, 142] width 21 height 9
click at [652, 136] on button "add" at bounding box center [660, 142] width 17 height 12
click at [640, 7] on button "Done" at bounding box center [641, 11] width 36 height 11
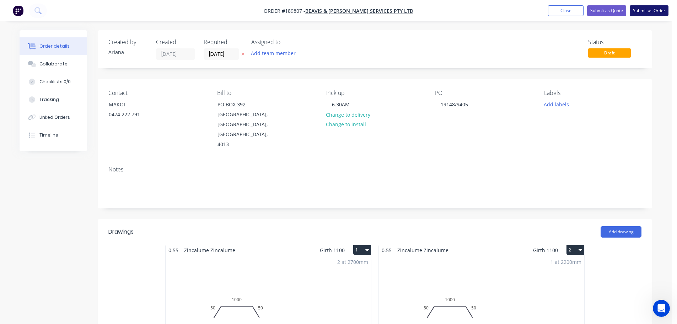
click at [647, 9] on button "Submit as Order" at bounding box center [649, 10] width 39 height 11
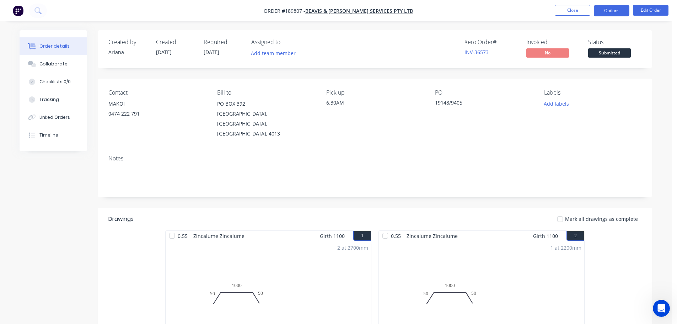
click at [618, 7] on button "Options" at bounding box center [612, 10] width 36 height 11
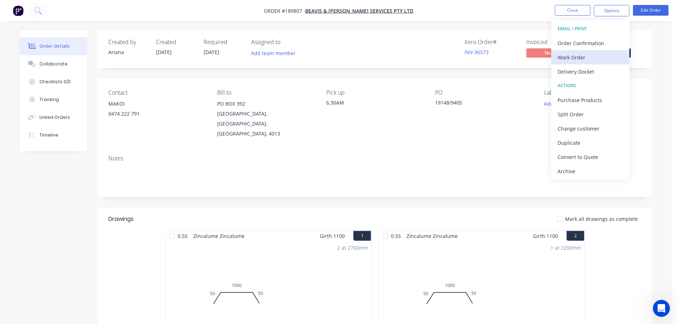
click at [587, 58] on div "Work Order" at bounding box center [590, 57] width 65 height 10
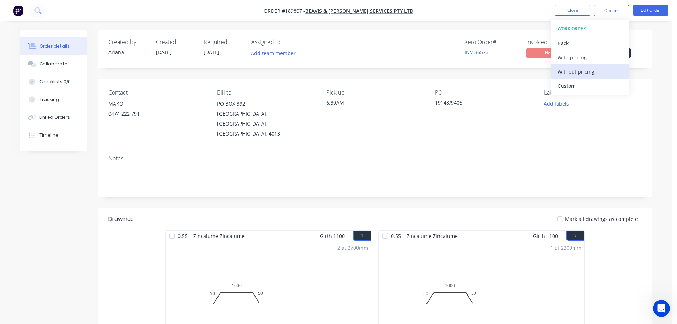
click at [579, 71] on div "Without pricing" at bounding box center [590, 71] width 65 height 10
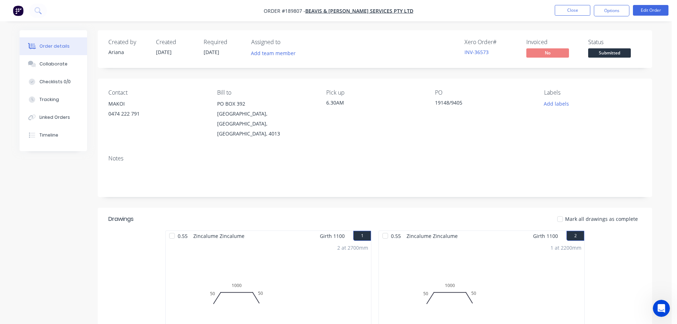
drag, startPoint x: 519, startPoint y: 12, endPoint x: 551, endPoint y: 9, distance: 31.8
click at [519, 12] on nav "Order #189807 - Beavis & [PERSON_NAME] Services Pty Ltd Close Options Edit Order" at bounding box center [338, 10] width 677 height 21
click at [654, 11] on button "Edit Order" at bounding box center [651, 10] width 36 height 11
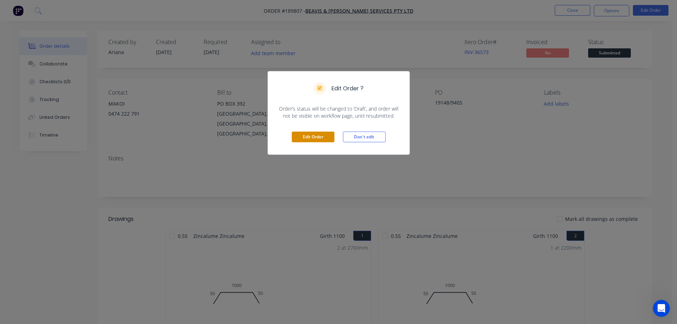
click at [307, 137] on button "Edit Order" at bounding box center [313, 136] width 43 height 11
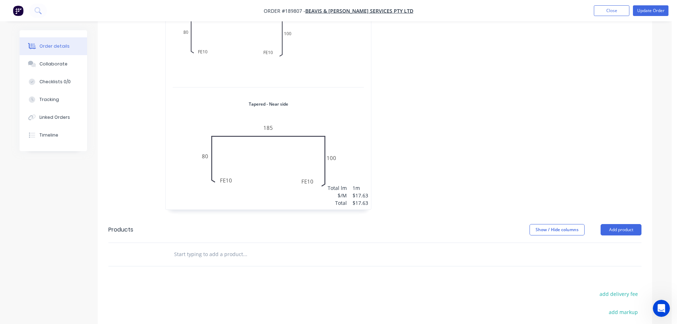
scroll to position [899, 0]
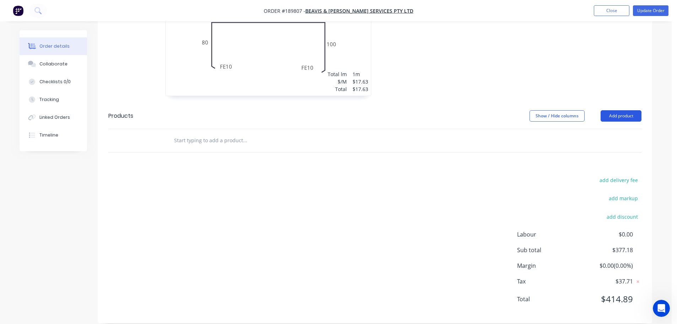
click at [626, 110] on button "Add product" at bounding box center [621, 115] width 41 height 11
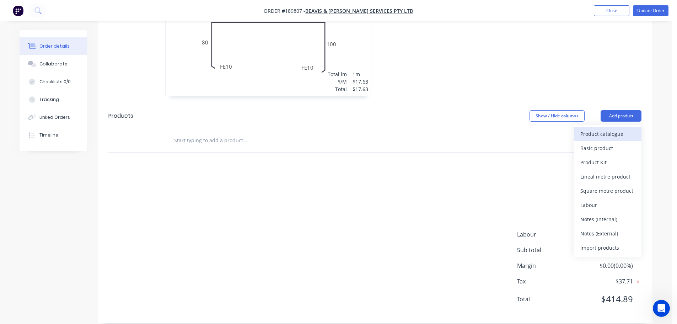
click at [612, 129] on div "Product catalogue" at bounding box center [607, 134] width 55 height 10
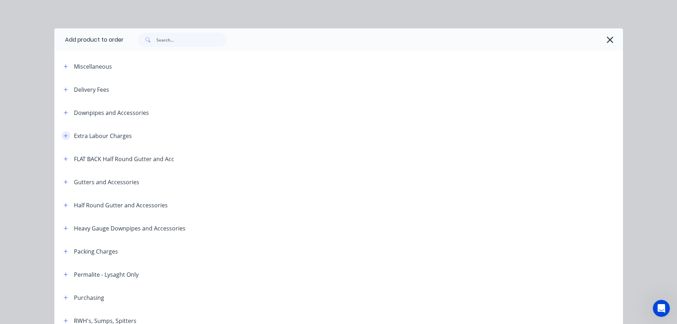
click at [64, 133] on button "button" at bounding box center [65, 135] width 9 height 9
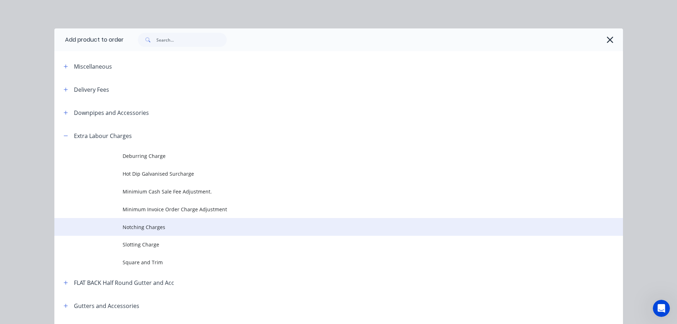
click at [140, 227] on span "Notching Charges" at bounding box center [323, 226] width 400 height 7
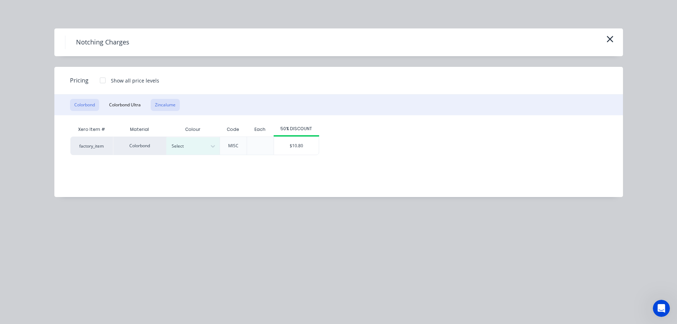
click at [170, 104] on button "Zincalume" at bounding box center [165, 105] width 29 height 12
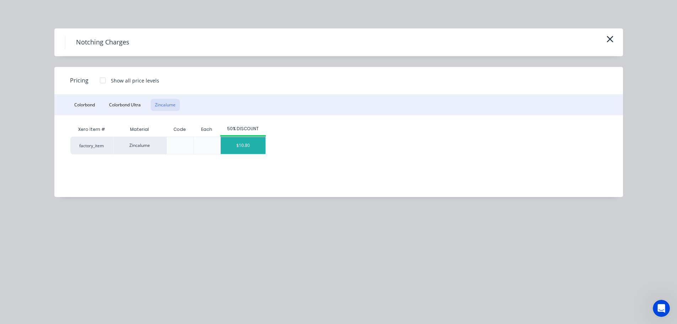
click at [258, 144] on div "$10.80" at bounding box center [243, 145] width 45 height 17
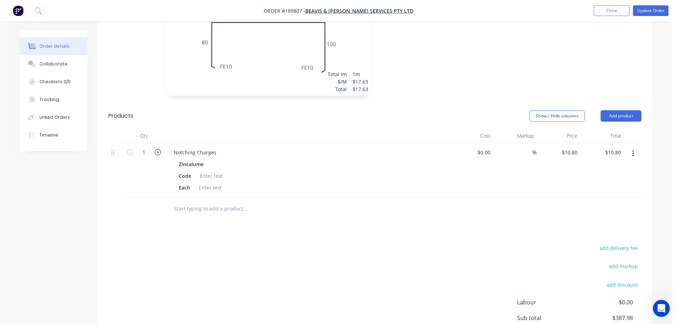
click at [157, 149] on icon "button" at bounding box center [158, 152] width 6 height 6
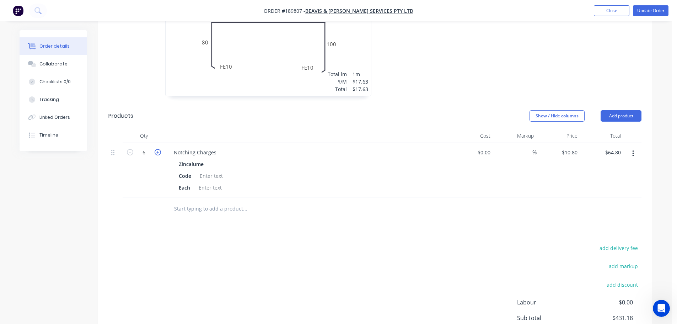
click at [157, 149] on icon "button" at bounding box center [158, 152] width 6 height 6
click at [423, 182] on div "Each" at bounding box center [306, 187] width 260 height 10
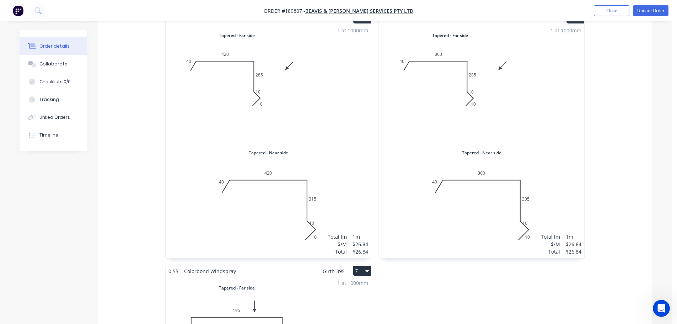
scroll to position [0, 0]
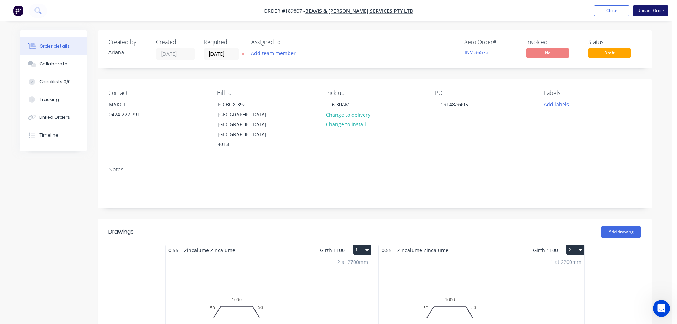
click at [660, 9] on button "Update Order" at bounding box center [651, 10] width 36 height 11
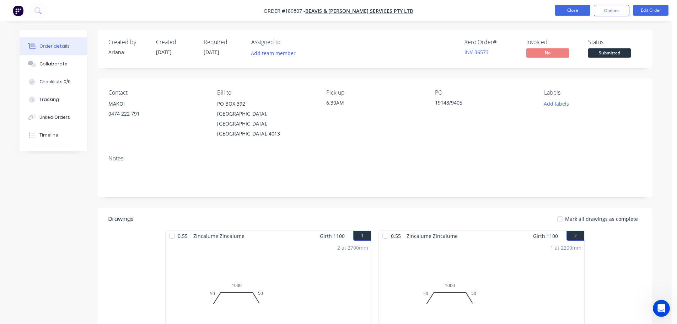
click at [565, 10] on button "Close" at bounding box center [573, 10] width 36 height 11
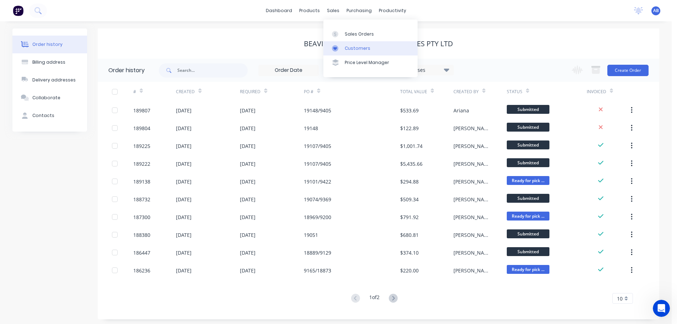
click at [347, 46] on div "Customers" at bounding box center [358, 48] width 26 height 6
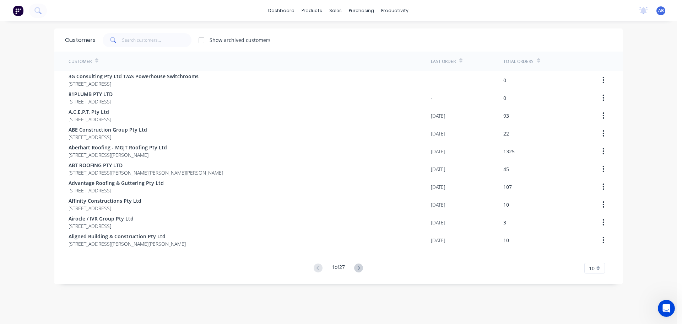
click at [487, 12] on div "dashboard products sales purchasing productivity dashboard products Product Cat…" at bounding box center [338, 10] width 677 height 21
drag, startPoint x: 169, startPoint y: 41, endPoint x: 179, endPoint y: 40, distance: 10.4
click at [170, 41] on input "text" at bounding box center [156, 40] width 69 height 14
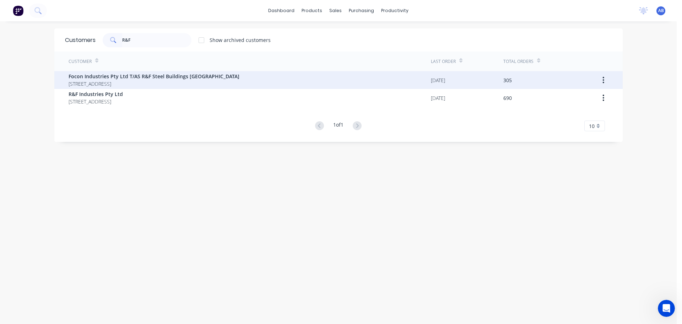
click at [184, 79] on span "Focon Industries Pty Ltd T/AS R&F Steel Buildings [GEOGRAPHIC_DATA]" at bounding box center [154, 76] width 171 height 7
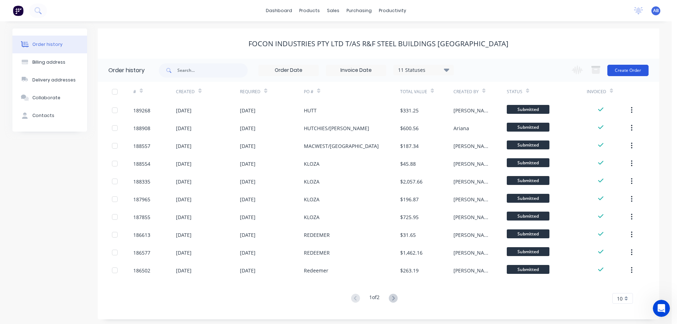
click at [632, 71] on button "Create Order" at bounding box center [627, 70] width 41 height 11
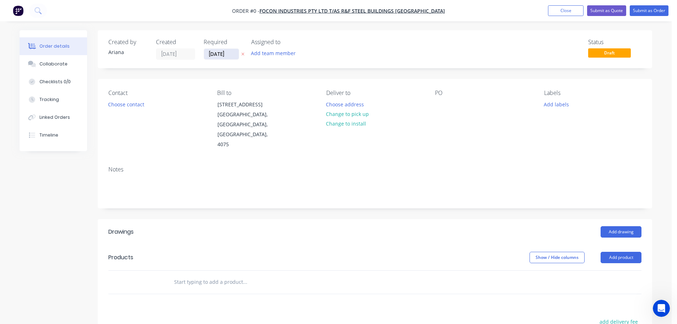
click at [224, 55] on input "[DATE]" at bounding box center [221, 54] width 35 height 11
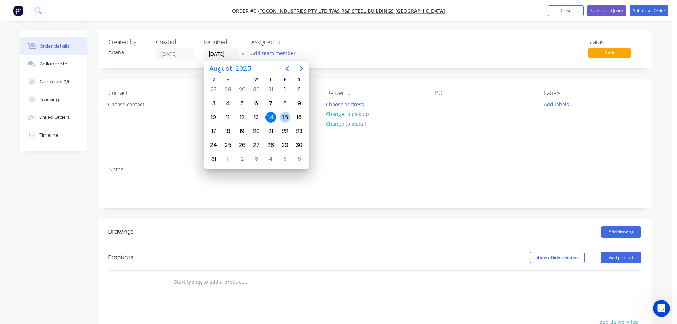
click at [283, 115] on div "15" at bounding box center [285, 117] width 11 height 11
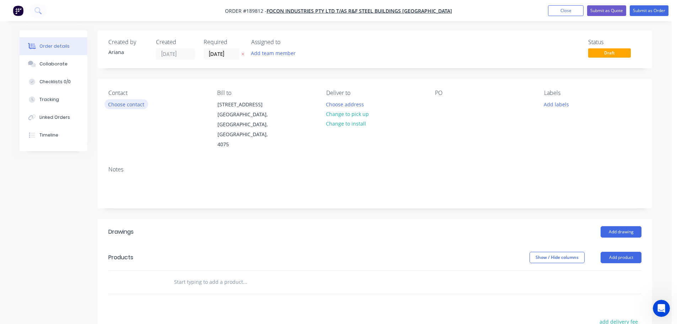
click at [116, 103] on button "Choose contact" at bounding box center [126, 104] width 44 height 10
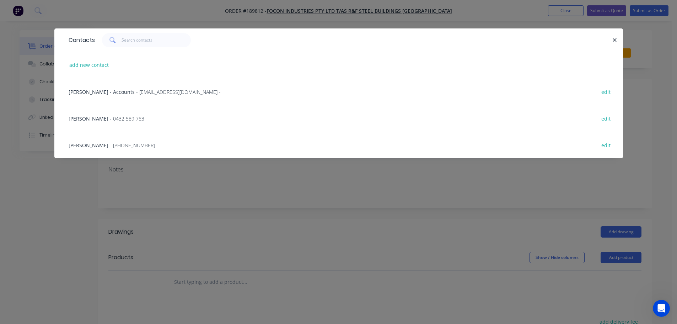
click at [111, 119] on span "- 0432 589 753" at bounding box center [127, 118] width 34 height 7
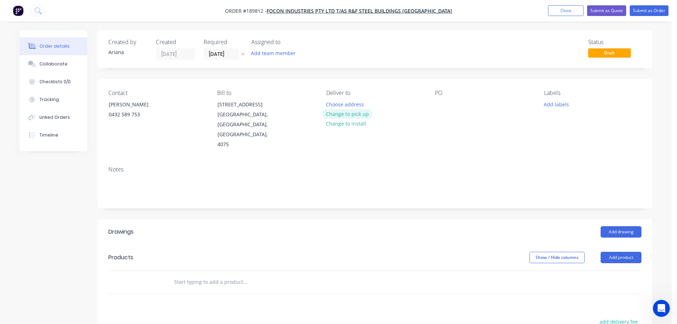
click at [347, 112] on button "Change to pick up" at bounding box center [347, 114] width 50 height 10
click at [338, 103] on div "Pick up Change to delivery Change to install" at bounding box center [374, 120] width 97 height 60
click at [333, 106] on div at bounding box center [331, 104] width 11 height 10
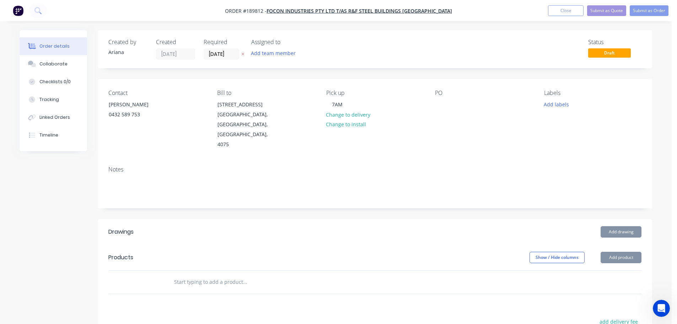
click at [407, 114] on div "Pick up 7AM Change to delivery Change to install" at bounding box center [374, 120] width 97 height 60
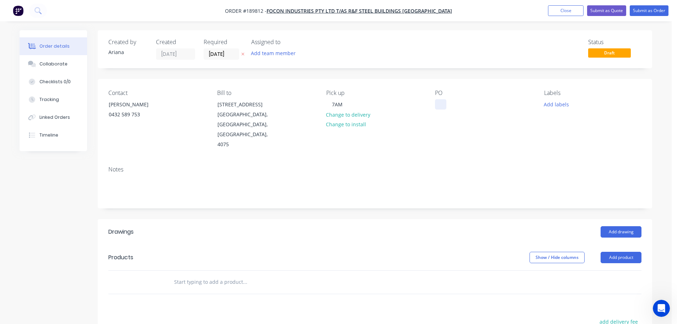
click at [441, 105] on div at bounding box center [440, 104] width 11 height 10
click at [507, 128] on div "PO [PERSON_NAME]" at bounding box center [483, 120] width 97 height 60
click at [626, 226] on button "Add drawing" at bounding box center [621, 231] width 41 height 11
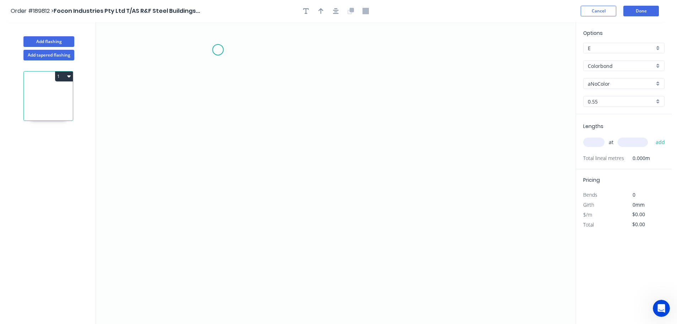
click at [218, 50] on icon "0" at bounding box center [336, 173] width 480 height 302
click at [214, 207] on icon "0" at bounding box center [336, 173] width 480 height 302
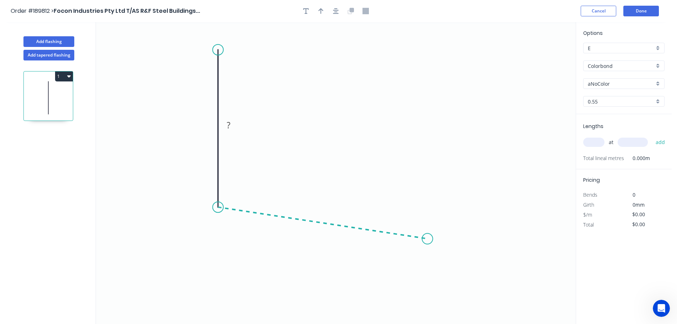
click at [428, 239] on icon "0 ?" at bounding box center [336, 173] width 480 height 302
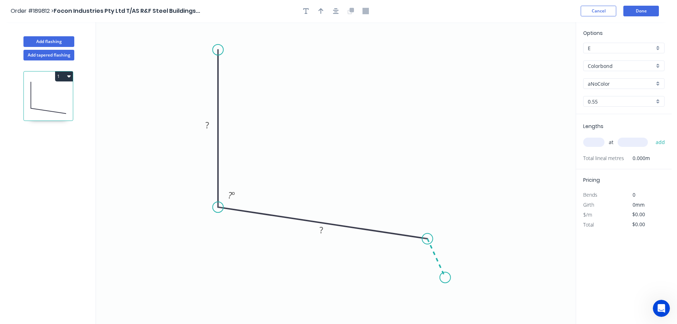
click at [445, 278] on icon "0 ? ? ? º" at bounding box center [336, 173] width 480 height 302
click at [445, 278] on circle at bounding box center [445, 277] width 11 height 11
click at [208, 123] on tspan "?" at bounding box center [207, 125] width 4 height 12
click at [417, 104] on icon "0 150 150 35 98 º 120 º" at bounding box center [336, 173] width 480 height 302
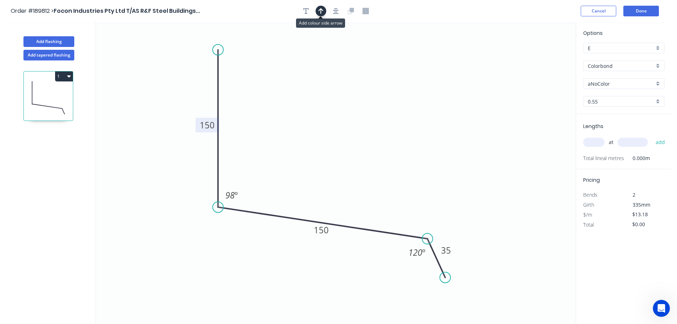
click at [320, 7] on button "button" at bounding box center [321, 11] width 11 height 11
drag, startPoint x: 539, startPoint y: 57, endPoint x: 330, endPoint y: 119, distance: 218.6
click at [330, 119] on icon at bounding box center [330, 111] width 6 height 23
click at [659, 82] on div "aNoColor" at bounding box center [623, 83] width 81 height 11
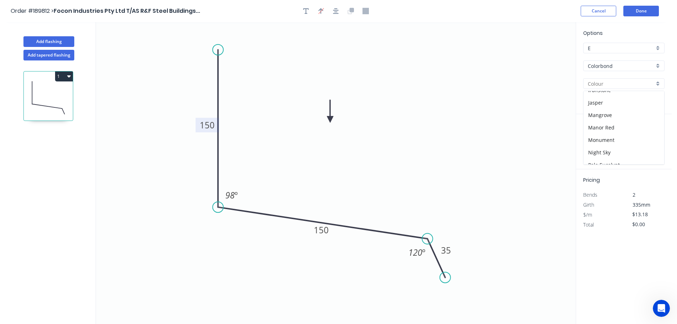
scroll to position [138, 0]
click at [640, 139] on div "Monument" at bounding box center [624, 134] width 81 height 12
click at [598, 141] on input "text" at bounding box center [593, 142] width 21 height 9
click at [652, 136] on button "add" at bounding box center [660, 142] width 17 height 12
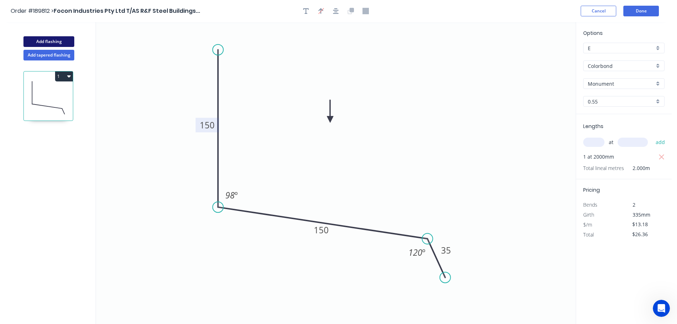
click at [49, 38] on button "Add flashing" at bounding box center [48, 41] width 51 height 11
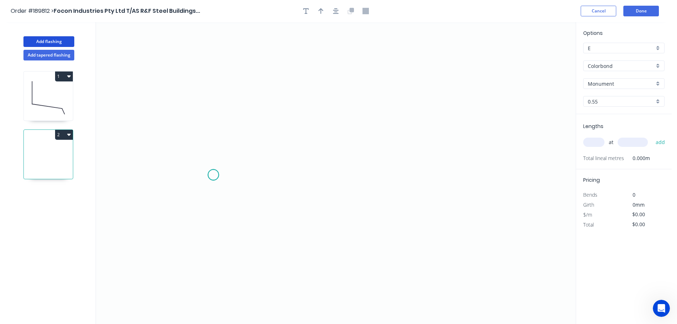
click at [213, 175] on icon "0" at bounding box center [336, 173] width 480 height 302
click at [213, 99] on icon "0" at bounding box center [336, 173] width 480 height 302
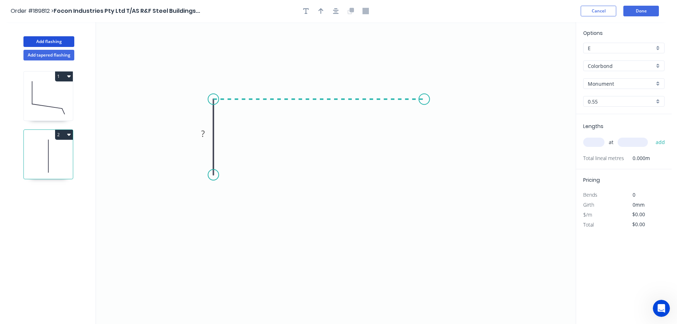
click at [424, 103] on icon "0 ?" at bounding box center [336, 173] width 480 height 302
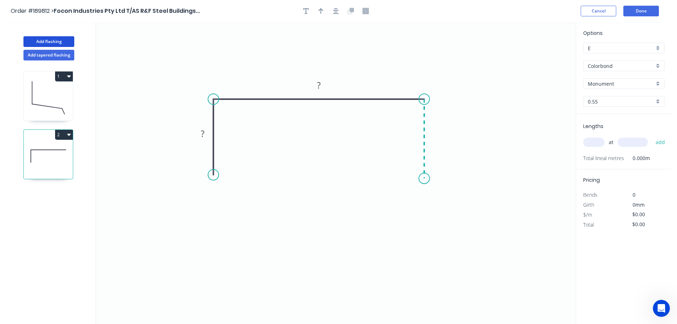
click at [424, 178] on icon "0 ? ?" at bounding box center [336, 173] width 480 height 302
click at [424, 178] on circle at bounding box center [424, 178] width 11 height 11
click at [204, 134] on tspan "?" at bounding box center [203, 134] width 4 height 12
click at [456, 67] on icon "0 40 61 40" at bounding box center [336, 173] width 480 height 302
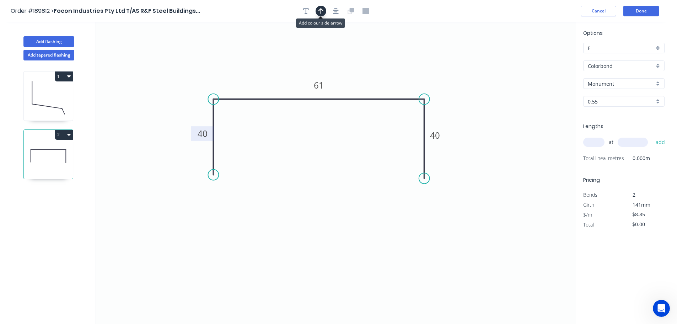
click at [321, 10] on icon "button" at bounding box center [320, 11] width 5 height 6
drag, startPoint x: 541, startPoint y: 57, endPoint x: 365, endPoint y: 55, distance: 175.9
click at [365, 55] on icon at bounding box center [365, 47] width 6 height 23
drag, startPoint x: 327, startPoint y: 86, endPoint x: 324, endPoint y: 121, distance: 34.9
click at [324, 121] on rect at bounding box center [316, 119] width 23 height 15
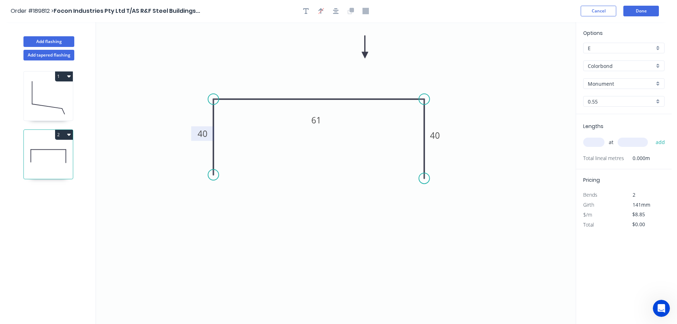
click at [657, 66] on div "Colorbond" at bounding box center [623, 65] width 81 height 11
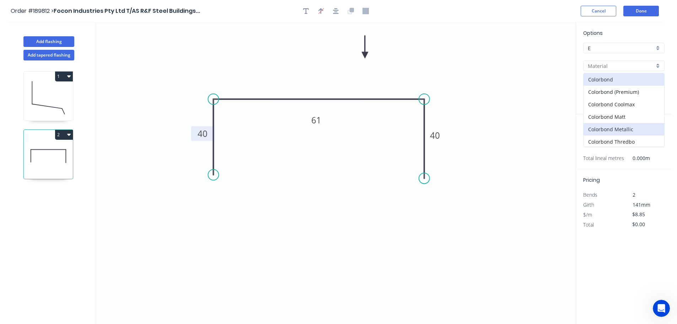
scroll to position [151, 0]
click at [632, 125] on div "Zincalume" at bounding box center [624, 128] width 81 height 12
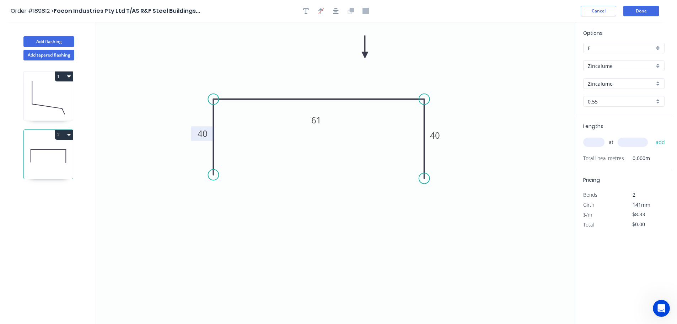
click at [656, 99] on div "0.55" at bounding box center [623, 101] width 81 height 11
click at [601, 135] on div "1.0" at bounding box center [624, 140] width 81 height 12
click at [599, 142] on input "text" at bounding box center [593, 142] width 21 height 9
click at [652, 136] on button "add" at bounding box center [660, 142] width 17 height 12
click at [64, 133] on button "2" at bounding box center [64, 135] width 18 height 10
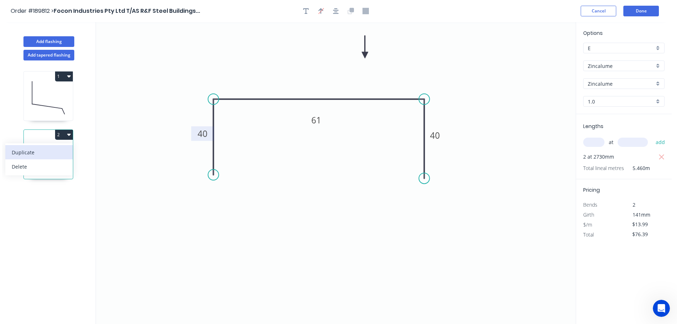
click at [54, 150] on div "Duplicate" at bounding box center [39, 152] width 55 height 10
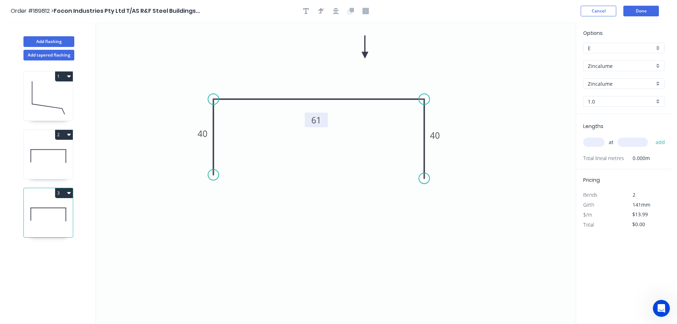
click at [318, 120] on tspan "61" at bounding box center [316, 120] width 10 height 12
click at [344, 132] on icon "0 40 96 40" at bounding box center [336, 173] width 480 height 302
click at [595, 143] on input "text" at bounding box center [593, 142] width 21 height 9
click at [652, 136] on button "add" at bounding box center [660, 142] width 17 height 12
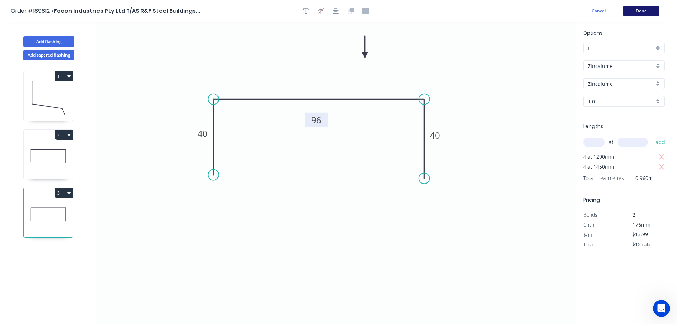
click at [644, 12] on button "Done" at bounding box center [641, 11] width 36 height 11
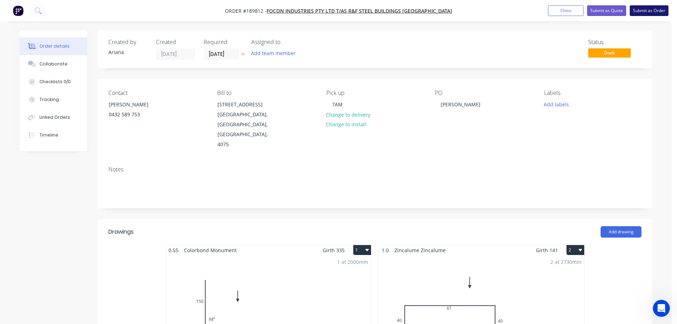
click at [654, 12] on button "Submit as Order" at bounding box center [649, 10] width 39 height 11
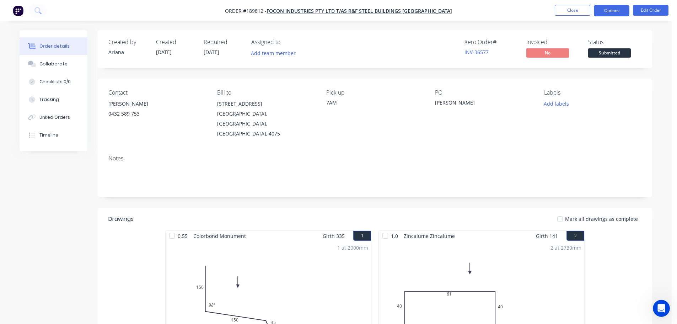
click at [607, 11] on button "Options" at bounding box center [612, 10] width 36 height 11
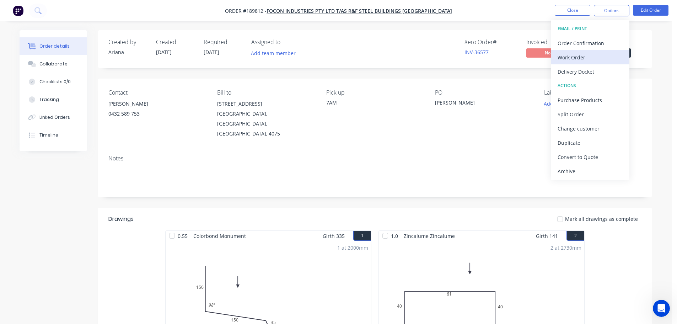
click at [584, 57] on div "Work Order" at bounding box center [590, 57] width 65 height 10
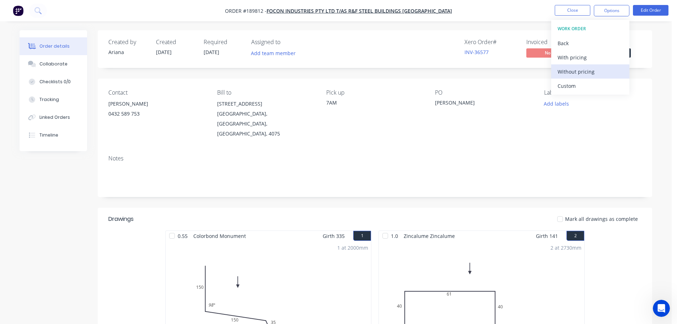
click at [576, 71] on div "Without pricing" at bounding box center [590, 71] width 65 height 10
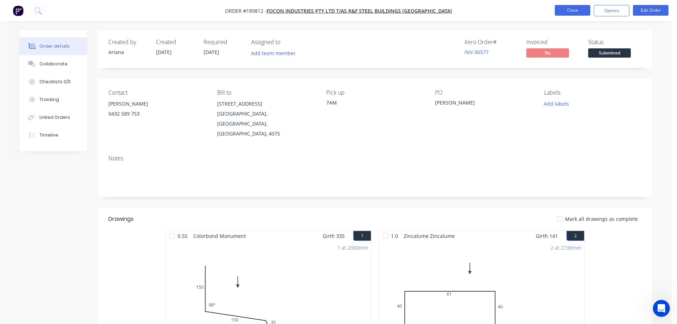
click at [576, 6] on button "Close" at bounding box center [573, 10] width 36 height 11
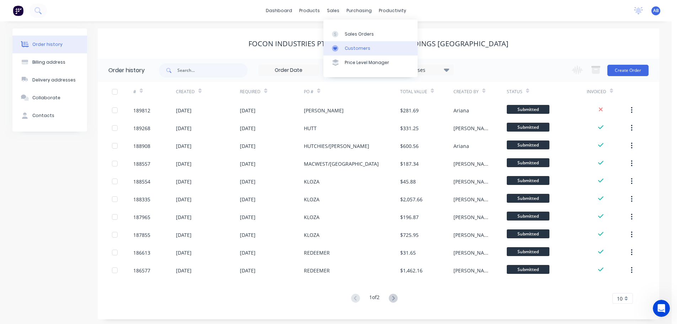
click at [360, 47] on div "Customers" at bounding box center [358, 48] width 26 height 6
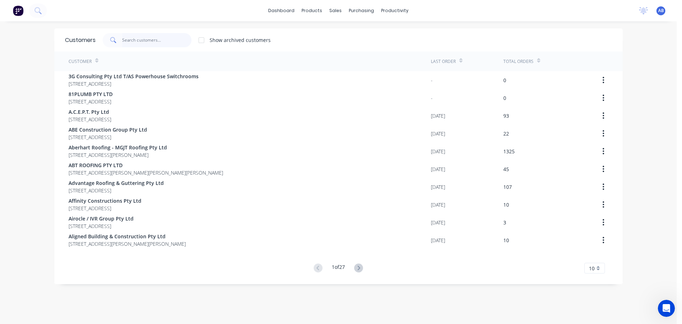
click at [173, 42] on input "text" at bounding box center [156, 40] width 69 height 14
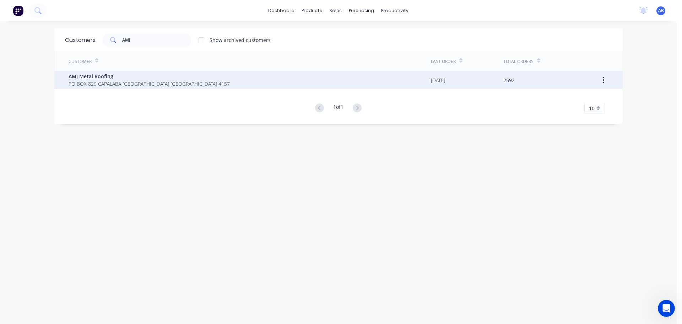
click at [88, 81] on span "PO BOX 829 CAPALABA [GEOGRAPHIC_DATA] [GEOGRAPHIC_DATA] 4157" at bounding box center [149, 83] width 161 height 7
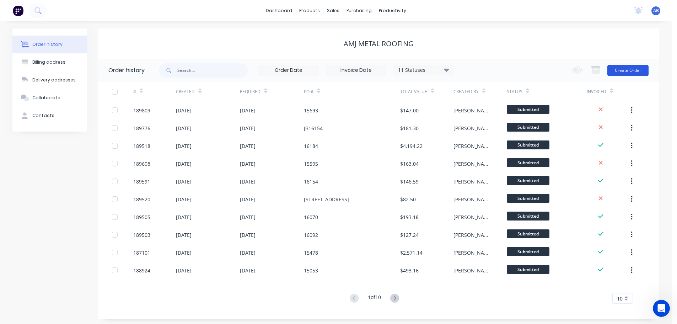
click at [629, 71] on button "Create Order" at bounding box center [627, 70] width 41 height 11
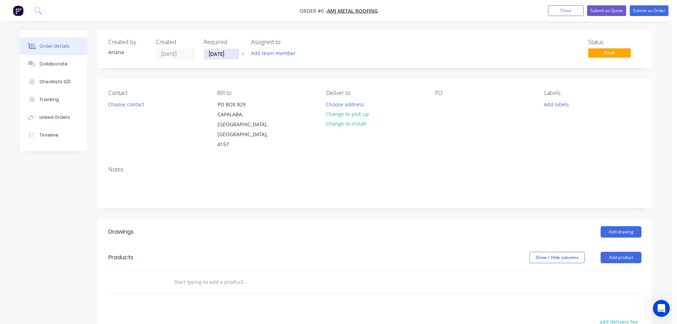
click at [222, 52] on input "[DATE]" at bounding box center [221, 54] width 35 height 11
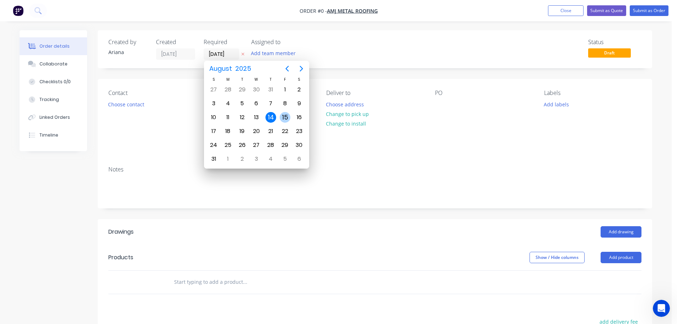
click at [284, 116] on div "15" at bounding box center [285, 117] width 11 height 11
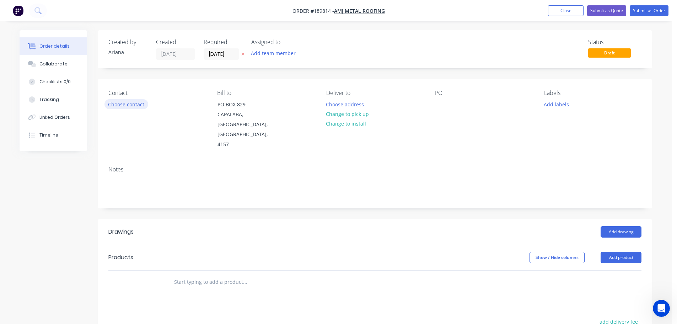
click at [119, 102] on button "Choose contact" at bounding box center [126, 104] width 44 height 10
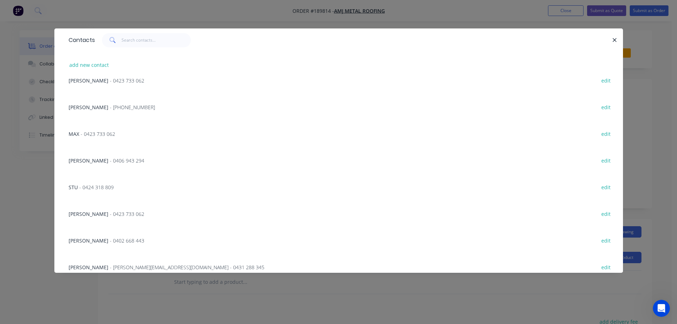
scroll to position [148, 0]
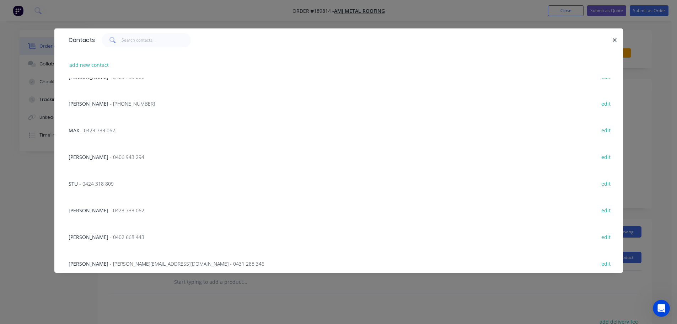
click at [106, 236] on span "[PERSON_NAME]" at bounding box center [89, 236] width 40 height 7
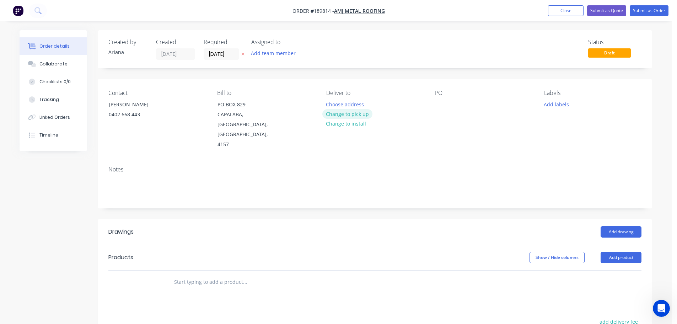
click at [343, 114] on button "Change to pick up" at bounding box center [347, 114] width 50 height 10
click at [335, 100] on div at bounding box center [331, 104] width 11 height 10
click at [420, 166] on div "Notes" at bounding box center [374, 169] width 533 height 7
click at [440, 102] on div at bounding box center [440, 104] width 11 height 10
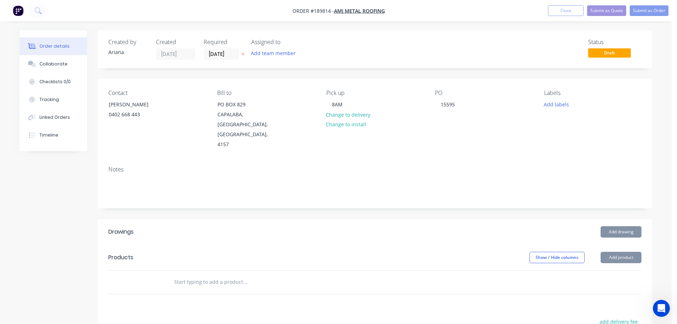
click at [456, 134] on div "Contact [PERSON_NAME] [PHONE_NUMBER] Bill to PO BOX [GEOGRAPHIC_DATA] Pick up 8…" at bounding box center [375, 119] width 554 height 81
click at [629, 226] on button "Add drawing" at bounding box center [621, 231] width 41 height 11
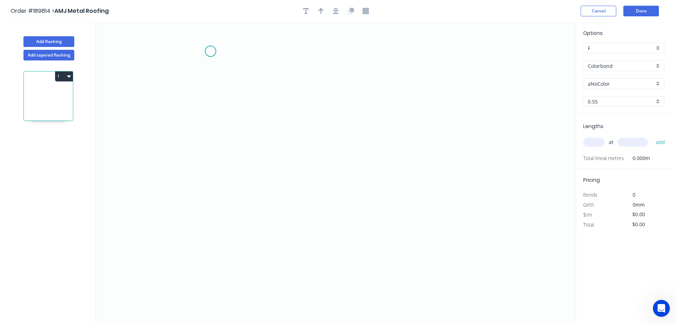
click at [210, 51] on icon "0" at bounding box center [336, 173] width 480 height 302
click at [207, 256] on icon "0" at bounding box center [336, 173] width 480 height 302
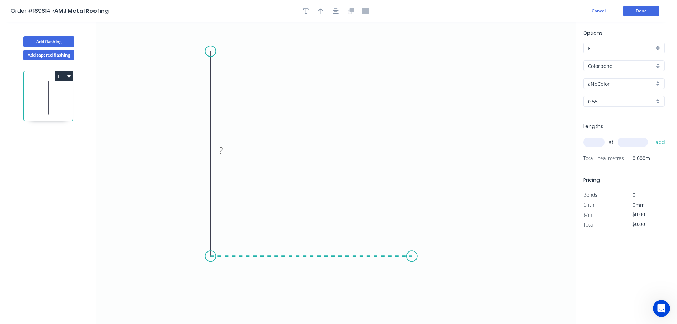
click at [412, 256] on icon "0 ?" at bounding box center [336, 173] width 480 height 302
click at [434, 285] on icon "0 ? ?" at bounding box center [336, 173] width 480 height 302
click at [434, 285] on circle at bounding box center [434, 285] width 11 height 11
click at [201, 150] on tspan "?" at bounding box center [200, 150] width 4 height 12
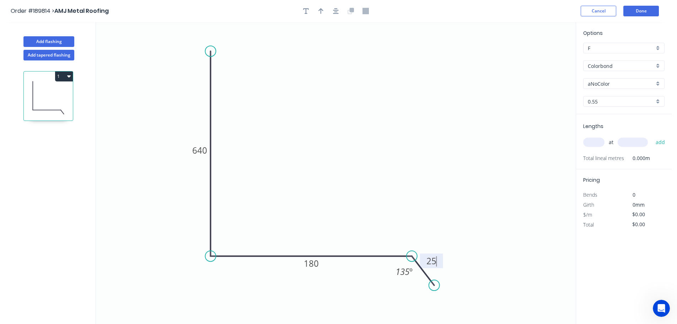
click at [375, 107] on icon "0 640 180 25 135 º" at bounding box center [336, 173] width 480 height 302
type input "$25.07"
click at [319, 9] on icon "button" at bounding box center [320, 11] width 5 height 6
drag, startPoint x: 539, startPoint y: 56, endPoint x: 317, endPoint y: 134, distance: 234.8
click at [317, 134] on icon at bounding box center [317, 126] width 6 height 23
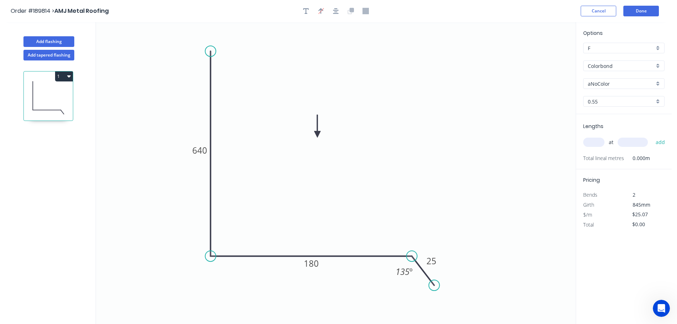
click at [657, 81] on div "aNoColor" at bounding box center [623, 83] width 81 height 11
click at [628, 138] on div "Monument" at bounding box center [624, 142] width 81 height 12
type input "Monument"
click at [598, 143] on input "text" at bounding box center [593, 142] width 21 height 9
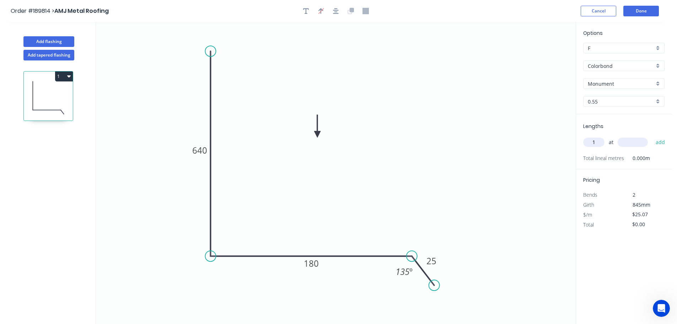
type input "1"
type input "2600"
click at [652, 136] on button "add" at bounding box center [660, 142] width 17 height 12
type input "$65.18"
click at [48, 38] on button "Add flashing" at bounding box center [48, 41] width 51 height 11
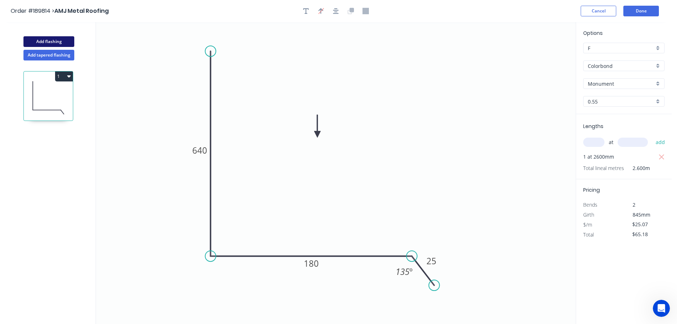
type input "$0.00"
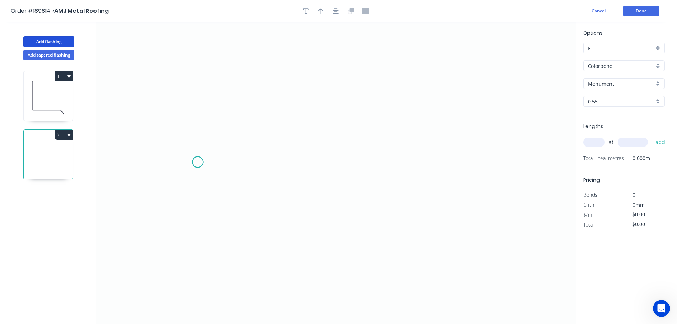
click at [198, 162] on icon "0" at bounding box center [336, 173] width 480 height 302
click at [225, 129] on icon at bounding box center [211, 145] width 27 height 33
click at [464, 123] on icon "0 ?" at bounding box center [336, 173] width 480 height 302
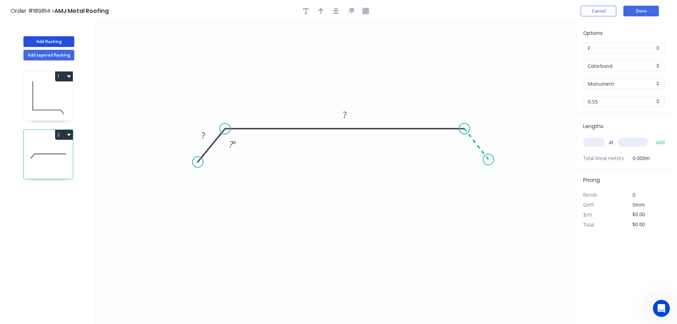
click at [489, 160] on icon "0 ? ? ? º" at bounding box center [336, 173] width 480 height 302
click at [489, 160] on circle at bounding box center [488, 159] width 11 height 11
click at [204, 137] on tspan "?" at bounding box center [204, 135] width 4 height 12
click at [312, 156] on icon "0 25 400 25 135 º 135 º" at bounding box center [336, 173] width 480 height 302
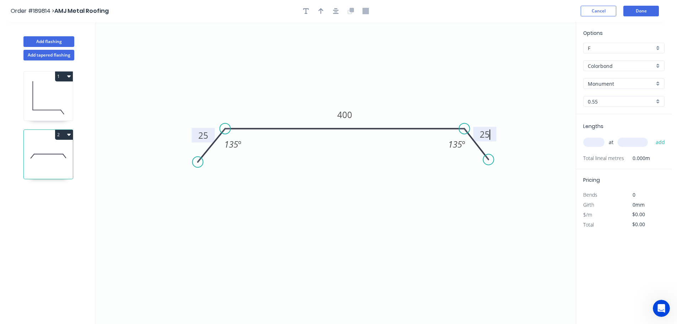
type input "$14.69"
click at [322, 9] on icon "button" at bounding box center [320, 11] width 5 height 6
drag, startPoint x: 541, startPoint y: 57, endPoint x: 373, endPoint y: 73, distance: 169.2
click at [373, 73] on icon at bounding box center [373, 63] width 6 height 23
click at [594, 138] on input "text" at bounding box center [593, 142] width 21 height 9
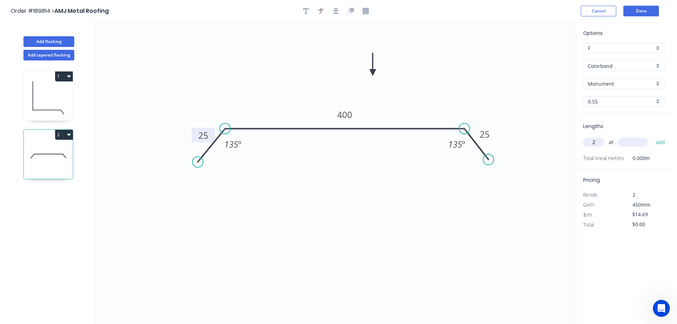
type input "2"
type input "2400"
click at [652, 136] on button "add" at bounding box center [660, 142] width 17 height 12
type input "$70.51"
click at [47, 88] on icon at bounding box center [48, 97] width 49 height 45
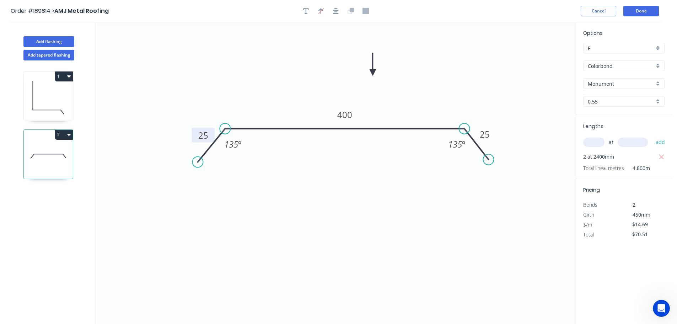
type input "$25.07"
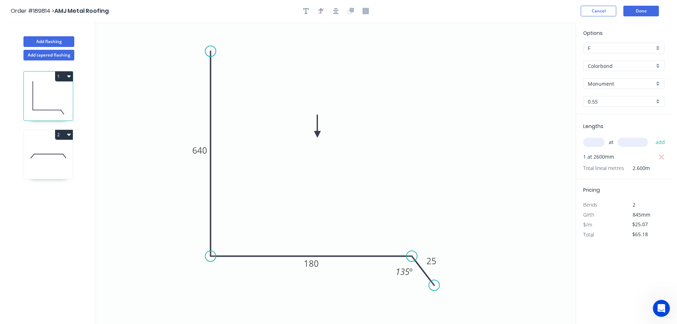
click at [61, 74] on button "1" at bounding box center [64, 76] width 18 height 10
click at [54, 92] on div "Duplicate" at bounding box center [39, 94] width 55 height 10
type input "$0.00"
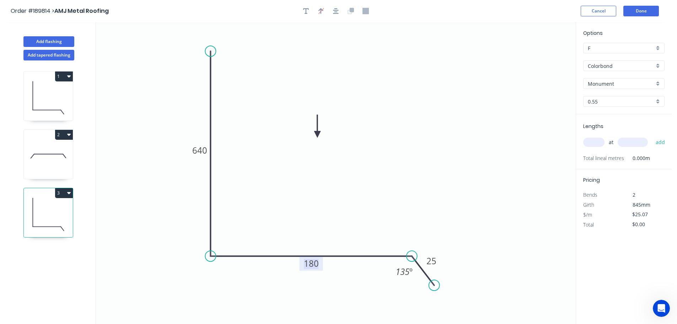
click at [315, 266] on tspan "180" at bounding box center [311, 263] width 15 height 12
click at [365, 216] on icon "0 640 160 25 135 º" at bounding box center [336, 173] width 480 height 302
click at [595, 141] on input "text" at bounding box center [593, 142] width 21 height 9
type input "1"
type input "2600"
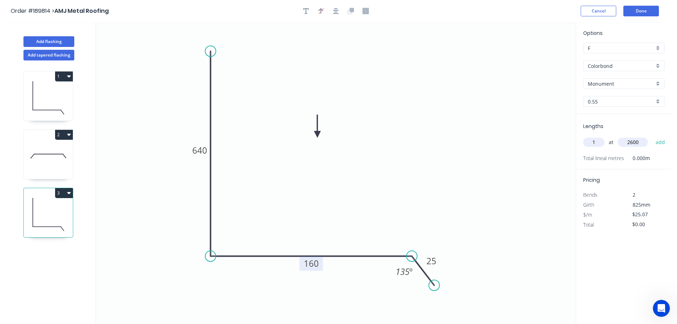
click at [652, 136] on button "add" at bounding box center [660, 142] width 17 height 12
type input "$65.18"
click at [47, 39] on button "Add flashing" at bounding box center [48, 41] width 51 height 11
type input "$0.00"
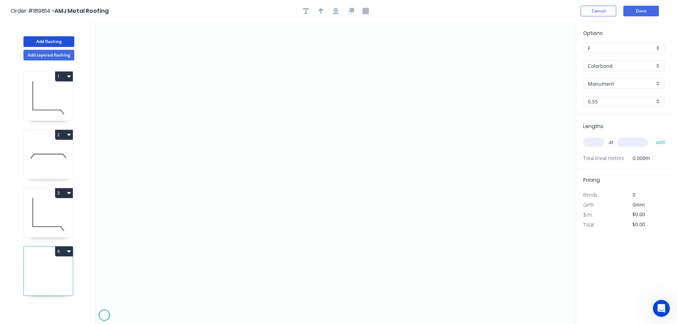
click at [104, 315] on icon "0" at bounding box center [336, 173] width 480 height 302
click at [111, 308] on icon at bounding box center [107, 311] width 7 height 7
click at [129, 308] on icon at bounding box center [120, 308] width 18 height 0
click at [129, 308] on circle at bounding box center [129, 308] width 11 height 11
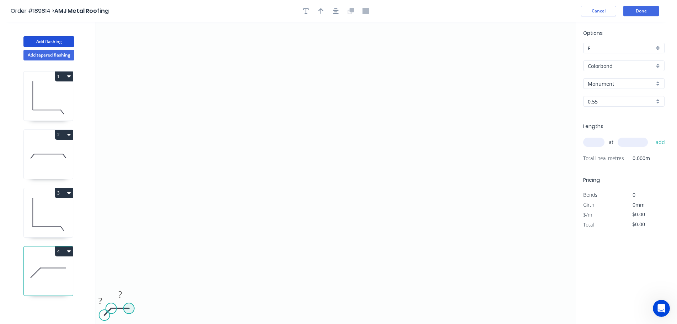
click at [129, 307] on circle at bounding box center [129, 308] width 11 height 11
click at [135, 316] on icon "0 ? ?" at bounding box center [336, 173] width 480 height 302
click at [135, 316] on circle at bounding box center [135, 314] width 11 height 11
click at [100, 299] on tspan "?" at bounding box center [100, 301] width 4 height 12
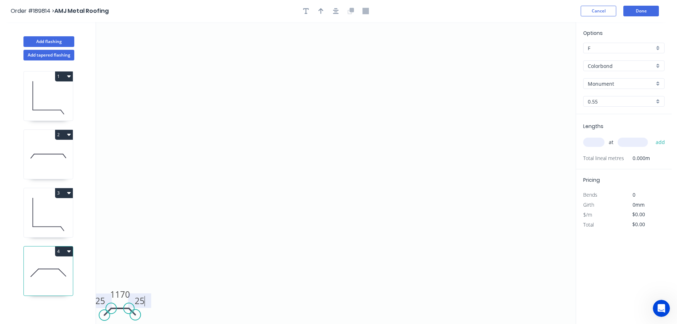
click at [184, 246] on icon "0 25 1170 25" at bounding box center [336, 173] width 480 height 302
click at [597, 142] on input "text" at bounding box center [593, 142] width 21 height 9
type input "1"
click at [642, 144] on input "text" at bounding box center [633, 142] width 30 height 9
click at [44, 38] on button "Add flashing" at bounding box center [48, 41] width 51 height 11
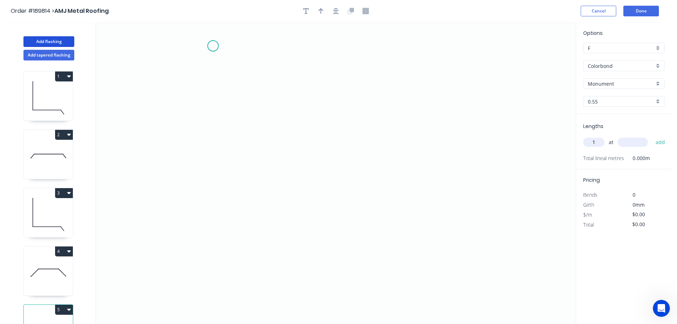
click at [213, 46] on icon "0" at bounding box center [336, 173] width 480 height 302
click at [213, 253] on icon "0" at bounding box center [336, 173] width 480 height 302
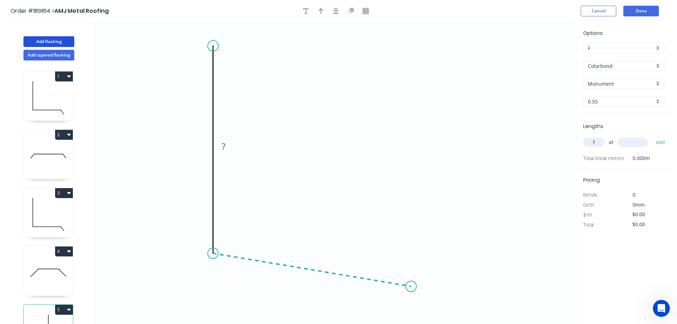
click at [411, 286] on icon "0 ?" at bounding box center [336, 173] width 480 height 302
click at [426, 318] on icon "0 ? ? ? º" at bounding box center [336, 173] width 480 height 302
click at [426, 319] on circle at bounding box center [426, 317] width 11 height 11
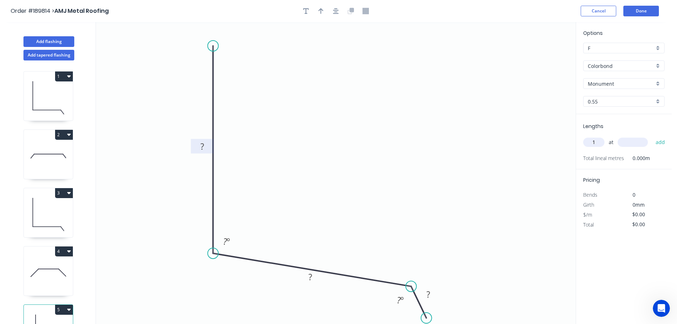
click at [203, 145] on tspan "?" at bounding box center [202, 146] width 4 height 12
click at [299, 131] on icon "0 640 ? 30 112 º 135 º" at bounding box center [336, 173] width 480 height 302
click at [321, 10] on icon "button" at bounding box center [320, 11] width 5 height 6
drag, startPoint x: 541, startPoint y: 56, endPoint x: 322, endPoint y: 122, distance: 228.8
click at [322, 122] on icon at bounding box center [322, 113] width 6 height 23
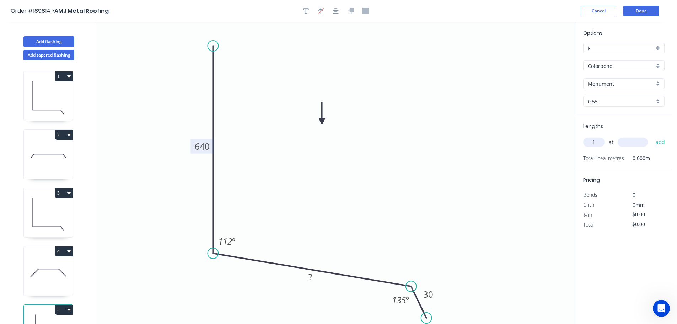
click at [639, 140] on input "text" at bounding box center [633, 142] width 30 height 9
type input "1200"
click at [652, 136] on button "add" at bounding box center [660, 142] width 17 height 12
click at [505, 170] on icon "0 640 ? 30 112 º 135 º" at bounding box center [336, 173] width 480 height 302
click at [645, 9] on button "Done" at bounding box center [641, 11] width 36 height 11
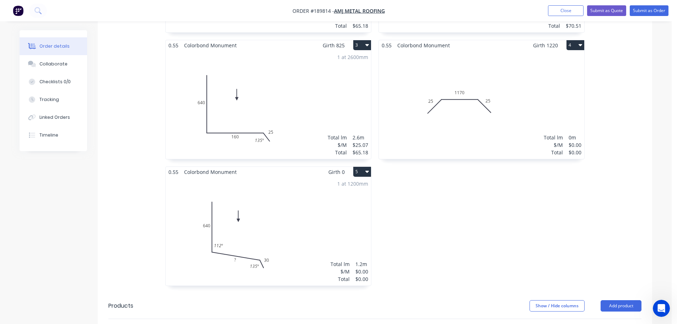
scroll to position [332, 0]
click at [326, 204] on div "1 at 1200mm Total lm $/M Total 1.2m $0.00 $0.00" at bounding box center [268, 231] width 205 height 108
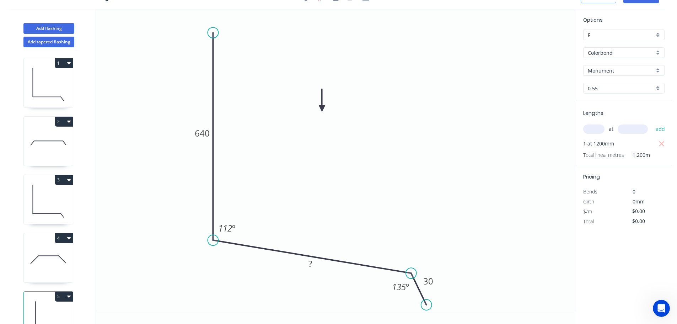
scroll to position [13, 0]
click at [47, 258] on icon at bounding box center [48, 259] width 49 height 45
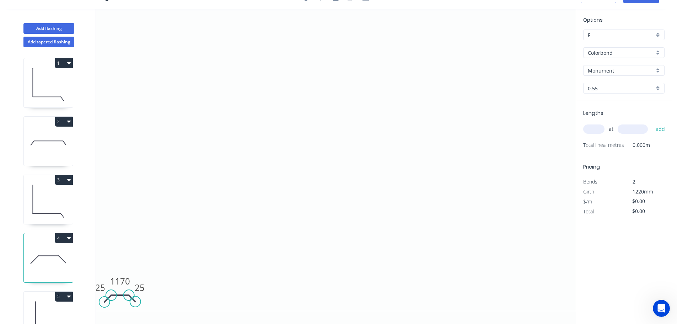
click at [596, 128] on input "text" at bounding box center [593, 128] width 21 height 9
type input "1"
type input "850"
click at [652, 123] on button "add" at bounding box center [660, 129] width 17 height 12
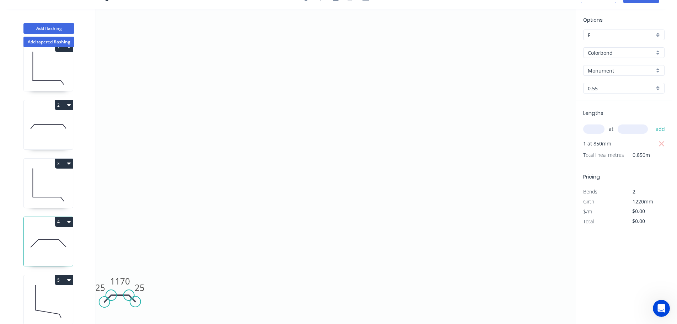
scroll to position [31, 0]
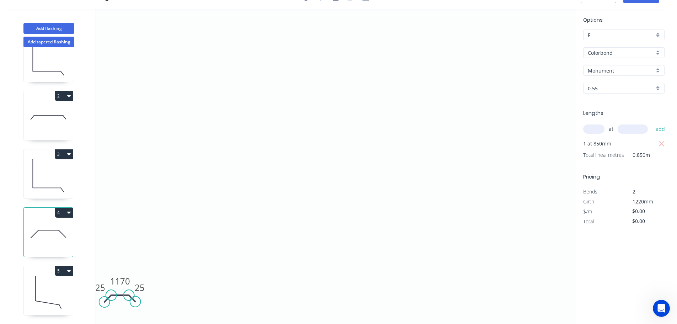
click at [43, 289] on icon at bounding box center [48, 291] width 49 height 45
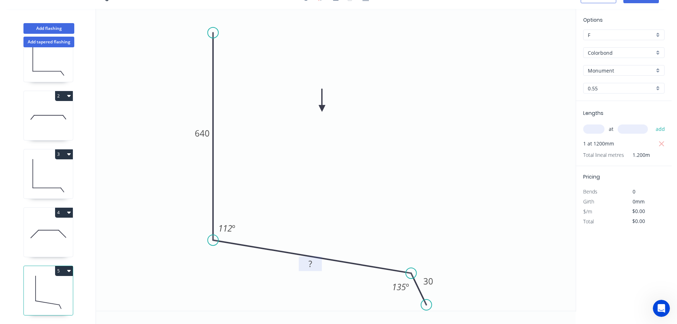
click at [311, 264] on tspan "?" at bounding box center [310, 264] width 4 height 12
click at [354, 210] on icon "0 640 160 30 112 º 135 º" at bounding box center [336, 160] width 480 height 302
type input "$25.07"
type input "$30.08"
drag, startPoint x: 33, startPoint y: 26, endPoint x: 57, endPoint y: 27, distance: 24.2
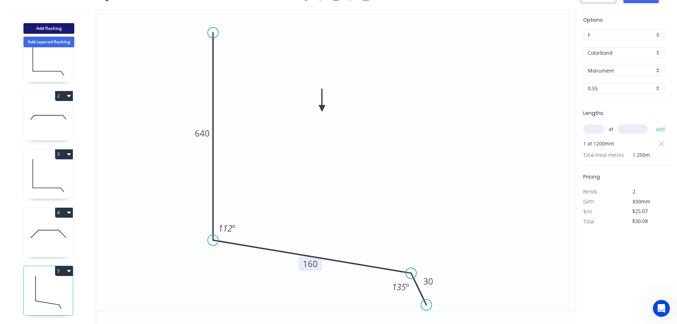
click at [36, 27] on button "Add flashing" at bounding box center [48, 28] width 51 height 11
type input "$0.00"
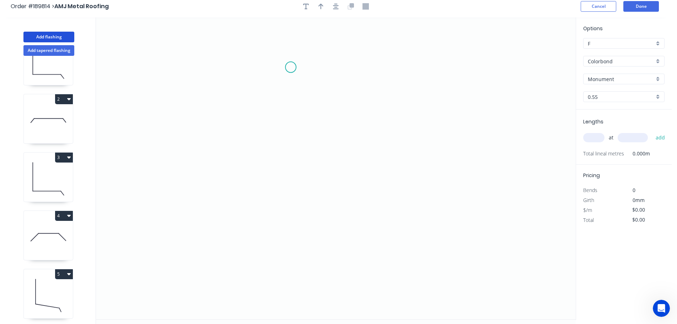
scroll to position [0, 0]
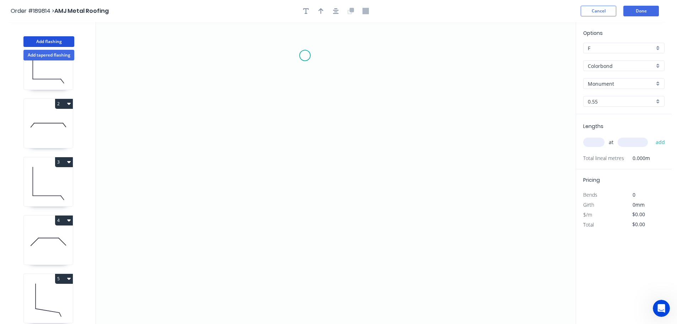
click at [305, 55] on icon "0" at bounding box center [336, 173] width 480 height 302
click at [357, 54] on icon "0" at bounding box center [336, 173] width 480 height 302
click at [353, 188] on icon "0 ?" at bounding box center [336, 173] width 480 height 302
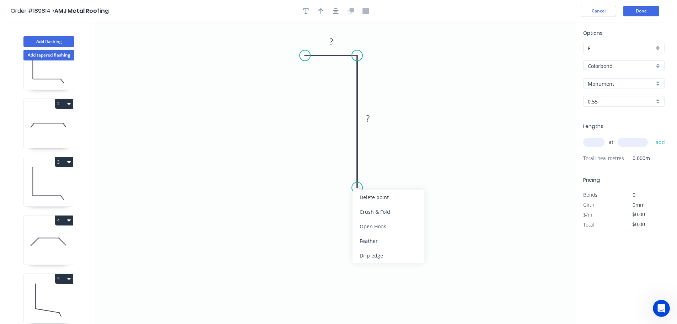
click at [371, 240] on div "Feather" at bounding box center [388, 240] width 71 height 15
click at [348, 175] on tspan "15" at bounding box center [347, 175] width 10 height 12
click at [386, 166] on icon "0 ? FE 10 ?" at bounding box center [336, 173] width 480 height 302
drag, startPoint x: 331, startPoint y: 175, endPoint x: 305, endPoint y: 209, distance: 42.9
click at [305, 209] on rect at bounding box center [316, 208] width 28 height 15
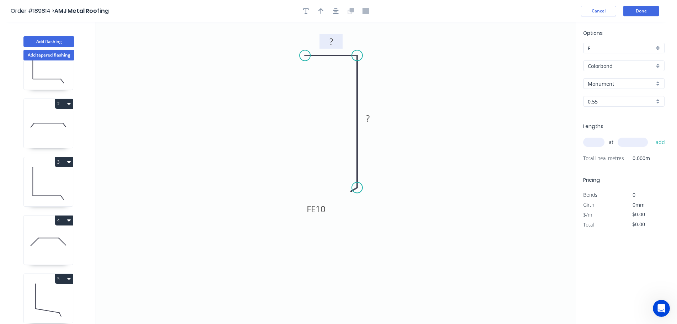
click at [333, 41] on tspan "?" at bounding box center [331, 42] width 4 height 12
click at [418, 69] on icon "0 15 FE 10 40" at bounding box center [336, 173] width 480 height 302
type input "$6.40"
click at [321, 10] on icon "button" at bounding box center [320, 11] width 5 height 6
drag, startPoint x: 480, startPoint y: 86, endPoint x: 424, endPoint y: 93, distance: 56.2
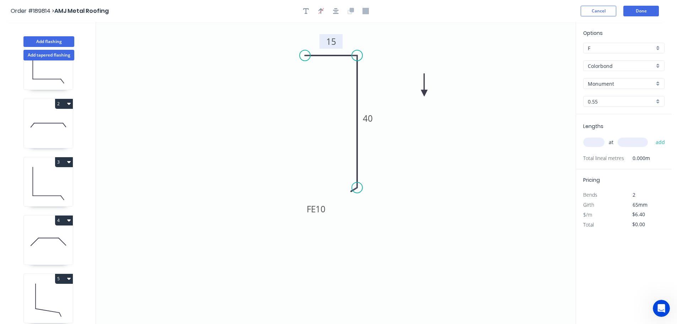
click at [424, 93] on icon at bounding box center [424, 85] width 6 height 23
click at [598, 139] on input "text" at bounding box center [593, 142] width 21 height 9
type input "4"
type input "1200"
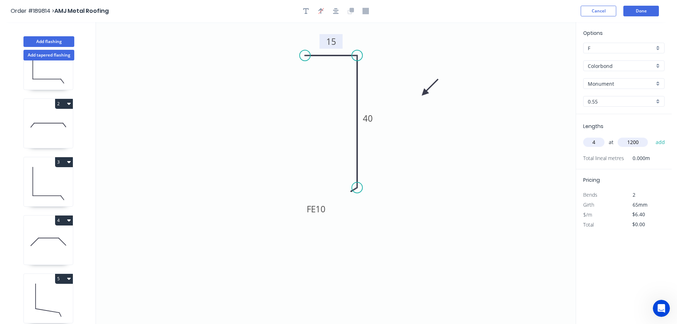
click at [652, 136] on button "add" at bounding box center [660, 142] width 17 height 12
type input "$30.72"
click at [54, 41] on button "Add flashing" at bounding box center [48, 41] width 51 height 11
type input "$0.00"
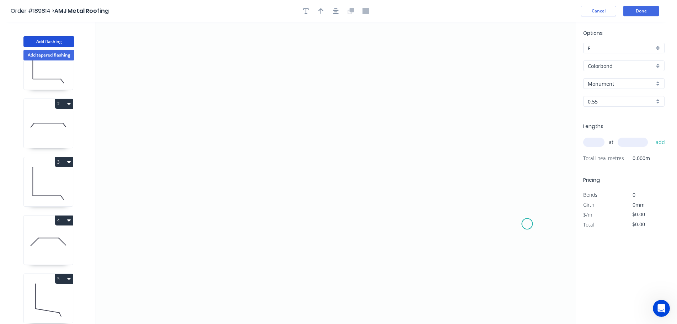
click at [528, 224] on icon "0" at bounding box center [336, 173] width 480 height 302
click at [504, 190] on icon "0" at bounding box center [336, 173] width 480 height 302
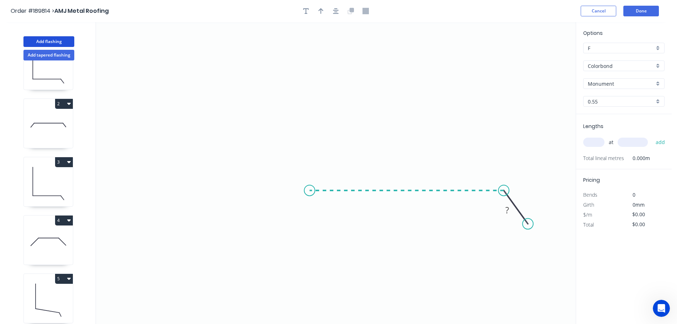
click at [310, 193] on icon "0 ?" at bounding box center [336, 173] width 480 height 302
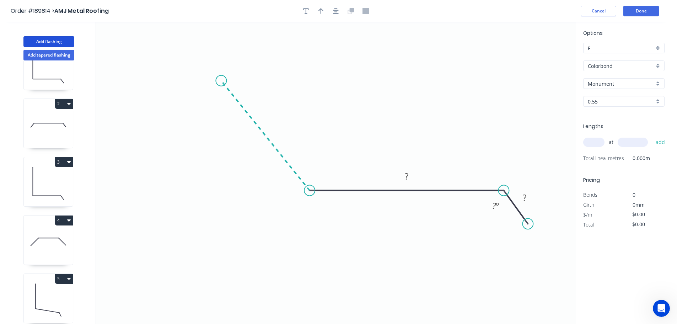
click at [221, 81] on icon "0 ? ? ? º" at bounding box center [336, 173] width 480 height 302
click at [270, 80] on icon "0 ? ? ? ? º ? º" at bounding box center [336, 173] width 480 height 302
click at [270, 80] on circle at bounding box center [270, 80] width 11 height 11
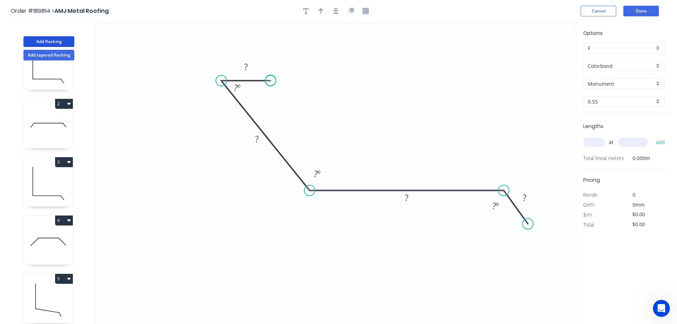
click at [270, 80] on circle at bounding box center [270, 80] width 11 height 11
click at [270, 82] on circle at bounding box center [270, 80] width 11 height 11
drag, startPoint x: 270, startPoint y: 80, endPoint x: 262, endPoint y: 85, distance: 9.8
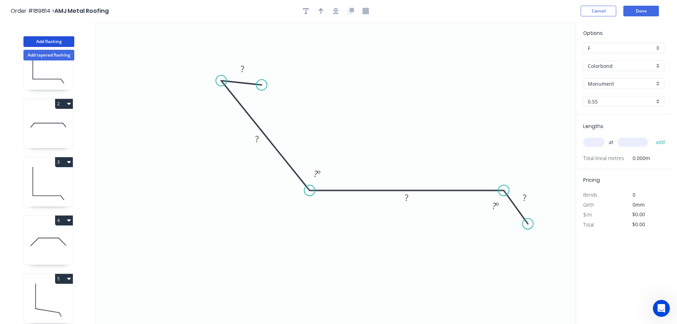
click at [262, 85] on circle at bounding box center [261, 85] width 11 height 11
click at [242, 68] on tspan "?" at bounding box center [243, 69] width 4 height 12
click at [411, 62] on icon "0 10 150 420 50 125 º 110 º" at bounding box center [336, 173] width 480 height 302
type input "$21.73"
drag, startPoint x: 323, startPoint y: 11, endPoint x: 339, endPoint y: 14, distance: 16.2
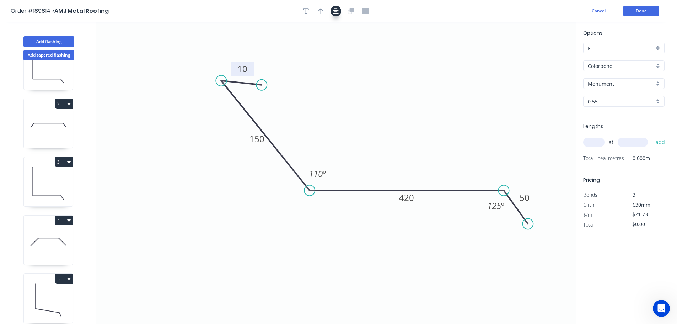
click at [323, 11] on icon "button" at bounding box center [320, 11] width 5 height 6
drag, startPoint x: 540, startPoint y: 55, endPoint x: 371, endPoint y: 98, distance: 174.1
click at [371, 98] on icon at bounding box center [371, 89] width 6 height 23
click at [596, 143] on input "text" at bounding box center [593, 142] width 21 height 9
type input "1"
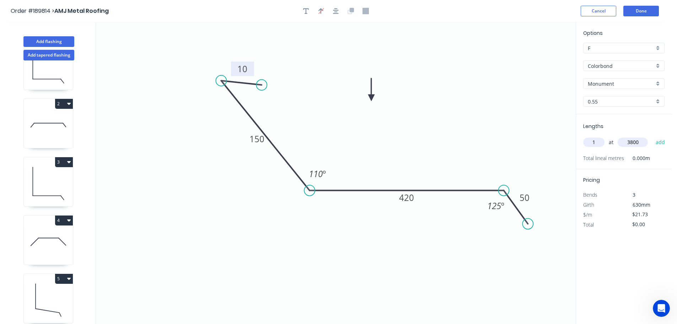
type input "3800"
click at [652, 136] on button "add" at bounding box center [660, 142] width 17 height 12
type input "$82.57"
click at [641, 12] on button "Done" at bounding box center [641, 11] width 36 height 11
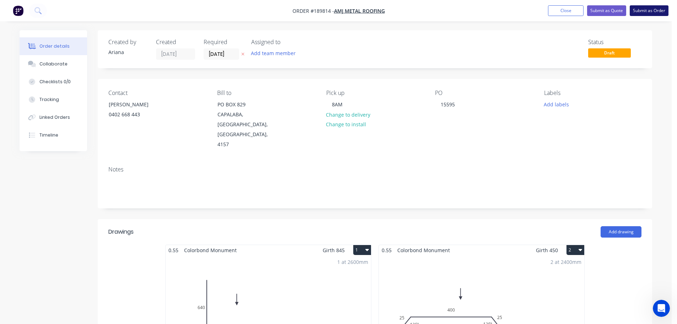
click at [646, 12] on button "Submit as Order" at bounding box center [649, 10] width 39 height 11
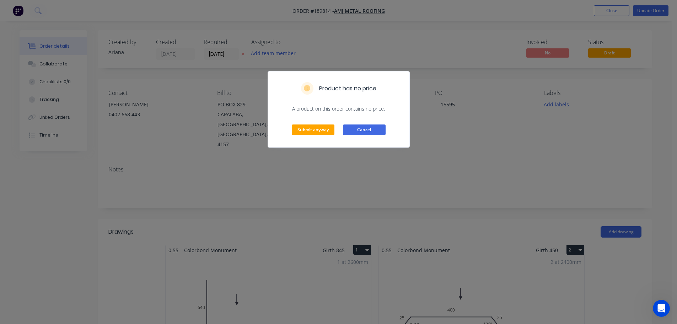
click at [370, 130] on button "Cancel" at bounding box center [364, 129] width 43 height 11
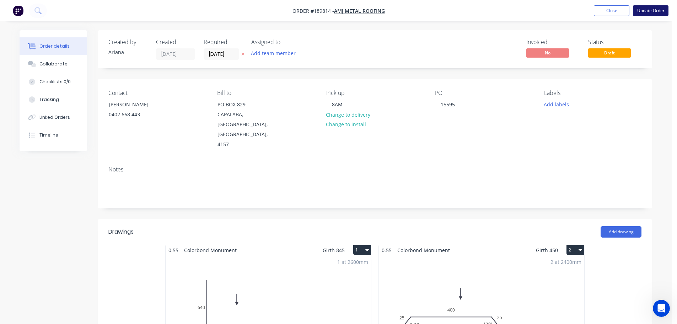
click at [649, 7] on button "Update Order" at bounding box center [651, 10] width 36 height 11
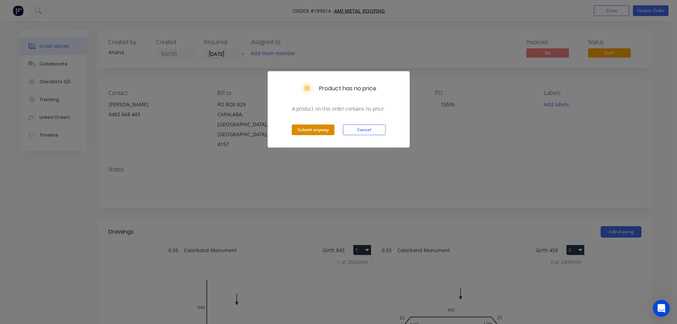
click at [310, 130] on button "Submit anyway" at bounding box center [313, 129] width 43 height 11
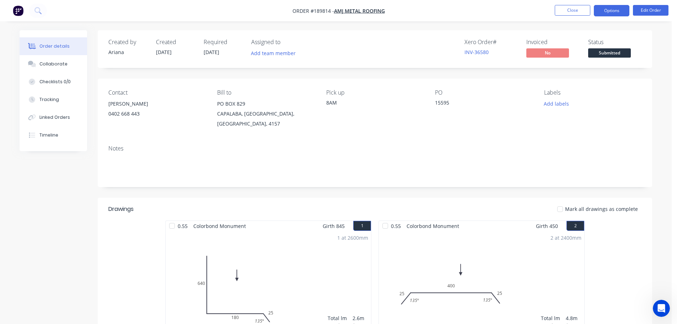
click at [604, 12] on button "Options" at bounding box center [612, 10] width 36 height 11
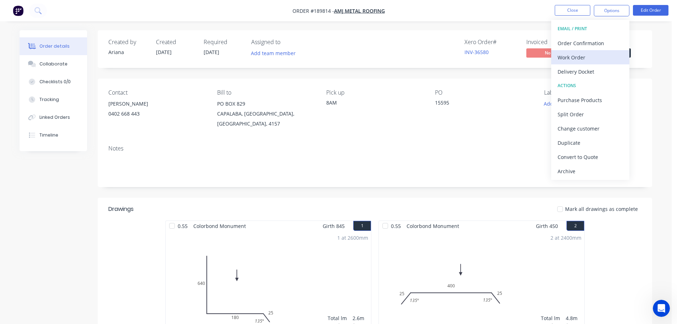
click at [582, 54] on div "Work Order" at bounding box center [590, 57] width 65 height 10
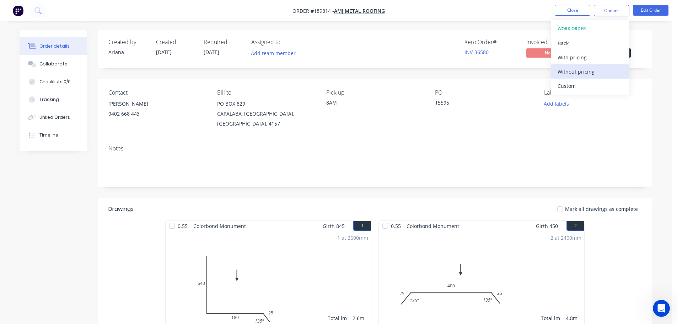
click at [573, 70] on div "Without pricing" at bounding box center [590, 71] width 65 height 10
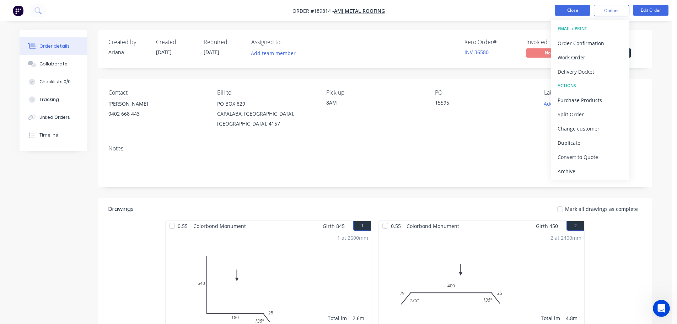
click at [575, 7] on button "Close" at bounding box center [573, 10] width 36 height 11
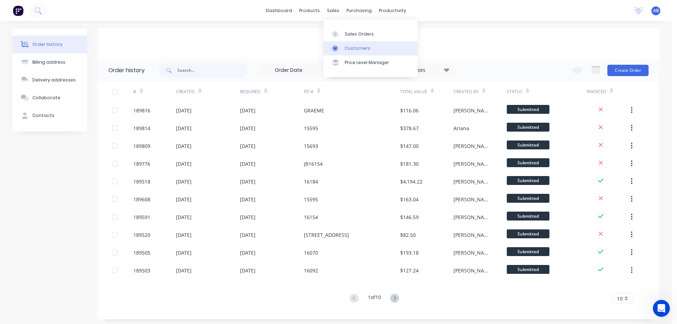
click at [353, 45] on div "Customers" at bounding box center [358, 48] width 26 height 6
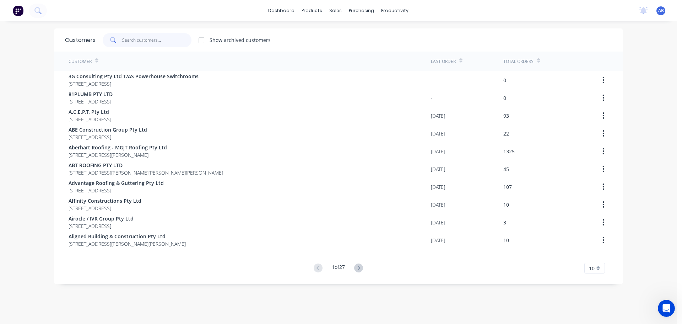
drag, startPoint x: 149, startPoint y: 43, endPoint x: 280, endPoint y: 42, distance: 130.8
click at [151, 43] on input "text" at bounding box center [156, 40] width 69 height 14
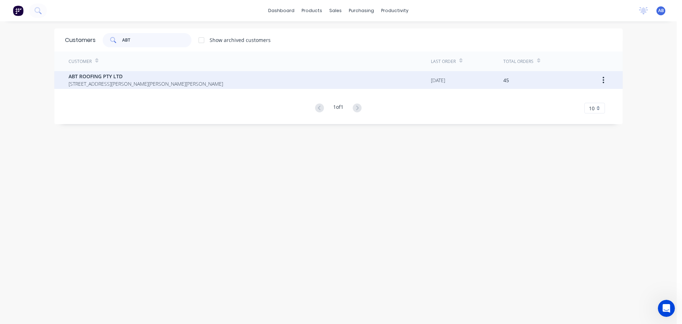
type input "ABT"
click at [143, 82] on span "[STREET_ADDRESS][PERSON_NAME][PERSON_NAME][PERSON_NAME]" at bounding box center [146, 83] width 155 height 7
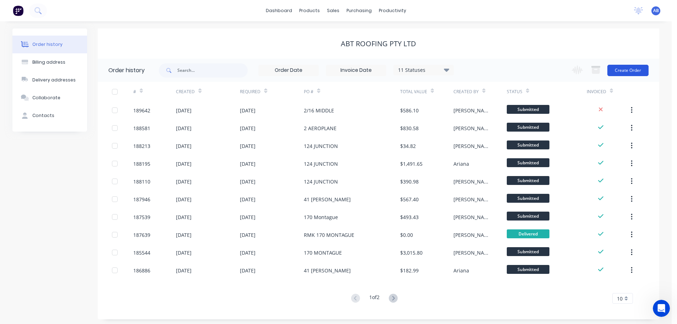
click at [622, 73] on button "Create Order" at bounding box center [627, 70] width 41 height 11
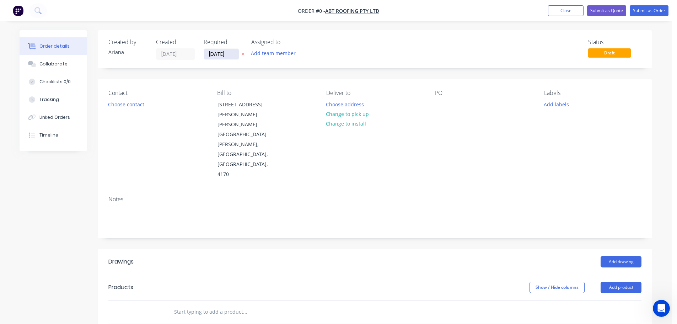
click at [223, 53] on input "[DATE]" at bounding box center [221, 54] width 35 height 11
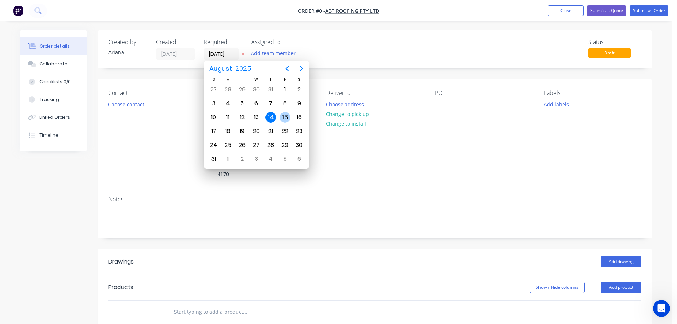
click at [287, 117] on div "15" at bounding box center [285, 117] width 11 height 11
type input "[DATE]"
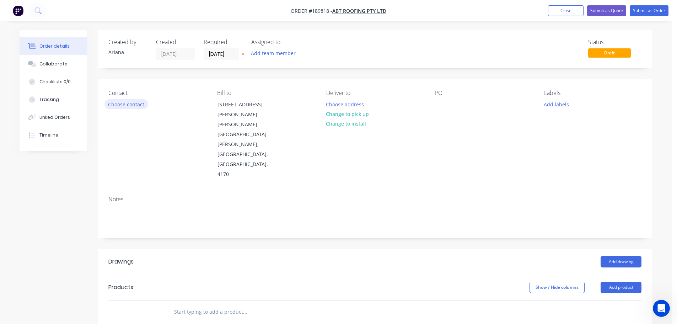
click at [126, 102] on button "Choose contact" at bounding box center [126, 104] width 44 height 10
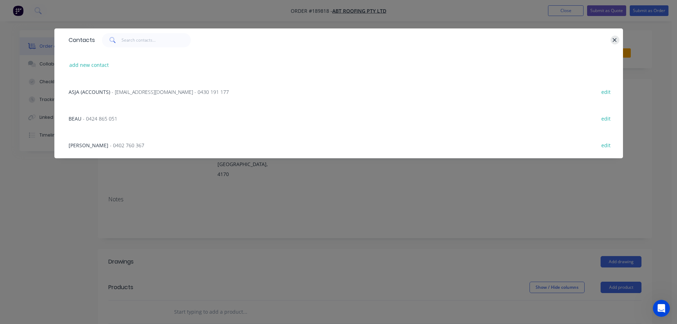
click at [617, 40] on icon "button" at bounding box center [614, 40] width 5 height 6
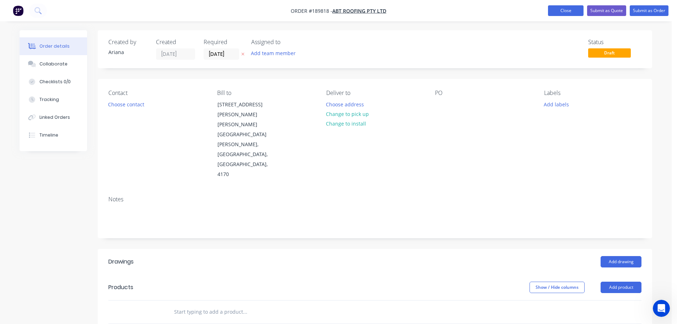
click at [567, 11] on button "Close" at bounding box center [566, 10] width 36 height 11
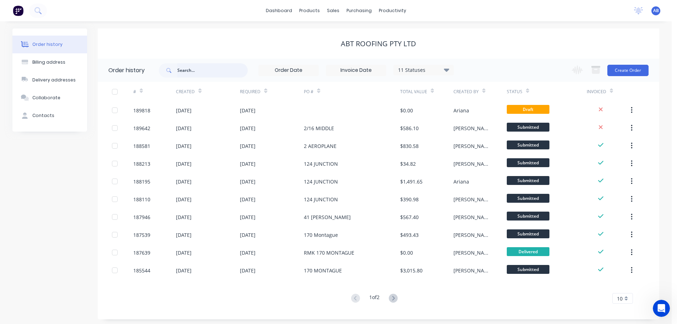
click at [214, 71] on input "text" at bounding box center [212, 70] width 70 height 14
type input "ALL SEA"
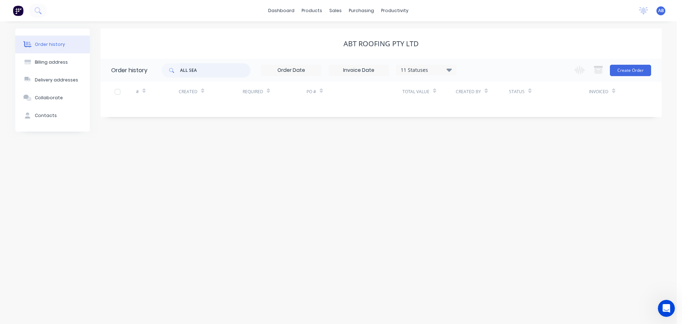
click at [214, 71] on input "ALL SEA" at bounding box center [215, 70] width 70 height 14
type input "A"
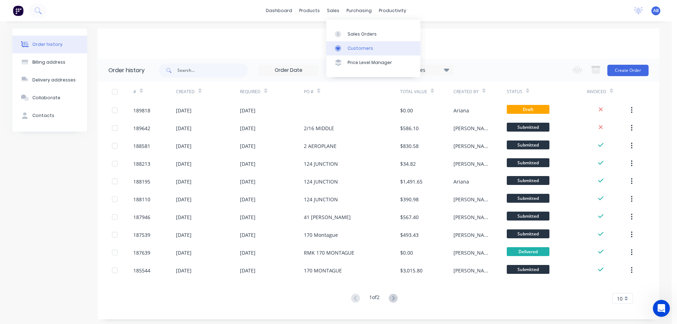
click at [359, 47] on div "Customers" at bounding box center [361, 48] width 26 height 6
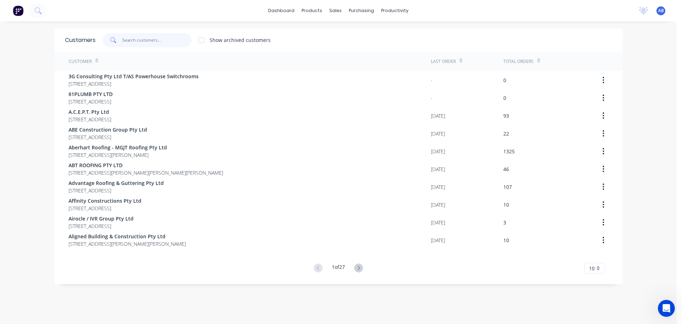
click at [168, 42] on input "text" at bounding box center [156, 40] width 69 height 14
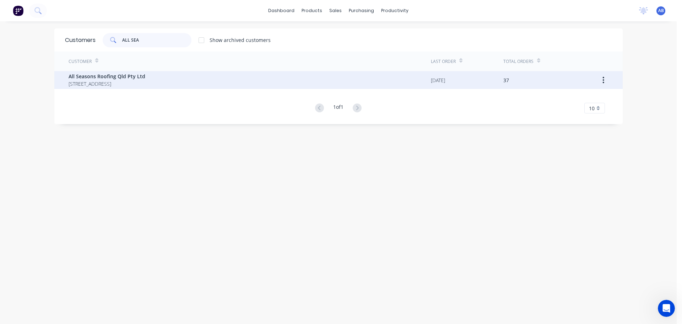
type input "ALL SEA"
click at [108, 78] on span "All Seasons Roofing Qld Pty Ltd" at bounding box center [107, 76] width 77 height 7
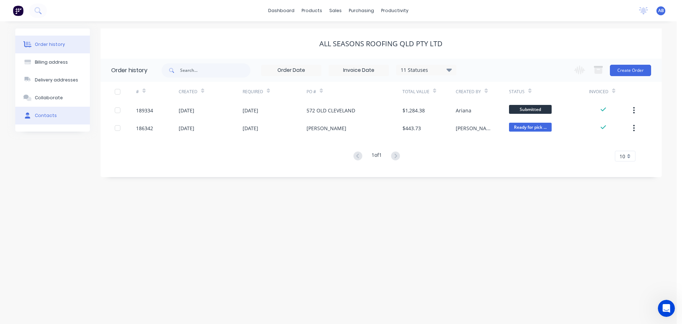
click at [42, 113] on div "Contacts" at bounding box center [46, 115] width 22 height 6
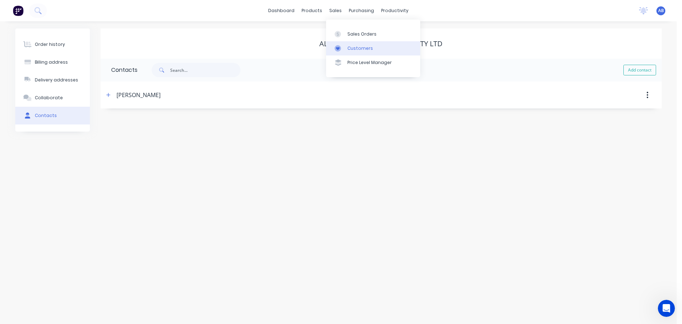
click at [350, 48] on div "Customers" at bounding box center [361, 48] width 26 height 6
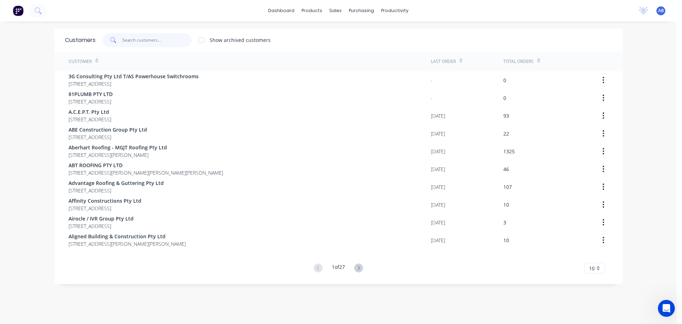
click at [161, 36] on input "text" at bounding box center [156, 40] width 69 height 14
click at [335, 11] on div "sales" at bounding box center [336, 10] width 20 height 11
click at [144, 43] on input "text" at bounding box center [156, 40] width 69 height 14
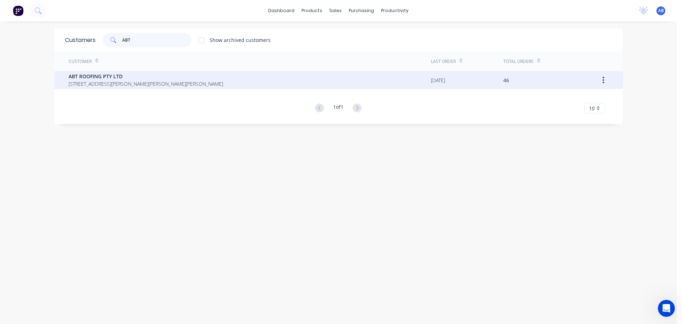
type input "ABT"
click at [116, 76] on span "ABT ROOFING PTY LTD" at bounding box center [146, 76] width 155 height 7
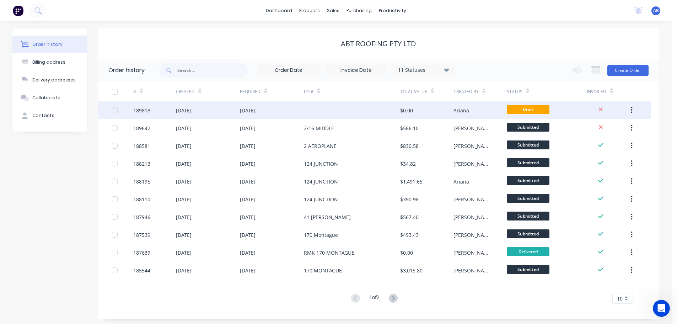
click at [317, 109] on div at bounding box center [352, 110] width 96 height 18
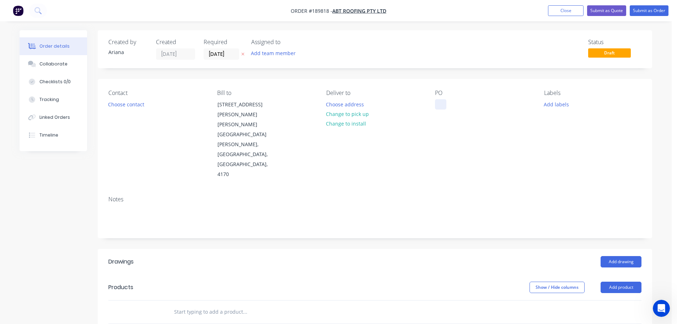
click at [441, 102] on div at bounding box center [440, 104] width 11 height 10
click at [527, 190] on div "Notes" at bounding box center [375, 214] width 554 height 48
click at [564, 10] on button "Close" at bounding box center [566, 10] width 36 height 11
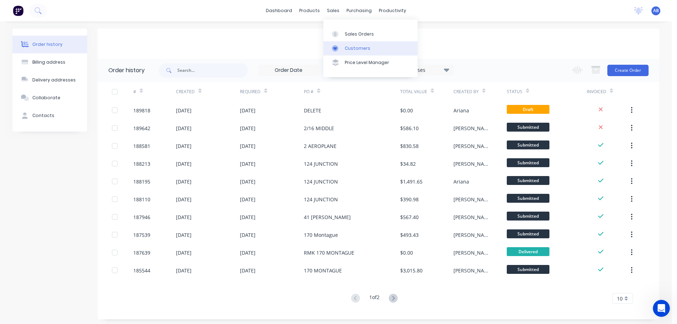
click at [351, 47] on div "Customers" at bounding box center [358, 48] width 26 height 6
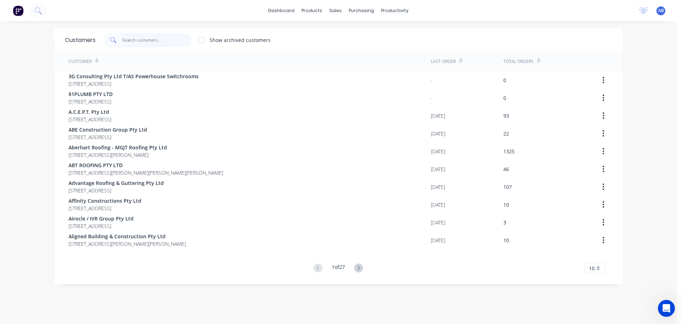
drag, startPoint x: 140, startPoint y: 41, endPoint x: 335, endPoint y: 44, distance: 195.1
click at [142, 41] on input "text" at bounding box center [156, 40] width 69 height 14
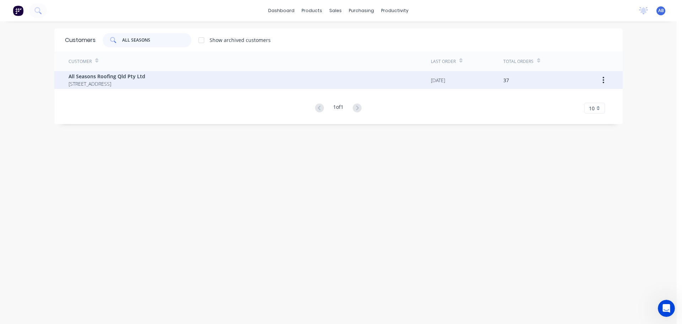
type input "ALL SEASONS"
click at [137, 78] on span "All Seasons Roofing Qld Pty Ltd" at bounding box center [107, 76] width 77 height 7
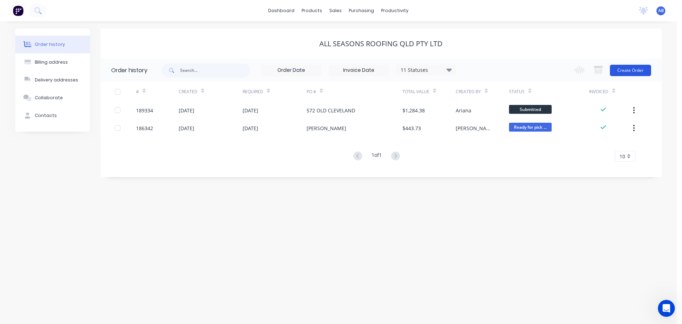
click at [629, 71] on button "Create Order" at bounding box center [630, 70] width 41 height 11
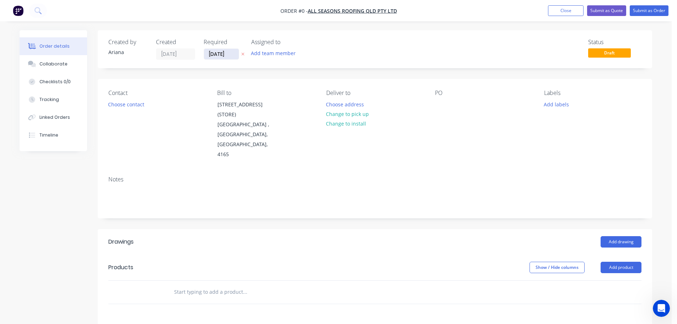
click at [227, 55] on input "[DATE]" at bounding box center [221, 54] width 35 height 11
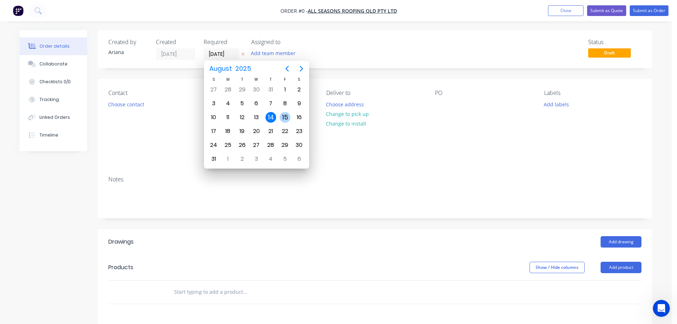
click at [285, 117] on div "15" at bounding box center [285, 117] width 11 height 11
type input "[DATE]"
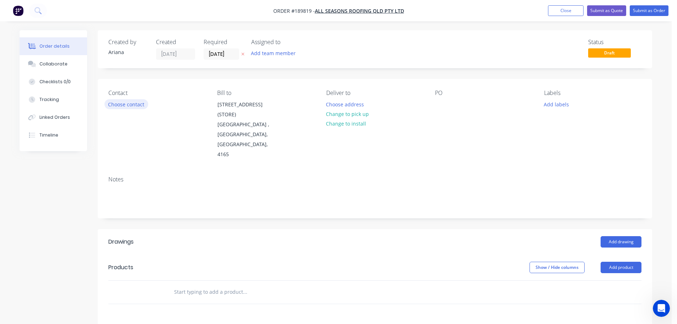
click at [135, 106] on button "Choose contact" at bounding box center [126, 104] width 44 height 10
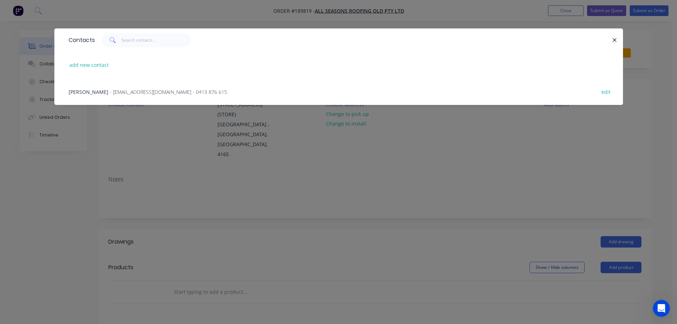
click at [117, 93] on span "- crossi@live.com.au - 0413 876 615" at bounding box center [168, 91] width 117 height 7
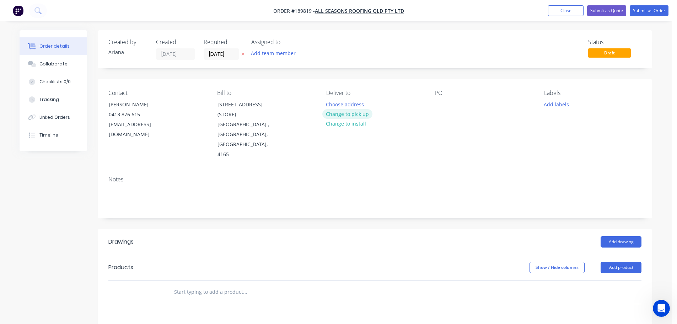
click at [346, 113] on button "Change to pick up" at bounding box center [347, 114] width 50 height 10
click at [333, 105] on div at bounding box center [331, 104] width 11 height 10
click at [412, 138] on div "Pick up 7AM Change to delivery Change to install" at bounding box center [374, 125] width 97 height 70
click at [438, 102] on div at bounding box center [440, 104] width 11 height 10
click at [532, 140] on div "PO LISA 14/08" at bounding box center [483, 125] width 97 height 70
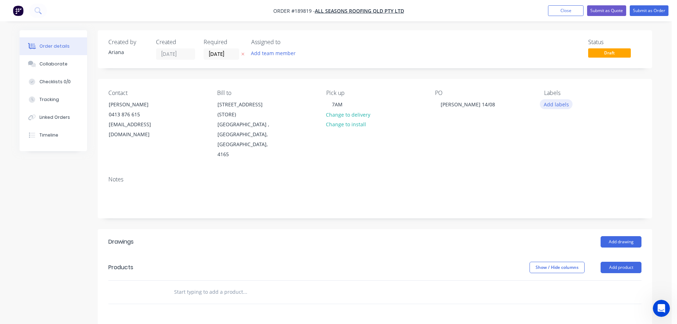
click at [561, 104] on button "Add labels" at bounding box center [556, 104] width 33 height 10
click at [554, 175] on div at bounding box center [557, 177] width 14 height 14
click at [479, 151] on div "Contact DEAN 0413 876 615 crossi@live.com.au Bill to 28 WEINAM STREET (STORE) R…" at bounding box center [375, 124] width 554 height 91
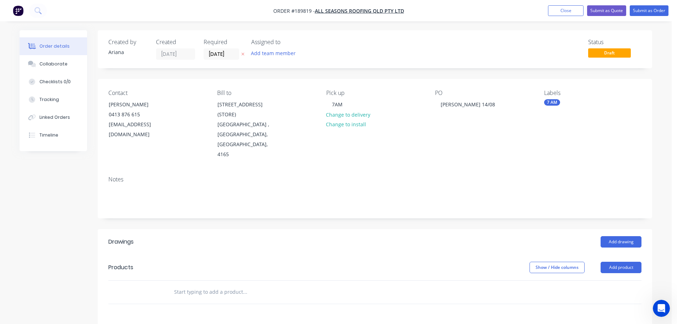
click at [556, 102] on div "7 AM" at bounding box center [552, 102] width 16 height 6
click at [556, 162] on div at bounding box center [557, 164] width 14 height 14
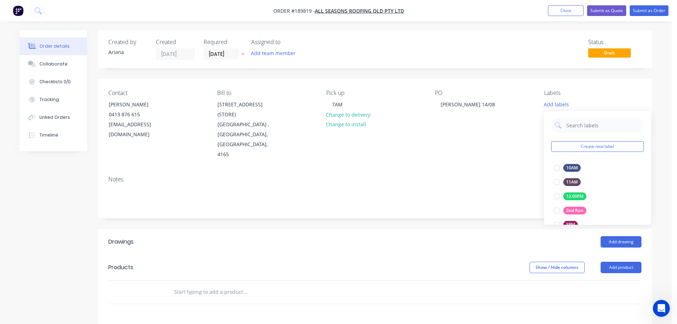
click at [485, 170] on div "Notes" at bounding box center [375, 194] width 554 height 48
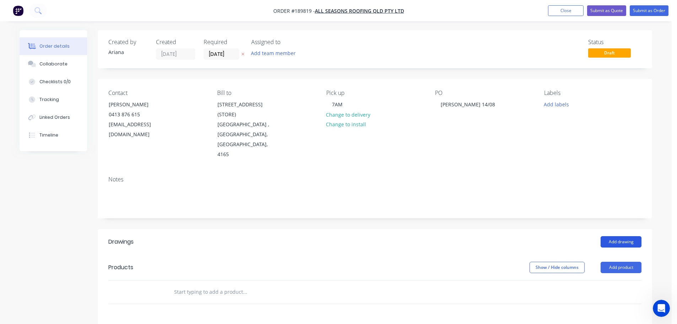
click at [623, 236] on button "Add drawing" at bounding box center [621, 241] width 41 height 11
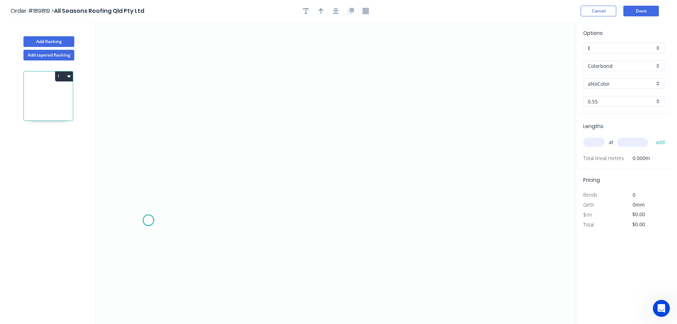
click at [148, 220] on icon "0" at bounding box center [336, 173] width 480 height 302
click at [124, 247] on icon "0" at bounding box center [336, 173] width 480 height 302
click at [211, 245] on icon "0 ?" at bounding box center [336, 173] width 480 height 302
click at [209, 287] on icon "0 ? ?" at bounding box center [336, 173] width 480 height 302
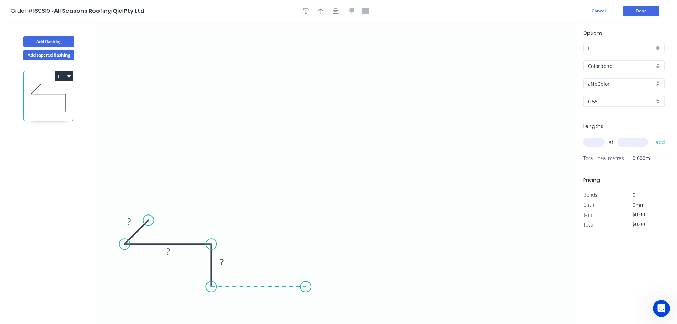
click at [306, 290] on icon "0 ? ? ?" at bounding box center [336, 173] width 480 height 302
click at [312, 79] on icon "0 ? ? ? ?" at bounding box center [336, 173] width 480 height 302
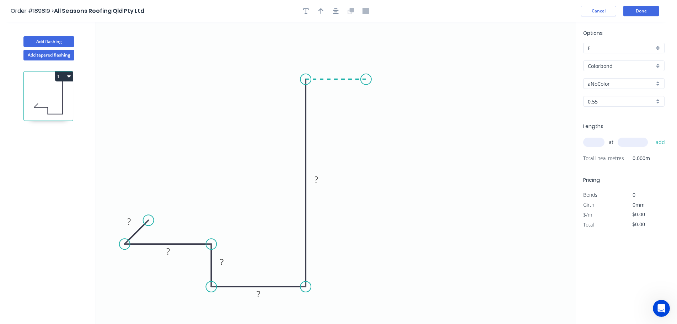
click at [366, 79] on icon "0 ? ? ? ? ?" at bounding box center [336, 173] width 480 height 302
click at [364, 202] on icon "0 ? ? ? ? ? ?" at bounding box center [336, 173] width 480 height 302
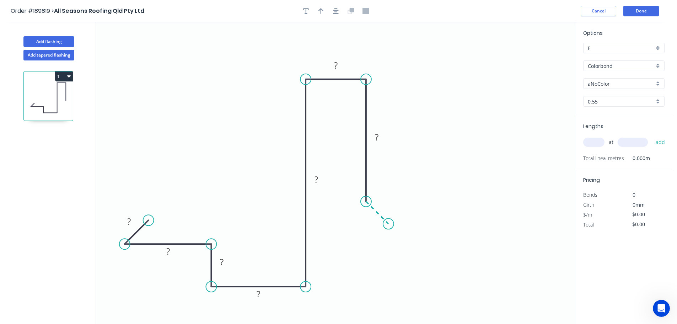
click at [388, 224] on icon "0 ? ? ? ? ? ? ?" at bounding box center [336, 173] width 480 height 302
click at [366, 248] on icon "0 ? ? ? ? ? ? ? ?" at bounding box center [336, 173] width 480 height 302
click at [366, 248] on circle at bounding box center [365, 246] width 11 height 11
click at [382, 210] on icon "0 ? ? ? ? ? ? ? ? ?" at bounding box center [336, 173] width 480 height 302
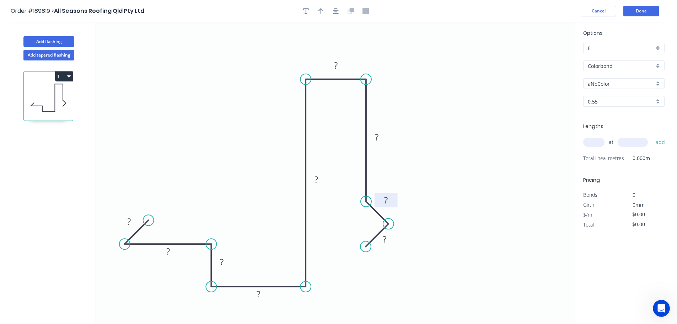
drag, startPoint x: 379, startPoint y: 214, endPoint x: 395, endPoint y: 197, distance: 23.4
click at [395, 197] on rect at bounding box center [386, 200] width 23 height 15
drag, startPoint x: 393, startPoint y: 243, endPoint x: 397, endPoint y: 247, distance: 5.1
click at [397, 247] on rect at bounding box center [388, 242] width 23 height 15
click at [133, 222] on rect at bounding box center [129, 222] width 14 height 10
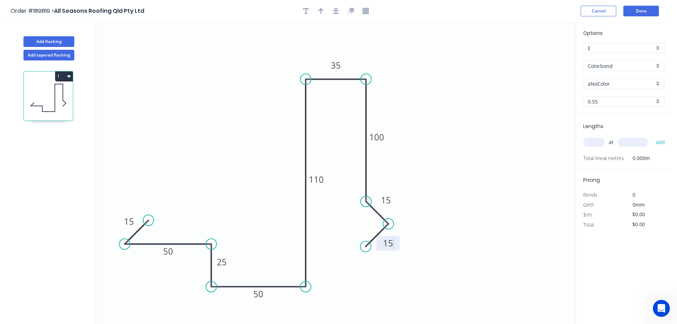
click at [437, 164] on icon "0 100 50 25 15 110 50 15 35 15" at bounding box center [336, 173] width 480 height 302
type input "$20.43"
drag, startPoint x: 326, startPoint y: 180, endPoint x: 280, endPoint y: 157, distance: 51.8
click at [280, 157] on rect at bounding box center [269, 156] width 23 height 15
drag, startPoint x: 386, startPoint y: 138, endPoint x: 396, endPoint y: 138, distance: 9.2
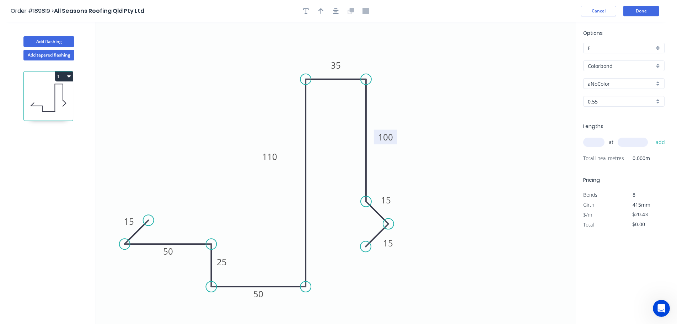
click at [396, 138] on rect at bounding box center [385, 137] width 23 height 15
click at [320, 10] on icon "button" at bounding box center [320, 11] width 5 height 6
drag, startPoint x: 538, startPoint y: 55, endPoint x: 241, endPoint y: 95, distance: 299.8
click at [241, 90] on icon at bounding box center [242, 79] width 6 height 23
click at [241, 95] on icon at bounding box center [240, 86] width 6 height 23
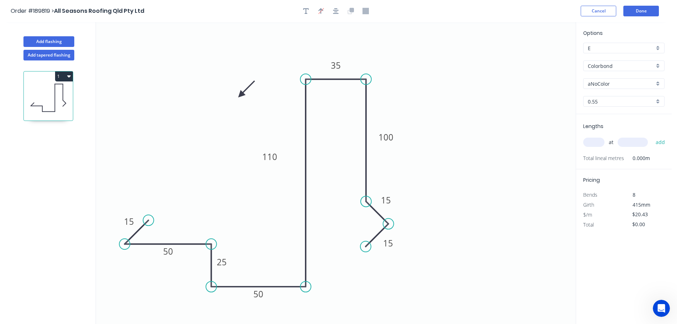
click at [241, 95] on icon at bounding box center [246, 89] width 21 height 21
click at [241, 95] on icon at bounding box center [248, 95] width 23 height 6
click at [241, 95] on icon at bounding box center [246, 100] width 21 height 21
click at [241, 95] on icon at bounding box center [235, 100] width 21 height 21
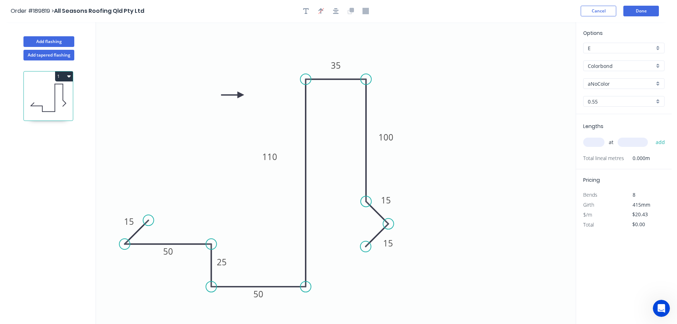
click at [241, 95] on icon at bounding box center [232, 95] width 23 height 6
click at [657, 80] on div "aNoColor" at bounding box center [623, 83] width 81 height 11
click at [639, 133] on div "Night Sky" at bounding box center [624, 132] width 81 height 12
type input "Night Sky"
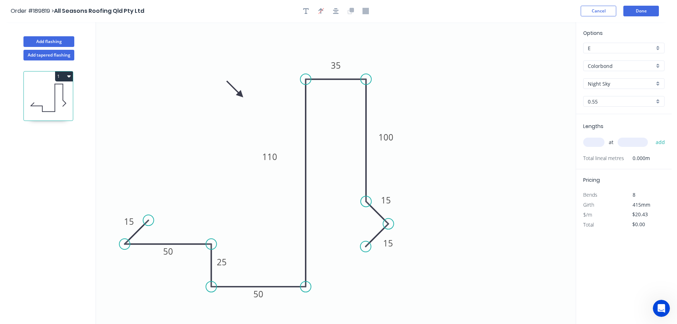
drag, startPoint x: 595, startPoint y: 140, endPoint x: 621, endPoint y: 136, distance: 26.5
click at [595, 140] on input "text" at bounding box center [593, 142] width 21 height 9
type input "4"
type input "6100"
click at [652, 136] on button "add" at bounding box center [660, 142] width 17 height 12
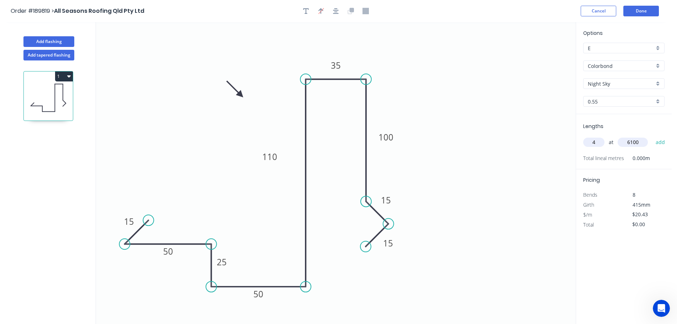
type input "$498.49"
click at [635, 12] on button "Done" at bounding box center [641, 11] width 36 height 11
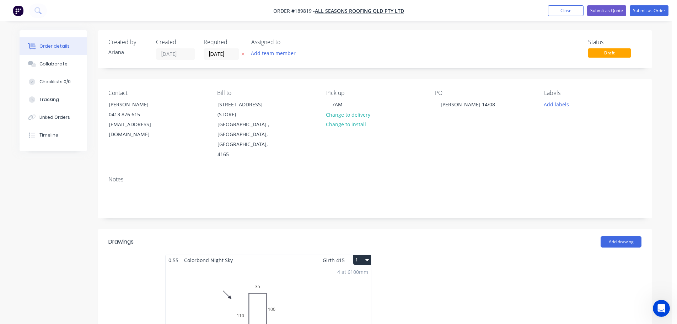
click at [358, 255] on button "1" at bounding box center [362, 260] width 18 height 10
click at [355, 272] on div "Use larger box size" at bounding box center [337, 277] width 55 height 10
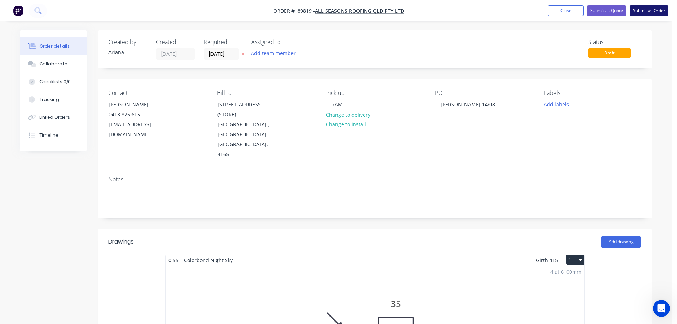
click at [656, 10] on button "Submit as Order" at bounding box center [649, 10] width 39 height 11
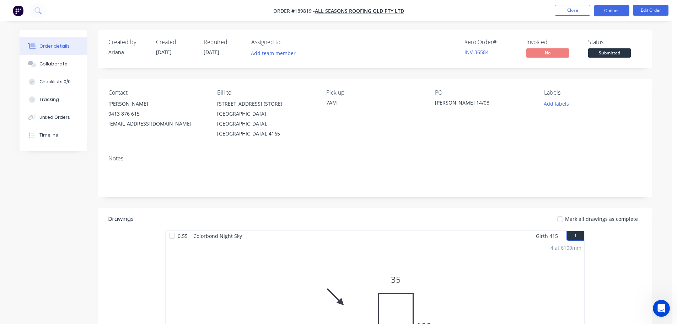
click at [614, 11] on button "Options" at bounding box center [612, 10] width 36 height 11
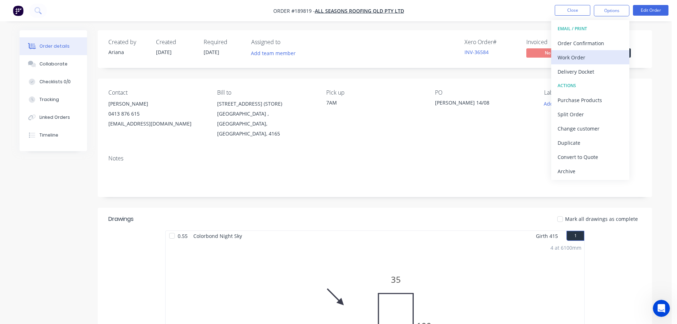
click at [588, 55] on div "Work Order" at bounding box center [590, 57] width 65 height 10
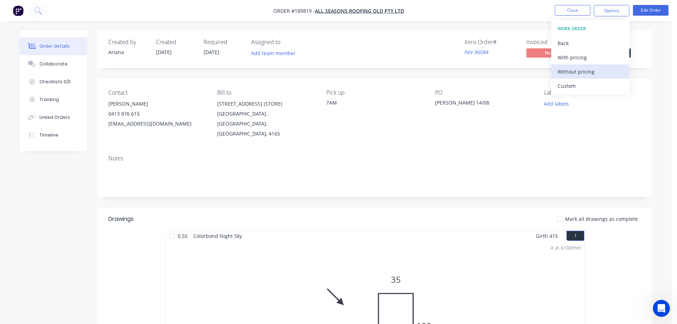
click at [571, 70] on div "Without pricing" at bounding box center [590, 71] width 65 height 10
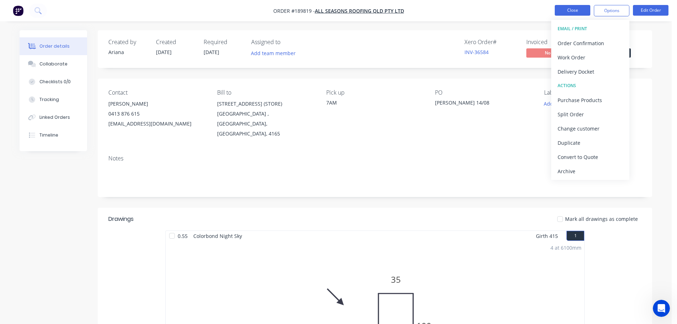
click at [566, 8] on button "Close" at bounding box center [573, 10] width 36 height 11
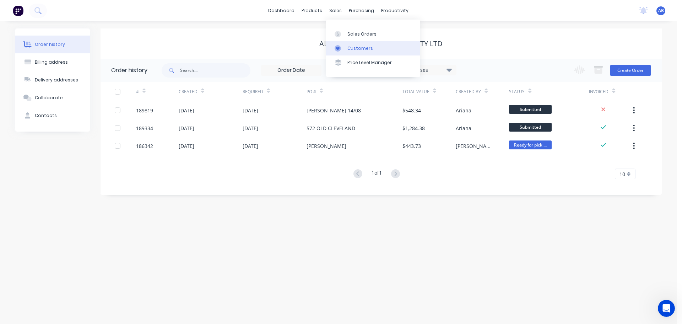
click at [351, 44] on link "Customers" at bounding box center [373, 48] width 94 height 14
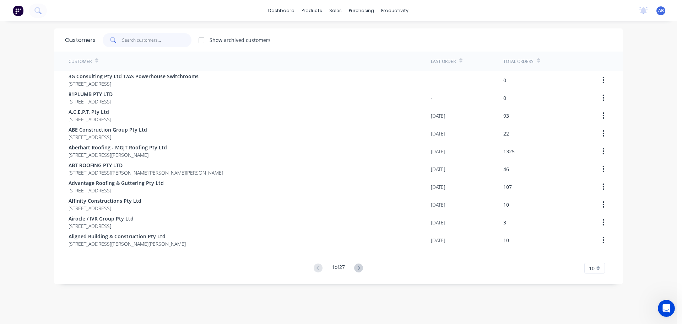
click at [183, 42] on input "text" at bounding box center [156, 40] width 69 height 14
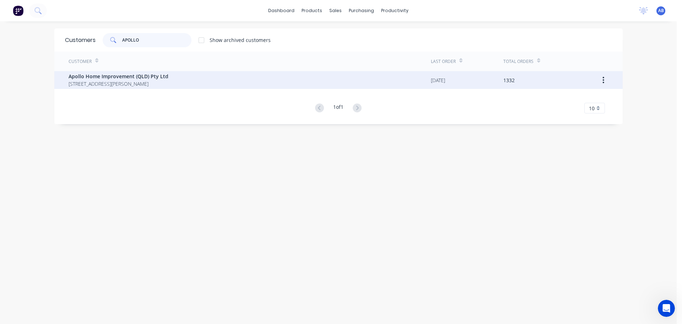
type input "APOLLO"
click at [119, 76] on span "Apollo Home Improvement (QLD) Pty Ltd" at bounding box center [119, 76] width 100 height 7
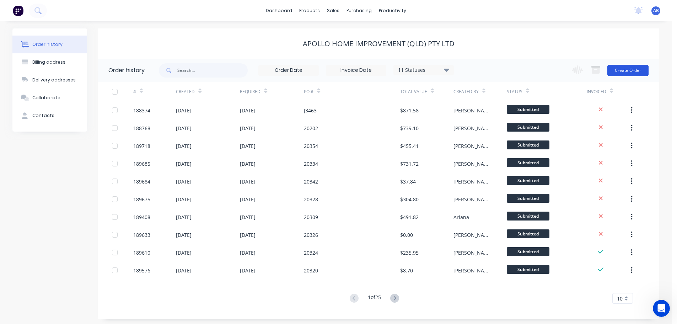
click at [630, 70] on button "Create Order" at bounding box center [627, 70] width 41 height 11
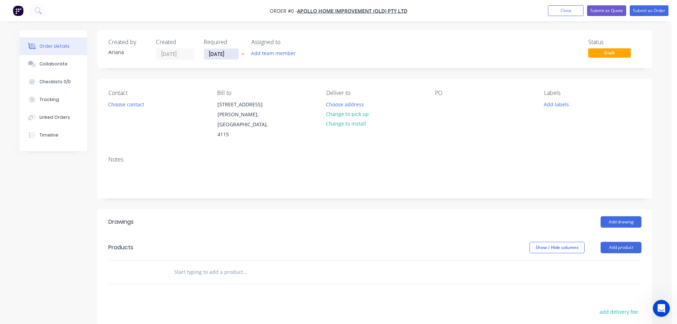
click at [226, 52] on input "[DATE]" at bounding box center [221, 54] width 35 height 11
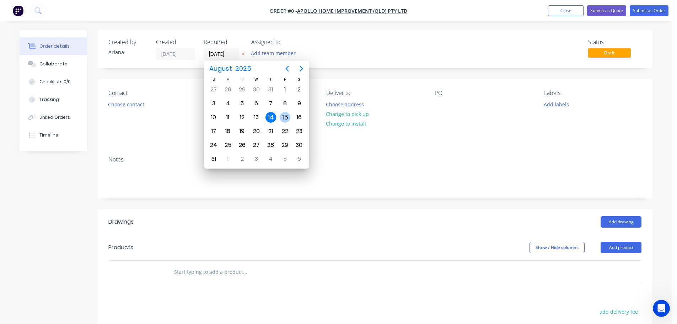
click at [283, 113] on div "15" at bounding box center [285, 117] width 11 height 11
type input "[DATE]"
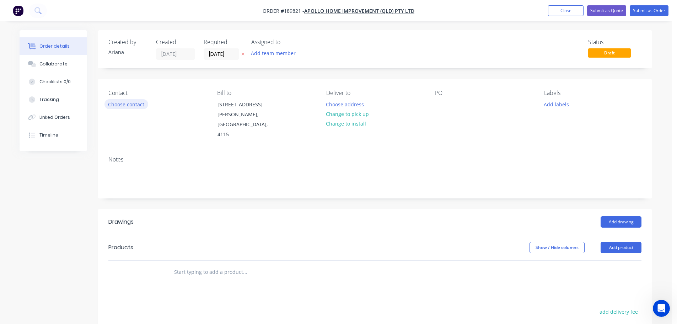
click at [130, 105] on button "Choose contact" at bounding box center [126, 104] width 44 height 10
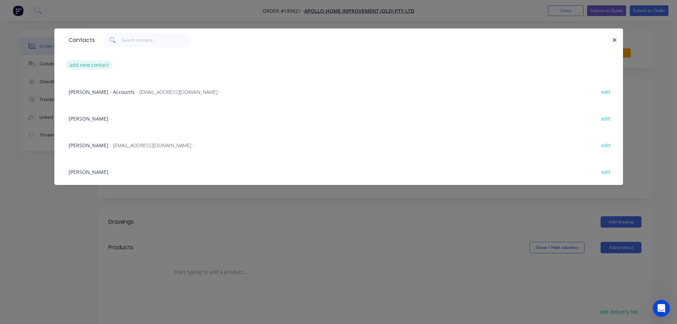
click at [88, 64] on button "add new contact" at bounding box center [89, 65] width 47 height 10
select select "AU"
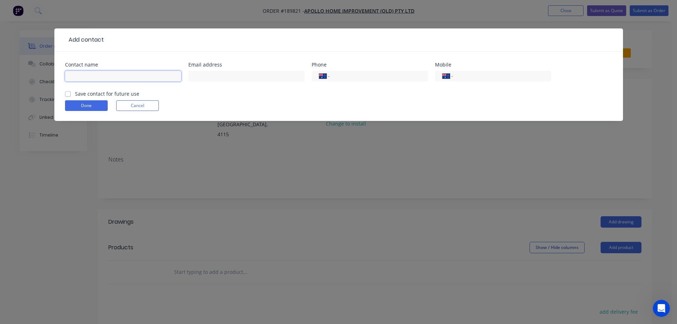
click at [81, 73] on input "text" at bounding box center [123, 76] width 116 height 11
type input "TONI"
click at [383, 75] on input "tel" at bounding box center [377, 76] width 85 height 8
type input "(07) 3086 6060"
click at [272, 97] on form "Contact name TONI Email address Phone International Afghanistan Åland Islands A…" at bounding box center [338, 91] width 547 height 59
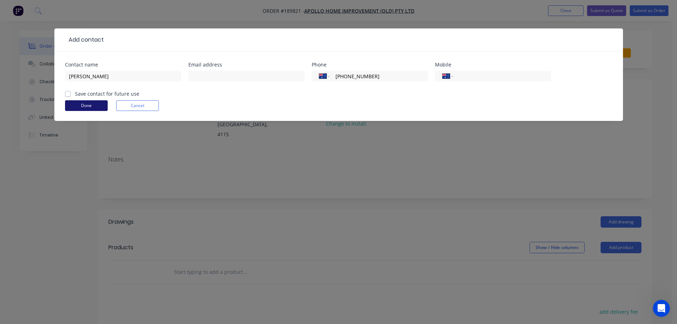
click at [82, 105] on button "Done" at bounding box center [86, 105] width 43 height 11
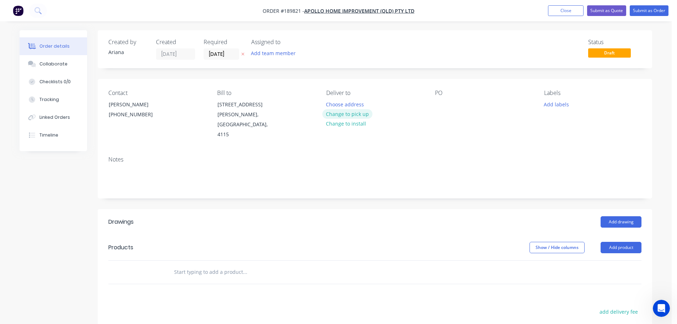
click at [357, 114] on button "Change to pick up" at bounding box center [347, 114] width 50 height 10
click at [328, 104] on div at bounding box center [331, 104] width 11 height 10
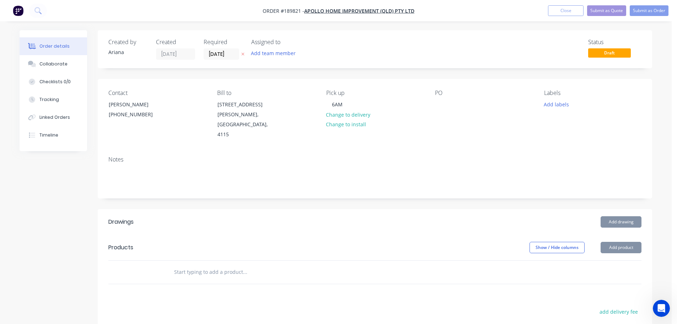
click at [515, 150] on div "Notes" at bounding box center [375, 174] width 554 height 48
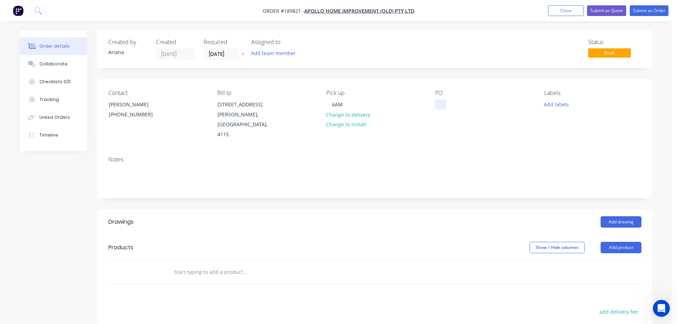
click at [441, 103] on div at bounding box center [440, 104] width 11 height 10
click at [536, 150] on div "Notes" at bounding box center [375, 174] width 554 height 48
click at [618, 216] on button "Add drawing" at bounding box center [621, 221] width 41 height 11
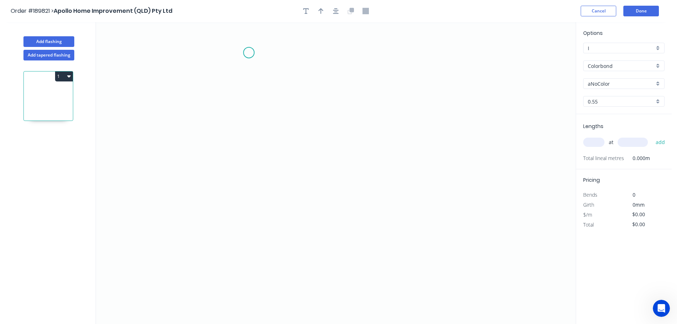
click at [249, 52] on icon "0" at bounding box center [336, 173] width 480 height 302
click at [249, 249] on icon "0" at bounding box center [336, 173] width 480 height 302
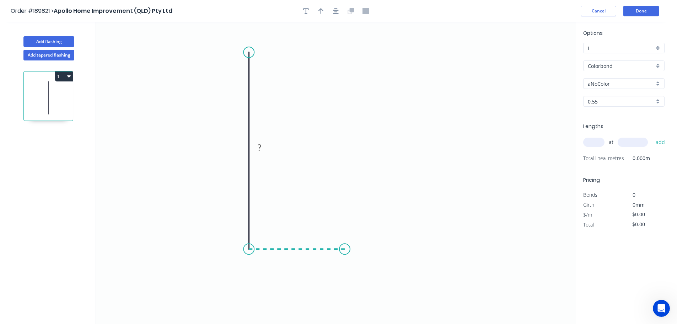
click at [345, 248] on icon "0 ?" at bounding box center [336, 173] width 480 height 302
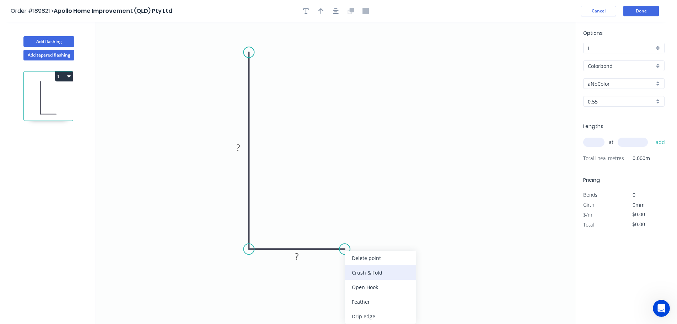
click at [379, 269] on div "Crush & Fold" at bounding box center [380, 272] width 71 height 15
click at [340, 260] on tspan "10" at bounding box center [340, 261] width 10 height 12
click at [374, 254] on icon "0 ? CF 15 ?" at bounding box center [336, 173] width 480 height 302
drag, startPoint x: 348, startPoint y: 264, endPoint x: 414, endPoint y: 230, distance: 74.1
click at [414, 230] on rect at bounding box center [401, 226] width 28 height 15
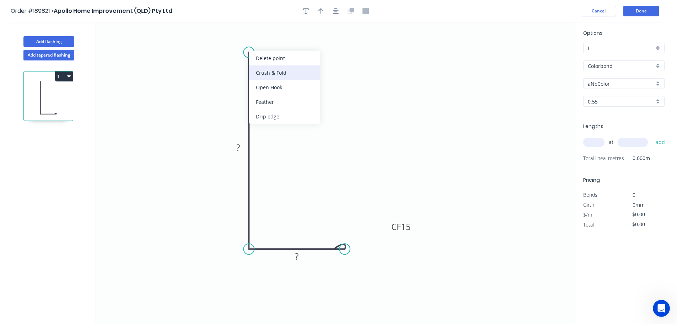
click at [269, 70] on div "Crush & Fold" at bounding box center [284, 72] width 71 height 15
click at [261, 74] on div "Flip bend" at bounding box center [284, 76] width 71 height 15
click at [269, 37] on tspan "10" at bounding box center [269, 40] width 10 height 12
click at [318, 55] on icon "0 CF 15 ? CF 15 ?" at bounding box center [336, 173] width 480 height 302
click at [274, 41] on g "CF 15" at bounding box center [264, 39] width 28 height 15
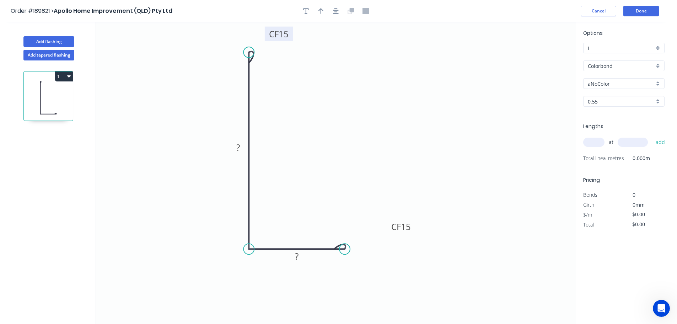
drag, startPoint x: 274, startPoint y: 41, endPoint x: 289, endPoint y: 35, distance: 16.0
click at [289, 35] on rect at bounding box center [279, 34] width 28 height 15
click at [241, 147] on rect at bounding box center [238, 148] width 14 height 10
click at [276, 140] on icon "0 CF 15 90 CF 15 ?" at bounding box center [336, 173] width 480 height 302
click at [299, 257] on tspan "?" at bounding box center [297, 256] width 4 height 12
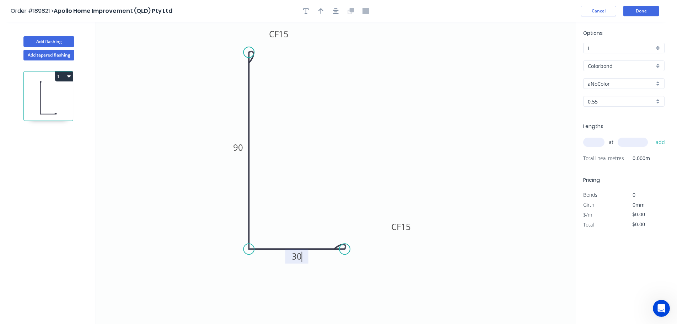
click at [350, 180] on icon "0 CF 15 90 CF 15 30" at bounding box center [336, 173] width 480 height 302
type input "$10.18"
click at [318, 11] on button "button" at bounding box center [321, 11] width 11 height 11
drag, startPoint x: 511, startPoint y: 71, endPoint x: 185, endPoint y: 229, distance: 361.9
click at [185, 229] on icon at bounding box center [187, 220] width 6 height 23
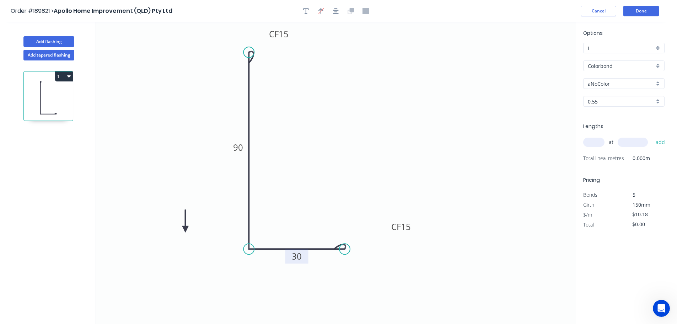
click at [185, 229] on icon at bounding box center [185, 220] width 6 height 23
click at [185, 229] on icon at bounding box center [191, 223] width 21 height 21
click at [185, 229] on icon at bounding box center [191, 235] width 21 height 21
click at [185, 229] on icon at bounding box center [185, 237] width 6 height 23
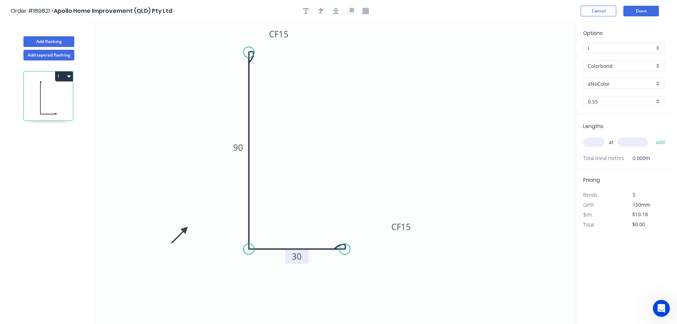
click at [659, 83] on div "aNoColor" at bounding box center [623, 83] width 81 height 11
click at [632, 95] on div "Surfmist" at bounding box center [624, 96] width 81 height 12
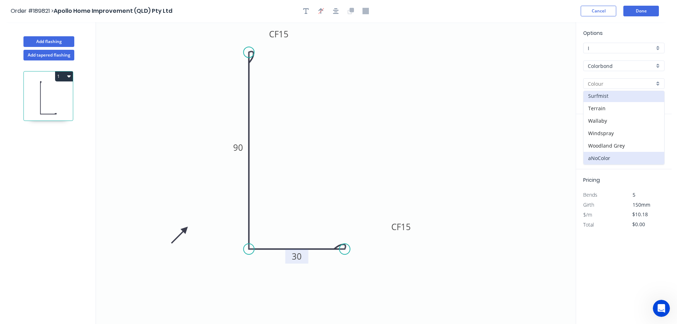
type input "Surfmist"
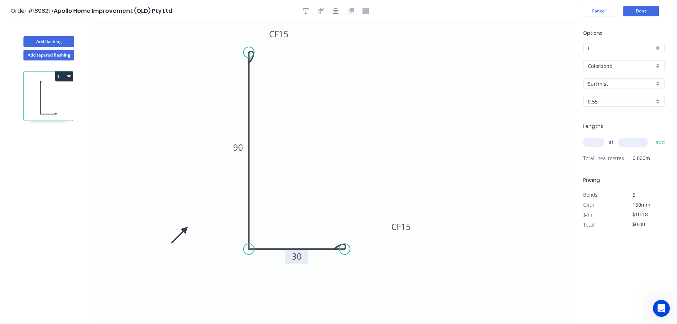
click at [592, 140] on input "text" at bounding box center [593, 142] width 21 height 9
type input "2"
click at [640, 140] on input "text" at bounding box center [633, 142] width 30 height 9
type input "4000"
click at [652, 136] on button "add" at bounding box center [660, 142] width 17 height 12
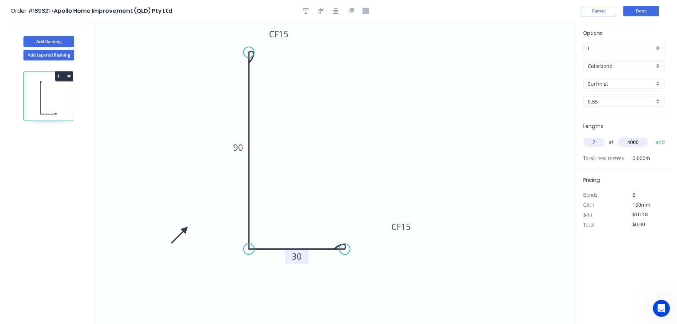
type input "$81.44"
type input "2"
click at [640, 140] on input "text" at bounding box center [633, 142] width 30 height 9
type input "3000"
click at [652, 136] on button "add" at bounding box center [660, 142] width 17 height 12
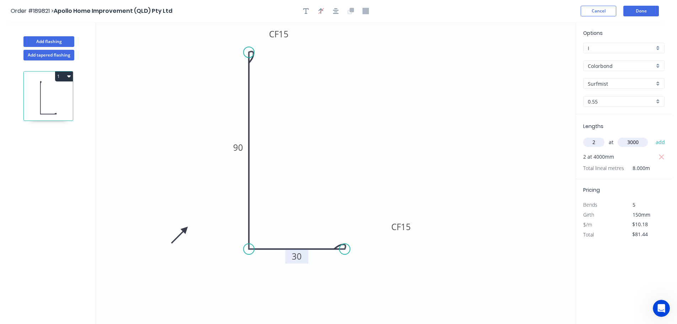
type input "$142.52"
type input "1"
click at [640, 140] on input "text" at bounding box center [633, 142] width 30 height 9
type input "2500"
click at [652, 136] on button "add" at bounding box center [660, 142] width 17 height 12
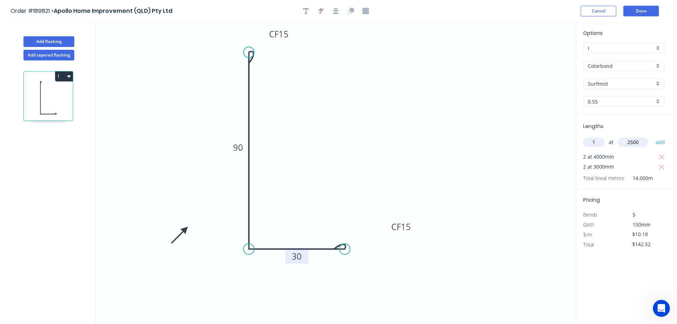
type input "$167.97"
click at [646, 9] on button "Done" at bounding box center [641, 11] width 36 height 11
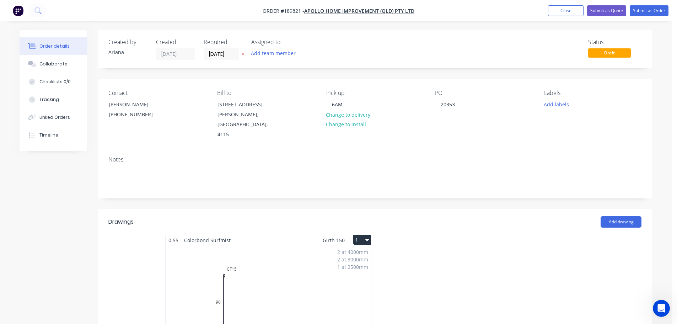
click at [365, 235] on button "1" at bounding box center [362, 240] width 18 height 10
click at [356, 252] on div "Use larger box size" at bounding box center [337, 257] width 55 height 10
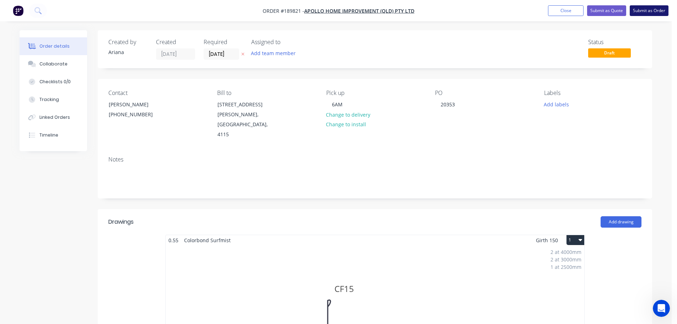
click at [657, 11] on button "Submit as Order" at bounding box center [649, 10] width 39 height 11
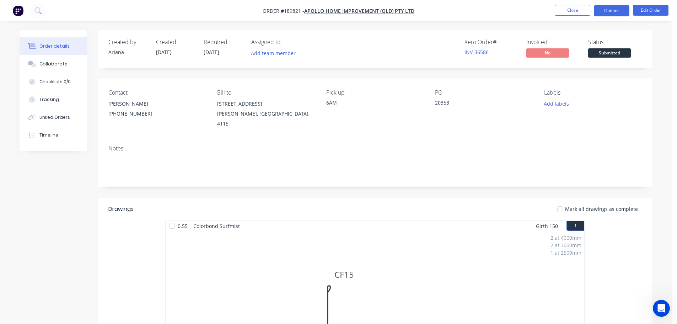
click at [616, 12] on button "Options" at bounding box center [612, 10] width 36 height 11
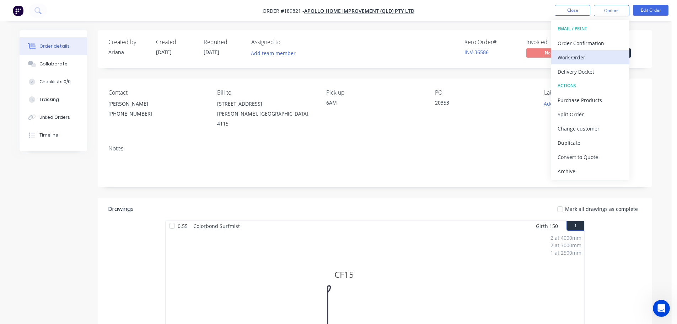
click at [578, 55] on div "Work Order" at bounding box center [590, 57] width 65 height 10
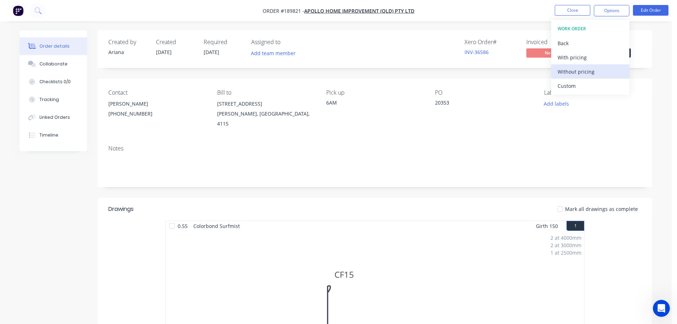
click at [570, 68] on div "Without pricing" at bounding box center [590, 71] width 65 height 10
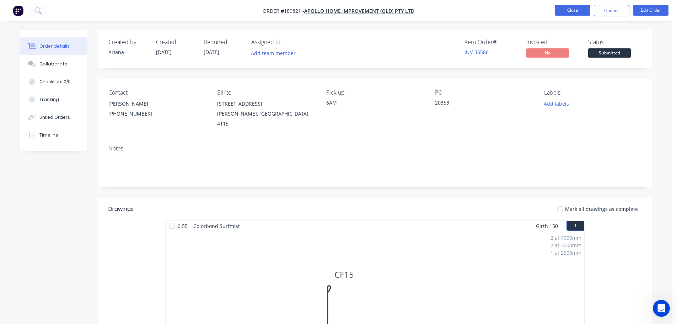
click at [570, 11] on button "Close" at bounding box center [573, 10] width 36 height 11
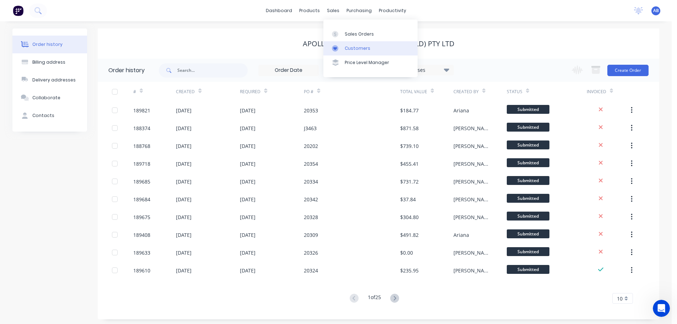
click at [353, 48] on div "Customers" at bounding box center [358, 48] width 26 height 6
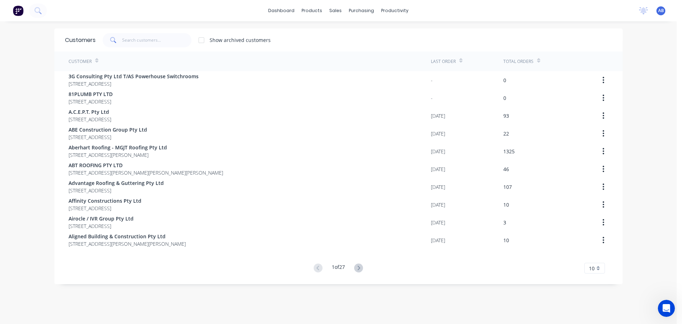
click at [470, 12] on div "dashboard products sales purchasing productivity dashboard products Product Cat…" at bounding box center [338, 10] width 677 height 21
drag, startPoint x: 148, startPoint y: 43, endPoint x: 247, endPoint y: 38, distance: 98.9
click at [151, 43] on input "text" at bounding box center [156, 40] width 69 height 14
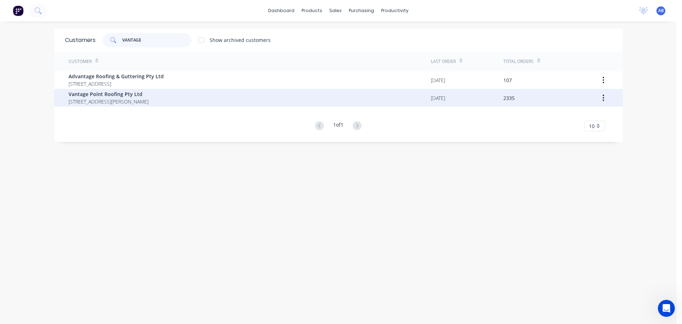
type input "VANTAGE"
click at [105, 100] on span "UNIT4, 288-292 NEWMARKET RD WILSTON Queensland Australia 4108" at bounding box center [109, 101] width 80 height 7
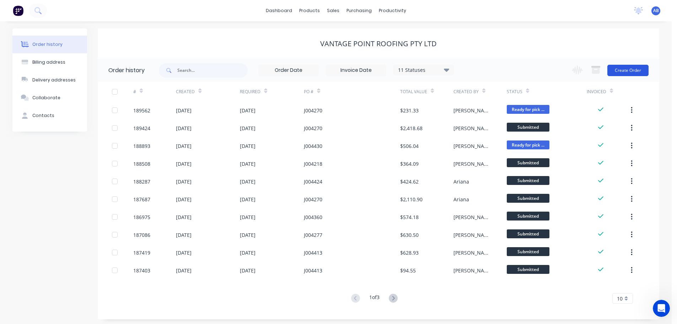
click at [636, 71] on button "Create Order" at bounding box center [627, 70] width 41 height 11
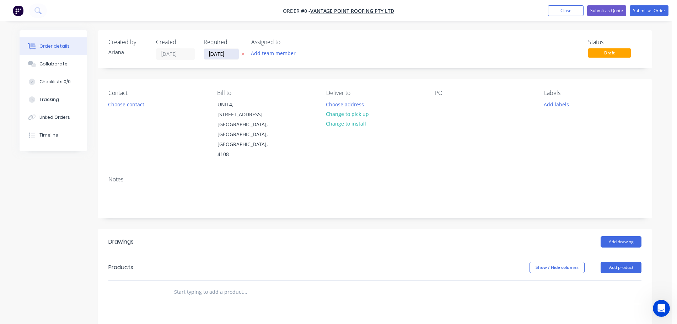
click at [222, 53] on input "[DATE]" at bounding box center [221, 54] width 35 height 11
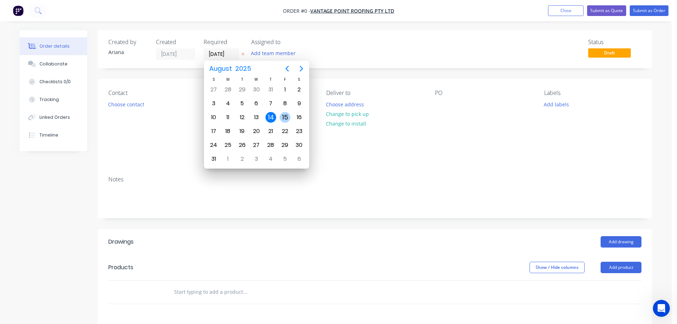
click at [286, 115] on div "15" at bounding box center [285, 117] width 11 height 11
type input "[DATE]"
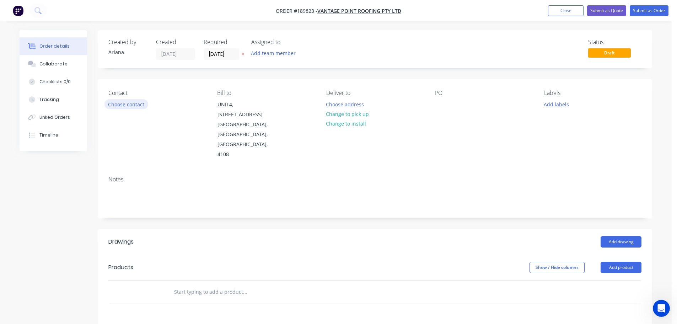
click at [137, 103] on button "Choose contact" at bounding box center [126, 104] width 44 height 10
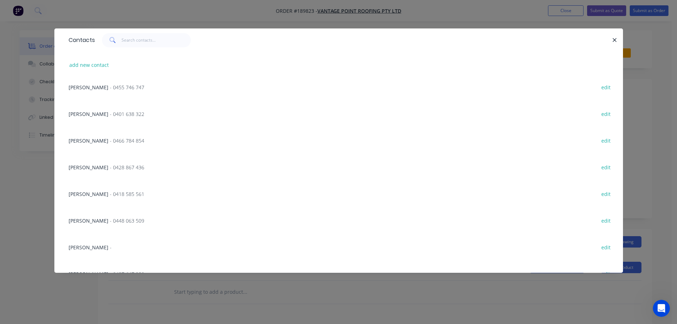
scroll to position [712, 0]
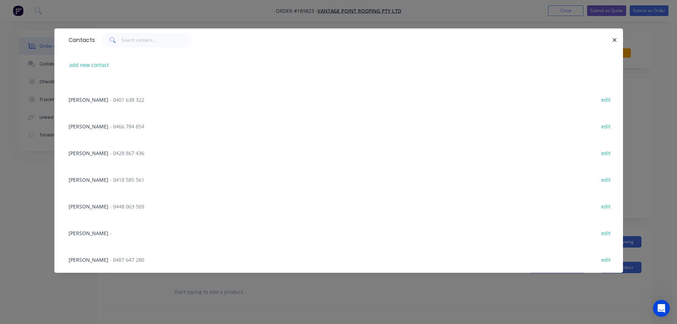
click at [87, 230] on span "Lauren Bahr" at bounding box center [89, 233] width 40 height 7
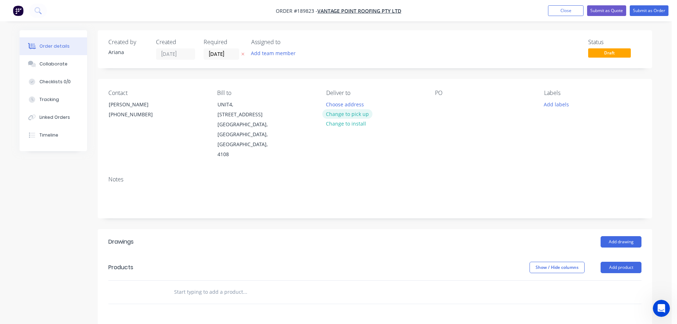
click at [350, 113] on button "Change to pick up" at bounding box center [347, 114] width 50 height 10
click at [333, 101] on div at bounding box center [331, 104] width 11 height 10
click at [477, 176] on div "Notes" at bounding box center [374, 179] width 533 height 7
click at [441, 102] on div at bounding box center [440, 104] width 11 height 10
click at [530, 146] on div "Contact Lauren Bahr (07) 3319 1041 Bill to UNIT4, 288-292 NEWMARKET RD WILSTON,…" at bounding box center [375, 124] width 554 height 91
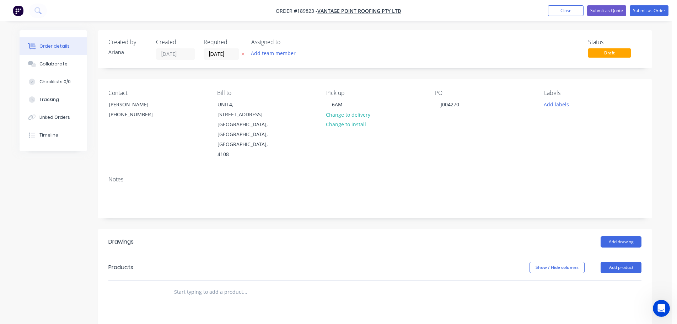
click at [530, 146] on div "Contact Lauren Bahr (07) 3319 1041 Bill to UNIT4, 288-292 NEWMARKET RD WILSTON,…" at bounding box center [375, 124] width 554 height 91
click at [624, 236] on button "Add drawing" at bounding box center [621, 241] width 41 height 11
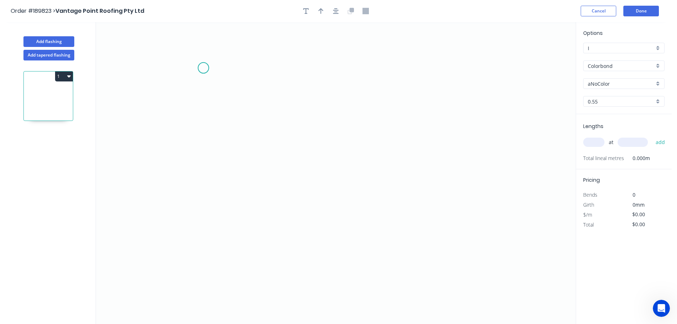
click at [203, 68] on icon "0" at bounding box center [336, 173] width 480 height 302
click at [200, 224] on icon "0" at bounding box center [336, 173] width 480 height 302
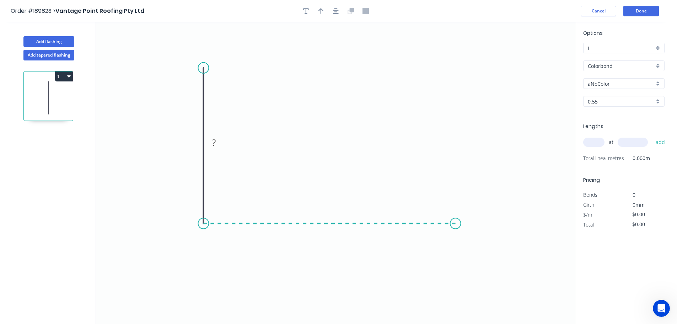
click at [456, 218] on icon "0 ?" at bounding box center [336, 173] width 480 height 302
click at [480, 257] on icon "0 ? ?" at bounding box center [336, 173] width 480 height 302
click at [480, 257] on circle at bounding box center [480, 256] width 11 height 11
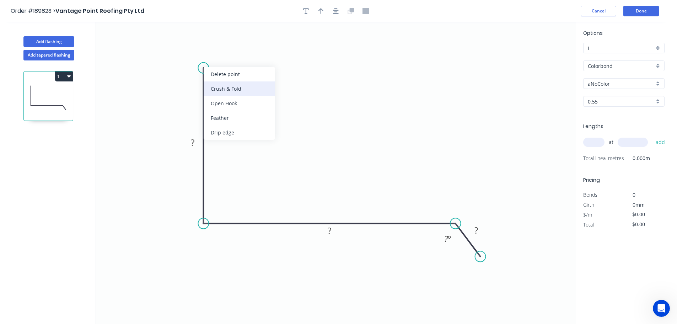
click at [216, 86] on div "Crush & Fold" at bounding box center [239, 88] width 71 height 15
click at [226, 89] on div "Flip bend" at bounding box center [237, 91] width 71 height 15
click at [193, 75] on tspan "10" at bounding box center [193, 74] width 10 height 12
drag, startPoint x: 204, startPoint y: 72, endPoint x: 251, endPoint y: 74, distance: 47.3
click at [208, 71] on icon "0 CF 15 ? ? ? ? º" at bounding box center [336, 173] width 480 height 302
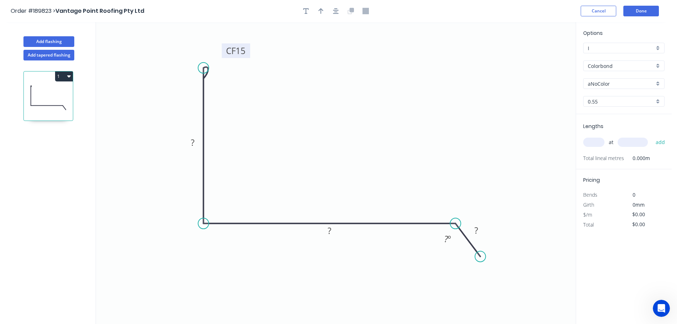
drag, startPoint x: 176, startPoint y: 74, endPoint x: 224, endPoint y: 50, distance: 53.4
click at [224, 50] on rect at bounding box center [236, 50] width 28 height 15
click at [195, 143] on rect at bounding box center [193, 143] width 14 height 10
click at [357, 126] on icon "0 CF 15 75 180 30 125 º" at bounding box center [336, 173] width 480 height 302
type input "$11.36"
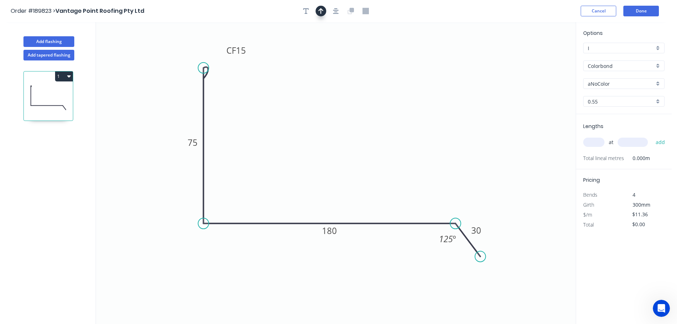
click at [318, 9] on icon "button" at bounding box center [320, 11] width 5 height 6
drag, startPoint x: 540, startPoint y: 57, endPoint x: 331, endPoint y: 117, distance: 217.3
click at [331, 117] on icon at bounding box center [332, 107] width 6 height 23
click at [658, 83] on div "aNoColor" at bounding box center [623, 83] width 81 height 11
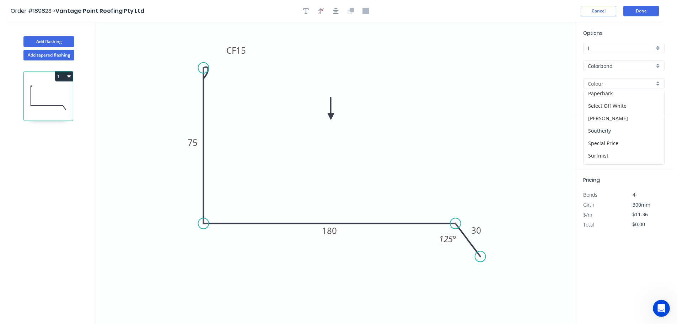
click at [628, 132] on div "Southerly" at bounding box center [624, 130] width 81 height 12
type input "Southerly"
click at [599, 139] on input "text" at bounding box center [593, 142] width 21 height 9
type input "1"
type input "1000"
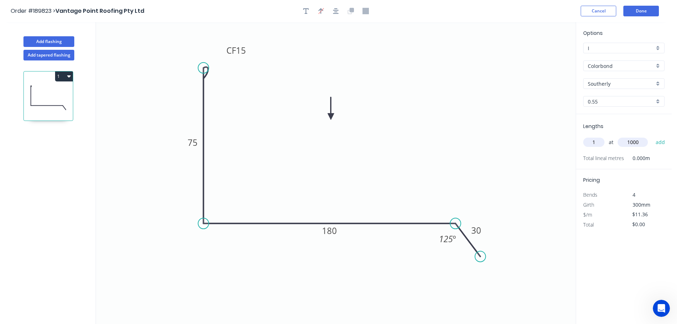
click at [652, 136] on button "add" at bounding box center [660, 142] width 17 height 12
click at [61, 76] on button "1" at bounding box center [64, 76] width 18 height 10
click at [44, 93] on div "Duplicate" at bounding box center [39, 94] width 55 height 10
type input "$0.00"
click at [335, 230] on tspan "180" at bounding box center [329, 231] width 15 height 12
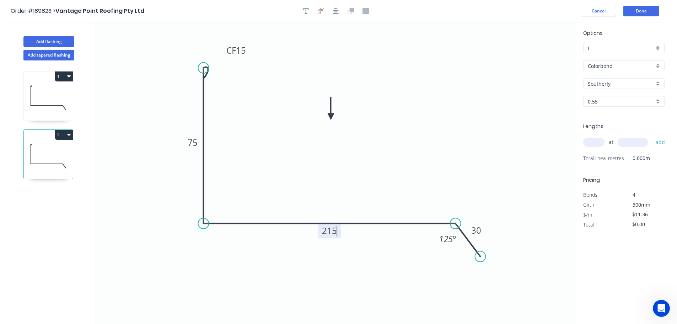
click at [372, 199] on icon "0 CF 15 75 215 30 125 º" at bounding box center [336, 173] width 480 height 302
type input "$13.29"
click at [594, 138] on input "text" at bounding box center [593, 142] width 21 height 9
type input "1"
type input "1000"
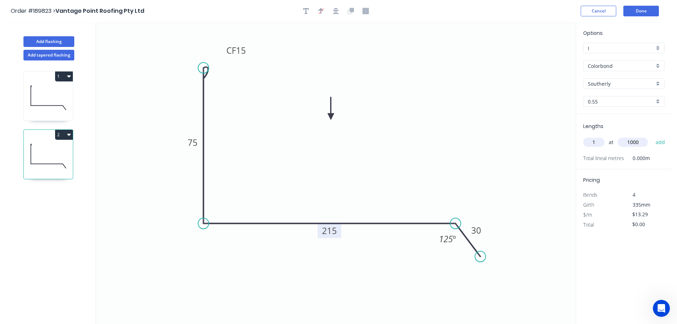
click at [652, 136] on button "add" at bounding box center [660, 142] width 17 height 12
type input "$13.29"
click at [52, 38] on button "Add flashing" at bounding box center [48, 41] width 51 height 11
type input "$0.00"
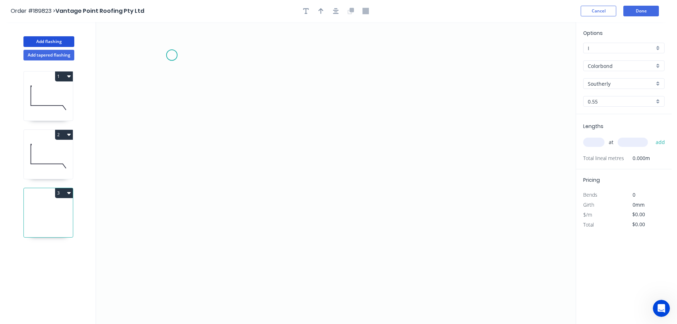
click at [172, 55] on icon "0" at bounding box center [336, 173] width 480 height 302
click at [203, 79] on icon "0" at bounding box center [336, 173] width 480 height 302
click at [200, 240] on icon "0 ?" at bounding box center [336, 173] width 480 height 302
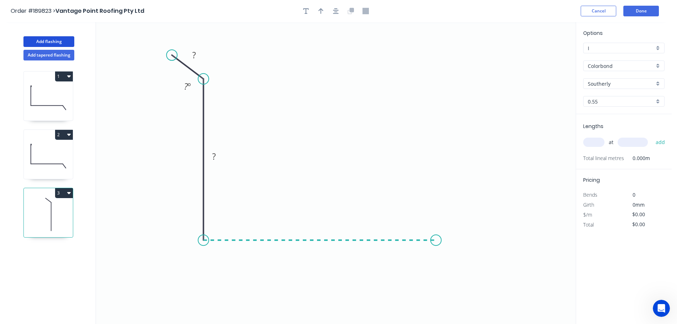
click at [436, 235] on icon "0 ? ? ? º" at bounding box center [336, 173] width 480 height 302
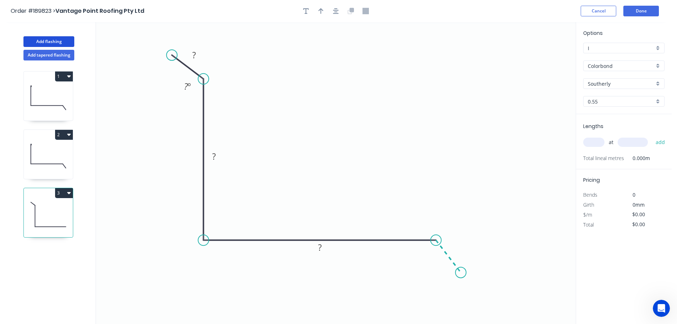
click at [461, 273] on icon "0 ? ? ? ? º" at bounding box center [336, 173] width 480 height 302
click at [461, 273] on circle at bounding box center [461, 272] width 11 height 11
click at [194, 52] on tspan "?" at bounding box center [194, 55] width 4 height 12
click at [301, 119] on icon "0 30 150 200 30 125 º 125 º" at bounding box center [336, 173] width 480 height 302
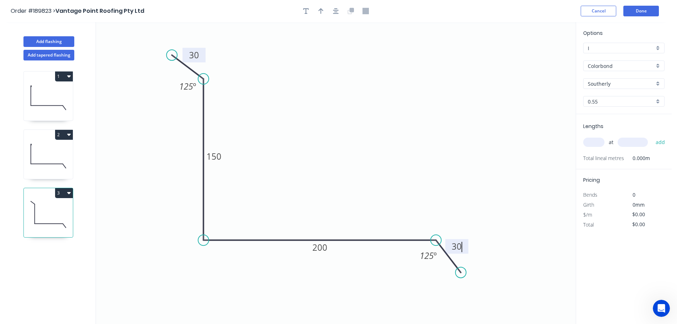
type input "$14.47"
click at [318, 9] on button "button" at bounding box center [321, 11] width 11 height 11
drag, startPoint x: 538, startPoint y: 57, endPoint x: 325, endPoint y: 124, distance: 223.5
click at [325, 124] on icon at bounding box center [325, 115] width 6 height 23
click at [596, 141] on input "text" at bounding box center [593, 142] width 21 height 9
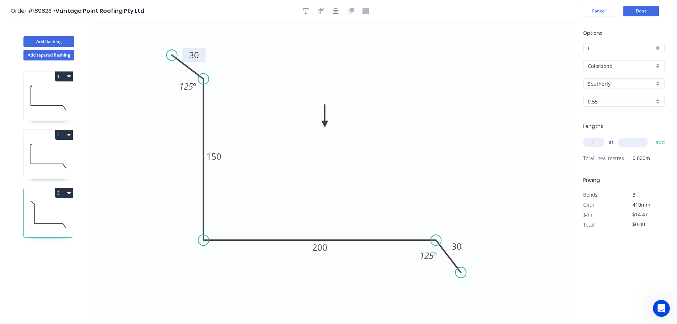
type input "1"
type input "1700"
click at [652, 136] on button "add" at bounding box center [660, 142] width 17 height 12
type input "$24.60"
click at [534, 122] on icon "0 30 150 200 30 125 º 125 º" at bounding box center [336, 173] width 480 height 302
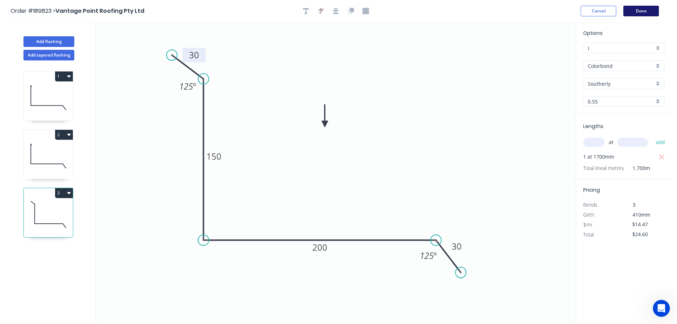
click at [647, 10] on button "Done" at bounding box center [641, 11] width 36 height 11
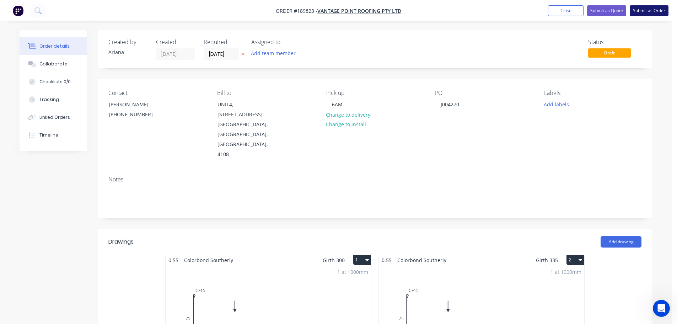
click at [646, 12] on button "Submit as Order" at bounding box center [649, 10] width 39 height 11
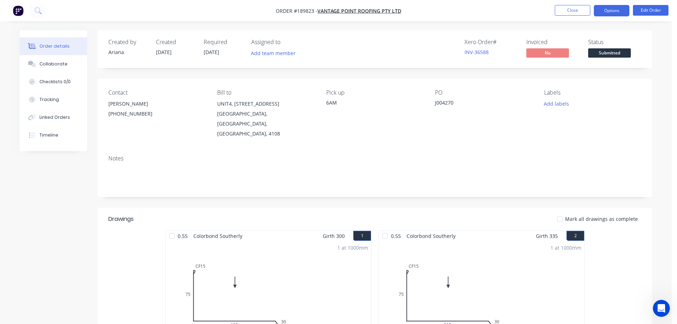
click at [607, 10] on button "Options" at bounding box center [612, 10] width 36 height 11
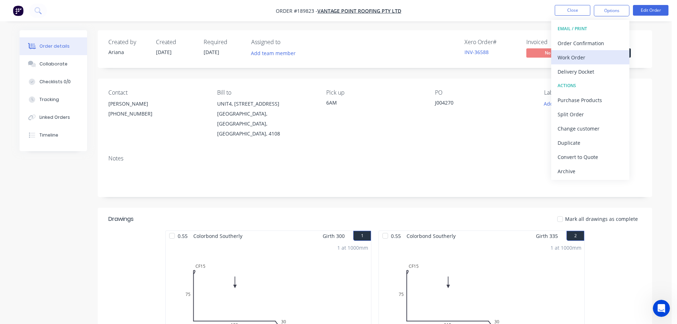
click at [586, 54] on div "Work Order" at bounding box center [590, 57] width 65 height 10
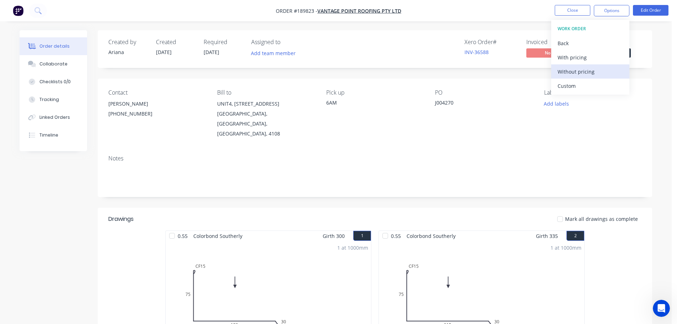
click at [579, 68] on div "Without pricing" at bounding box center [590, 71] width 65 height 10
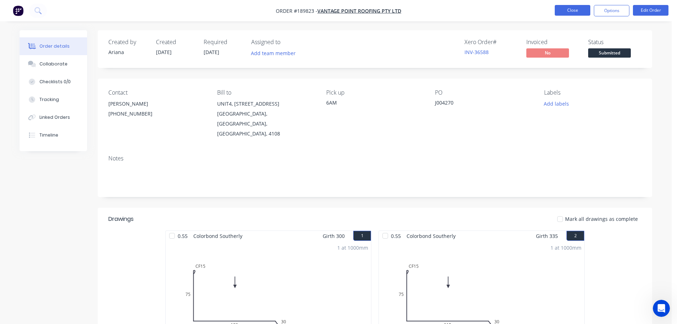
click at [568, 7] on button "Close" at bounding box center [573, 10] width 36 height 11
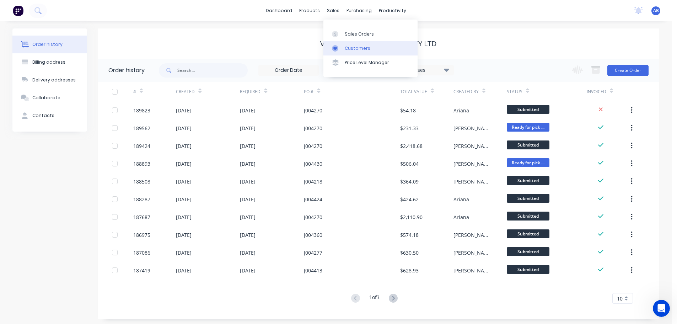
click at [351, 49] on div "Customers" at bounding box center [358, 48] width 26 height 6
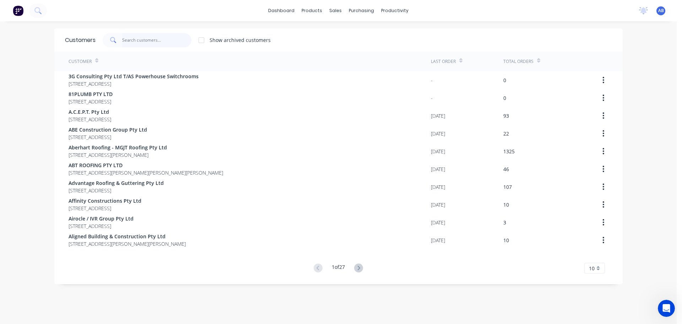
drag, startPoint x: 170, startPoint y: 41, endPoint x: 306, endPoint y: 27, distance: 137.2
click at [170, 41] on input "text" at bounding box center [156, 40] width 69 height 14
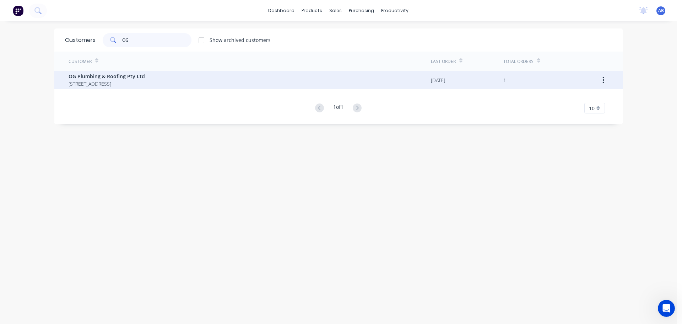
type input "OG"
click at [120, 84] on span "63-67 Preston Street Highland Park Queensland Australia 4211" at bounding box center [107, 83] width 76 height 7
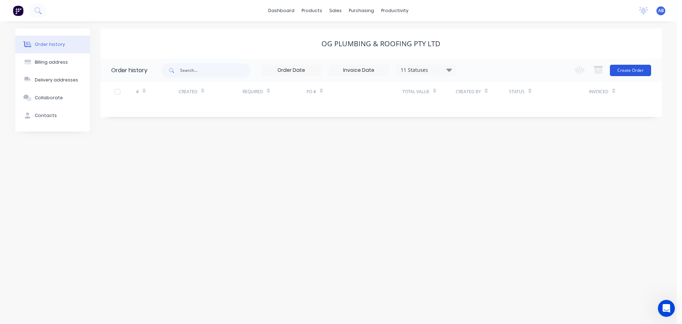
click at [624, 69] on button "Create Order" at bounding box center [630, 70] width 41 height 11
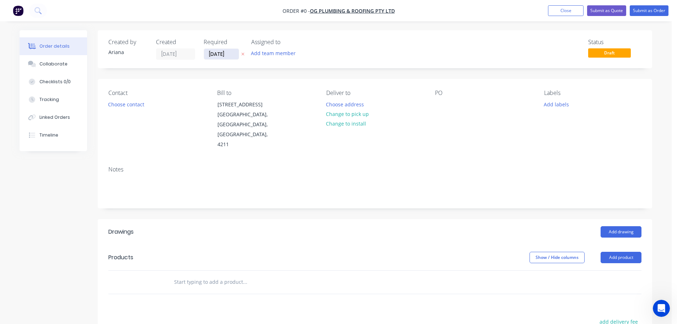
click at [218, 55] on input "[DATE]" at bounding box center [221, 54] width 35 height 11
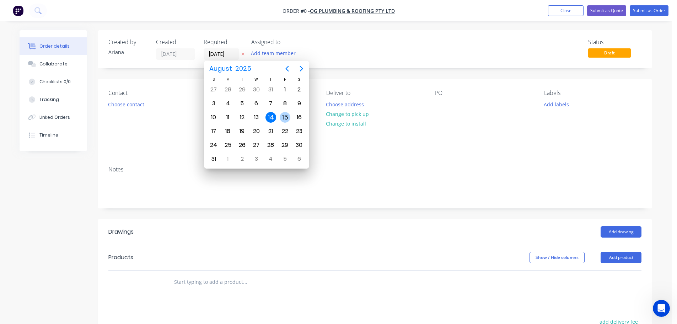
click at [284, 116] on div "15" at bounding box center [285, 117] width 11 height 11
type input "[DATE]"
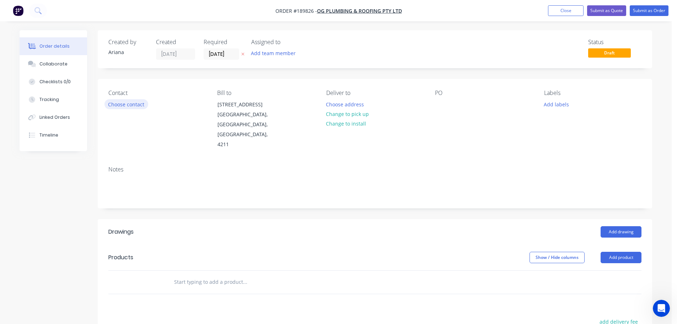
click at [135, 106] on button "Choose contact" at bounding box center [126, 104] width 44 height 10
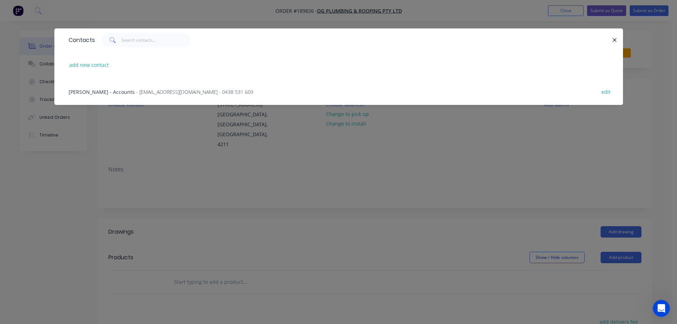
click at [189, 90] on span "- admin@ogplumbing.com.au - 0438 531 609" at bounding box center [194, 91] width 117 height 7
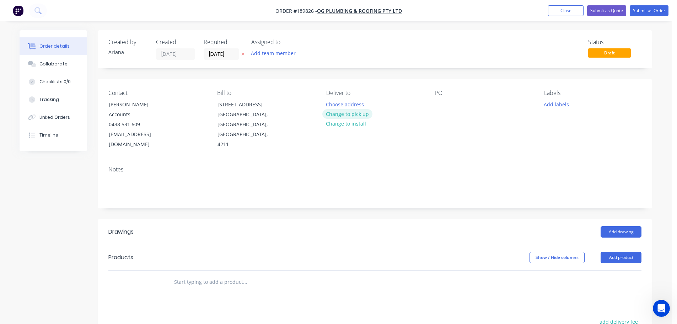
click at [342, 113] on button "Change to pick up" at bounding box center [347, 114] width 50 height 10
click at [335, 102] on div at bounding box center [331, 104] width 11 height 10
click at [477, 136] on div "PO" at bounding box center [483, 120] width 97 height 60
click at [442, 103] on div at bounding box center [440, 104] width 11 height 10
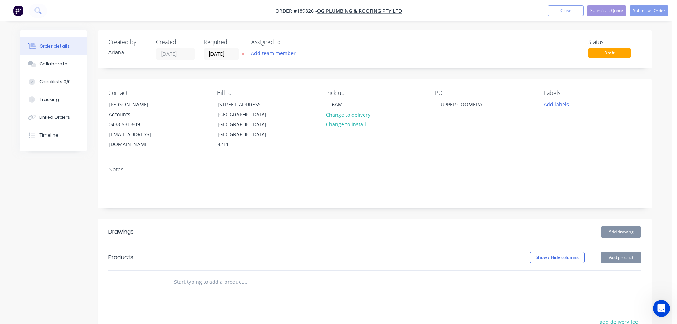
click at [437, 140] on div "PO UPPER COOMERA" at bounding box center [483, 120] width 97 height 60
click at [632, 226] on button "Add drawing" at bounding box center [621, 231] width 41 height 11
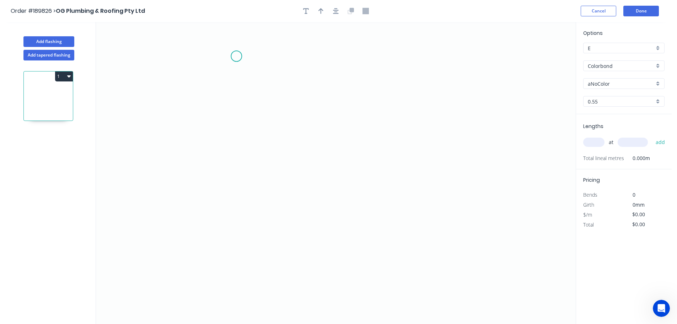
click at [236, 56] on icon "0" at bounding box center [336, 173] width 480 height 302
click at [210, 82] on icon "0" at bounding box center [336, 173] width 480 height 302
click at [211, 235] on icon "0 ?" at bounding box center [336, 173] width 480 height 302
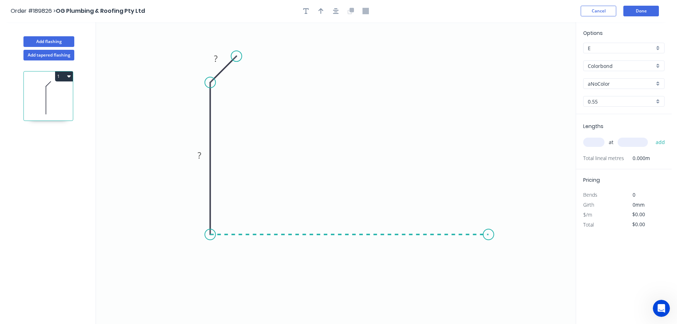
click at [489, 238] on icon "0 ? ?" at bounding box center [336, 173] width 480 height 302
click at [512, 264] on icon "0 ? ? ?" at bounding box center [336, 173] width 480 height 302
click at [512, 264] on circle at bounding box center [511, 263] width 11 height 11
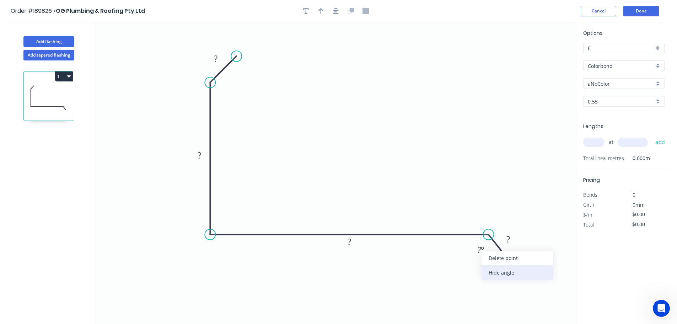
click at [493, 268] on div "Hide angle" at bounding box center [517, 272] width 71 height 15
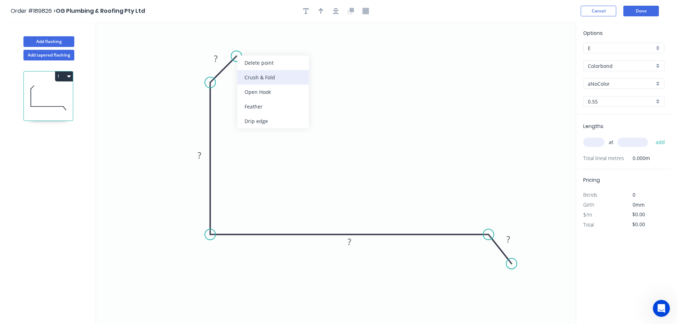
click at [275, 79] on div "Crush & Fold" at bounding box center [272, 77] width 71 height 15
drag, startPoint x: 246, startPoint y: 35, endPoint x: 292, endPoint y: 37, distance: 46.6
click at [288, 37] on rect at bounding box center [274, 38] width 28 height 15
click at [218, 55] on tspan "?" at bounding box center [216, 59] width 4 height 12
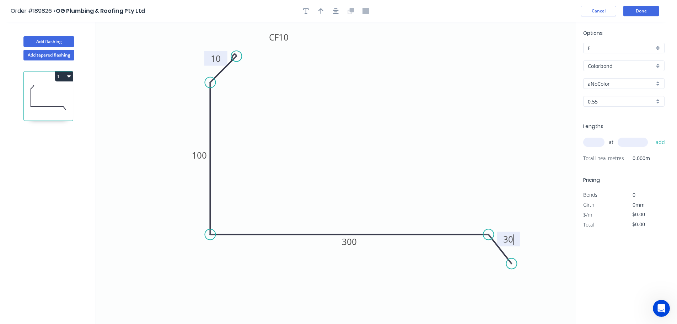
click at [441, 91] on icon "0 CF 10 10 100 300 30" at bounding box center [336, 173] width 480 height 302
type input "$17.89"
click at [321, 11] on icon "button" at bounding box center [320, 11] width 5 height 6
drag, startPoint x: 539, startPoint y: 55, endPoint x: 353, endPoint y: 126, distance: 199.8
click at [353, 126] on icon at bounding box center [352, 118] width 6 height 23
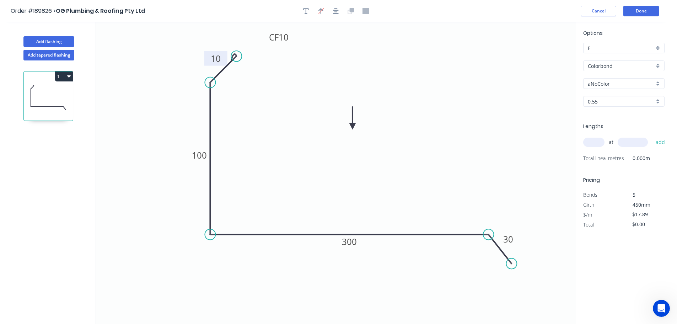
click at [658, 81] on div "aNoColor" at bounding box center [623, 83] width 81 height 11
click at [613, 143] on div "Woodland Grey" at bounding box center [624, 145] width 81 height 12
type input "Woodland Grey"
click at [598, 141] on input "text" at bounding box center [593, 142] width 21 height 9
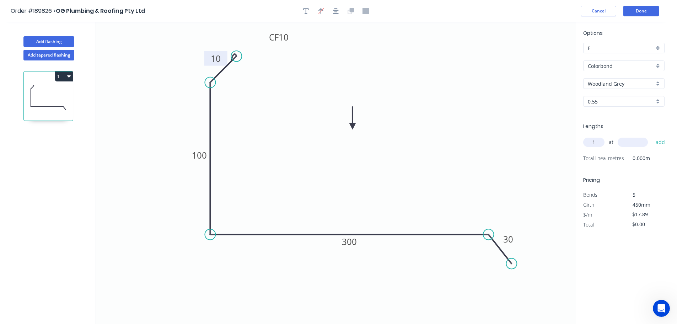
type input "1"
type input "3600"
click at [652, 136] on button "add" at bounding box center [660, 142] width 17 height 12
type input "$64.40"
type input "1"
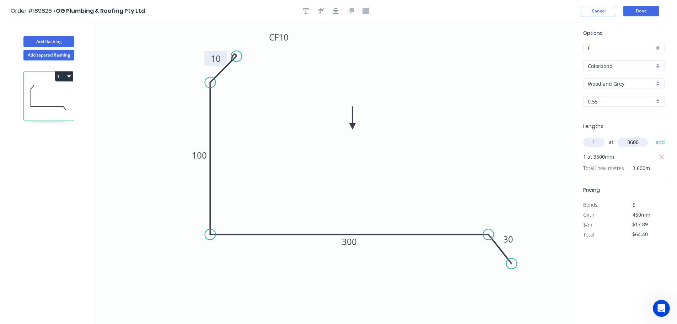
type input "3600"
click at [652, 136] on button "add" at bounding box center [660, 142] width 17 height 12
type input "$128.81"
click at [636, 11] on button "Done" at bounding box center [641, 11] width 36 height 11
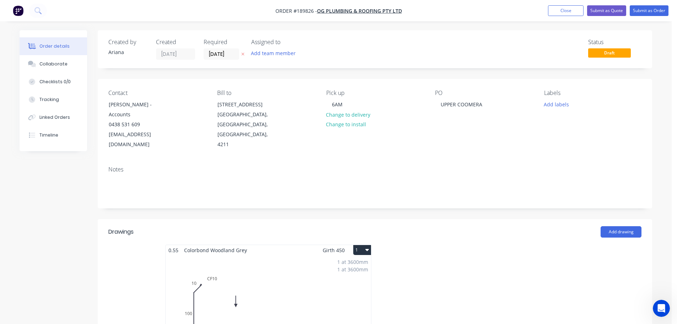
click at [362, 245] on button "1" at bounding box center [362, 250] width 18 height 10
click at [355, 262] on div "Use larger box size" at bounding box center [337, 267] width 55 height 10
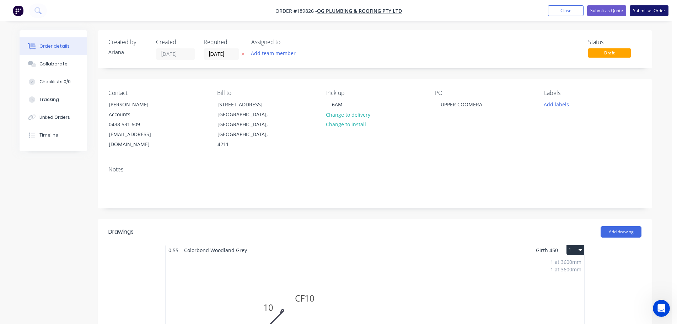
click at [648, 12] on button "Submit as Order" at bounding box center [649, 10] width 39 height 11
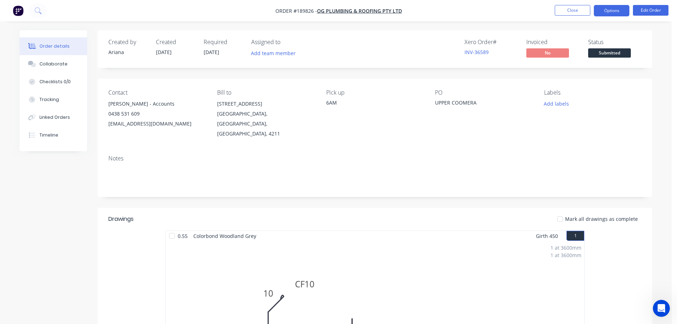
click at [611, 10] on button "Options" at bounding box center [612, 10] width 36 height 11
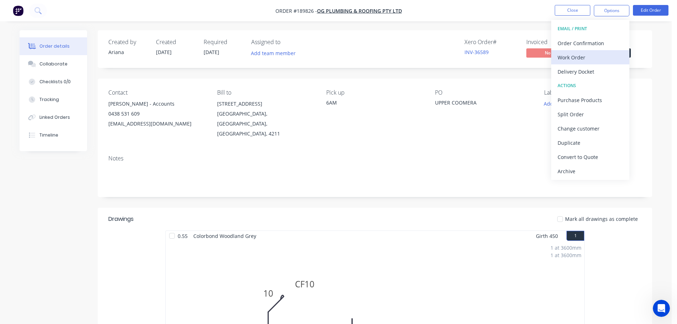
click at [582, 57] on div "Work Order" at bounding box center [590, 57] width 65 height 10
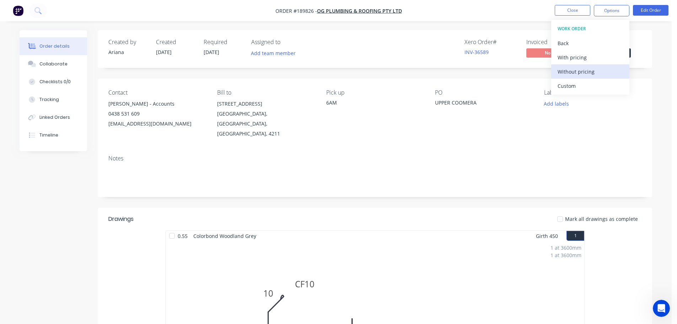
click at [575, 71] on div "Without pricing" at bounding box center [590, 71] width 65 height 10
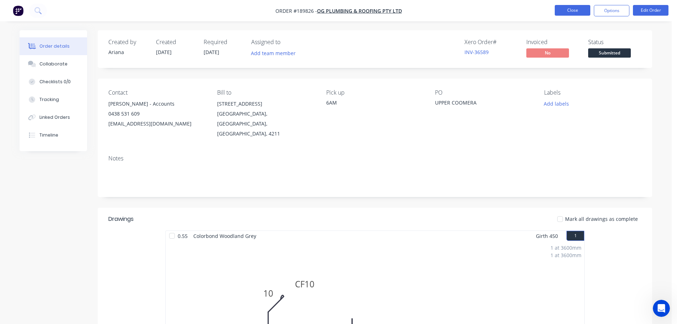
click at [577, 9] on button "Close" at bounding box center [573, 10] width 36 height 11
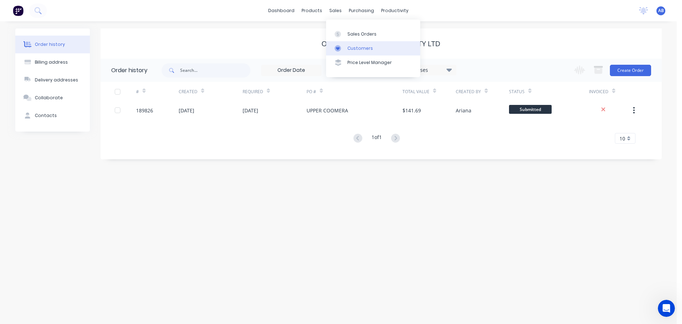
click at [349, 44] on link "Customers" at bounding box center [373, 48] width 94 height 14
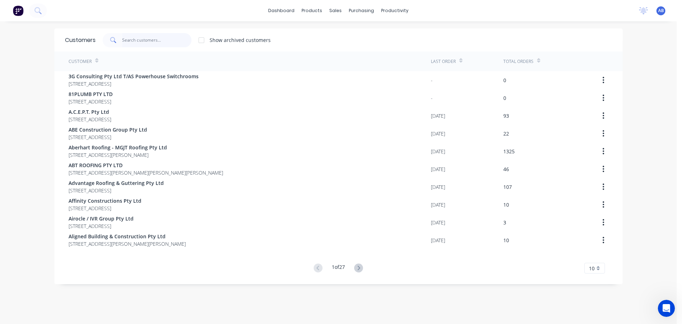
drag, startPoint x: 152, startPoint y: 42, endPoint x: 232, endPoint y: 41, distance: 79.3
click at [154, 42] on input "text" at bounding box center [156, 40] width 69 height 14
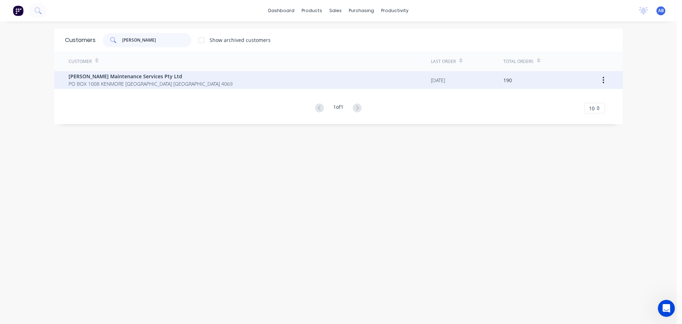
type input "TIMMERS"
click at [127, 80] on span "PO BOX 1008 KENMORE Queensland Australia 4069" at bounding box center [151, 83] width 164 height 7
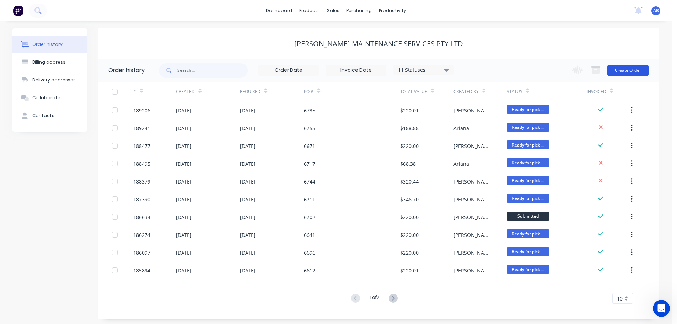
click at [622, 73] on button "Create Order" at bounding box center [627, 70] width 41 height 11
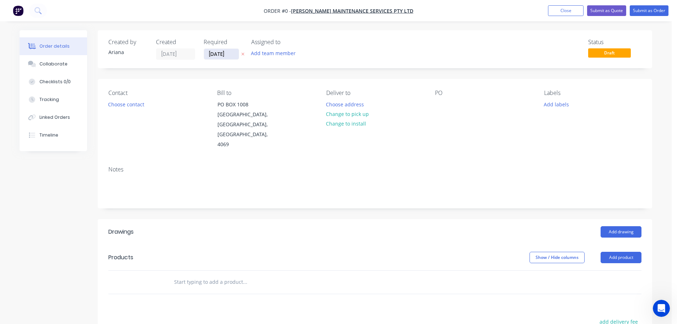
click at [220, 54] on input "[DATE]" at bounding box center [221, 54] width 35 height 11
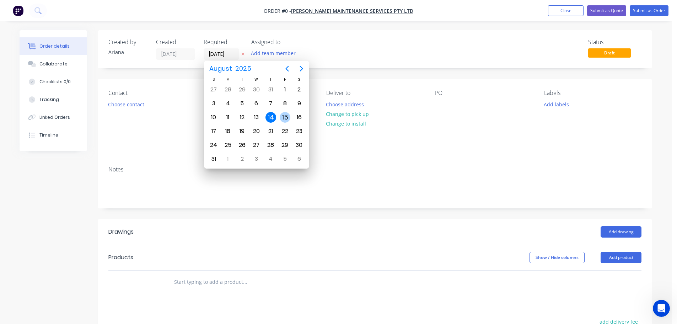
click at [284, 116] on div "15" at bounding box center [285, 117] width 11 height 11
type input "[DATE]"
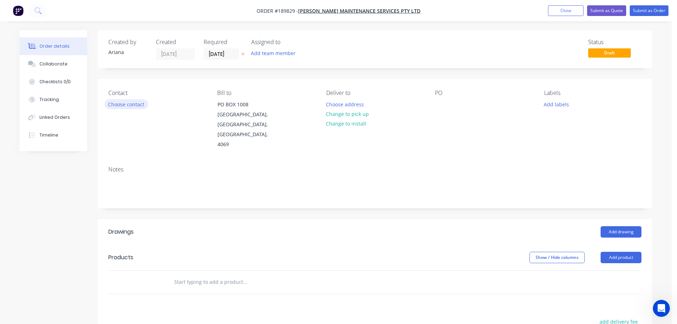
click at [135, 107] on button "Choose contact" at bounding box center [126, 104] width 44 height 10
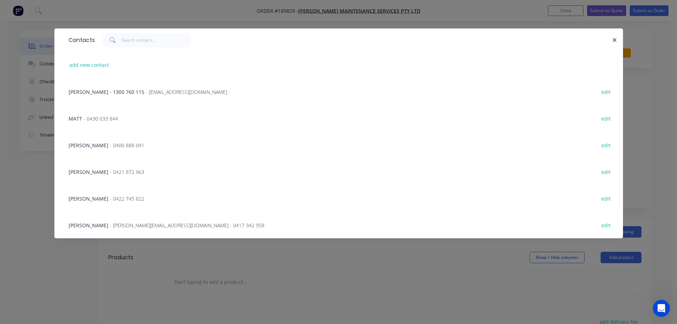
click at [164, 224] on span "- chris@timmersmaintenance.com.au - 0417 342 958" at bounding box center [187, 225] width 155 height 7
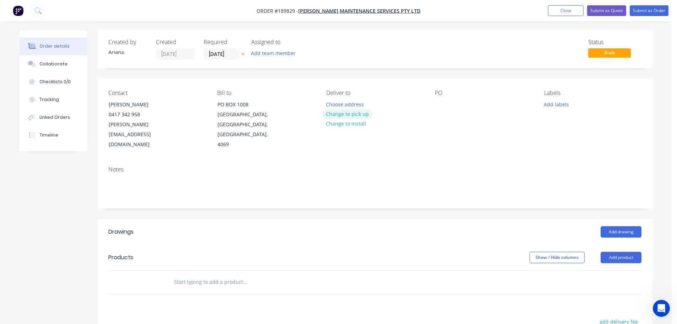
click at [347, 115] on button "Change to pick up" at bounding box center [347, 114] width 50 height 10
click at [337, 101] on div at bounding box center [331, 104] width 11 height 10
click at [423, 120] on div "Pick up 10AM Change to delivery Change to install" at bounding box center [374, 120] width 97 height 60
click at [440, 101] on div at bounding box center [440, 104] width 11 height 10
click at [487, 123] on div "PO 6775" at bounding box center [483, 120] width 97 height 60
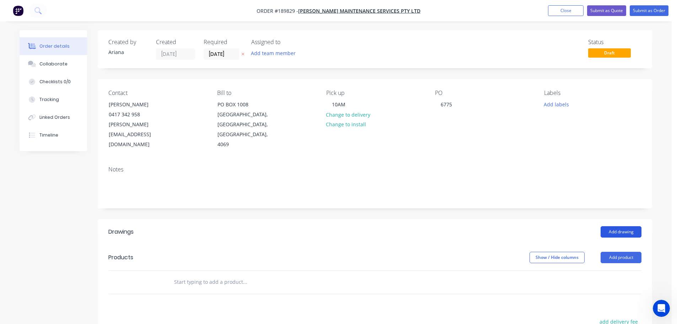
click at [627, 226] on button "Add drawing" at bounding box center [621, 231] width 41 height 11
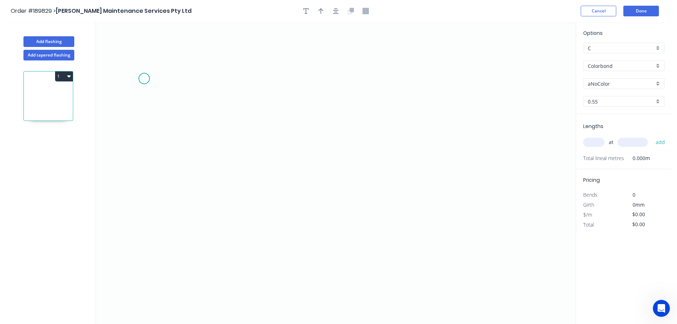
click at [144, 79] on icon "0" at bounding box center [336, 173] width 480 height 302
click at [182, 79] on icon at bounding box center [163, 79] width 38 height 0
click at [176, 213] on icon "0 ?" at bounding box center [336, 173] width 480 height 302
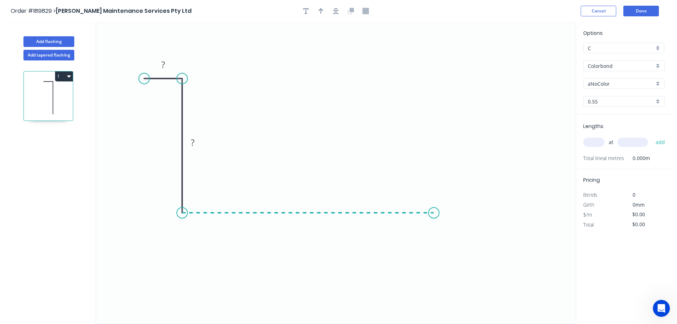
click at [434, 222] on icon "0 ? ?" at bounding box center [336, 173] width 480 height 302
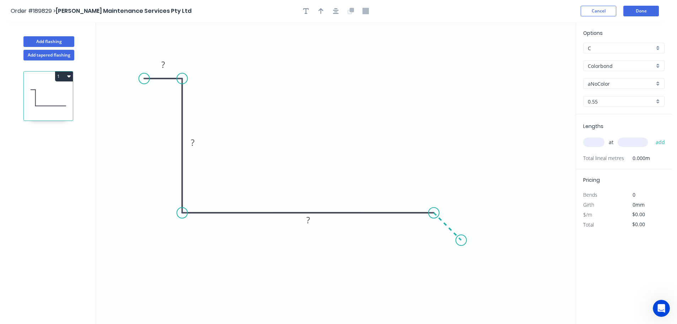
click at [461, 244] on icon "0 ? ? ?" at bounding box center [336, 173] width 480 height 302
click at [461, 244] on circle at bounding box center [461, 240] width 11 height 11
click at [163, 65] on tspan "?" at bounding box center [163, 65] width 4 height 12
click at [313, 88] on icon "0 15 100 180 25" at bounding box center [336, 173] width 480 height 302
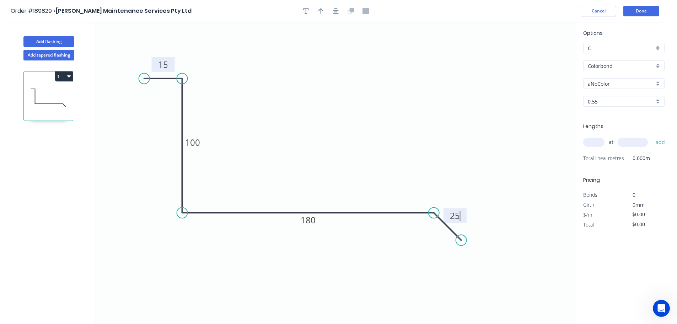
type input "$16.42"
click at [321, 9] on icon "button" at bounding box center [320, 11] width 5 height 6
drag, startPoint x: 539, startPoint y: 56, endPoint x: 310, endPoint y: 110, distance: 236.1
click at [307, 104] on icon at bounding box center [304, 92] width 6 height 23
click at [658, 83] on div "aNoColor" at bounding box center [623, 83] width 81 height 11
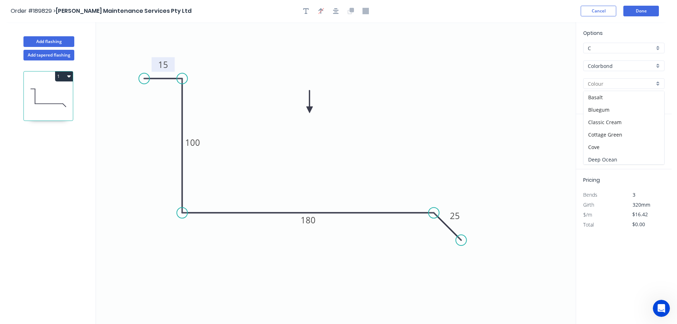
click at [610, 160] on div "Deep Ocean" at bounding box center [624, 159] width 81 height 12
type input "Deep Ocean"
click at [601, 144] on input "text" at bounding box center [593, 142] width 21 height 9
type input "1"
type input "800"
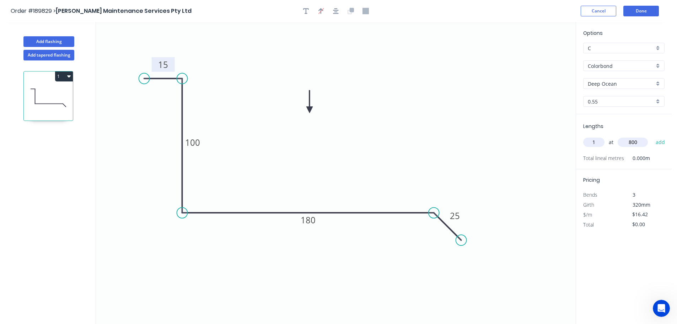
click at [652, 136] on button "add" at bounding box center [660, 142] width 17 height 12
type input "$16.42"
click at [525, 125] on icon "0 15 100 180 25" at bounding box center [336, 173] width 480 height 302
click at [643, 12] on button "Done" at bounding box center [641, 11] width 36 height 11
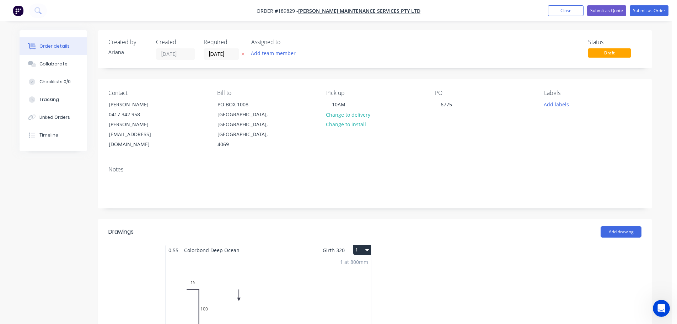
click at [364, 245] on button "1" at bounding box center [362, 250] width 18 height 10
click at [351, 262] on div "Use larger box size" at bounding box center [337, 267] width 55 height 10
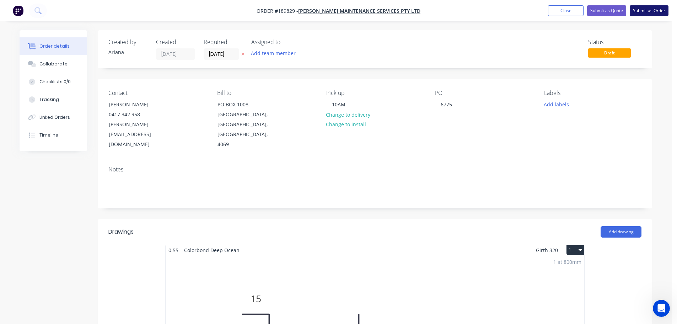
click at [651, 10] on button "Submit as Order" at bounding box center [649, 10] width 39 height 11
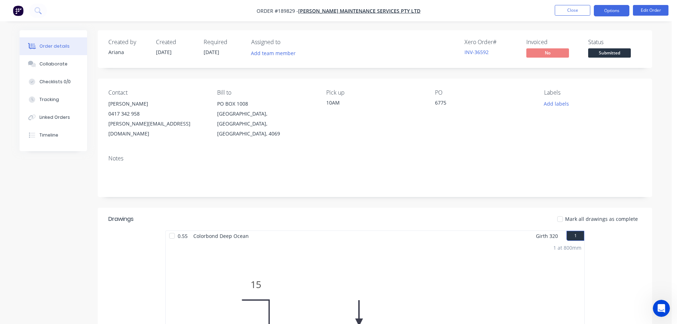
click at [606, 9] on button "Options" at bounding box center [612, 10] width 36 height 11
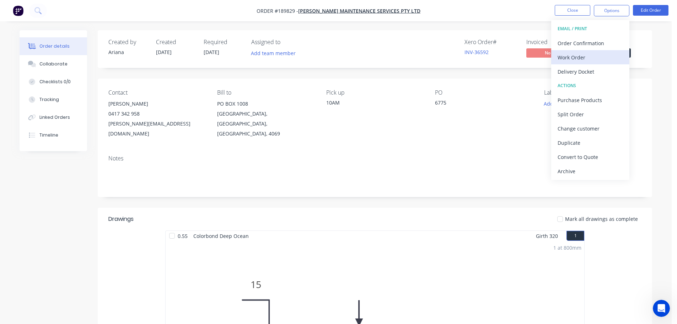
click at [569, 55] on div "Work Order" at bounding box center [590, 57] width 65 height 10
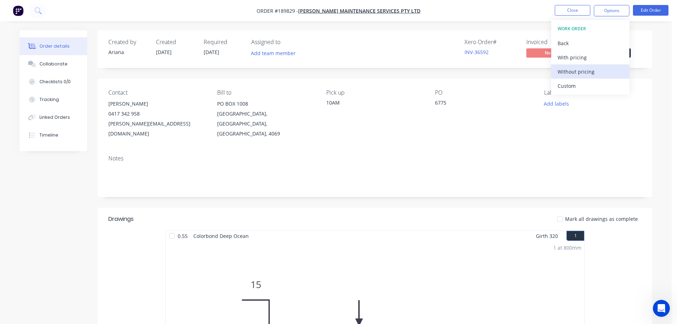
click at [562, 71] on div "Without pricing" at bounding box center [590, 71] width 65 height 10
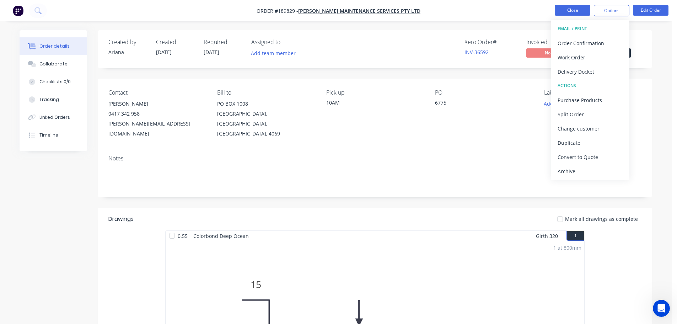
click at [574, 10] on button "Close" at bounding box center [573, 10] width 36 height 11
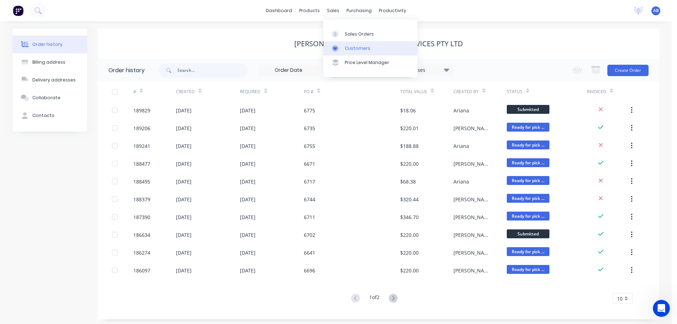
click at [354, 49] on div "Customers" at bounding box center [358, 48] width 26 height 6
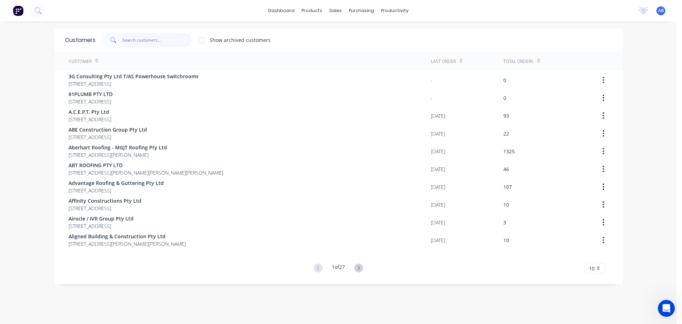
drag, startPoint x: 149, startPoint y: 42, endPoint x: 211, endPoint y: 42, distance: 62.6
click at [149, 42] on input "text" at bounding box center [156, 40] width 69 height 14
click at [138, 41] on input "text" at bounding box center [156, 40] width 69 height 14
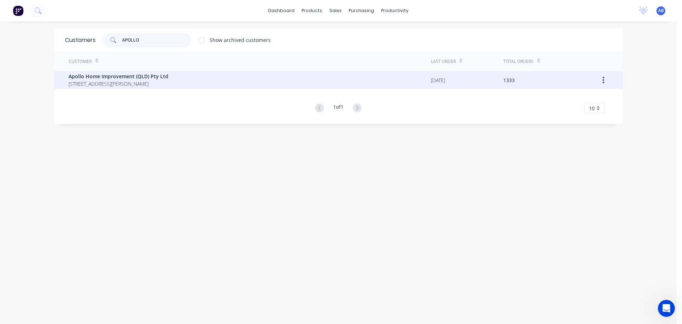
type input "APOLLO"
click at [103, 80] on span "29 Corymbia Place Parkinson Australia 4115" at bounding box center [119, 83] width 100 height 7
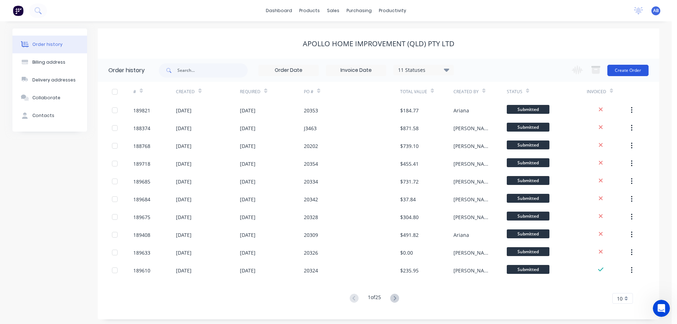
click at [630, 71] on button "Create Order" at bounding box center [627, 70] width 41 height 11
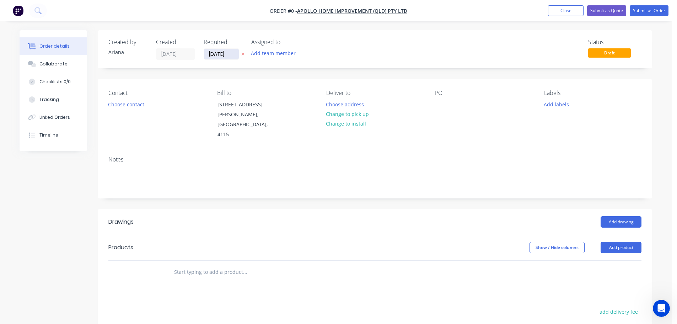
click at [219, 55] on input "[DATE]" at bounding box center [221, 54] width 35 height 11
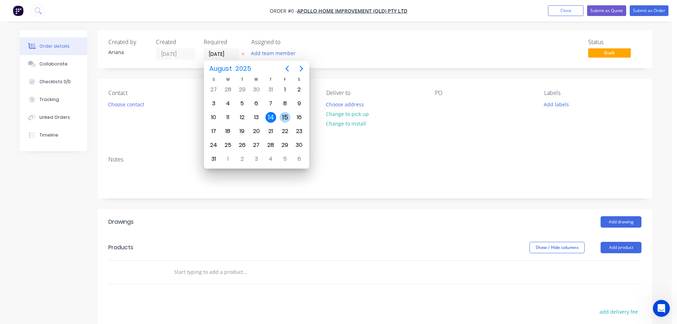
click at [285, 118] on div "15" at bounding box center [285, 117] width 11 height 11
type input "[DATE]"
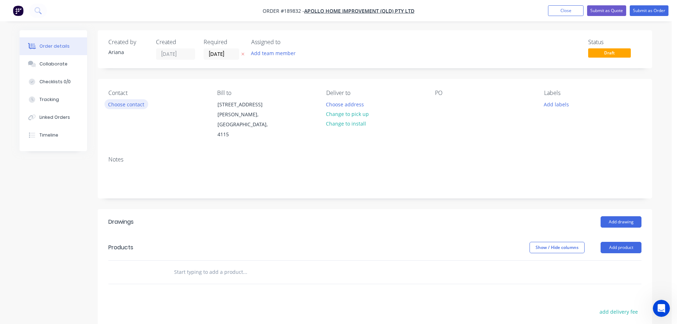
click at [131, 105] on button "Choose contact" at bounding box center [126, 104] width 44 height 10
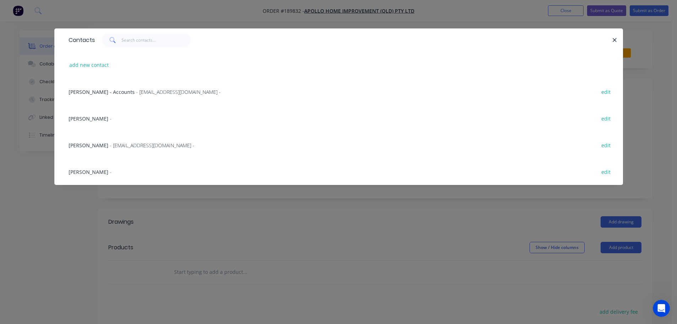
click at [111, 144] on span "- maried@apollopatios.com.au -" at bounding box center [152, 145] width 85 height 7
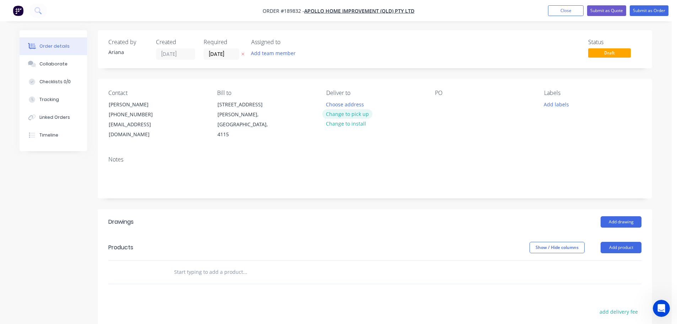
click at [343, 114] on button "Change to pick up" at bounding box center [347, 114] width 50 height 10
click at [335, 104] on div at bounding box center [331, 104] width 11 height 10
click at [445, 121] on div "PO" at bounding box center [483, 115] width 97 height 50
click at [441, 101] on div at bounding box center [440, 104] width 11 height 10
click at [509, 122] on div "PO 20366" at bounding box center [483, 115] width 97 height 50
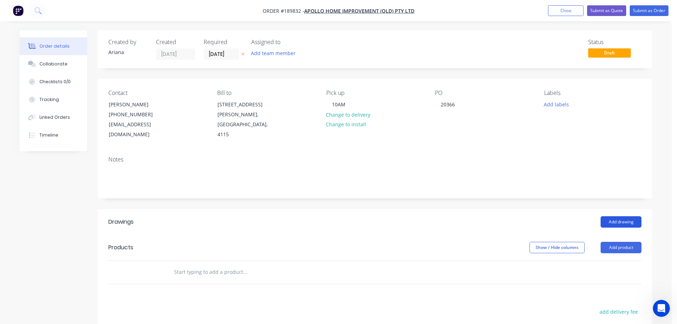
click at [615, 216] on button "Add drawing" at bounding box center [621, 221] width 41 height 11
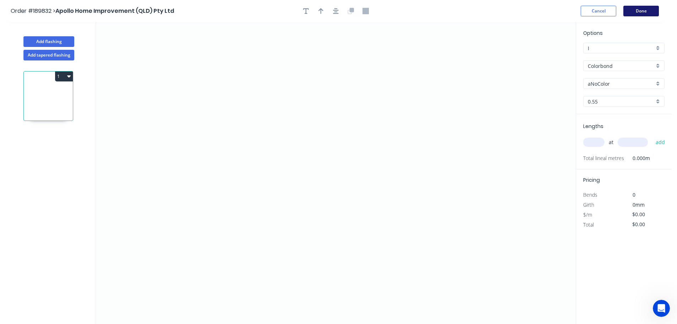
click at [641, 9] on button "Done" at bounding box center [641, 11] width 36 height 11
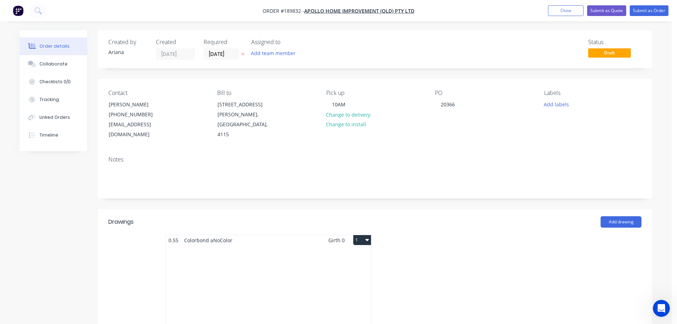
click at [363, 235] on button "1" at bounding box center [362, 240] width 18 height 10
click at [341, 280] on div "Delete" at bounding box center [337, 285] width 55 height 10
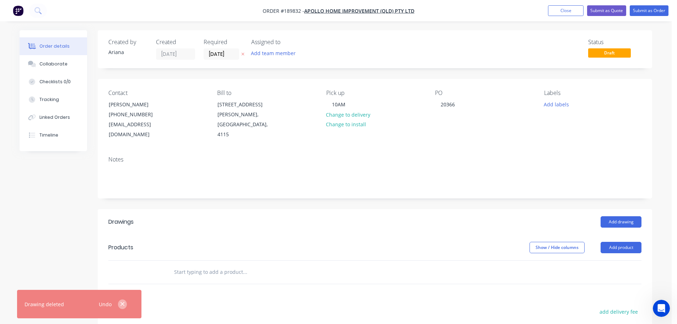
click at [124, 302] on icon "button" at bounding box center [122, 304] width 5 height 6
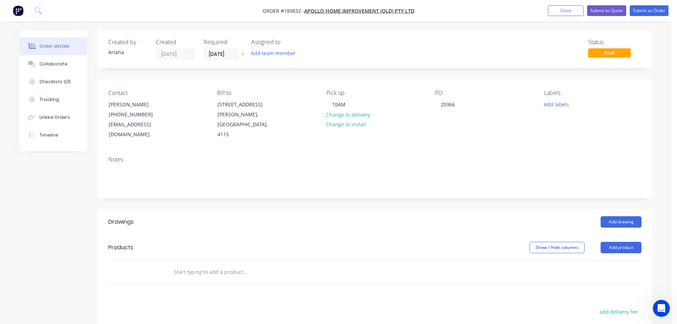
click at [214, 265] on input "text" at bounding box center [245, 272] width 142 height 14
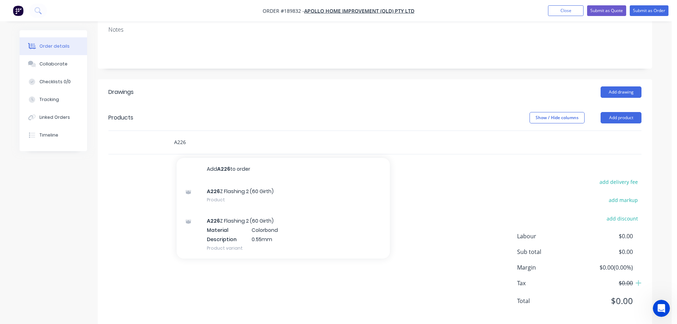
scroll to position [131, 0]
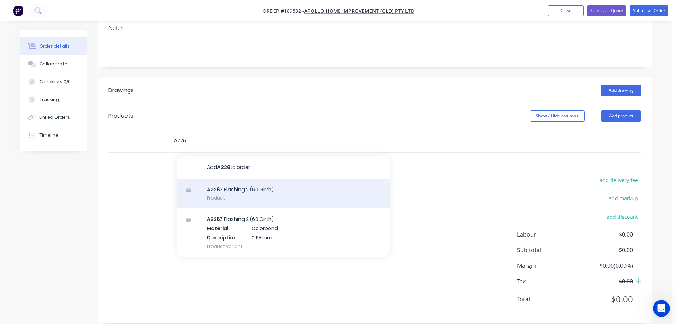
type input "A226"
click at [254, 182] on div "A226 Z Flashing 2 (60 Girth) Product" at bounding box center [283, 194] width 213 height 30
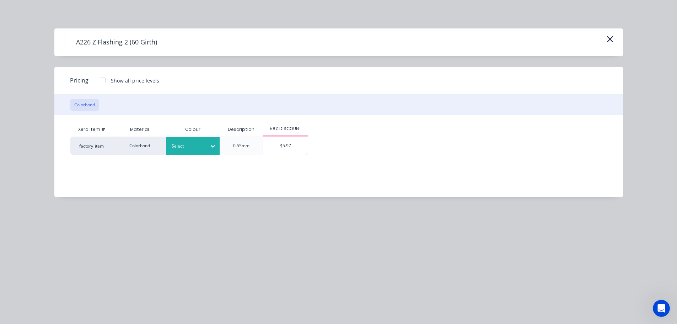
click at [199, 148] on div at bounding box center [188, 146] width 32 height 8
click at [89, 275] on div "Dover White" at bounding box center [44, 281] width 89 height 13
click at [283, 145] on div "$5.97" at bounding box center [285, 146] width 45 height 18
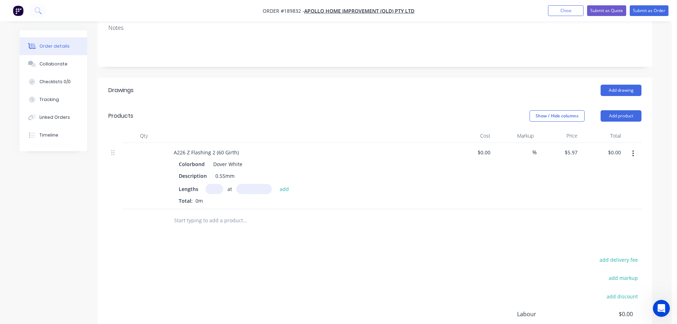
click at [220, 184] on input "text" at bounding box center [214, 189] width 18 height 10
type input "2"
click at [261, 184] on input "text" at bounding box center [254, 189] width 36 height 10
type input "7000"
click at [276, 184] on button "add" at bounding box center [284, 189] width 17 height 10
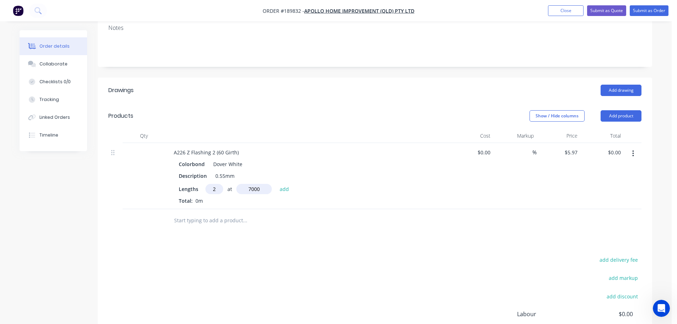
type input "$83.58"
type input "1"
click at [263, 184] on input "text" at bounding box center [254, 189] width 36 height 10
type input "3000"
click at [276, 184] on button "add" at bounding box center [284, 189] width 17 height 10
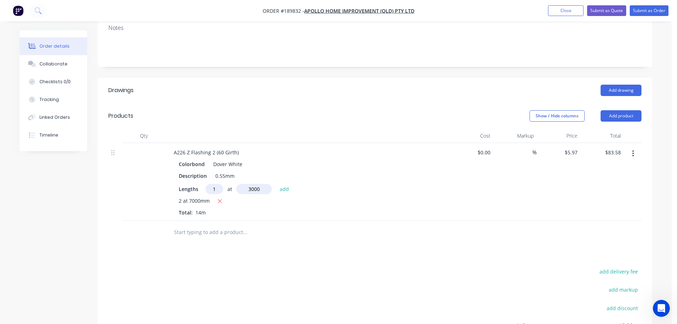
type input "$101.49"
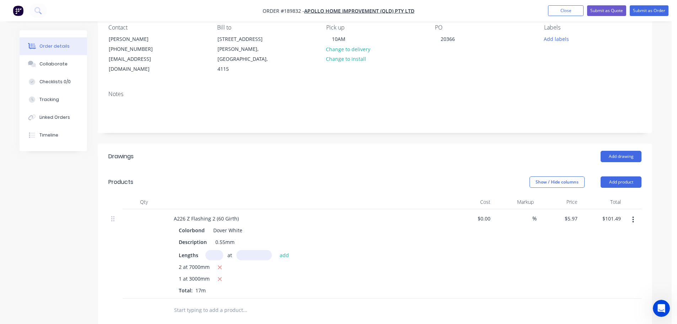
scroll to position [0, 0]
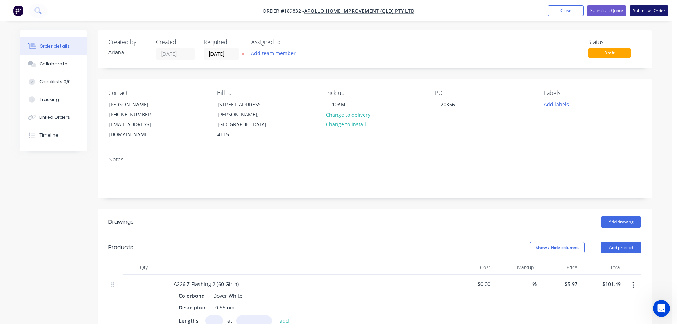
click at [657, 11] on button "Submit as Order" at bounding box center [649, 10] width 39 height 11
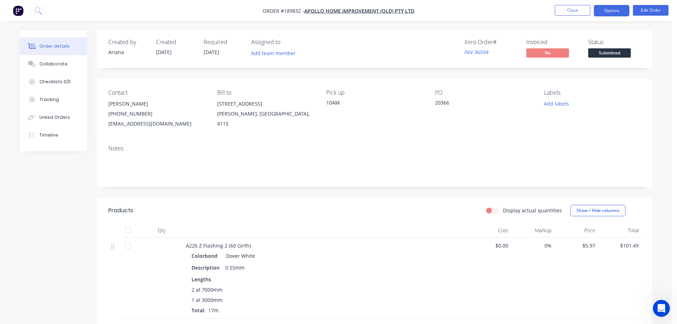
click at [609, 12] on button "Options" at bounding box center [612, 10] width 36 height 11
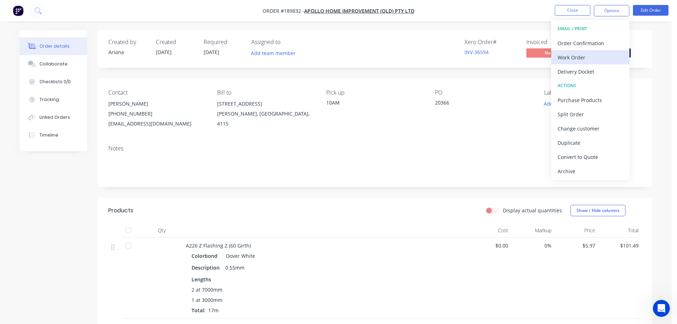
click at [576, 58] on div "Work Order" at bounding box center [590, 57] width 65 height 10
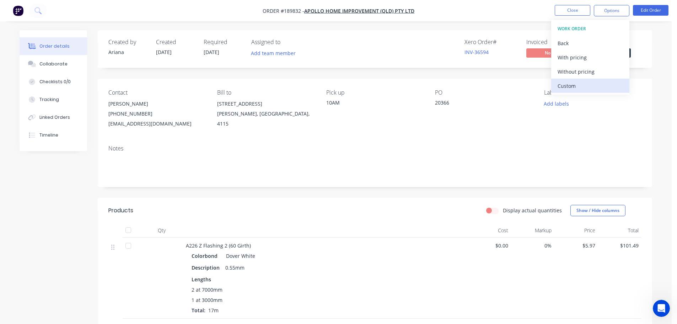
click at [569, 88] on div "Custom" at bounding box center [590, 86] width 65 height 10
click at [574, 71] on div "Without pricing" at bounding box center [590, 71] width 65 height 10
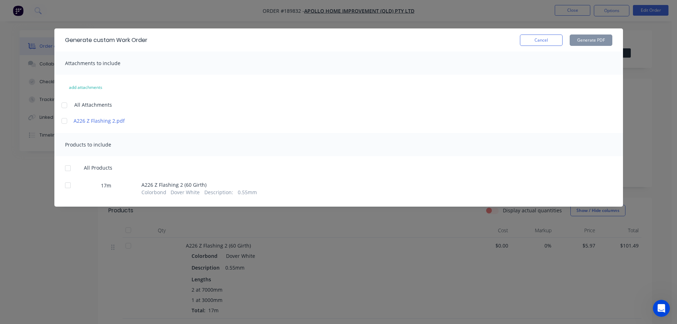
click at [66, 103] on div at bounding box center [64, 105] width 14 height 14
click at [68, 170] on div at bounding box center [68, 168] width 14 height 14
click at [600, 39] on button "Generate PDF" at bounding box center [591, 39] width 43 height 11
click at [550, 41] on button "Cancel" at bounding box center [541, 39] width 43 height 11
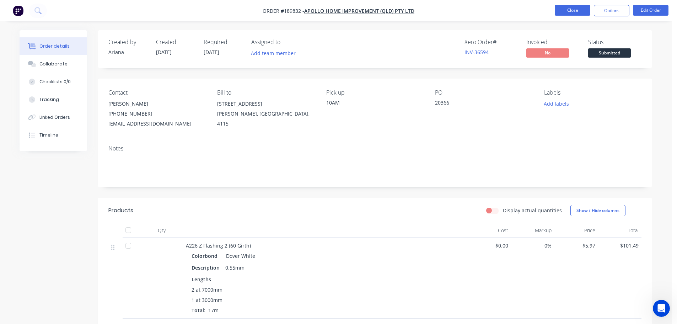
click at [571, 11] on button "Close" at bounding box center [573, 10] width 36 height 11
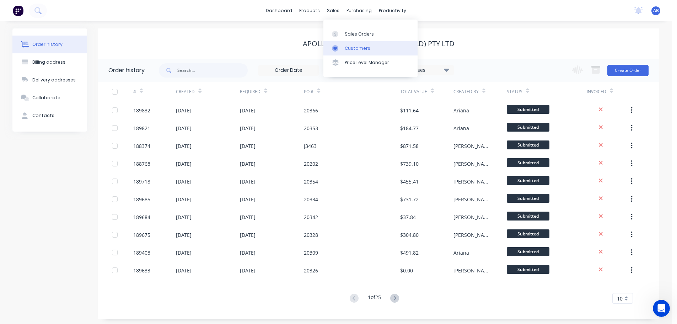
click at [353, 46] on div "Customers" at bounding box center [358, 48] width 26 height 6
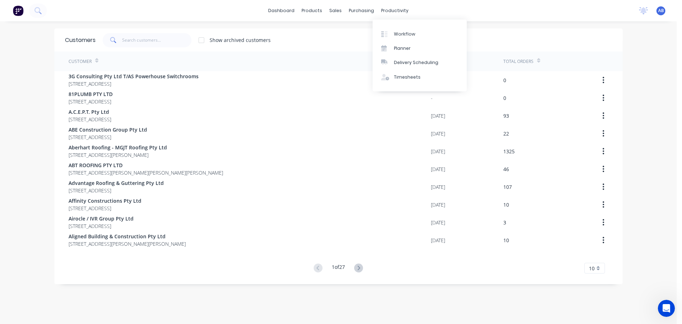
click at [416, 8] on div "dashboard products sales purchasing productivity dashboard products Product Cat…" at bounding box center [338, 10] width 677 height 21
click at [136, 42] on input "text" at bounding box center [156, 40] width 69 height 14
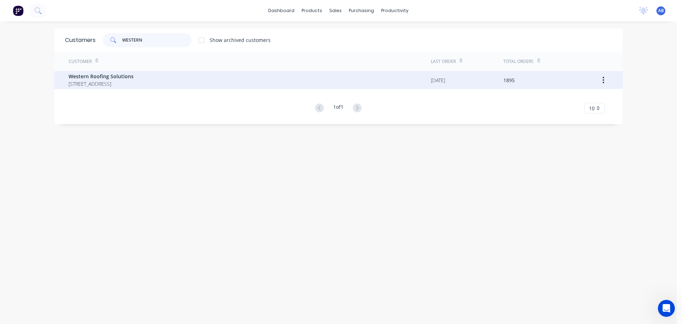
type input "WESTERN"
click at [94, 76] on span "Western Roofing Solutions" at bounding box center [101, 76] width 65 height 7
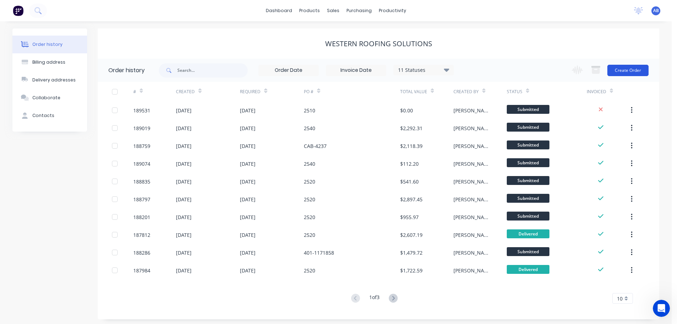
click at [625, 70] on button "Create Order" at bounding box center [627, 70] width 41 height 11
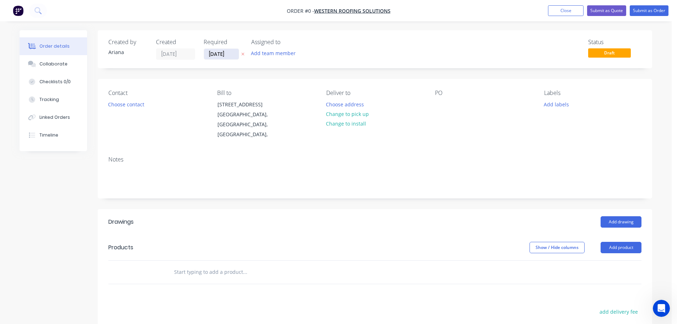
click at [224, 55] on input "[DATE]" at bounding box center [221, 54] width 35 height 11
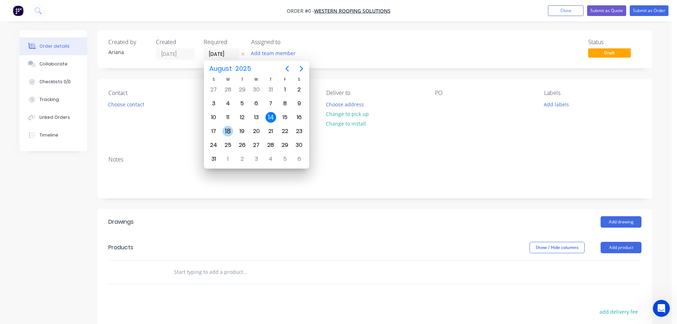
click at [229, 131] on div "18" at bounding box center [227, 131] width 11 height 11
type input "18/08/25"
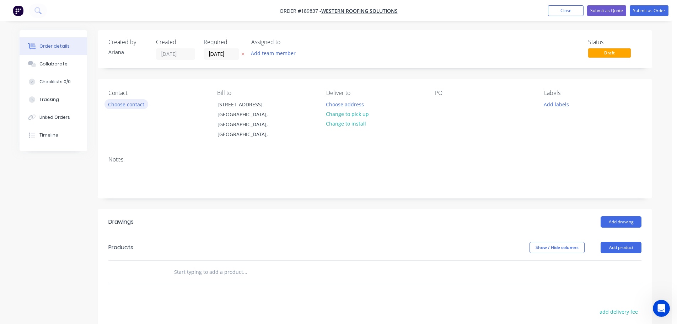
click at [130, 101] on button "Choose contact" at bounding box center [126, 104] width 44 height 10
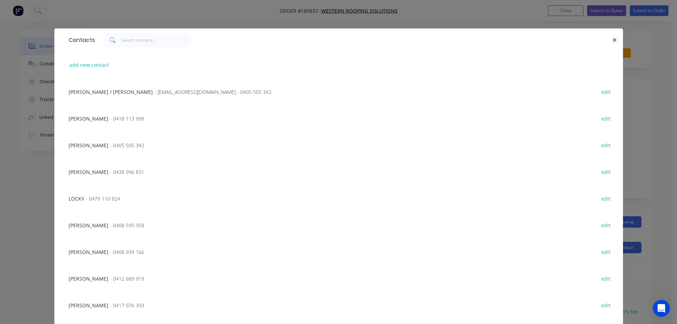
click at [110, 223] on span "- 0408 595 958" at bounding box center [127, 225] width 34 height 7
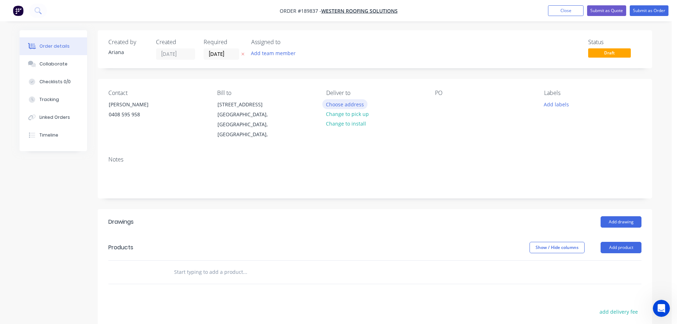
click at [355, 101] on button "Choose address" at bounding box center [344, 104] width 45 height 10
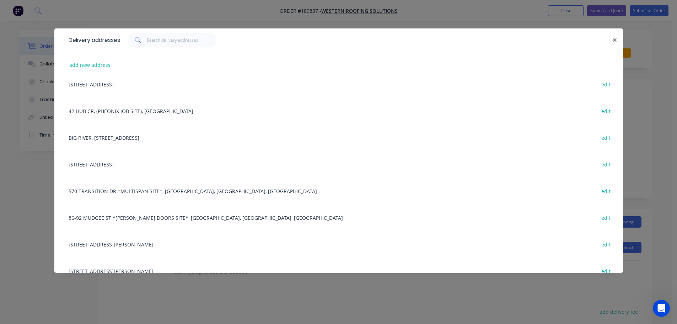
scroll to position [259, 0]
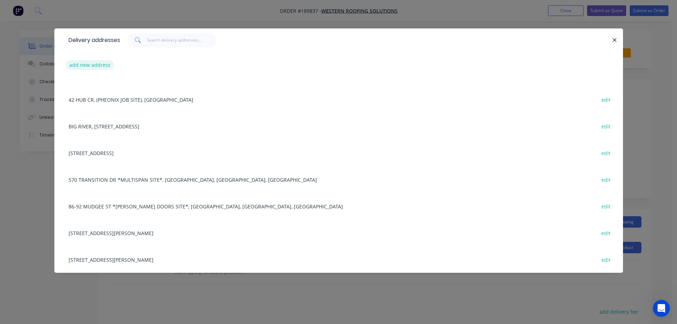
click at [85, 64] on button "add new address" at bounding box center [90, 65] width 49 height 10
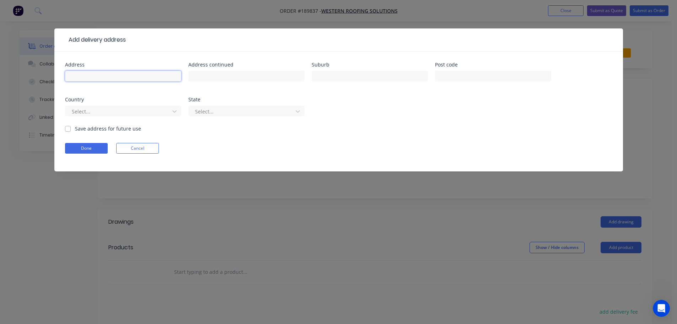
click at [83, 76] on input "text" at bounding box center [123, 76] width 116 height 11
type input "LOT 12 HUB CRESCENT"
type input "T"
type input "(TPM BUILDERS)"
type input "HEATHWOOD"
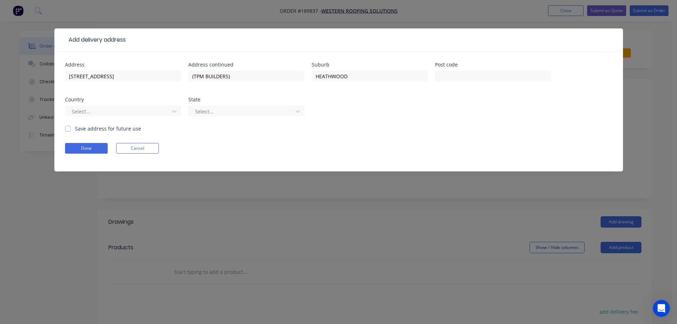
click at [326, 116] on div "Address LOT 12 HUB CRESCENT Address continued (TPM BUILDERS) Suburb HEATHWOOD P…" at bounding box center [338, 93] width 547 height 63
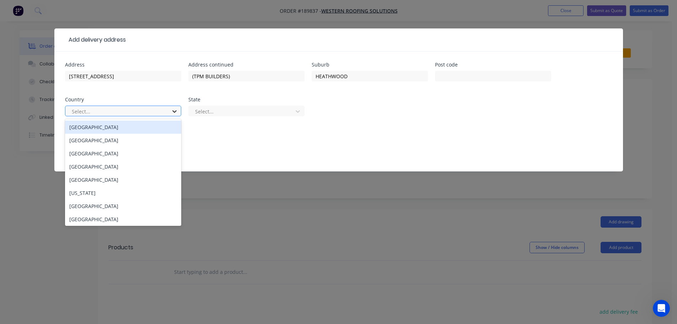
click at [173, 109] on icon at bounding box center [174, 111] width 7 height 7
click at [126, 127] on div "[GEOGRAPHIC_DATA]" at bounding box center [123, 126] width 116 height 13
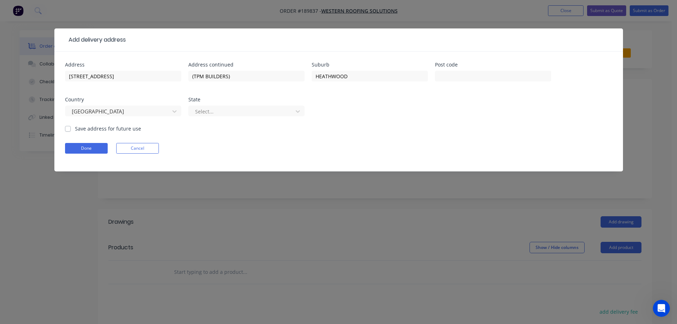
click at [346, 107] on div "Address LOT 12 HUB CRESCENT Address continued (TPM BUILDERS) Suburb HEATHWOOD P…" at bounding box center [338, 93] width 547 height 63
click at [300, 111] on icon at bounding box center [297, 111] width 7 height 7
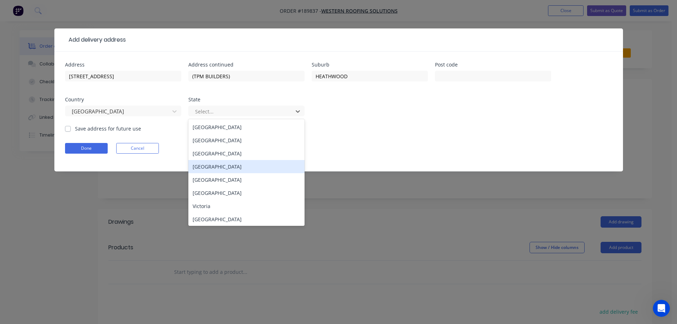
click at [236, 165] on div "[GEOGRAPHIC_DATA]" at bounding box center [246, 166] width 116 height 13
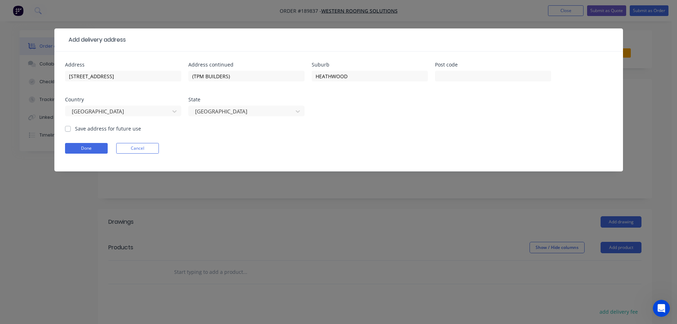
click at [363, 122] on div "Address LOT 12 HUB CRESCENT Address continued (TPM BUILDERS) Suburb HEATHWOOD P…" at bounding box center [338, 93] width 547 height 63
drag, startPoint x: 87, startPoint y: 150, endPoint x: 158, endPoint y: 139, distance: 71.9
click at [87, 150] on button "Done" at bounding box center [86, 148] width 43 height 11
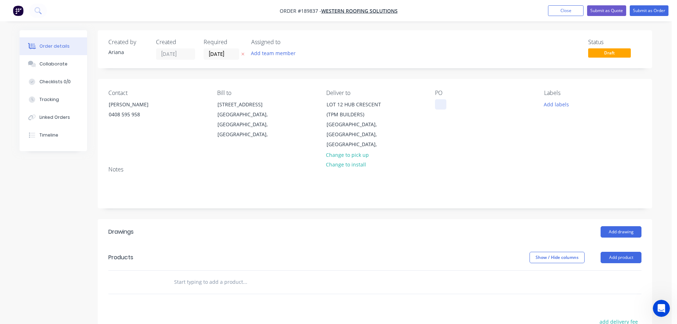
click at [442, 105] on div at bounding box center [440, 104] width 11 height 10
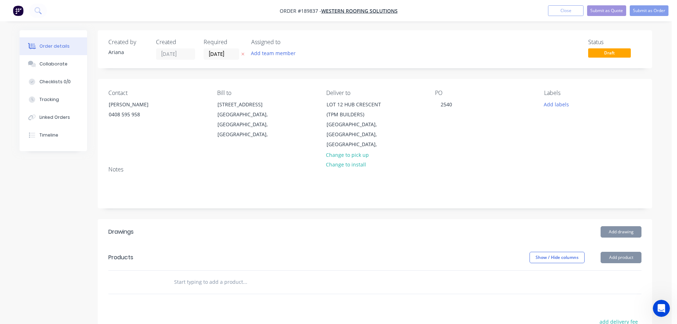
click at [473, 134] on div "PO 2540" at bounding box center [483, 120] width 97 height 60
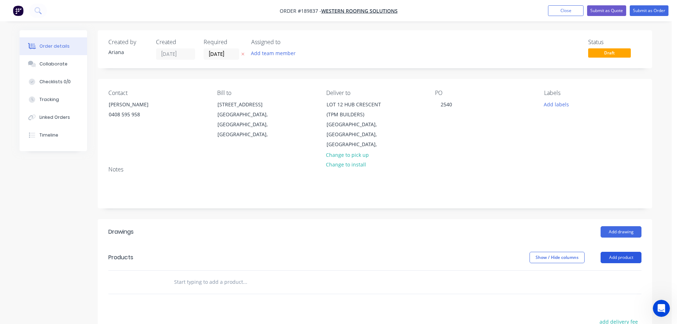
click at [617, 252] on button "Add product" at bounding box center [621, 257] width 41 height 11
click at [611, 270] on div "Product catalogue" at bounding box center [607, 275] width 55 height 10
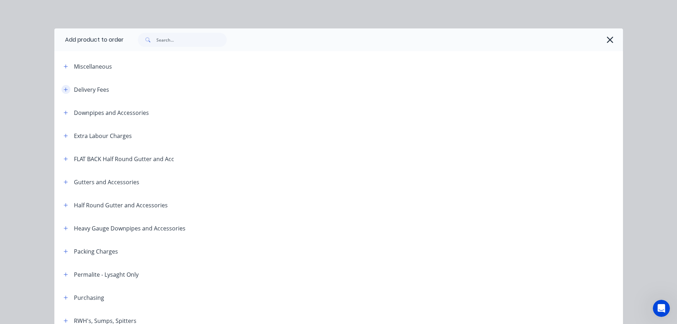
click at [64, 87] on icon "button" at bounding box center [66, 89] width 4 height 5
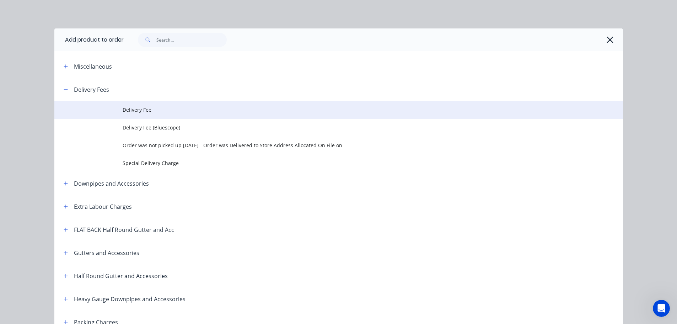
click at [161, 110] on span "Delivery Fee" at bounding box center [323, 109] width 400 height 7
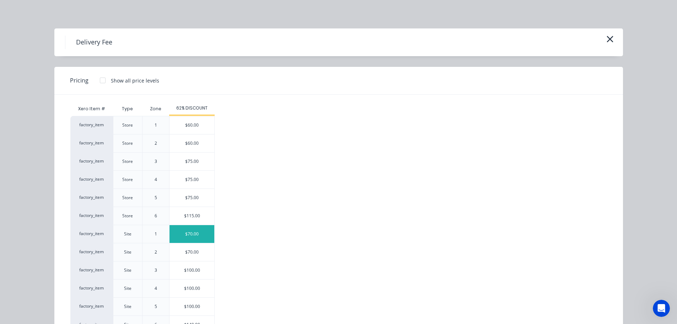
click at [196, 233] on div "$70.00" at bounding box center [192, 234] width 45 height 18
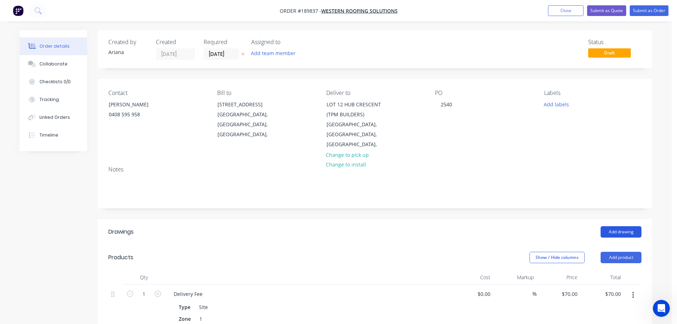
click at [634, 226] on button "Add drawing" at bounding box center [621, 231] width 41 height 11
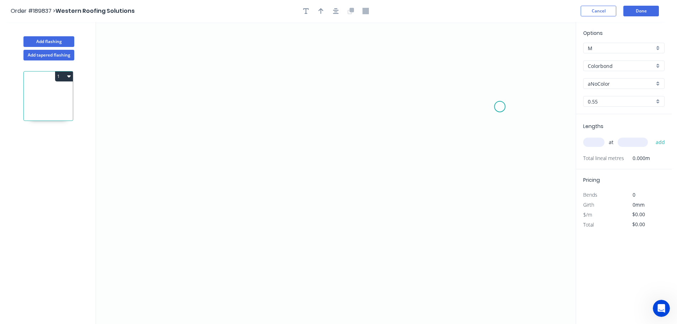
click at [500, 107] on icon "0" at bounding box center [336, 173] width 480 height 302
click at [478, 75] on icon at bounding box center [489, 90] width 22 height 31
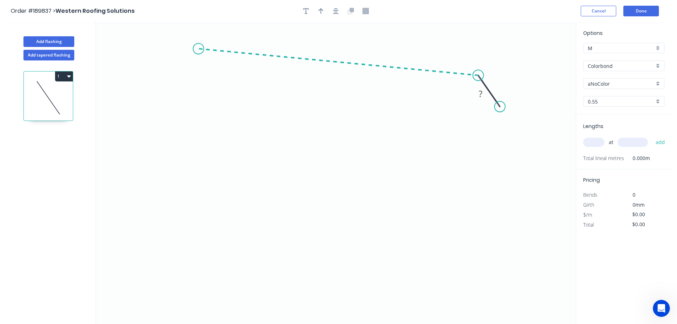
click at [198, 49] on icon "0 ?" at bounding box center [336, 173] width 480 height 302
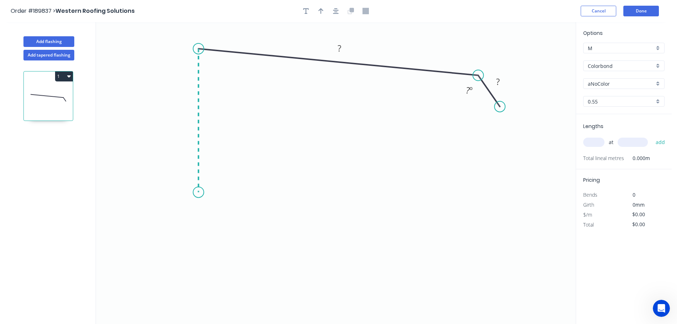
click at [202, 192] on icon "0 ? ? ? º" at bounding box center [336, 173] width 480 height 302
click at [176, 215] on icon "0 ? ? ? ? º ? º" at bounding box center [336, 173] width 480 height 302
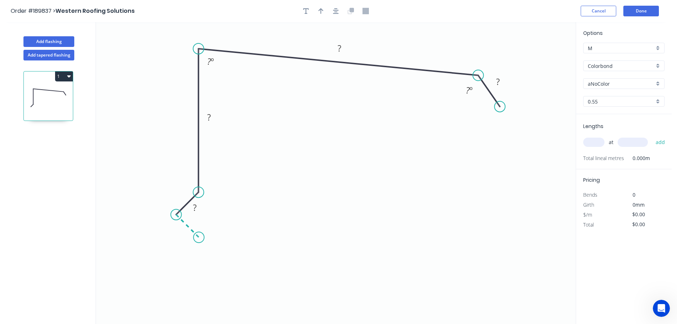
click at [199, 238] on icon "0 ? ? ? ? ? º ? º" at bounding box center [336, 173] width 480 height 302
click at [199, 238] on circle at bounding box center [198, 237] width 11 height 11
click at [181, 231] on tspan "?" at bounding box center [180, 230] width 4 height 12
click at [259, 227] on icon "0 15 15 130 350 30 120 º 87 º" at bounding box center [336, 173] width 480 height 302
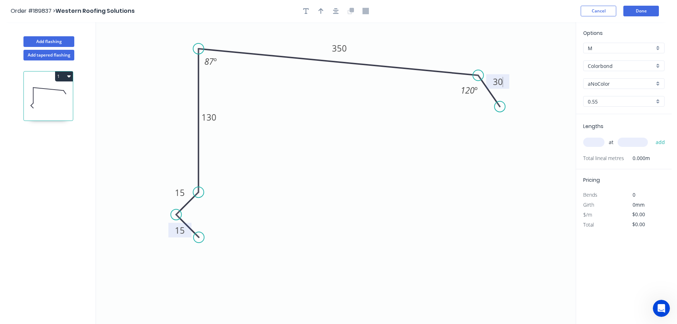
type input "$15.53"
drag, startPoint x: 320, startPoint y: 9, endPoint x: 508, endPoint y: 70, distance: 196.9
click at [321, 9] on icon "button" at bounding box center [320, 11] width 5 height 6
drag, startPoint x: 539, startPoint y: 57, endPoint x: 402, endPoint y: 49, distance: 137.0
click at [402, 49] on icon at bounding box center [402, 41] width 6 height 23
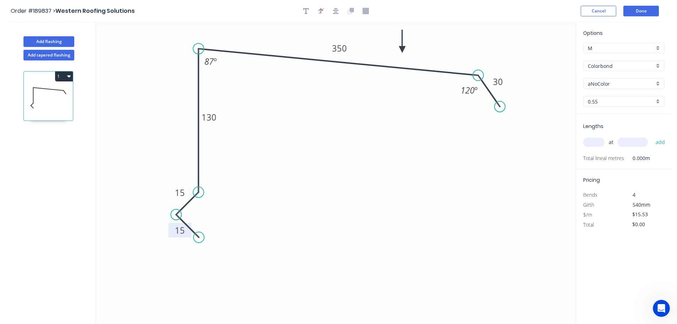
click at [654, 81] on input "aNoColor" at bounding box center [621, 83] width 66 height 7
click at [638, 131] on div "Monument" at bounding box center [624, 128] width 81 height 12
type input "Monument"
drag, startPoint x: 598, startPoint y: 141, endPoint x: 602, endPoint y: 141, distance: 3.9
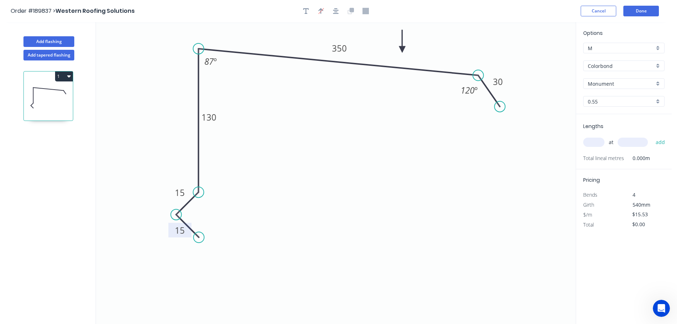
click at [600, 141] on input "text" at bounding box center [593, 142] width 21 height 9
type input "6"
type input "5500"
click at [652, 136] on button "add" at bounding box center [660, 142] width 17 height 12
type input "$512.49"
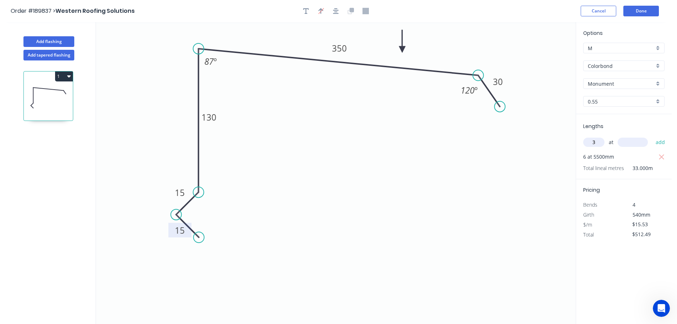
type input "3"
type input "5900"
click at [652, 136] on button "add" at bounding box center [660, 142] width 17 height 12
click at [59, 75] on button "1" at bounding box center [64, 76] width 18 height 10
click at [53, 97] on div "Duplicate" at bounding box center [39, 94] width 55 height 10
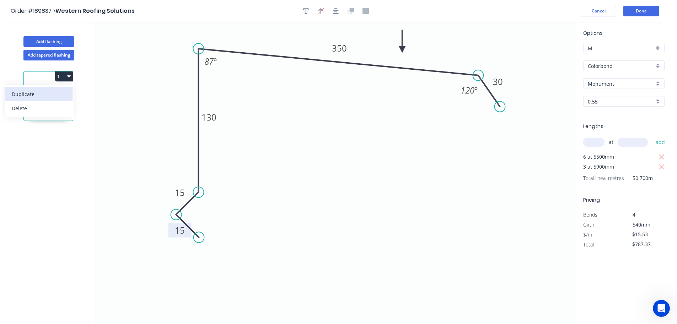
type input "$0.00"
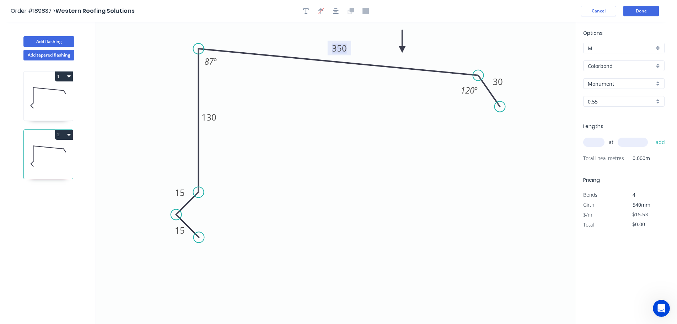
click at [344, 49] on tspan "350" at bounding box center [339, 48] width 15 height 12
type input "$13.78"
click at [362, 106] on icon "0 15 15 130 250 30 120 º 87 º" at bounding box center [336, 173] width 480 height 302
click at [598, 141] on input "text" at bounding box center [593, 142] width 21 height 9
type input "3"
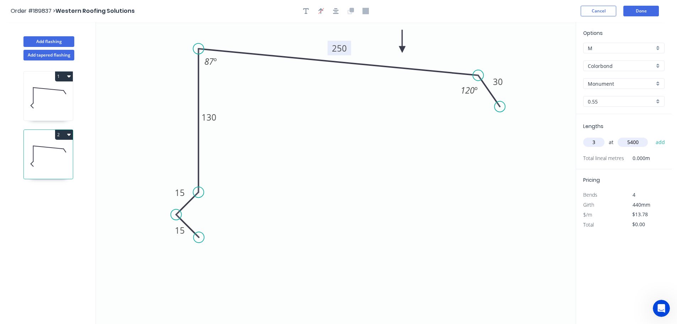
type input "5400"
click at [652, 136] on button "add" at bounding box center [660, 142] width 17 height 12
click at [63, 133] on button "2" at bounding box center [64, 135] width 18 height 10
click at [56, 151] on div "Duplicate" at bounding box center [39, 152] width 55 height 10
type input "$0.00"
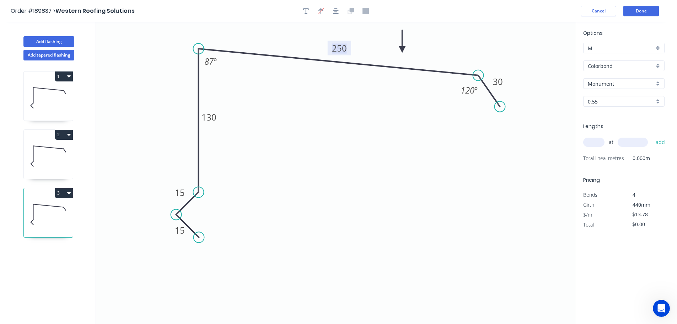
click at [344, 48] on tspan "250" at bounding box center [339, 48] width 15 height 12
click at [352, 115] on icon "0 15 15 130 280 30 120 º 87 º" at bounding box center [336, 173] width 480 height 302
click at [596, 139] on input "text" at bounding box center [593, 142] width 21 height 9
type input "1"
type input "6300"
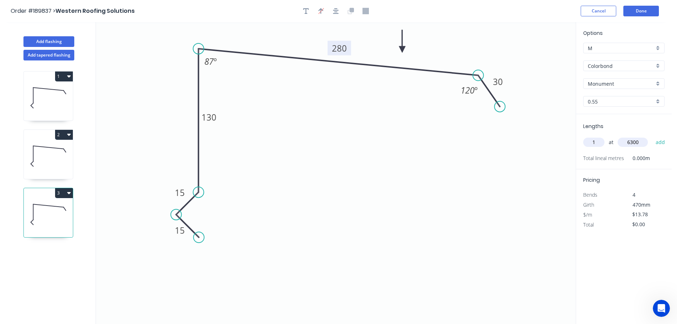
click at [652, 136] on button "add" at bounding box center [660, 142] width 17 height 12
click at [63, 192] on button "3" at bounding box center [64, 193] width 18 height 10
click at [53, 209] on div "Duplicate" at bounding box center [39, 210] width 55 height 10
type input "$0.00"
click at [344, 47] on tspan "280" at bounding box center [339, 48] width 15 height 12
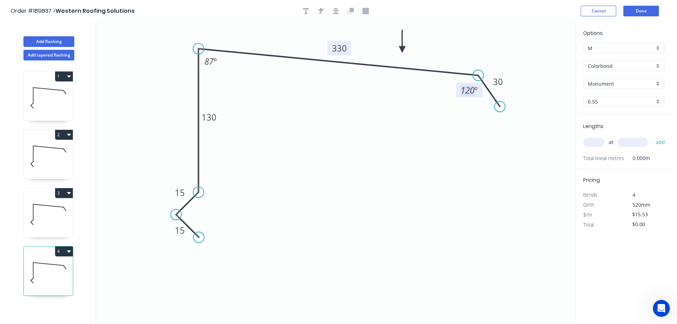
click at [380, 85] on icon "0 15 15 130 330 30 120 º 87 º" at bounding box center [336, 173] width 480 height 302
click at [597, 141] on input "text" at bounding box center [593, 142] width 21 height 9
click at [45, 40] on button "Add flashing" at bounding box center [48, 41] width 51 height 11
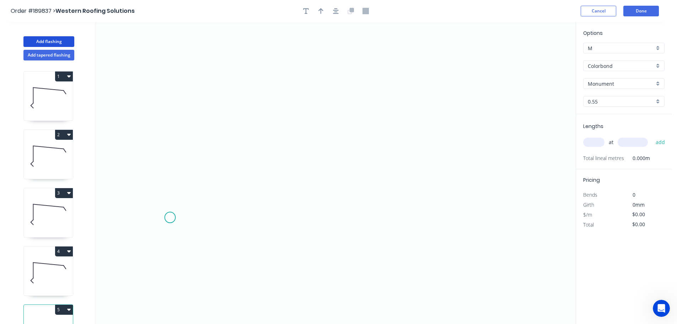
click at [170, 218] on icon "0" at bounding box center [336, 173] width 480 height 302
click at [193, 183] on icon "0" at bounding box center [336, 173] width 480 height 302
click at [489, 188] on icon "0 ?" at bounding box center [336, 173] width 480 height 302
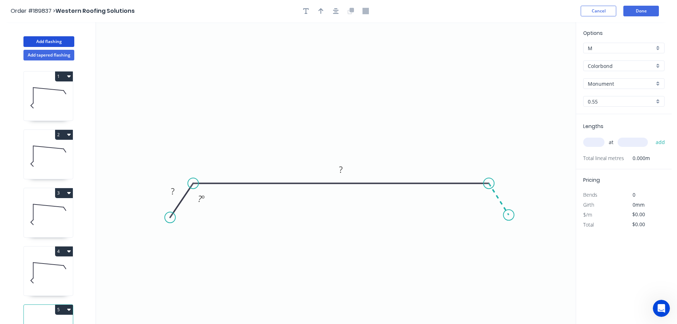
click at [509, 215] on icon "0 ? ? ? º" at bounding box center [336, 173] width 480 height 302
click at [509, 215] on circle at bounding box center [508, 214] width 11 height 11
click at [510, 218] on circle at bounding box center [509, 217] width 11 height 11
click at [174, 191] on tspan "?" at bounding box center [173, 191] width 4 height 12
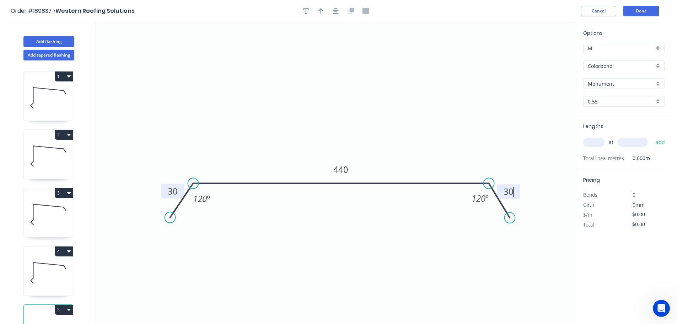
click at [396, 116] on icon "0 30 440 30 120 º 120 º" at bounding box center [336, 173] width 480 height 302
type input "$12.41"
click at [321, 11] on icon "button" at bounding box center [320, 11] width 5 height 6
drag, startPoint x: 540, startPoint y: 57, endPoint x: 364, endPoint y: 100, distance: 181.2
click at [364, 100] on icon at bounding box center [363, 91] width 6 height 23
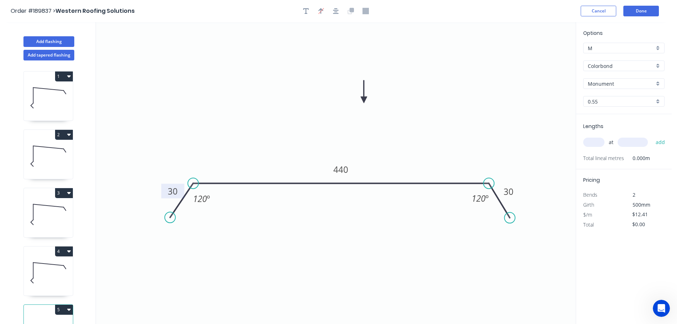
click at [659, 65] on div "Colorbond" at bounding box center [623, 65] width 81 height 11
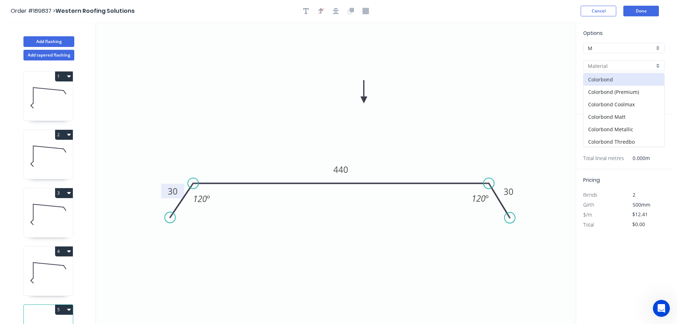
click at [56, 273] on icon at bounding box center [48, 272] width 49 height 45
type input "$15.53"
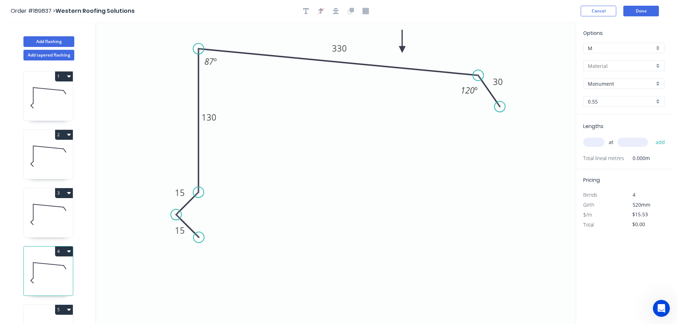
click at [600, 143] on input "text" at bounding box center [593, 142] width 21 height 9
type input "1"
type input "3000"
click at [652, 136] on button "add" at bounding box center [660, 142] width 17 height 12
type input "$46.59"
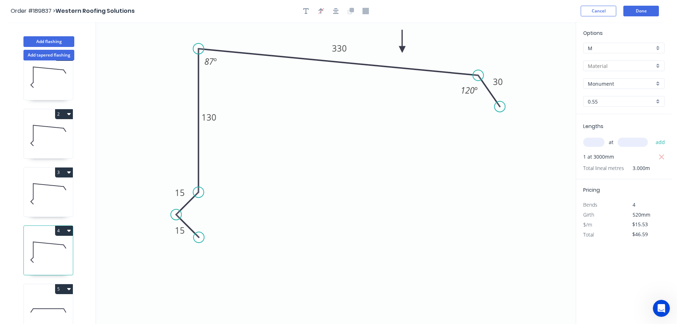
scroll to position [31, 0]
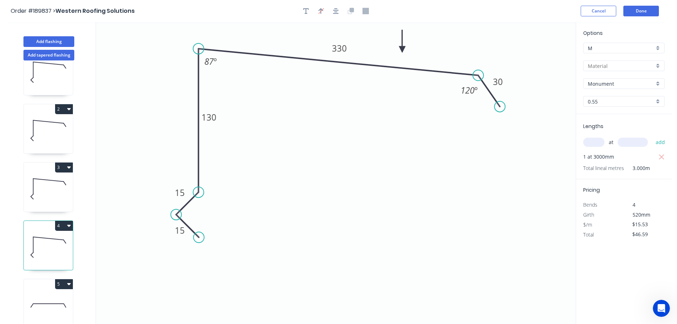
drag, startPoint x: 45, startPoint y: 294, endPoint x: 78, endPoint y: 288, distance: 33.4
click at [45, 294] on icon at bounding box center [48, 305] width 49 height 45
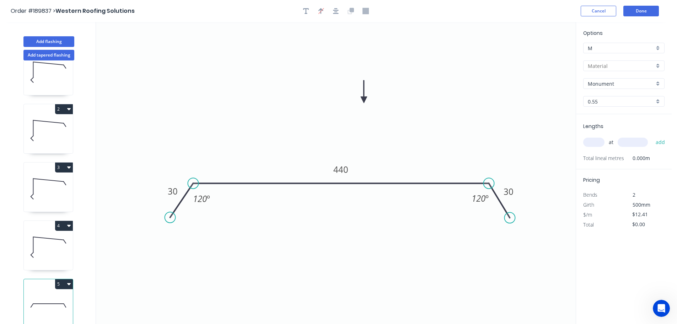
click at [413, 123] on icon "0 30 440 30 120 º 120 º" at bounding box center [336, 173] width 480 height 302
click at [657, 82] on div "Monument" at bounding box center [623, 83] width 81 height 11
click at [659, 64] on div at bounding box center [623, 65] width 81 height 11
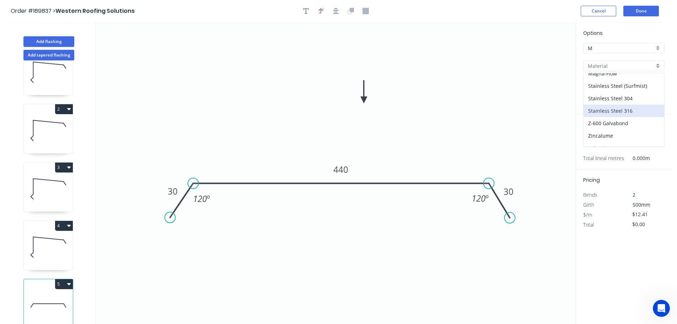
scroll to position [151, 0]
click at [611, 129] on div "Zincalume" at bounding box center [624, 128] width 81 height 12
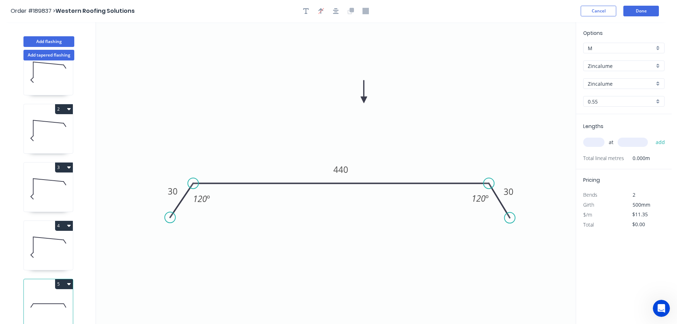
click at [599, 143] on input "text" at bounding box center [593, 142] width 21 height 9
click at [652, 136] on button "add" at bounding box center [660, 142] width 17 height 12
click at [51, 235] on icon at bounding box center [48, 246] width 49 height 45
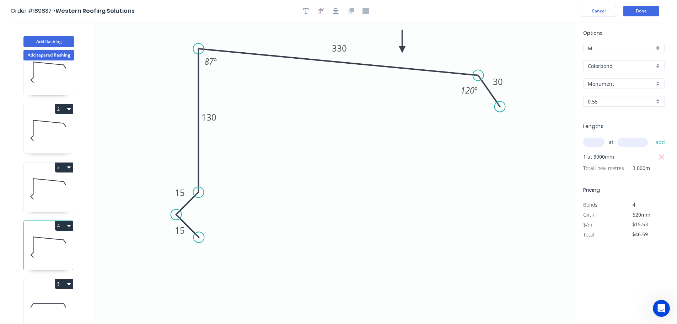
click at [65, 221] on button "4" at bounding box center [64, 226] width 18 height 10
click at [57, 238] on div "Duplicate" at bounding box center [39, 243] width 55 height 10
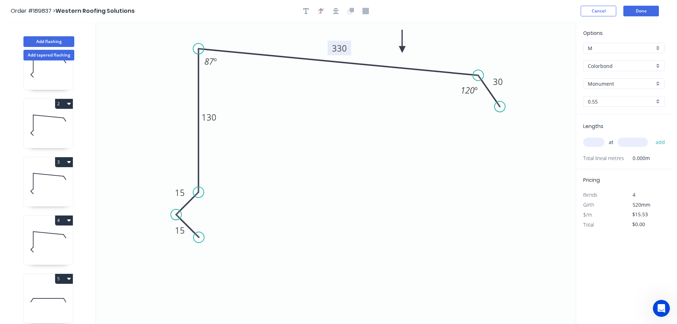
click at [343, 48] on tspan "330" at bounding box center [339, 48] width 15 height 12
click at [373, 134] on icon "0 15 15 130 380 30 120 º 87 º" at bounding box center [336, 173] width 480 height 302
click at [597, 144] on input "text" at bounding box center [593, 142] width 21 height 9
click at [652, 136] on button "add" at bounding box center [660, 142] width 17 height 12
click at [35, 37] on button "Add flashing" at bounding box center [48, 41] width 51 height 11
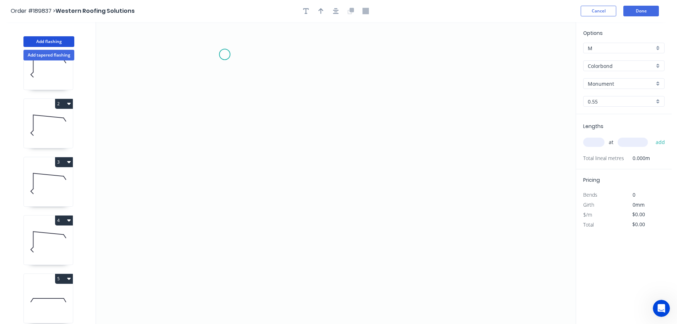
click at [225, 54] on icon "0" at bounding box center [336, 173] width 480 height 302
click at [226, 236] on icon "0" at bounding box center [336, 173] width 480 height 302
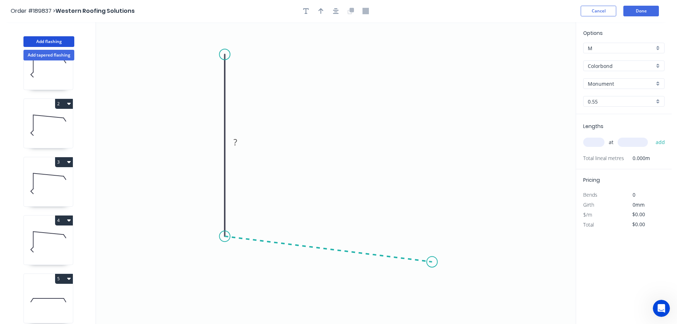
click at [432, 262] on icon "0 ?" at bounding box center [336, 173] width 480 height 302
click at [452, 295] on icon "0 ? ? ? º" at bounding box center [336, 173] width 480 height 302
click at [452, 295] on circle at bounding box center [452, 295] width 11 height 11
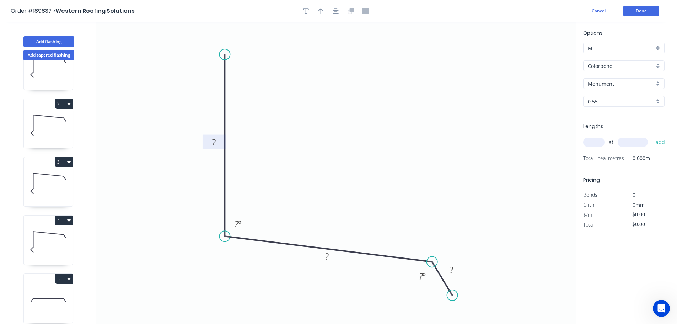
click at [215, 145] on tspan "?" at bounding box center [214, 142] width 4 height 12
click at [324, 113] on icon "0 300 200 30 92 º 120 º" at bounding box center [336, 173] width 480 height 302
click at [320, 9] on icon "button" at bounding box center [320, 11] width 5 height 6
drag, startPoint x: 539, startPoint y: 54, endPoint x: 347, endPoint y: 121, distance: 204.3
click at [347, 116] on icon at bounding box center [350, 104] width 6 height 23
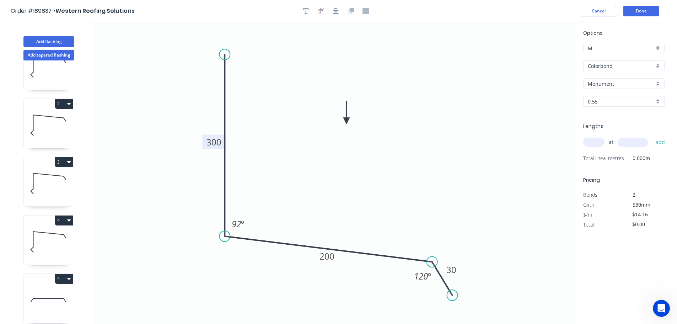
click at [658, 63] on div "Colorbond" at bounding box center [623, 65] width 81 height 11
click at [603, 125] on div "Zincalume" at bounding box center [624, 128] width 81 height 12
click at [594, 140] on input "text" at bounding box center [593, 142] width 21 height 9
click at [652, 136] on button "add" at bounding box center [660, 142] width 17 height 12
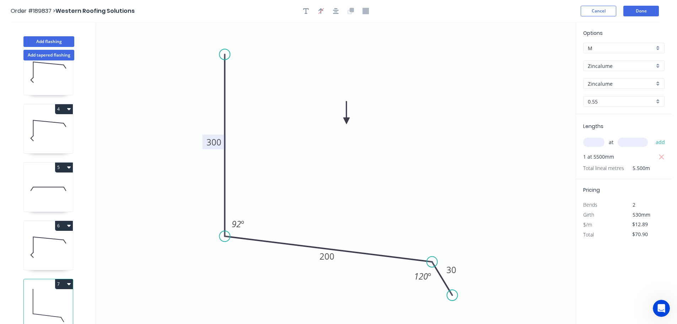
scroll to position [147, 0]
click at [64, 279] on button "7" at bounding box center [64, 284] width 18 height 10
click at [47, 297] on div "Duplicate" at bounding box center [39, 301] width 55 height 10
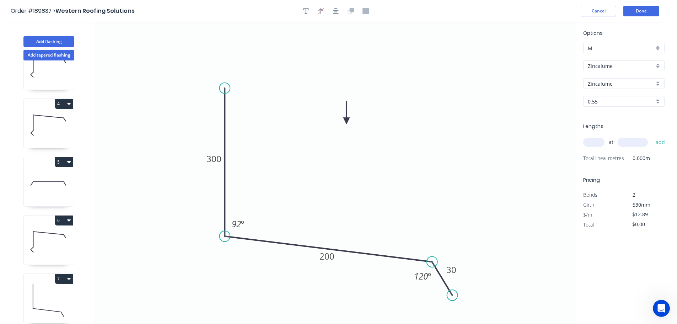
drag, startPoint x: 224, startPoint y: 53, endPoint x: 222, endPoint y: 88, distance: 35.6
click at [222, 88] on circle at bounding box center [224, 88] width 11 height 11
click at [219, 159] on tspan "300" at bounding box center [213, 159] width 15 height 12
click at [464, 139] on icon "0 100 200 30 92 º 120 º" at bounding box center [336, 173] width 480 height 302
click at [598, 143] on input "text" at bounding box center [593, 142] width 21 height 9
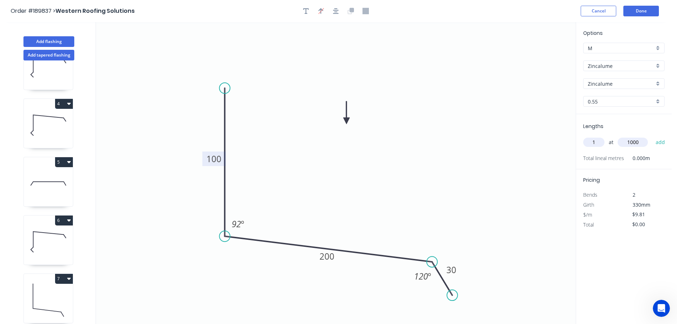
click at [652, 136] on button "add" at bounding box center [660, 142] width 17 height 12
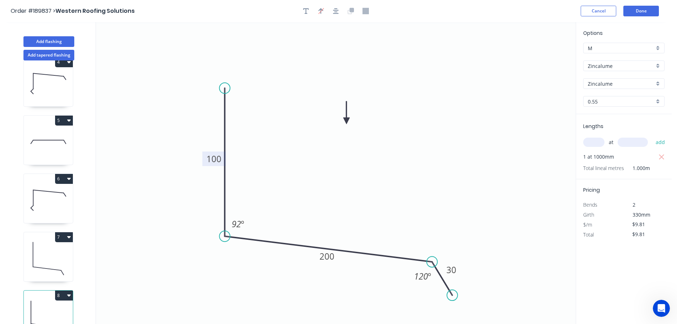
scroll to position [206, 0]
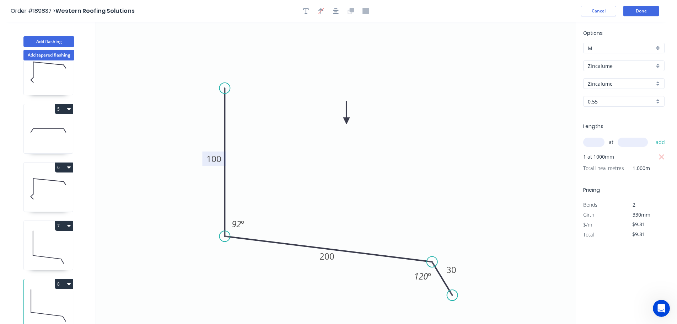
click at [45, 182] on icon at bounding box center [48, 188] width 49 height 45
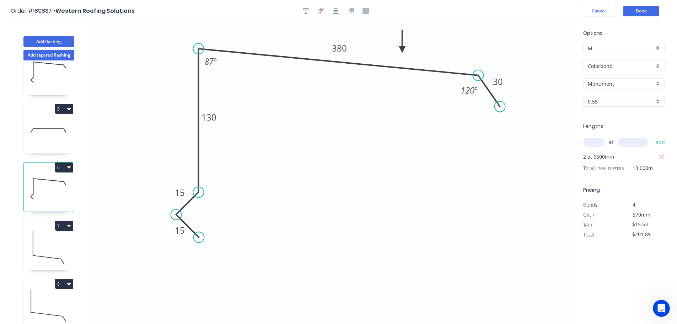
click at [66, 162] on button "6" at bounding box center [64, 167] width 18 height 10
click at [52, 180] on div "Duplicate" at bounding box center [39, 185] width 55 height 10
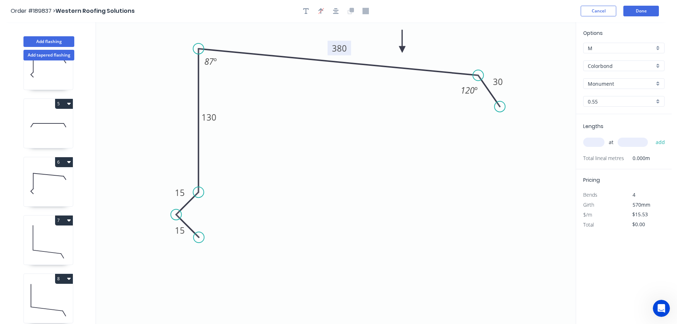
click at [342, 46] on tspan "380" at bounding box center [339, 48] width 15 height 12
click at [348, 115] on icon "0 15 15 130 350 30 120 º 87 º" at bounding box center [336, 173] width 480 height 302
click at [596, 142] on input "text" at bounding box center [593, 142] width 21 height 9
click at [652, 136] on button "add" at bounding box center [660, 142] width 17 height 12
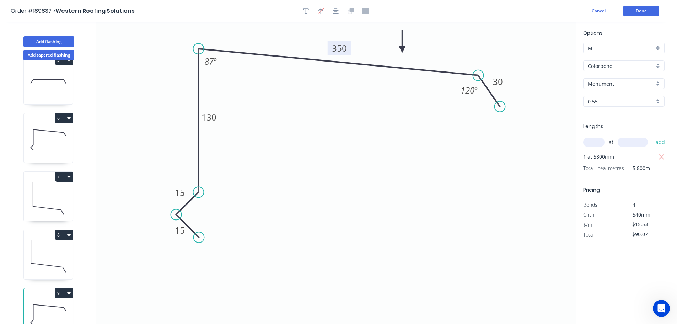
scroll to position [264, 0]
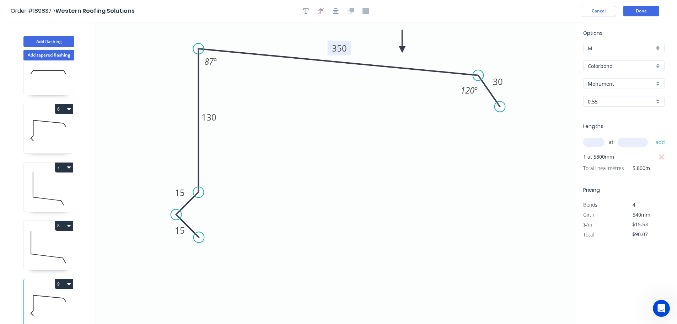
click at [33, 234] on icon at bounding box center [48, 246] width 49 height 45
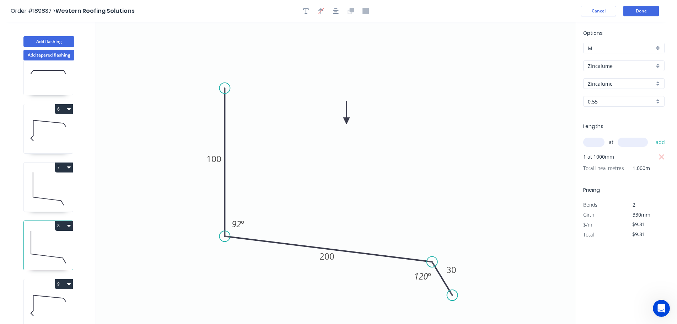
click at [68, 222] on icon "button" at bounding box center [69, 225] width 4 height 6
click at [50, 238] on div "Duplicate" at bounding box center [39, 243] width 55 height 10
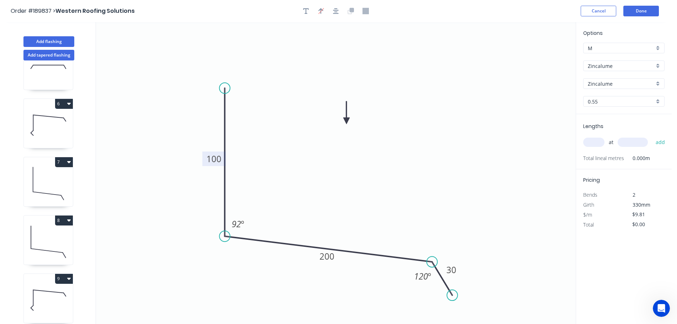
click at [219, 159] on tspan "100" at bounding box center [213, 159] width 15 height 12
click at [449, 160] on icon "0 150 250 30 92 º 120 º" at bounding box center [336, 173] width 480 height 302
click at [594, 143] on input "text" at bounding box center [593, 142] width 21 height 9
click at [652, 136] on button "add" at bounding box center [660, 142] width 17 height 12
drag, startPoint x: 50, startPoint y: 40, endPoint x: 69, endPoint y: 41, distance: 18.8
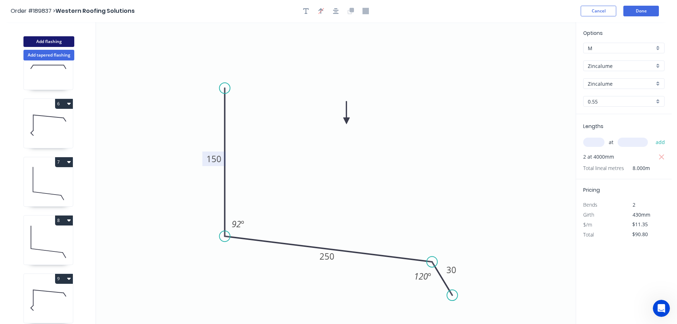
click at [51, 40] on button "Add flashing" at bounding box center [48, 41] width 51 height 11
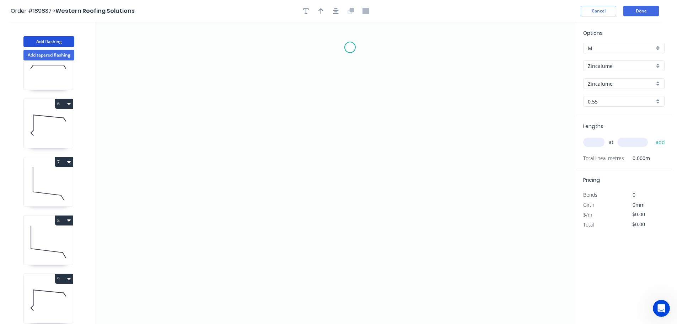
click at [350, 47] on icon "0" at bounding box center [336, 173] width 480 height 302
click at [320, 74] on icon "0" at bounding box center [336, 173] width 480 height 302
click at [321, 241] on icon "0 ?" at bounding box center [336, 173] width 480 height 302
click at [343, 263] on icon "0 ? ?" at bounding box center [336, 173] width 480 height 302
click at [317, 288] on icon "0 ? ? ?" at bounding box center [336, 173] width 480 height 302
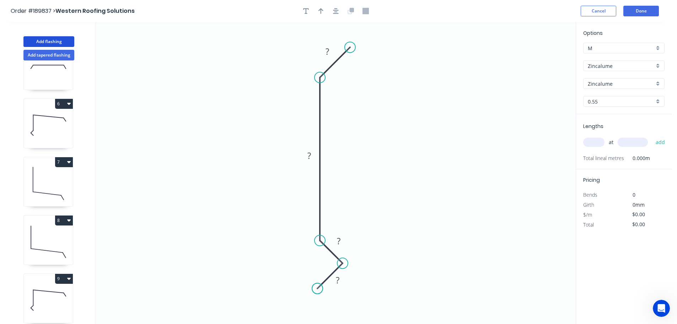
click at [317, 288] on circle at bounding box center [317, 288] width 11 height 11
click at [383, 70] on div "Crush & Fold" at bounding box center [384, 69] width 71 height 15
drag, startPoint x: 358, startPoint y: 28, endPoint x: 401, endPoint y: 38, distance: 43.4
click at [397, 38] on rect at bounding box center [383, 36] width 28 height 15
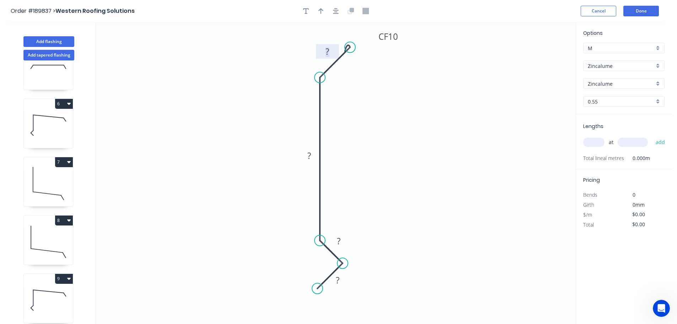
click at [328, 50] on tspan "?" at bounding box center [328, 51] width 4 height 12
click at [335, 95] on div "Show angle" at bounding box center [356, 99] width 71 height 15
click at [338, 83] on tspan "º" at bounding box center [338, 84] width 3 height 12
click at [368, 87] on icon "0 ? ? ? CF 10 10 135 º" at bounding box center [336, 173] width 480 height 302
click at [312, 155] on rect at bounding box center [309, 156] width 14 height 10
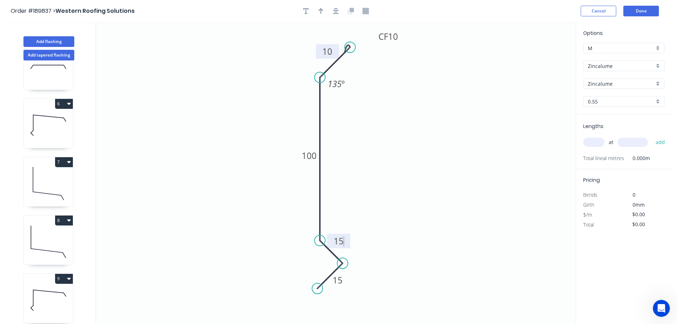
click at [359, 152] on icon "0 15 15 100 CF 10 10 135 º" at bounding box center [336, 173] width 480 height 302
drag, startPoint x: 323, startPoint y: 11, endPoint x: 437, endPoint y: 45, distance: 119.2
click at [324, 11] on button "button" at bounding box center [321, 11] width 11 height 11
drag, startPoint x: 540, startPoint y: 55, endPoint x: 420, endPoint y: 127, distance: 139.5
click at [420, 127] on icon at bounding box center [421, 118] width 6 height 23
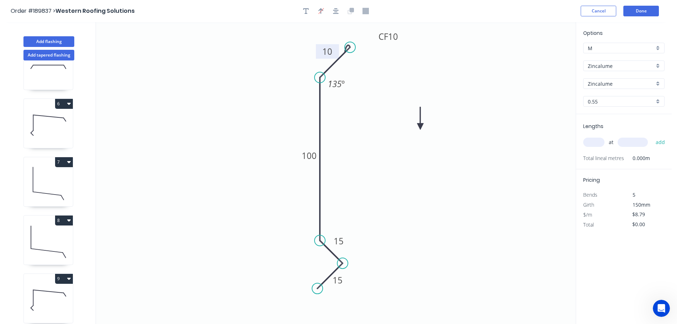
click at [420, 127] on icon at bounding box center [420, 118] width 6 height 23
click at [597, 139] on input "text" at bounding box center [593, 142] width 21 height 9
click at [652, 136] on button "add" at bounding box center [660, 142] width 17 height 12
click at [475, 161] on icon "0 15 15 100 CF 10 10 135 º" at bounding box center [336, 173] width 480 height 302
click at [476, 161] on icon "0 15 15 100 CF 10 10 135 º" at bounding box center [336, 173] width 480 height 302
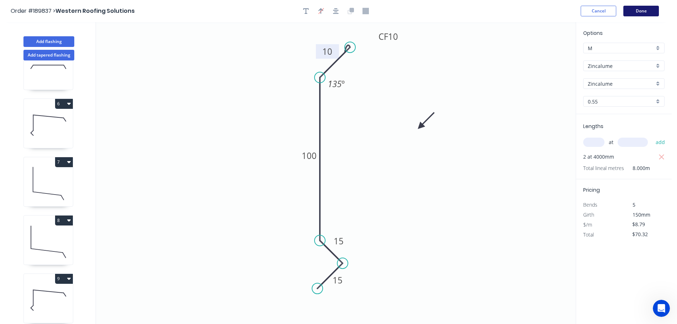
click at [645, 12] on button "Done" at bounding box center [641, 11] width 36 height 11
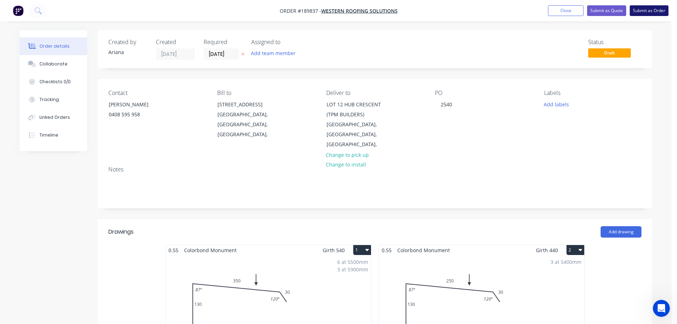
click at [655, 11] on button "Submit as Order" at bounding box center [649, 10] width 39 height 11
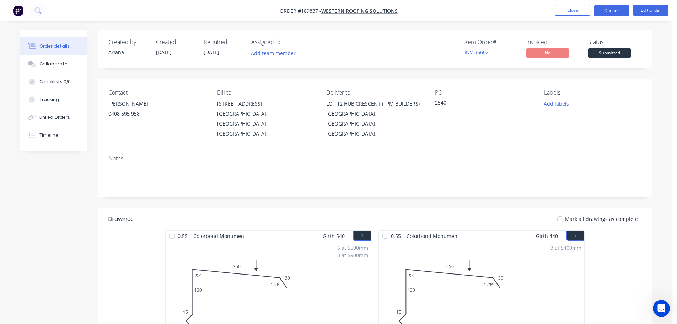
click at [605, 7] on button "Options" at bounding box center [612, 10] width 36 height 11
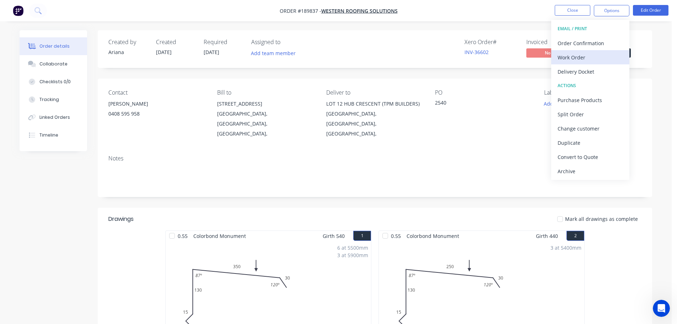
click at [569, 55] on div "Work Order" at bounding box center [590, 57] width 65 height 10
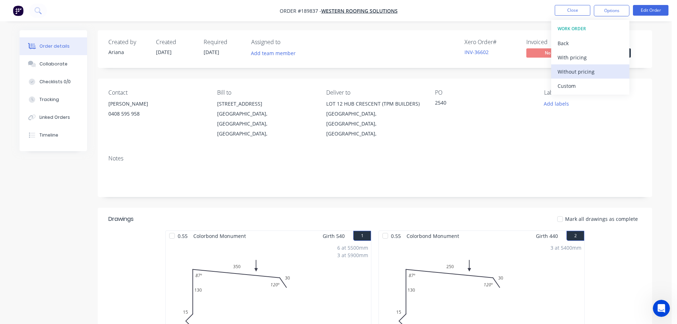
click at [560, 72] on div "Without pricing" at bounding box center [590, 71] width 65 height 10
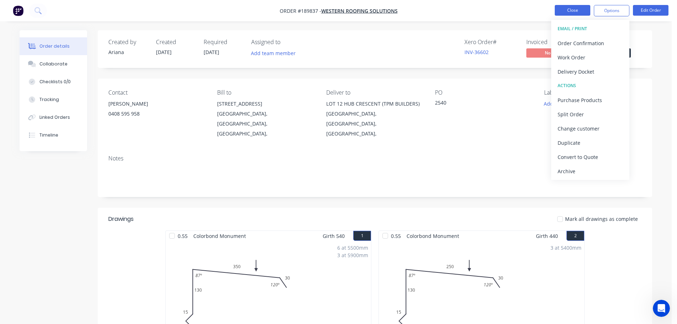
click at [571, 11] on button "Close" at bounding box center [573, 10] width 36 height 11
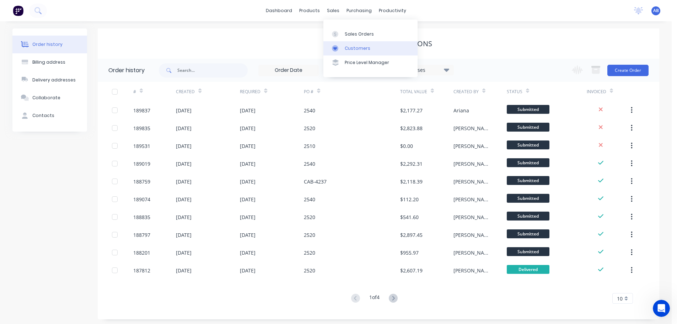
click at [353, 49] on div "Customers" at bounding box center [358, 48] width 26 height 6
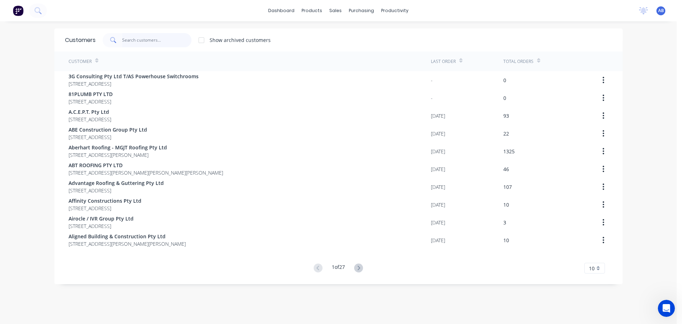
click at [145, 39] on input "text" at bounding box center [156, 40] width 69 height 14
drag, startPoint x: 157, startPoint y: 38, endPoint x: 307, endPoint y: 38, distance: 149.6
click at [158, 38] on input "text" at bounding box center [156, 40] width 69 height 14
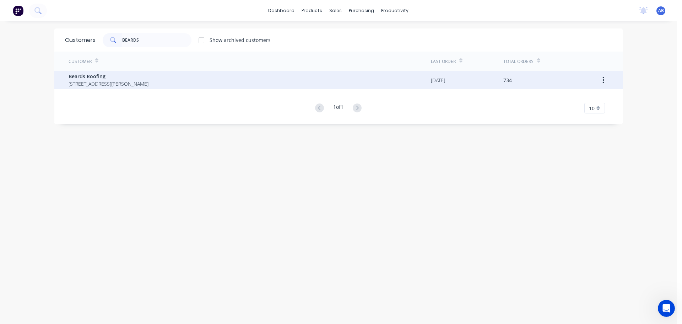
click at [117, 78] on span "Beards Roofing" at bounding box center [109, 76] width 80 height 7
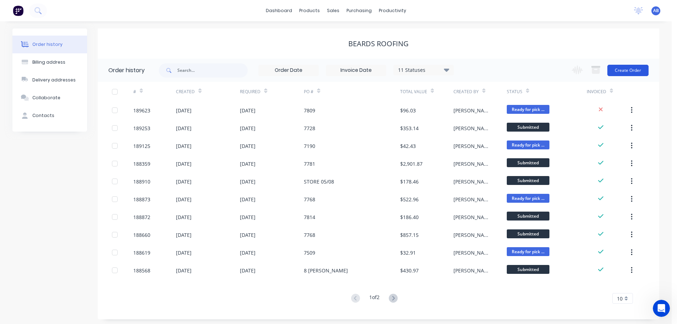
click at [627, 70] on button "Create Order" at bounding box center [627, 70] width 41 height 11
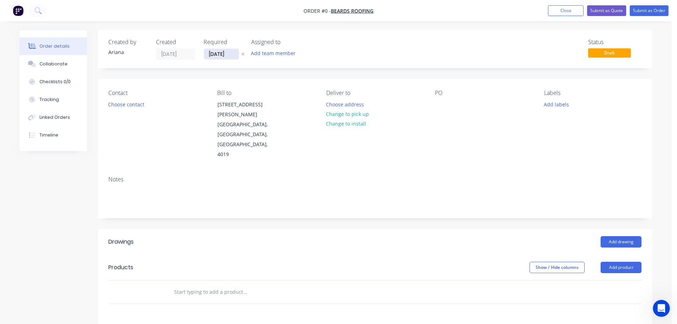
click at [213, 54] on input "[DATE]" at bounding box center [221, 54] width 35 height 11
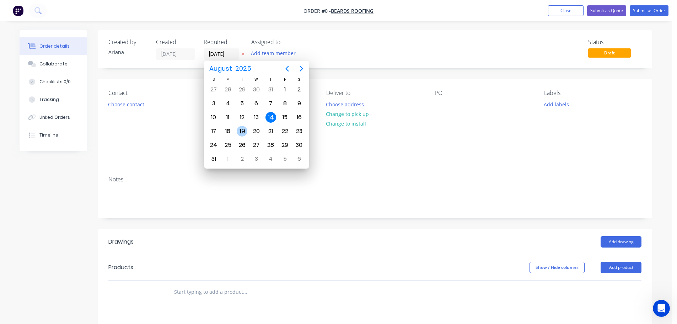
click at [240, 129] on div "19" at bounding box center [242, 131] width 11 height 11
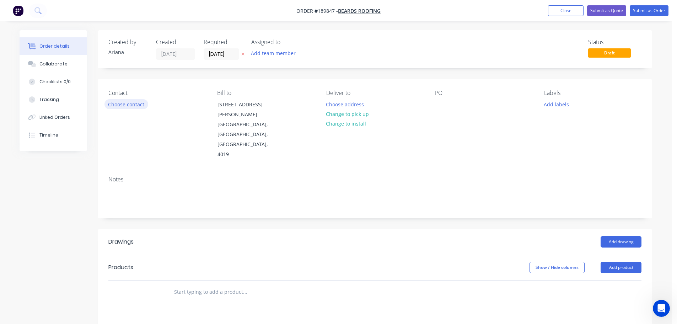
click at [125, 104] on button "Choose contact" at bounding box center [126, 104] width 44 height 10
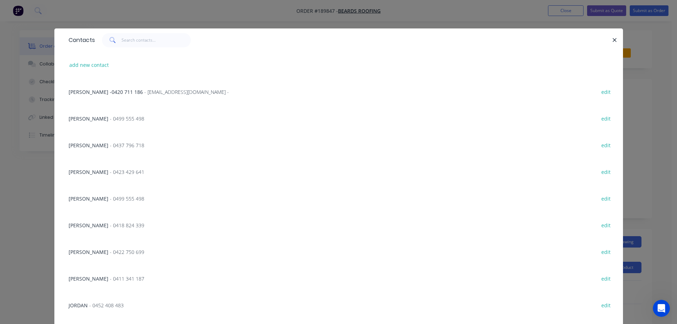
click at [110, 170] on span "- 0423 429 641" at bounding box center [127, 171] width 34 height 7
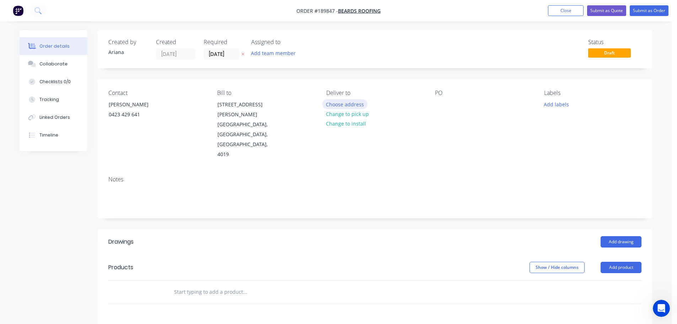
click at [345, 104] on button "Choose address" at bounding box center [344, 104] width 45 height 10
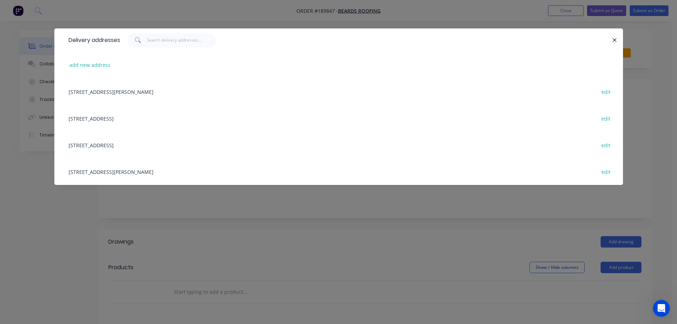
click at [146, 175] on div "73 SNOOK ST (STORE), CLONTARF, Queensland, Australia, 4019 edit" at bounding box center [338, 171] width 547 height 27
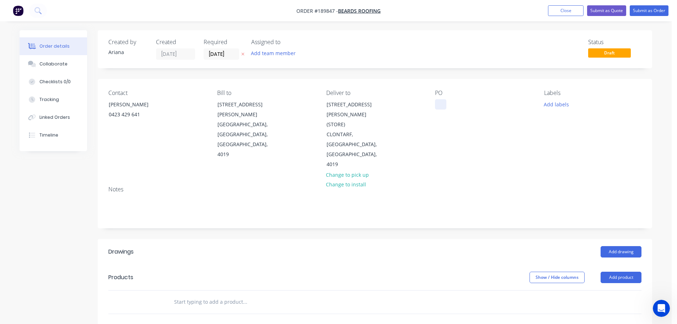
click at [441, 104] on div at bounding box center [440, 104] width 11 height 10
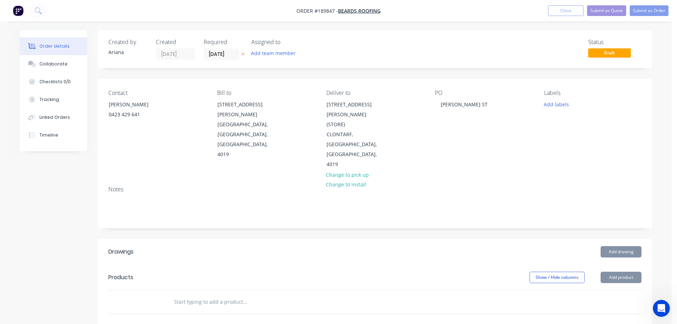
click at [492, 124] on div "PO MURRAY ST" at bounding box center [483, 130] width 97 height 80
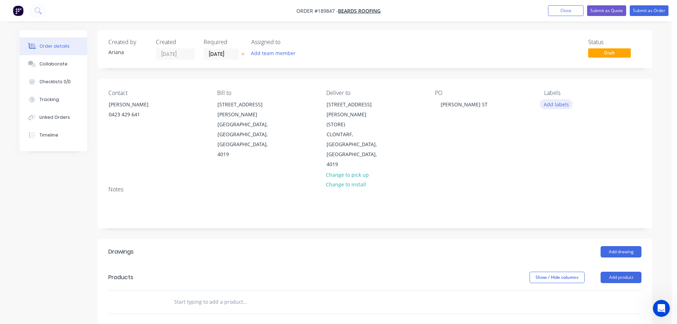
click at [554, 106] on button "Add labels" at bounding box center [556, 104] width 33 height 10
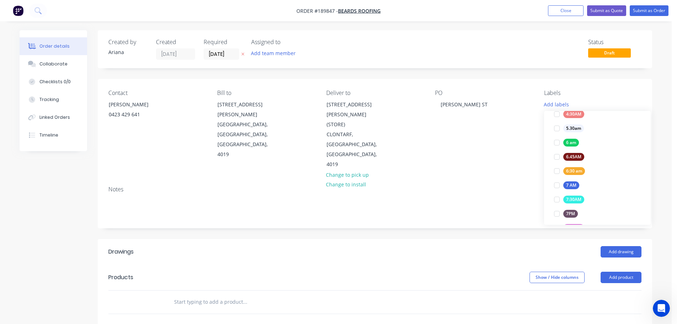
scroll to position [149, 0]
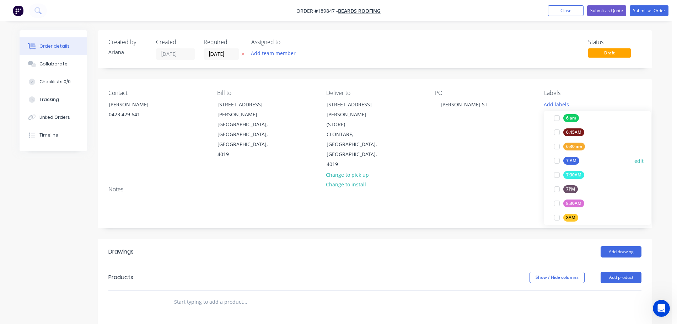
click at [558, 161] on div at bounding box center [557, 161] width 14 height 14
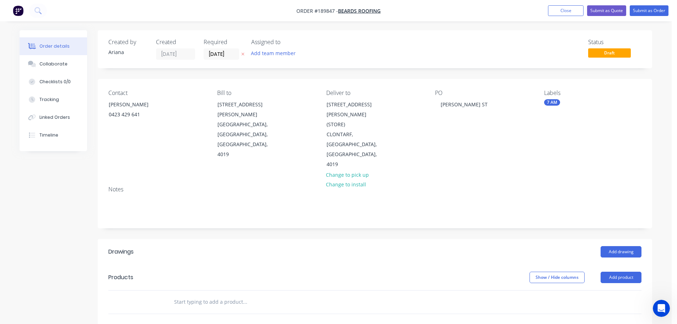
click at [493, 180] on div "Notes" at bounding box center [375, 204] width 554 height 48
click at [615, 272] on button "Add product" at bounding box center [621, 277] width 41 height 11
click at [600, 290] on div "Product catalogue" at bounding box center [607, 295] width 55 height 10
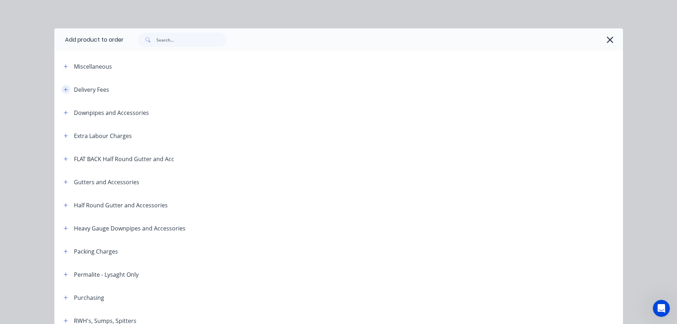
click at [65, 86] on button "button" at bounding box center [65, 89] width 9 height 9
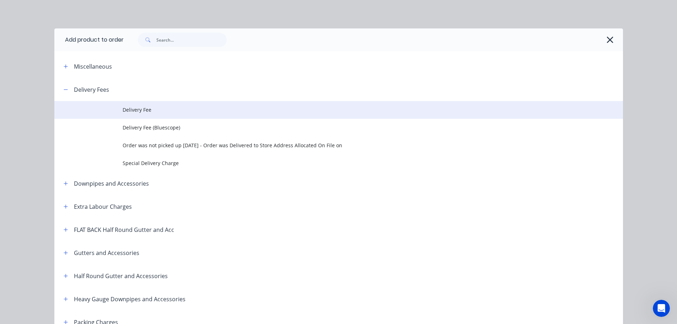
click at [145, 110] on span "Delivery Fee" at bounding box center [323, 109] width 400 height 7
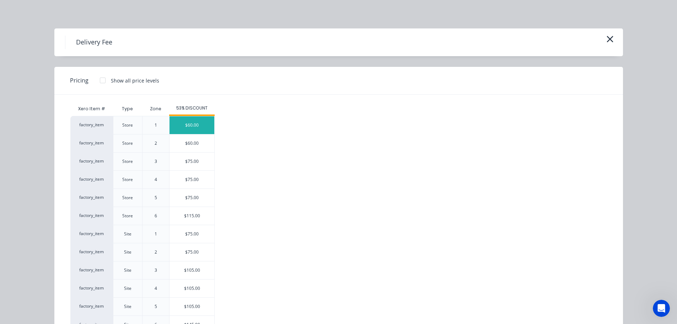
click at [198, 123] on div "$60.00" at bounding box center [192, 125] width 45 height 18
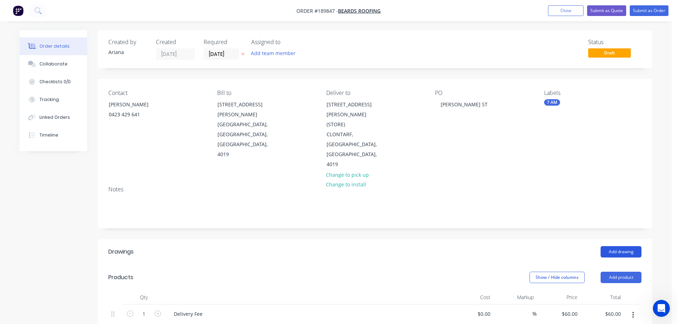
click at [624, 246] on button "Add drawing" at bounding box center [621, 251] width 41 height 11
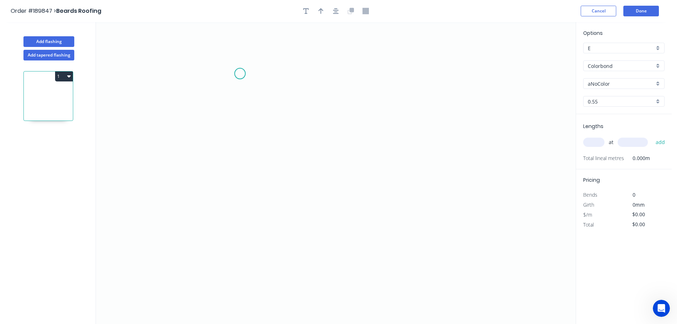
click at [240, 73] on icon "0" at bounding box center [336, 173] width 480 height 302
click at [234, 190] on icon "0" at bounding box center [336, 173] width 480 height 302
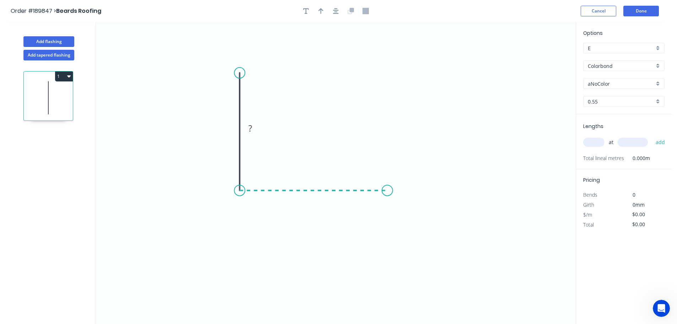
click at [386, 189] on icon "0 ?" at bounding box center [336, 173] width 480 height 302
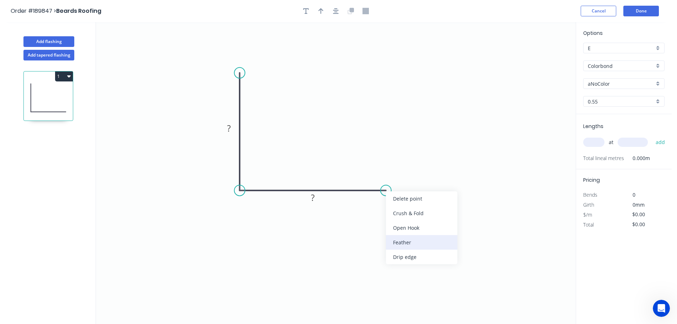
click at [416, 245] on div "Feather" at bounding box center [421, 242] width 71 height 15
click at [382, 203] on tspan "15" at bounding box center [381, 202] width 10 height 12
click at [477, 253] on icon "0 ? FE 8 ?" at bounding box center [336, 173] width 480 height 302
drag, startPoint x: 384, startPoint y: 206, endPoint x: 427, endPoint y: 214, distance: 43.8
click at [427, 214] on rect at bounding box center [419, 210] width 23 height 15
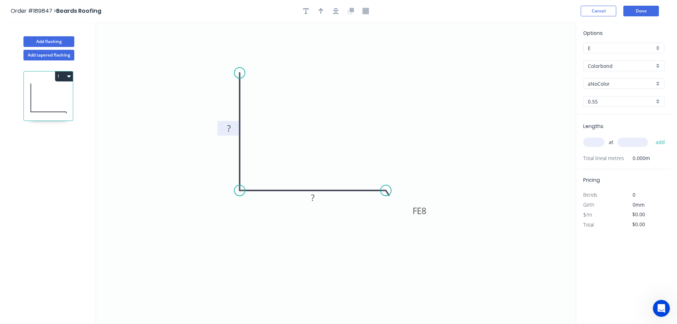
click at [230, 130] on tspan "?" at bounding box center [229, 128] width 4 height 12
click at [253, 90] on div "Crush & Fold" at bounding box center [275, 94] width 71 height 15
click at [231, 58] on tspan "10" at bounding box center [229, 60] width 10 height 12
click at [249, 55] on icon "0 CF 15 ? FE 8 ?" at bounding box center [336, 173] width 480 height 302
click at [232, 57] on tspan "15" at bounding box center [229, 60] width 10 height 12
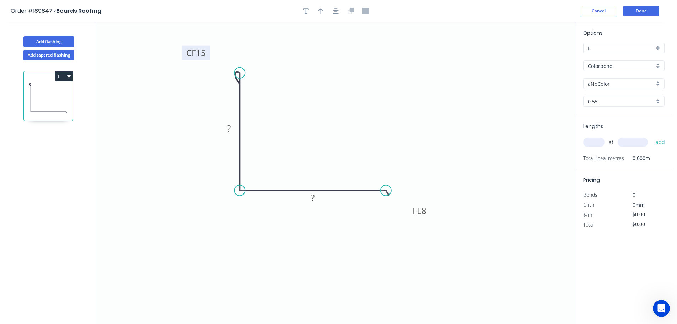
drag, startPoint x: 238, startPoint y: 57, endPoint x: 209, endPoint y: 50, distance: 29.4
click at [209, 50] on rect at bounding box center [196, 52] width 28 height 15
click at [230, 127] on tspan "?" at bounding box center [229, 128] width 4 height 12
click at [275, 126] on icon "0 CF 15 6 FE 8 ?" at bounding box center [336, 173] width 480 height 302
click at [230, 127] on tspan "6" at bounding box center [228, 128] width 5 height 12
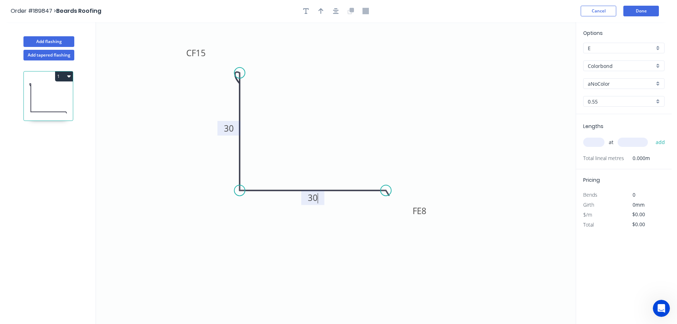
click at [287, 116] on icon "0 CF 15 30 FE 8 30" at bounding box center [336, 173] width 480 height 302
click at [319, 6] on button "button" at bounding box center [321, 11] width 11 height 11
drag, startPoint x: 540, startPoint y: 56, endPoint x: 305, endPoint y: 118, distance: 243.4
click at [305, 118] on icon at bounding box center [305, 110] width 6 height 23
click at [658, 64] on div "Colorbond" at bounding box center [623, 65] width 81 height 11
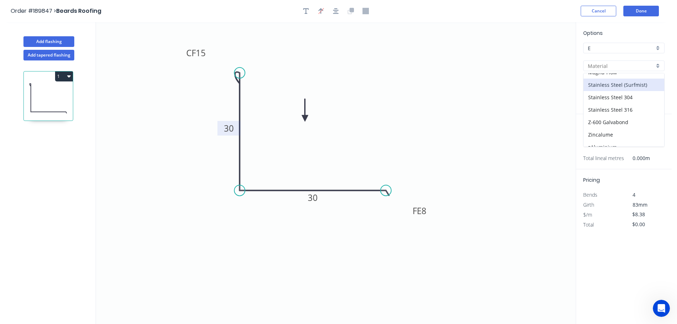
scroll to position [151, 0]
click at [615, 126] on div "Zincalume" at bounding box center [624, 128] width 81 height 12
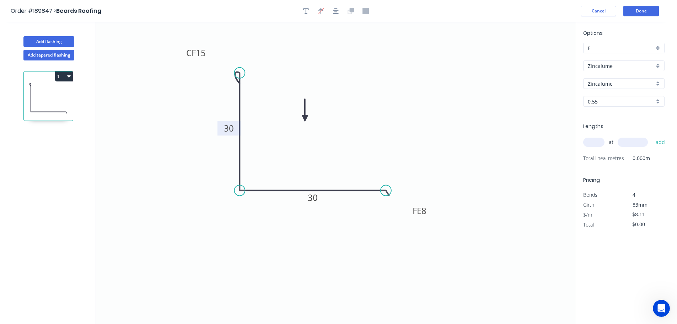
click at [600, 142] on input "text" at bounding box center [593, 142] width 21 height 9
click at [652, 136] on button "add" at bounding box center [660, 142] width 17 height 12
drag, startPoint x: 56, startPoint y: 38, endPoint x: 87, endPoint y: 38, distance: 31.3
click at [57, 38] on button "Add flashing" at bounding box center [48, 41] width 51 height 11
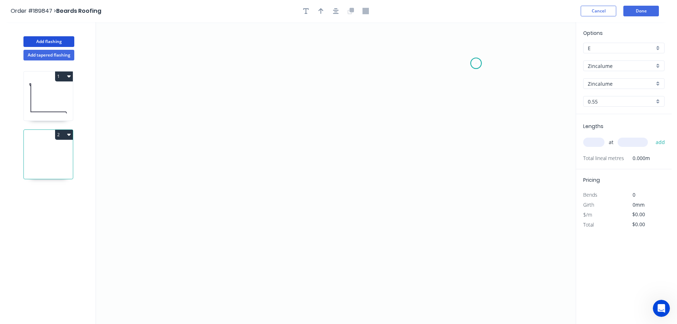
click at [476, 63] on icon "0" at bounding box center [336, 173] width 480 height 302
click at [478, 109] on icon "0" at bounding box center [336, 173] width 480 height 302
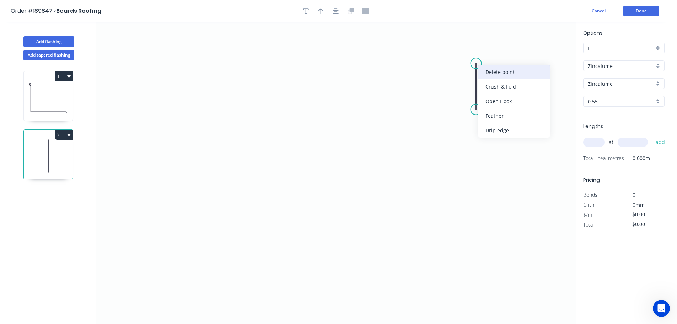
click at [493, 72] on div "Delete point" at bounding box center [513, 72] width 71 height 15
click at [512, 67] on icon "0" at bounding box center [336, 173] width 480 height 302
click at [466, 65] on icon "0" at bounding box center [336, 173] width 480 height 302
click at [466, 122] on icon "0 ?" at bounding box center [336, 173] width 480 height 302
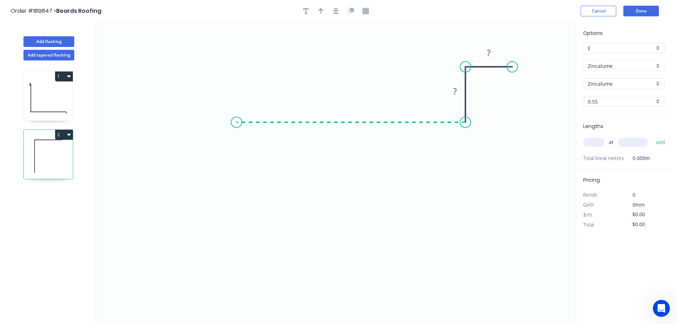
click at [236, 120] on icon "0 ? ?" at bounding box center [336, 173] width 480 height 302
click at [233, 196] on icon "0 ? ? ?" at bounding box center [336, 173] width 480 height 302
click at [233, 196] on circle at bounding box center [236, 195] width 11 height 11
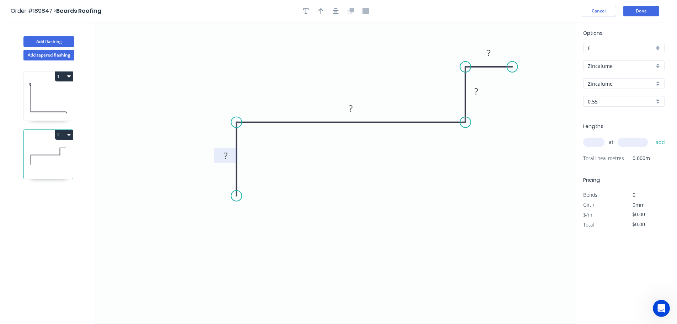
click at [227, 156] on tspan "?" at bounding box center [226, 156] width 4 height 12
click at [455, 175] on icon "0 45 1055 20 20" at bounding box center [336, 173] width 480 height 302
click at [320, 10] on icon "button" at bounding box center [320, 11] width 5 height 6
drag, startPoint x: 542, startPoint y: 56, endPoint x: 338, endPoint y: 61, distance: 204.1
click at [337, 61] on icon at bounding box center [337, 52] width 6 height 23
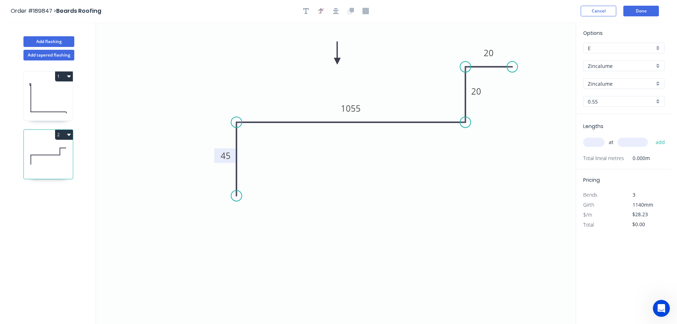
click at [599, 142] on input "text" at bounding box center [593, 142] width 21 height 9
click at [652, 136] on button "add" at bounding box center [660, 142] width 17 height 12
drag, startPoint x: 41, startPoint y: 40, endPoint x: 88, endPoint y: 48, distance: 48.0
click at [41, 40] on button "Add flashing" at bounding box center [48, 41] width 51 height 11
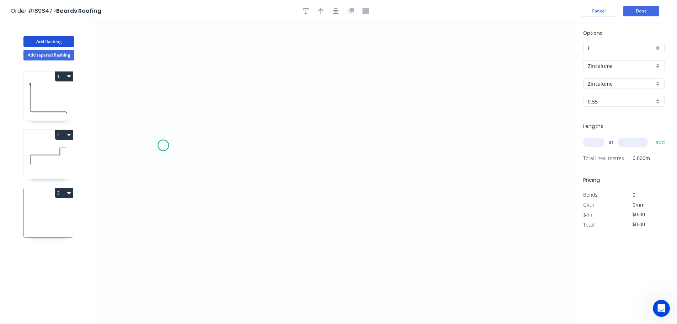
click at [163, 145] on icon "0" at bounding box center [336, 173] width 480 height 302
click at [164, 111] on icon "0" at bounding box center [336, 173] width 480 height 302
click at [208, 111] on icon at bounding box center [185, 111] width 45 height 0
click at [206, 148] on icon "0 ? ?" at bounding box center [336, 173] width 480 height 302
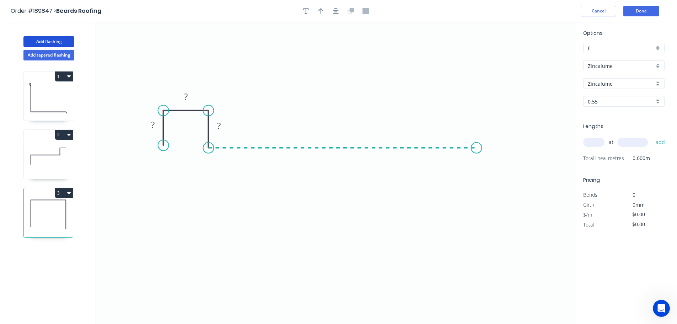
click at [477, 147] on icon "0 ? ? ?" at bounding box center [336, 173] width 480 height 302
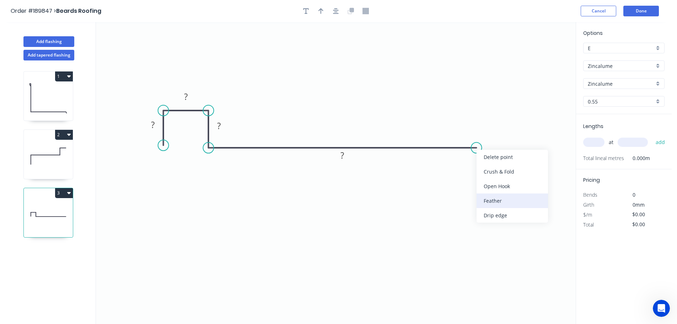
click at [510, 199] on div "Feather" at bounding box center [512, 200] width 71 height 15
click at [493, 128] on tspan "15" at bounding box center [490, 129] width 10 height 12
click at [502, 123] on icon "0 ? ? ? FE 8 ?" at bounding box center [336, 173] width 480 height 302
drag, startPoint x: 494, startPoint y: 127, endPoint x: 514, endPoint y: 170, distance: 47.5
click at [514, 170] on rect at bounding box center [505, 171] width 23 height 15
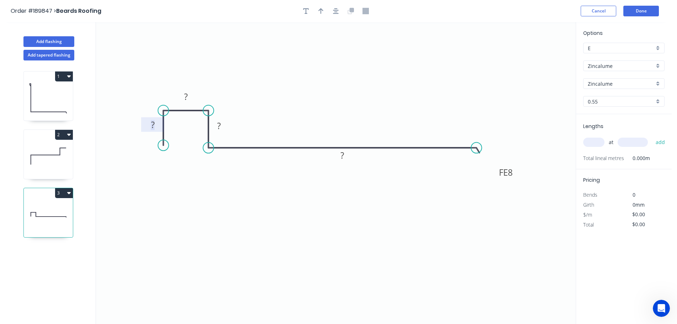
click at [154, 124] on tspan "?" at bounding box center [153, 125] width 4 height 12
click at [264, 91] on icon "0 20 20 20 FE 8 755" at bounding box center [336, 173] width 480 height 302
click at [321, 9] on icon "button" at bounding box center [320, 11] width 5 height 6
drag, startPoint x: 541, startPoint y: 58, endPoint x: 345, endPoint y: 84, distance: 197.6
click at [345, 84] on icon at bounding box center [346, 74] width 6 height 23
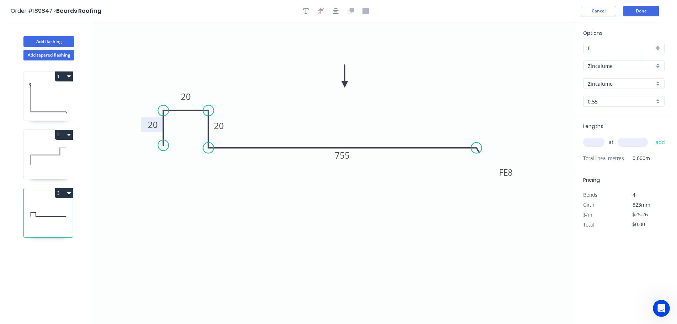
click at [595, 142] on input "text" at bounding box center [593, 142] width 21 height 9
click at [652, 136] on button "add" at bounding box center [660, 142] width 17 height 12
click at [516, 104] on icon "0 20 20 20 FE 8 755" at bounding box center [336, 173] width 480 height 302
click at [39, 151] on icon at bounding box center [48, 155] width 49 height 45
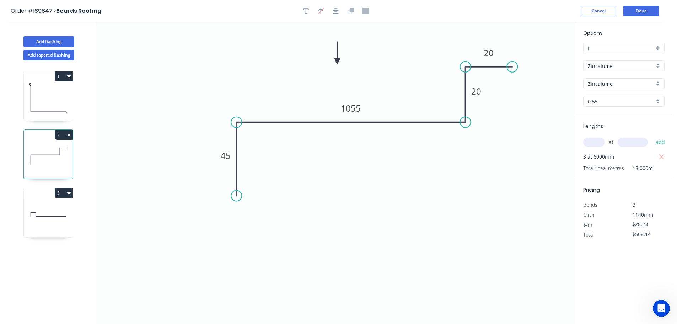
click at [58, 210] on icon at bounding box center [48, 214] width 49 height 45
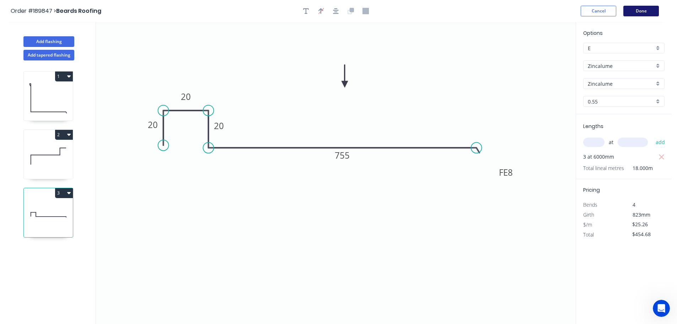
click at [636, 12] on button "Done" at bounding box center [641, 11] width 36 height 11
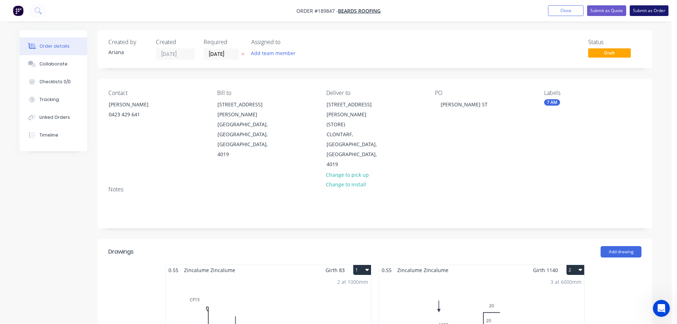
click at [654, 9] on button "Submit as Order" at bounding box center [649, 10] width 39 height 11
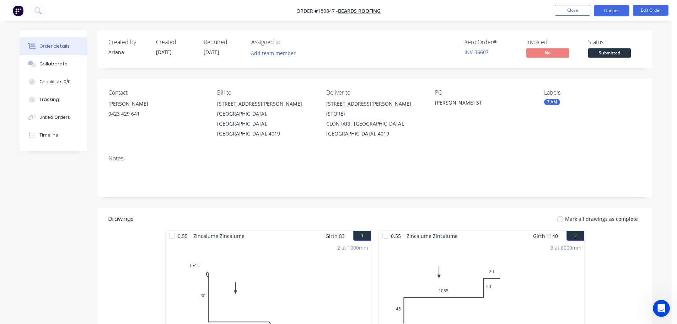
click at [608, 6] on button "Options" at bounding box center [612, 10] width 36 height 11
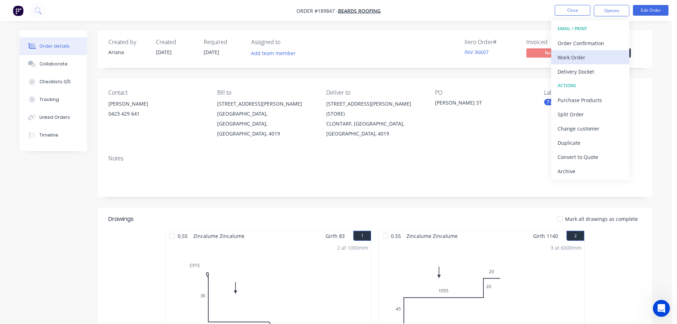
click at [576, 55] on div "Work Order" at bounding box center [590, 57] width 65 height 10
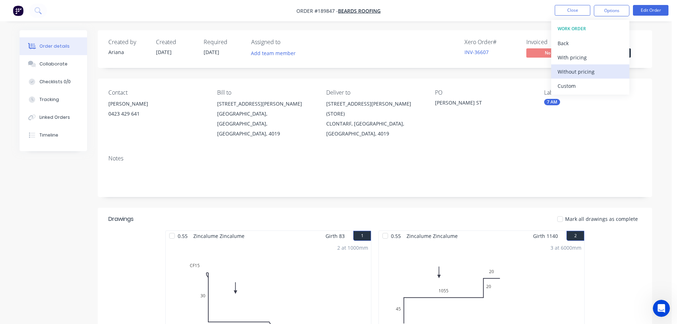
click at [565, 71] on div "Without pricing" at bounding box center [590, 71] width 65 height 10
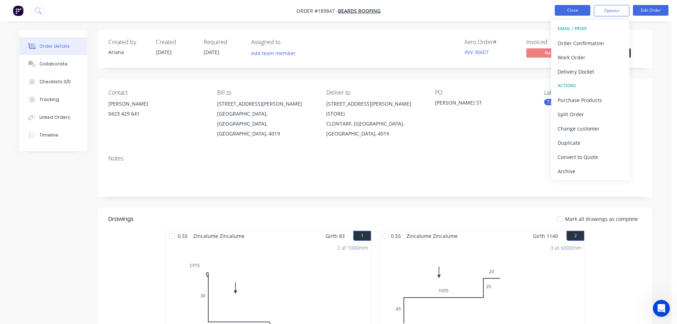
click at [574, 11] on button "Close" at bounding box center [573, 10] width 36 height 11
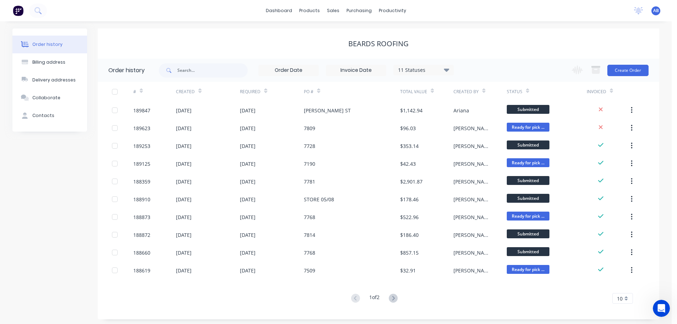
click at [655, 8] on span "AB" at bounding box center [656, 10] width 6 height 6
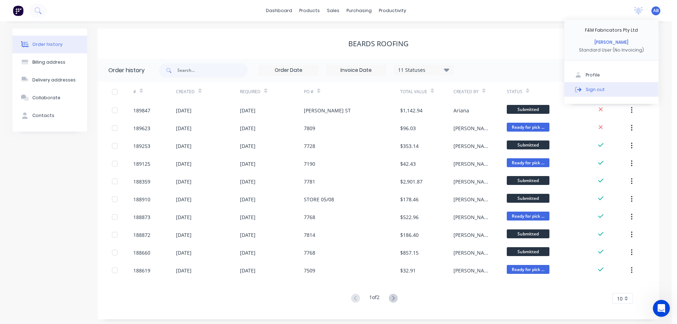
click at [593, 87] on div "Sign out" at bounding box center [595, 89] width 19 height 6
